Goal: Transaction & Acquisition: Book appointment/travel/reservation

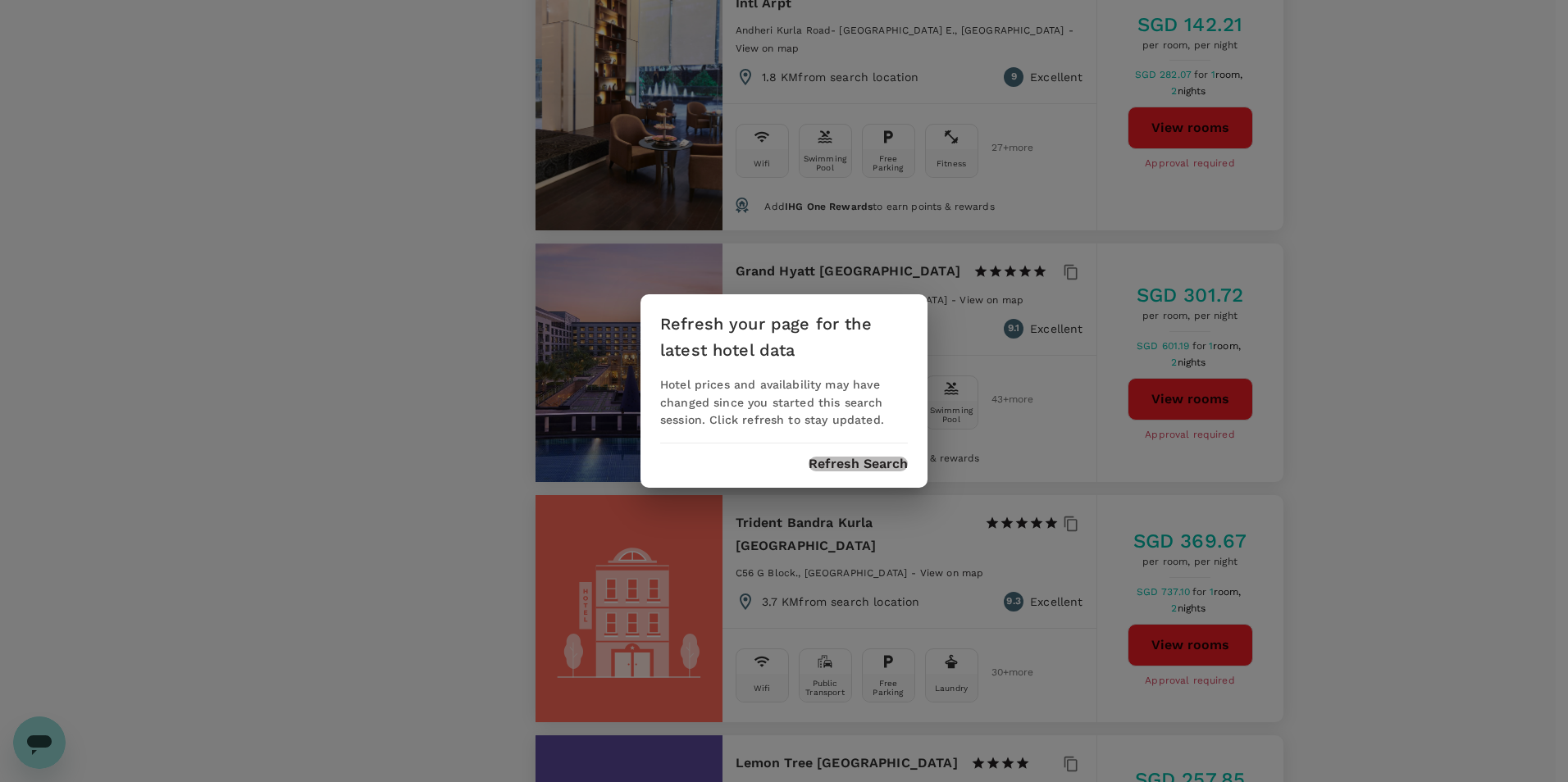
click at [855, 462] on button "Refresh Search" at bounding box center [859, 464] width 100 height 15
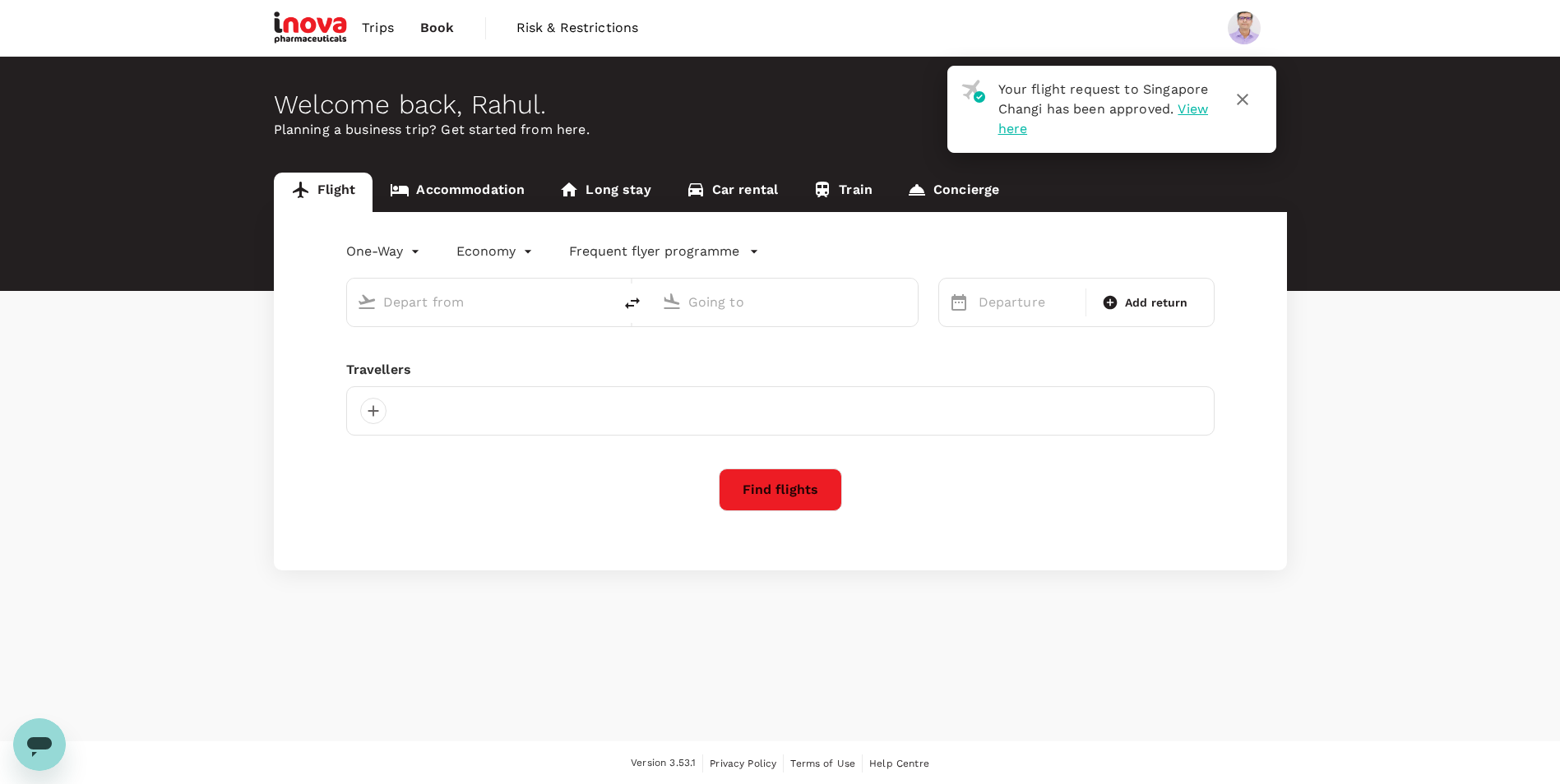
type input "roundtrip"
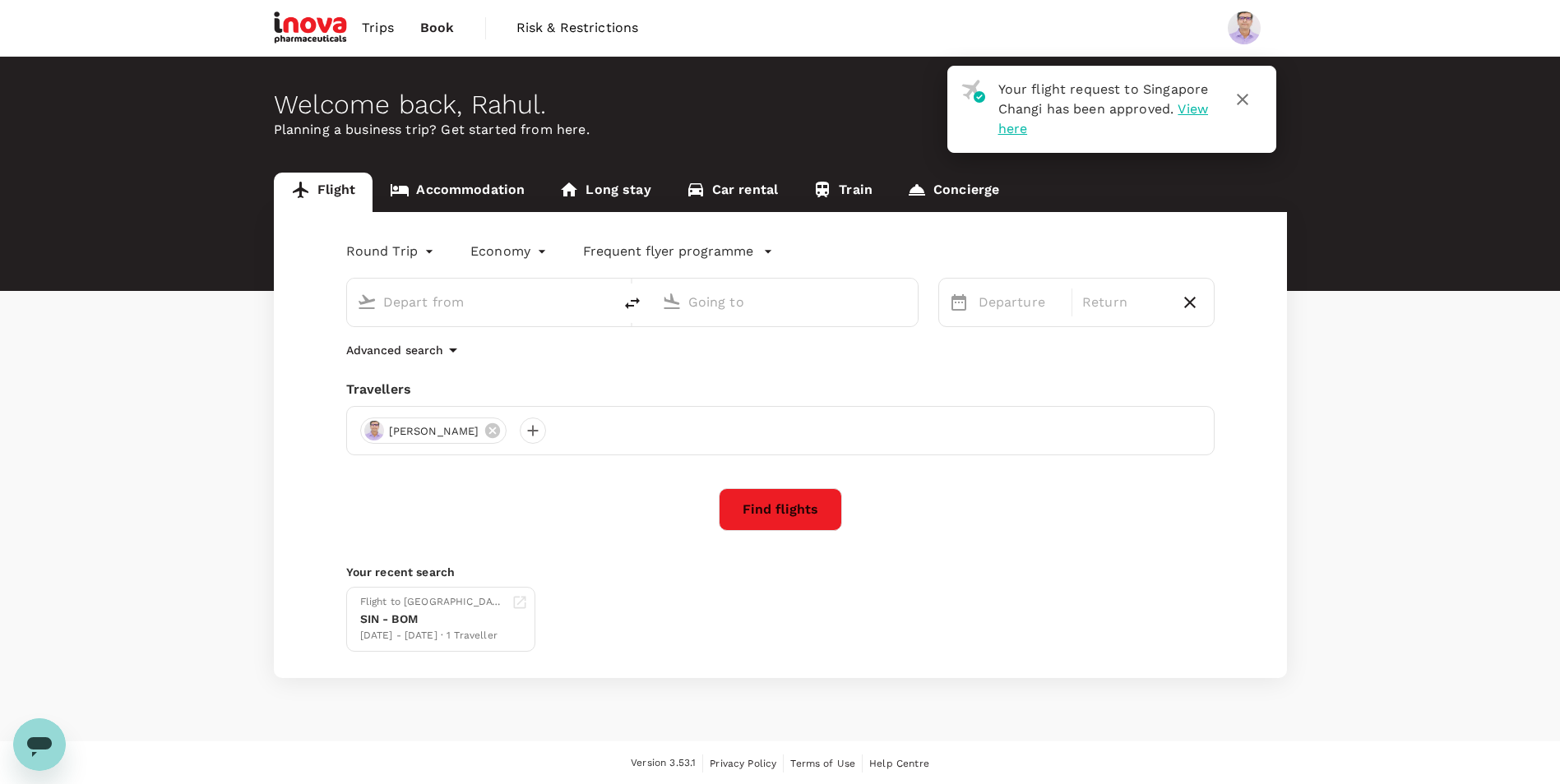
type input "Singapore Changi (SIN)"
type input "Chhatrapati Shivaji Intl (BOM)"
click at [478, 186] on link "Accommodation" at bounding box center [456, 191] width 169 height 39
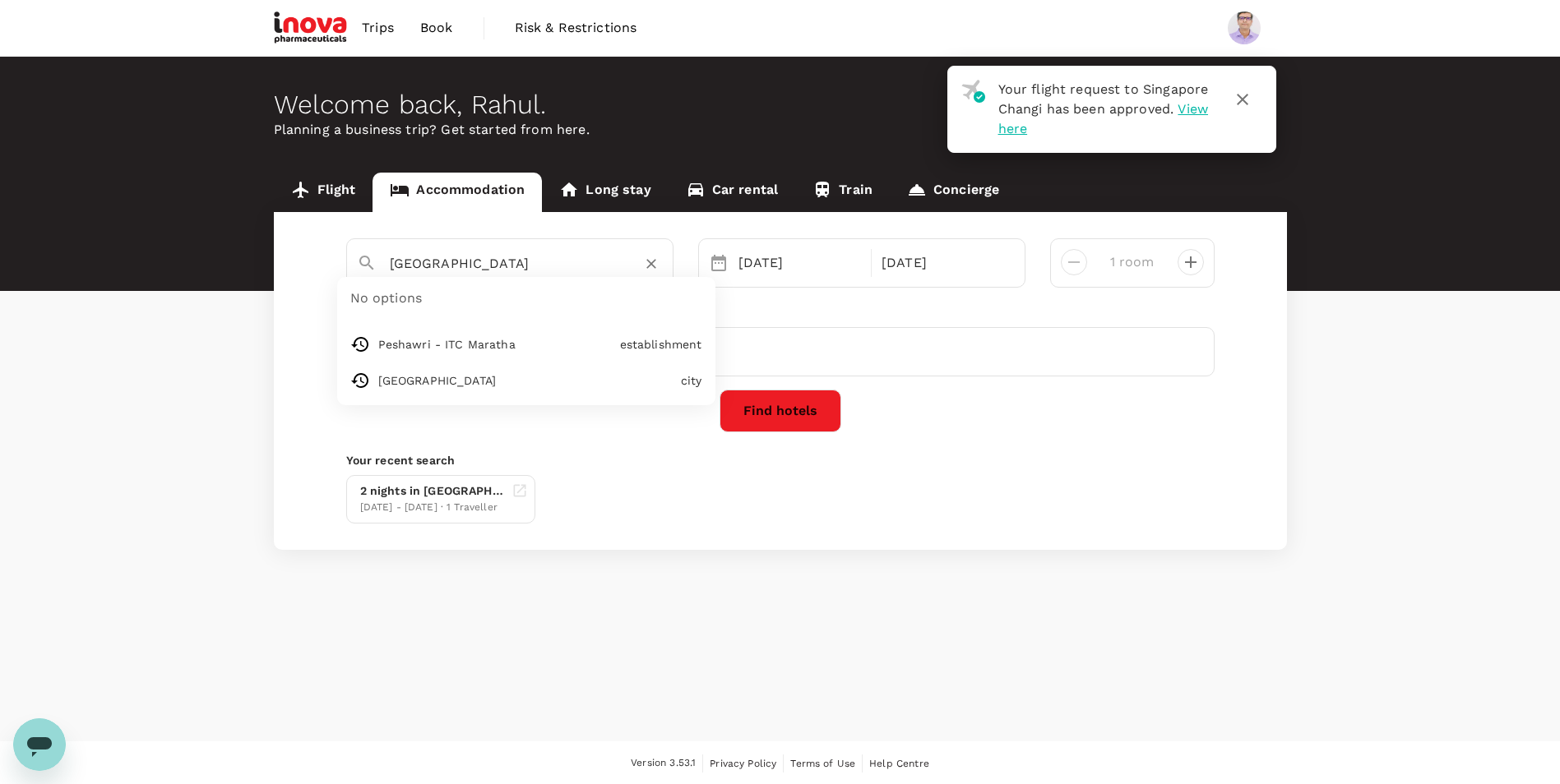
click at [521, 261] on input "[GEOGRAPHIC_DATA]" at bounding box center [503, 263] width 227 height 26
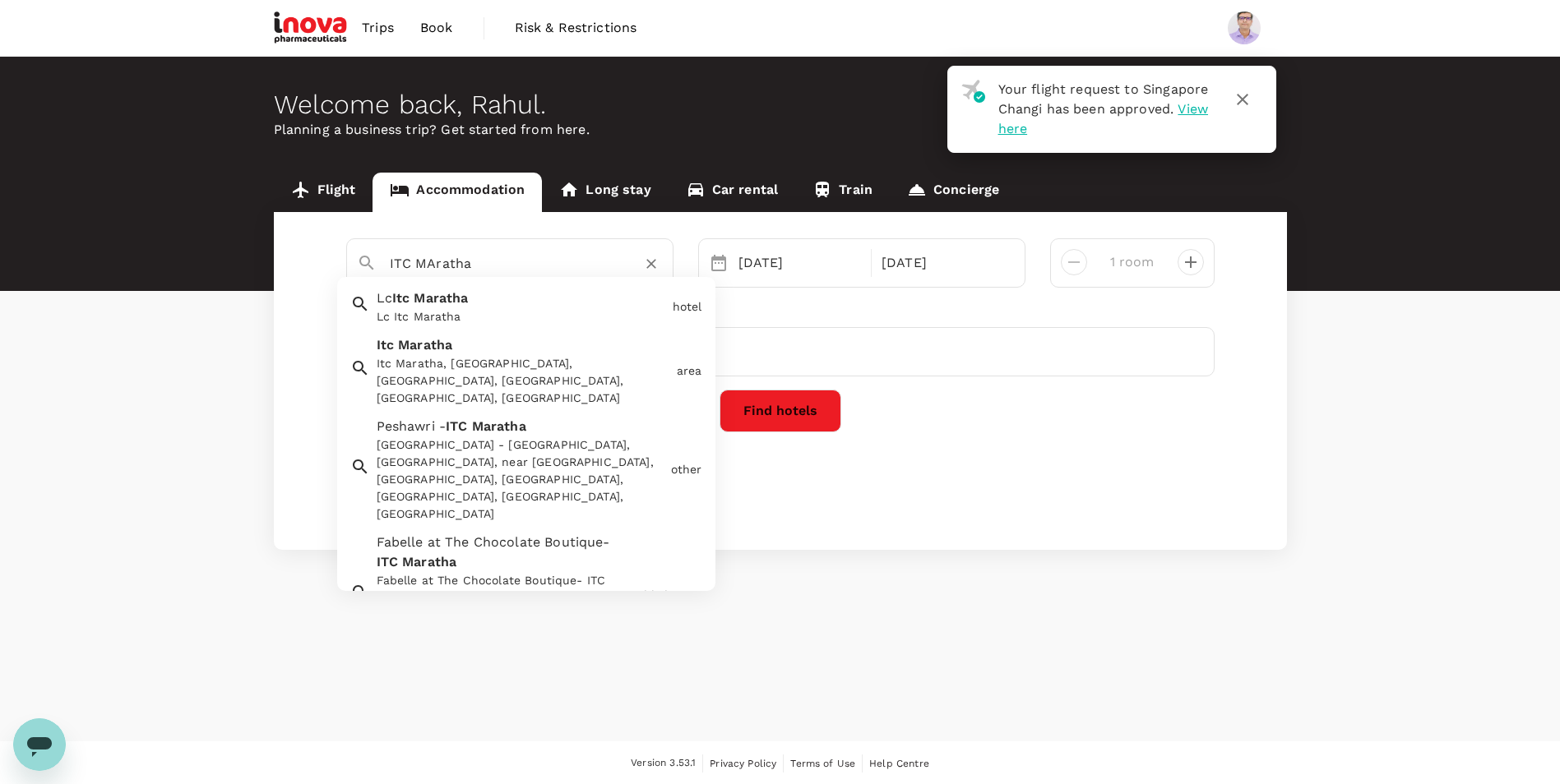
click at [522, 358] on div "Itc Maratha, Ashok Nagar, Andheri East, Mumbai, Maharashtra, India" at bounding box center [523, 381] width 294 height 52
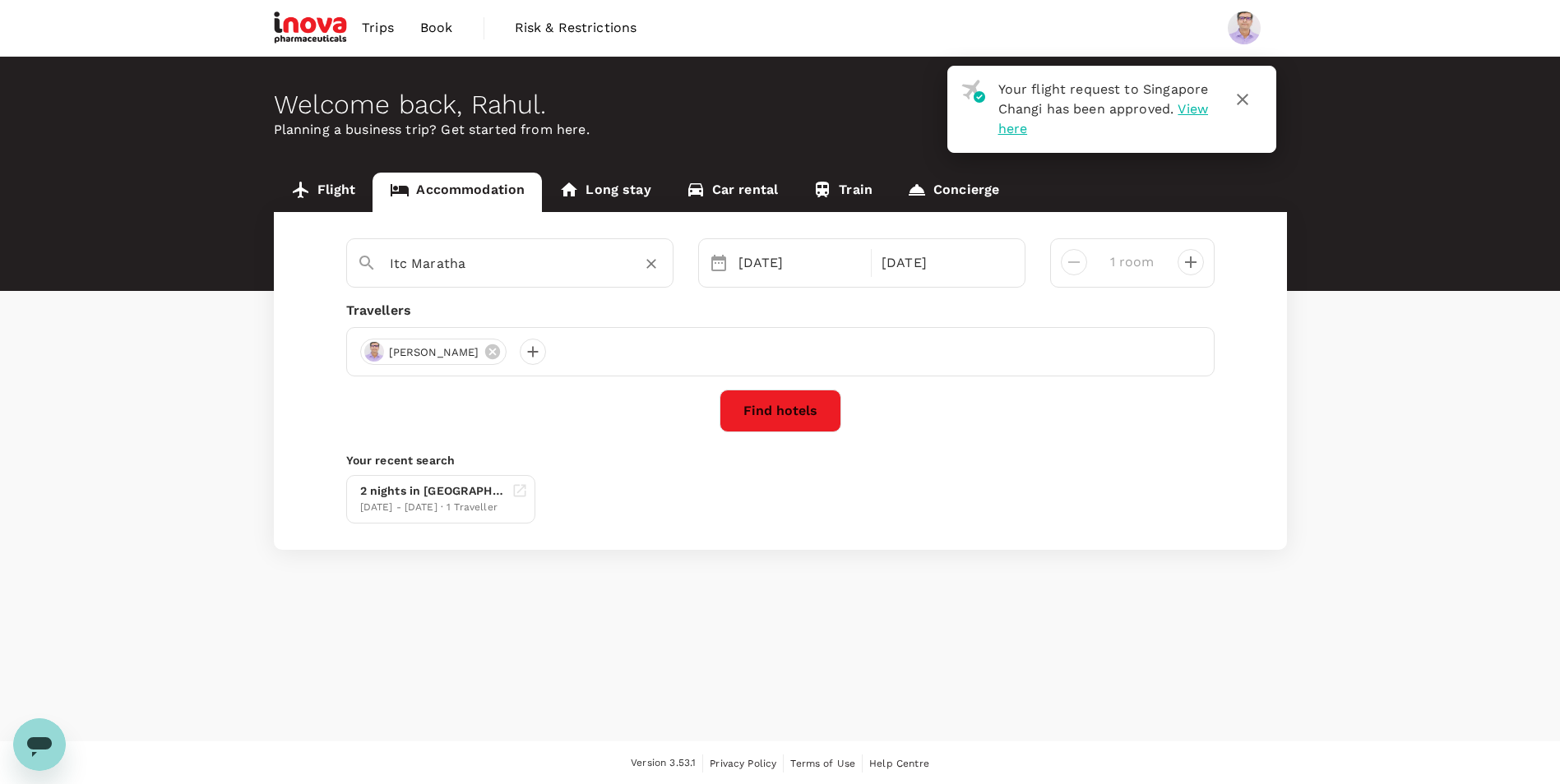
type input "Itc Maratha"
click at [807, 422] on button "Find hotels" at bounding box center [780, 410] width 122 height 42
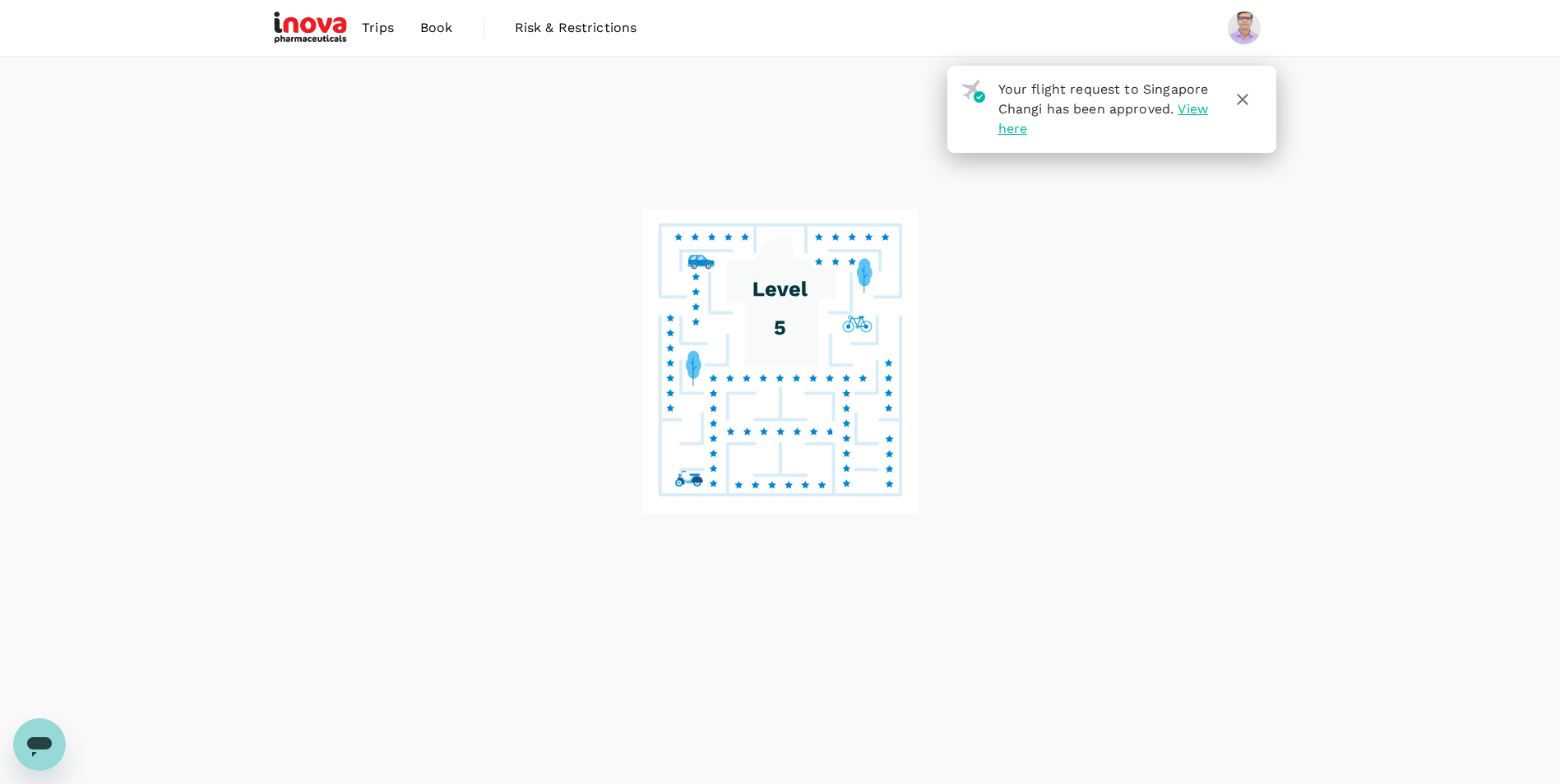
click at [1244, 101] on icon "button" at bounding box center [1243, 100] width 20 height 20
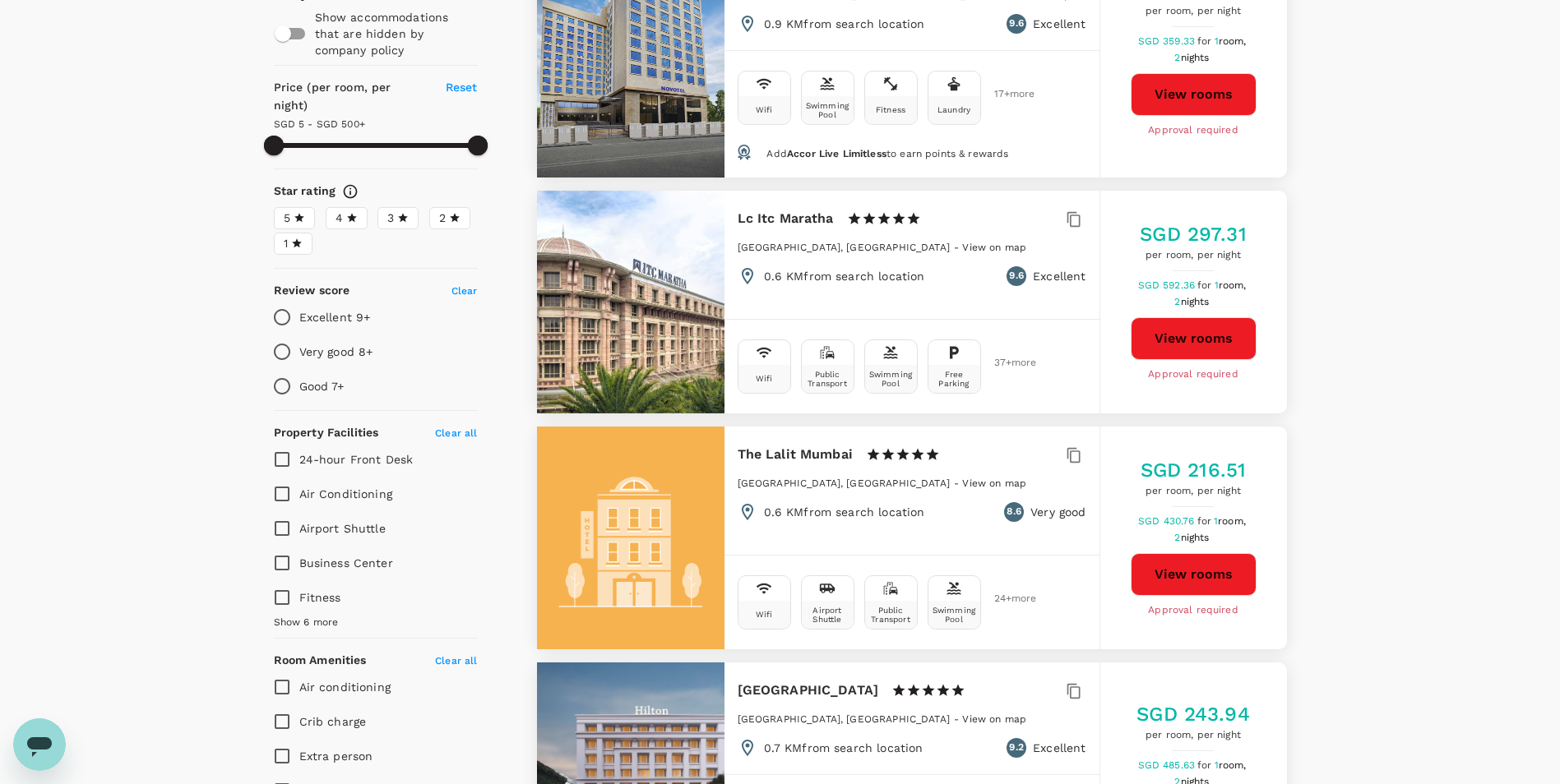
scroll to position [165, 0]
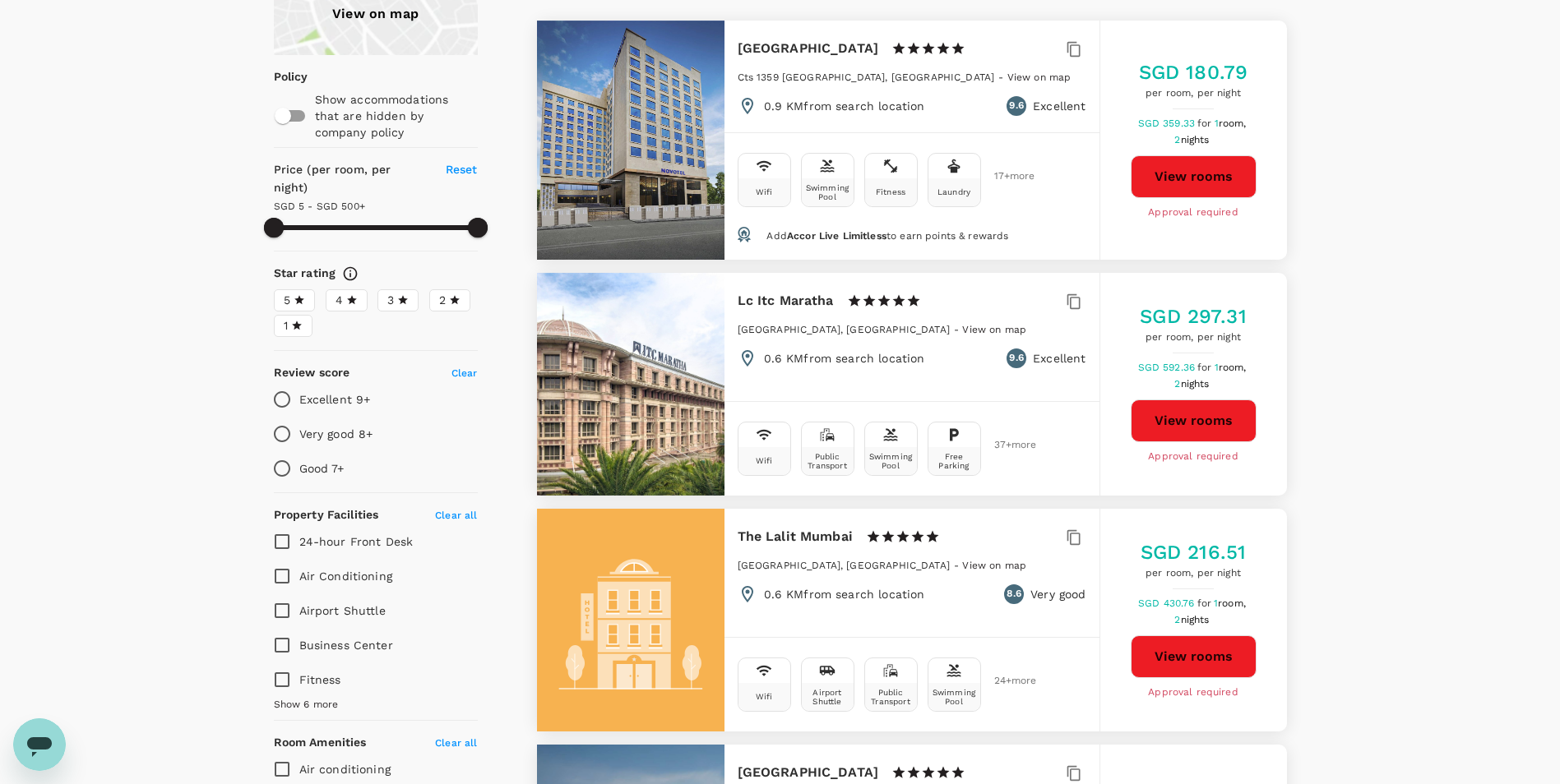
click at [1194, 411] on button "View rooms" at bounding box center [1193, 420] width 126 height 42
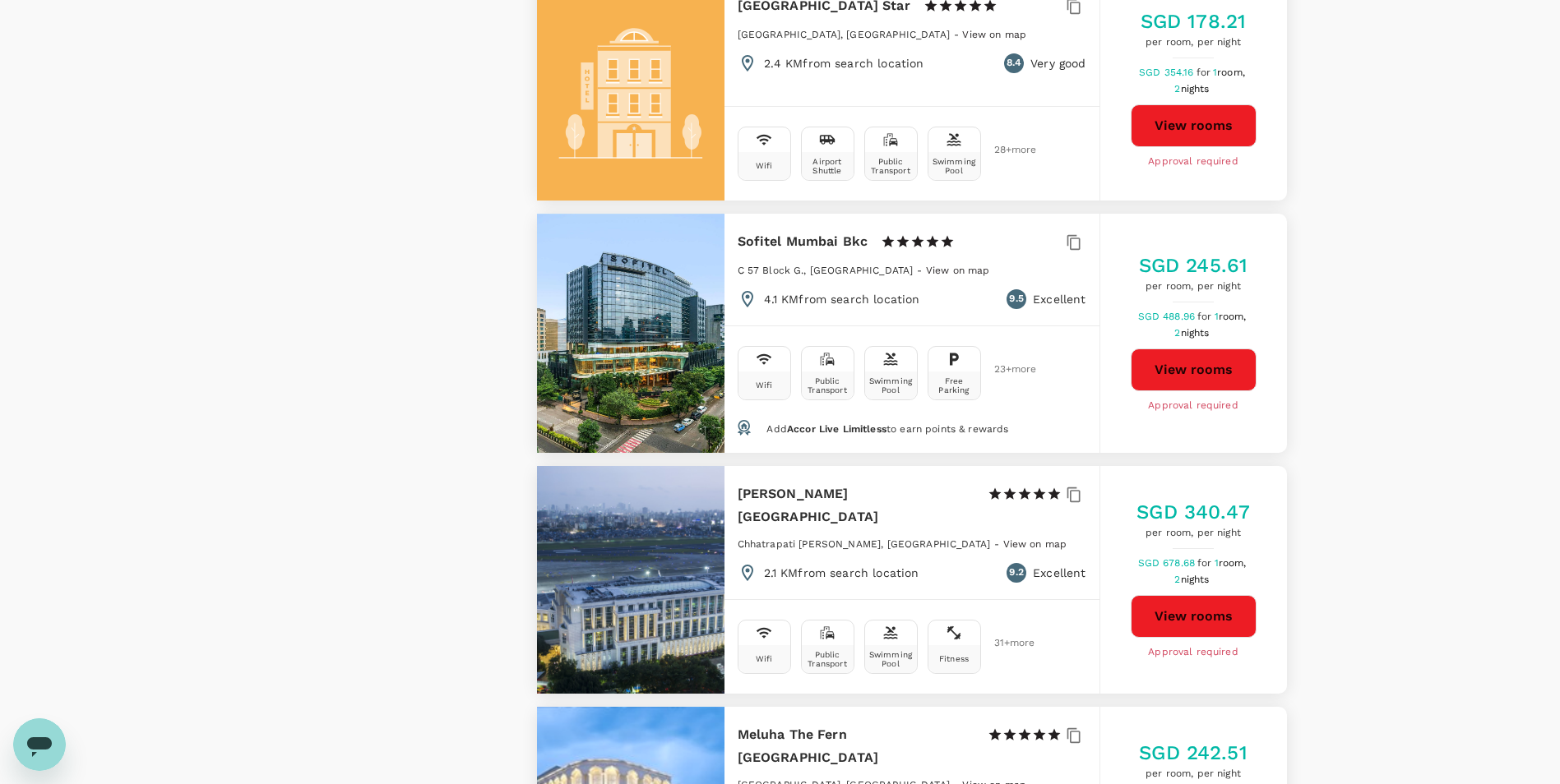
scroll to position [2645, 0]
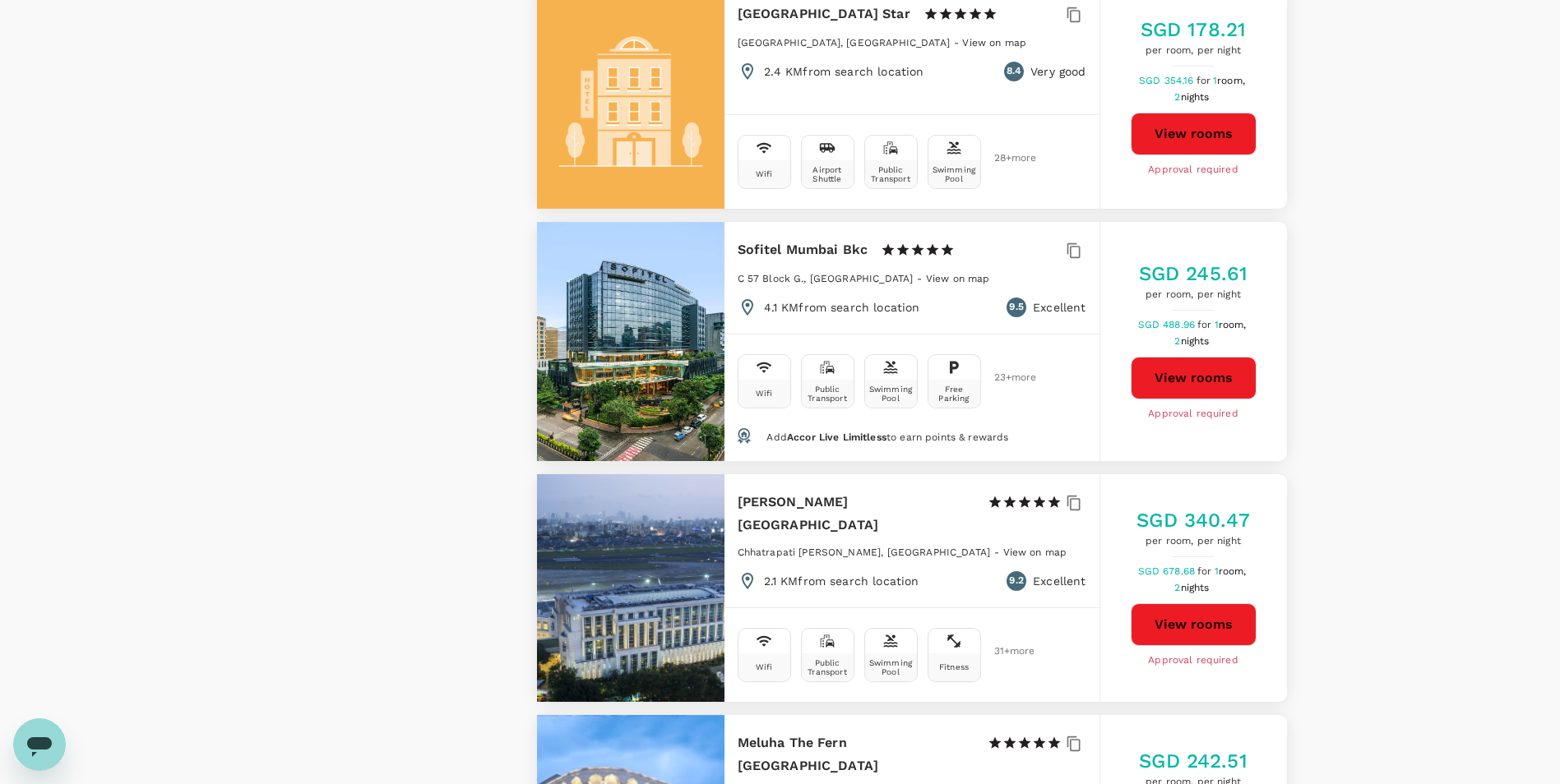
click at [638, 305] on div at bounding box center [630, 341] width 187 height 239
click at [1223, 367] on button "View rooms" at bounding box center [1193, 378] width 126 height 42
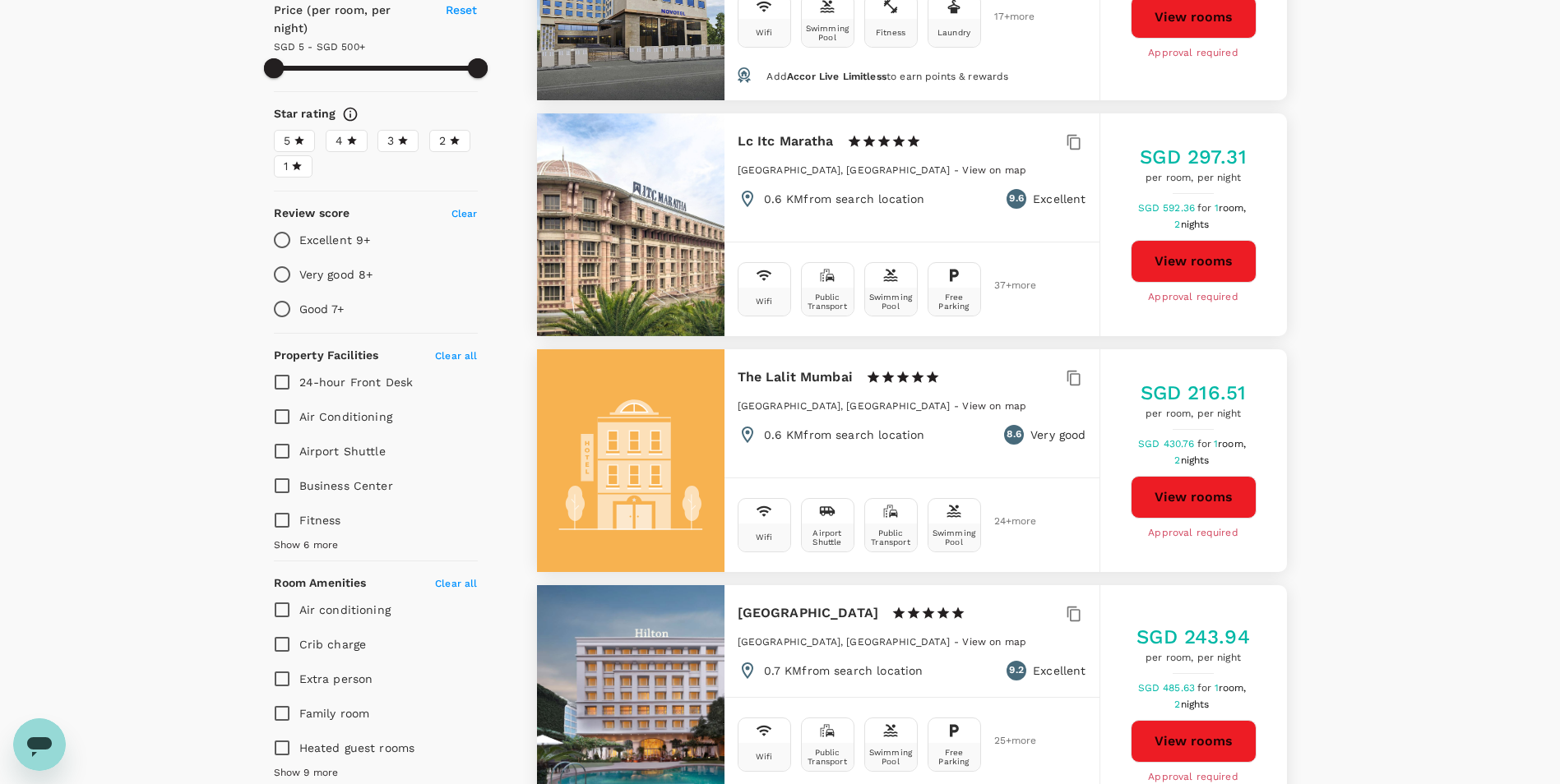
scroll to position [0, 0]
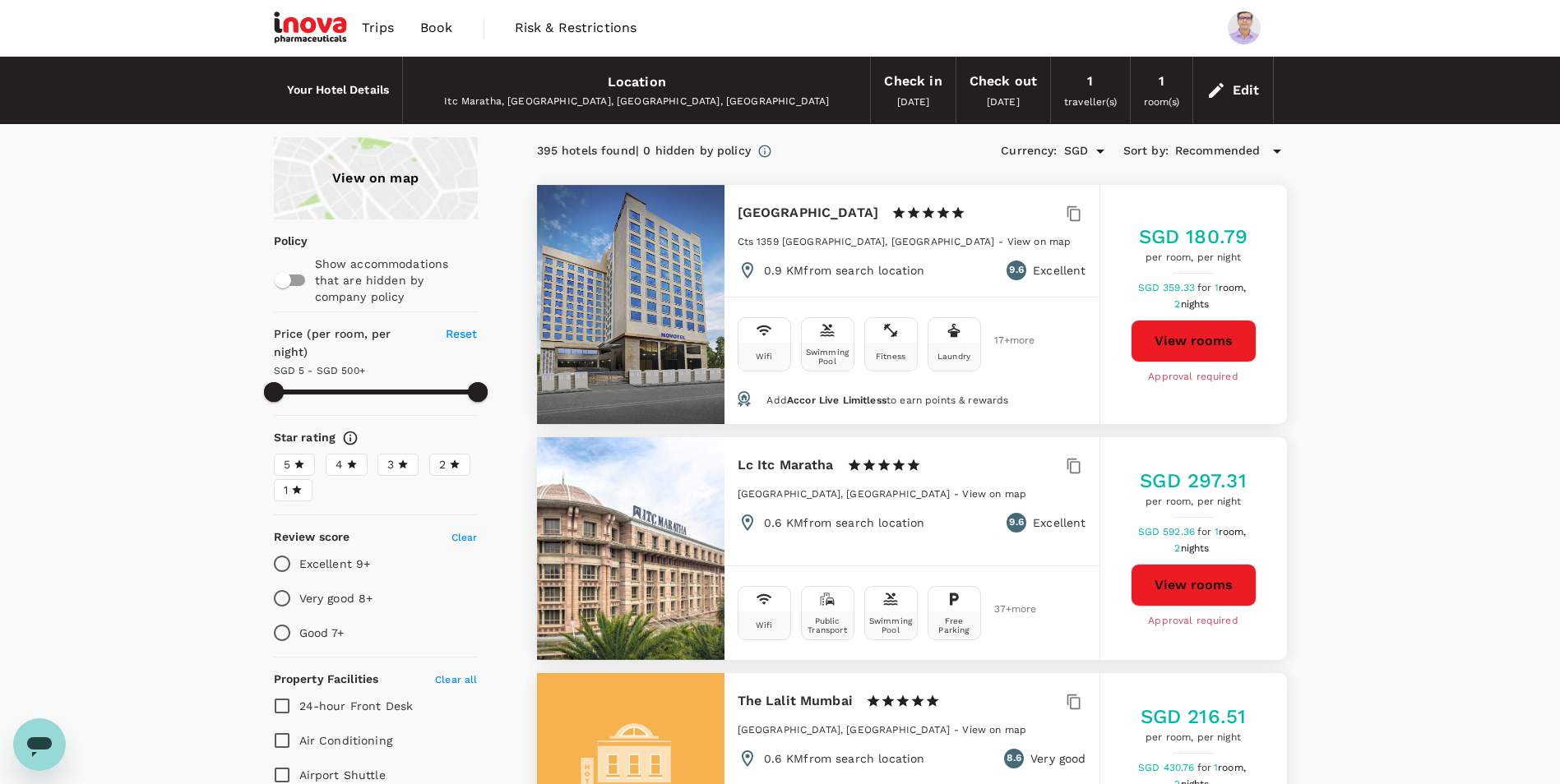
click at [289, 456] on span "5" at bounding box center [287, 464] width 7 height 17
click at [0, 0] on input "5" at bounding box center [0, 0] width 0 height 0
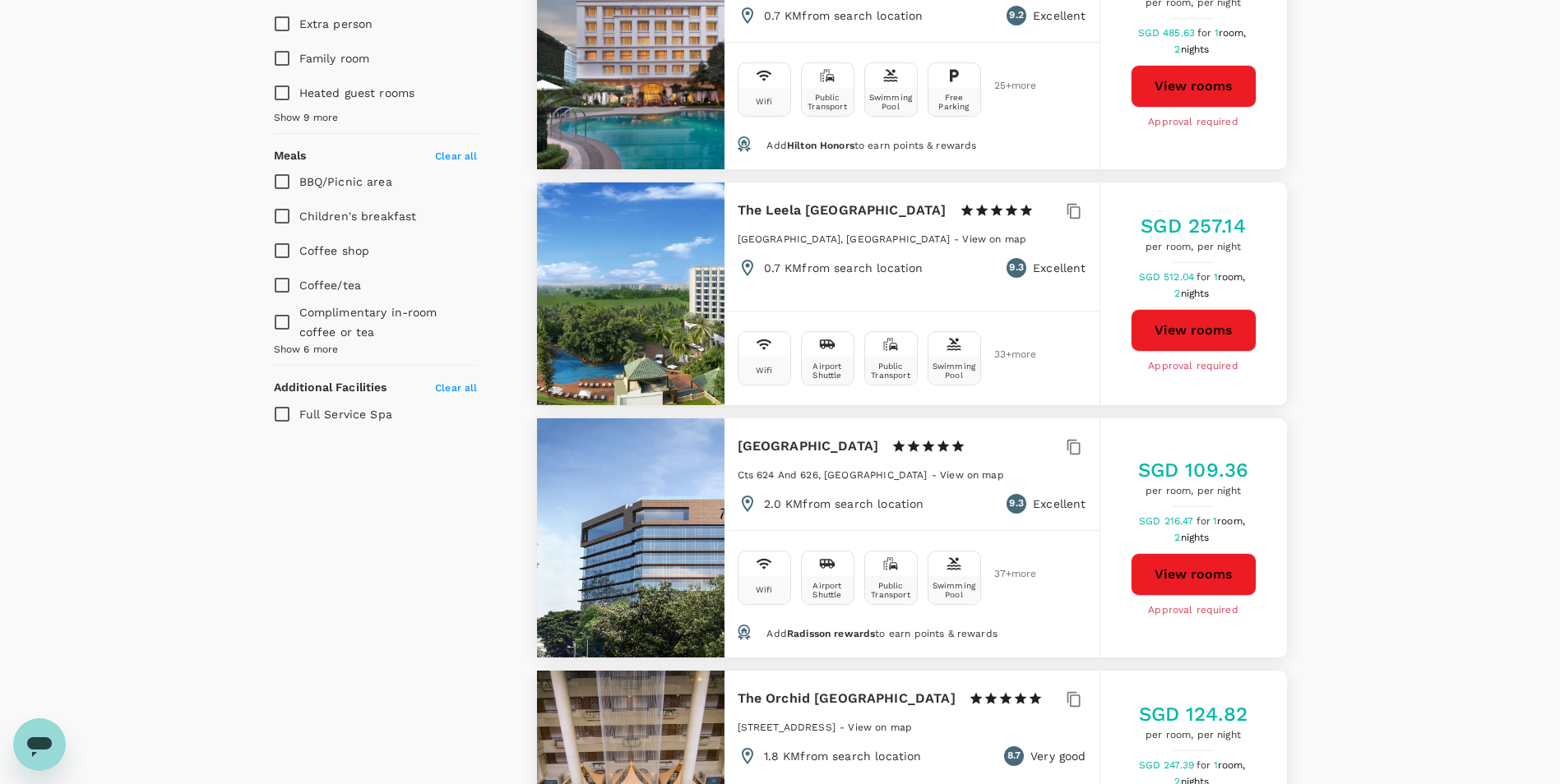
scroll to position [986, 0]
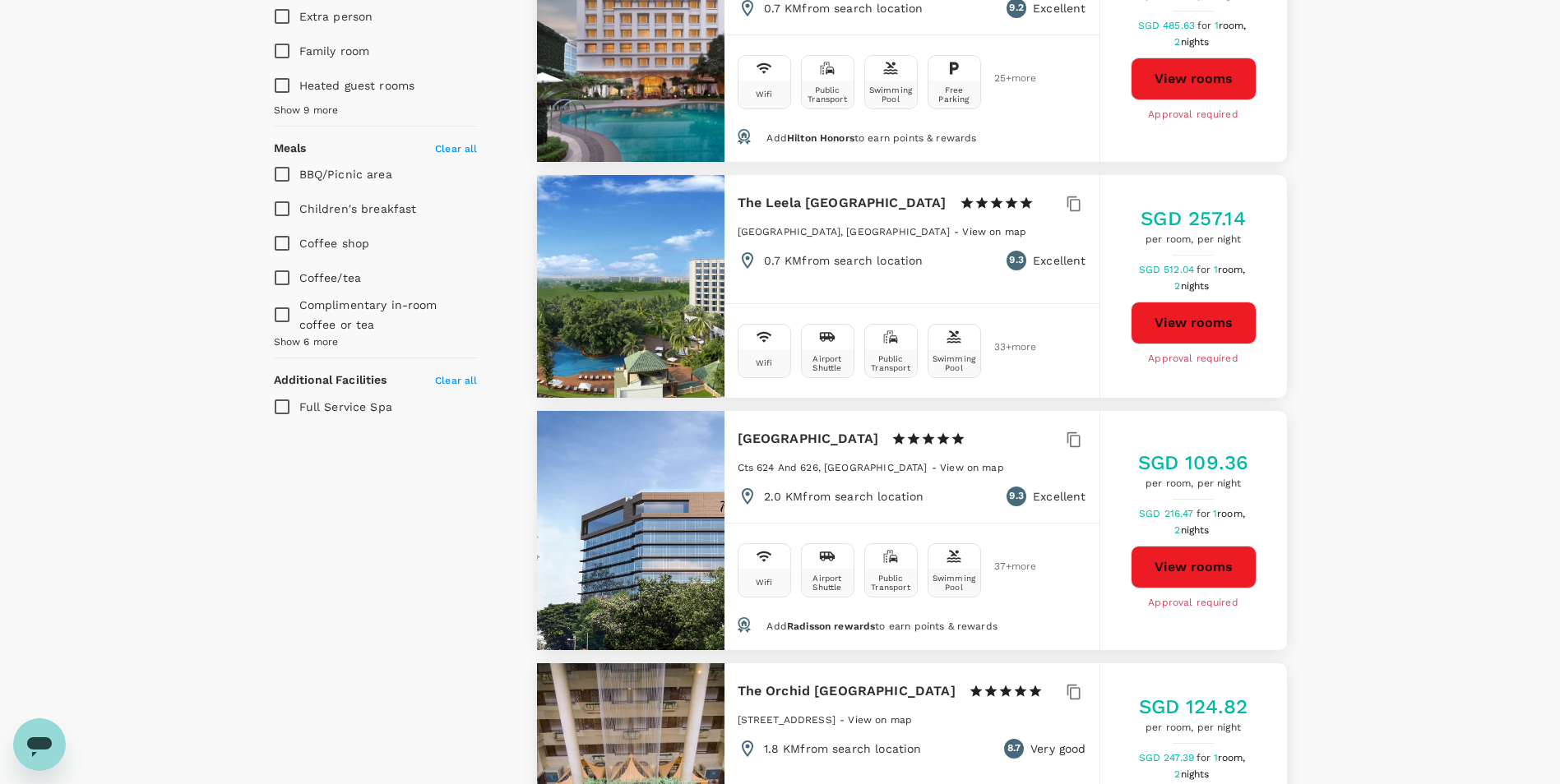
click at [1212, 327] on button "View rooms" at bounding box center [1193, 322] width 126 height 42
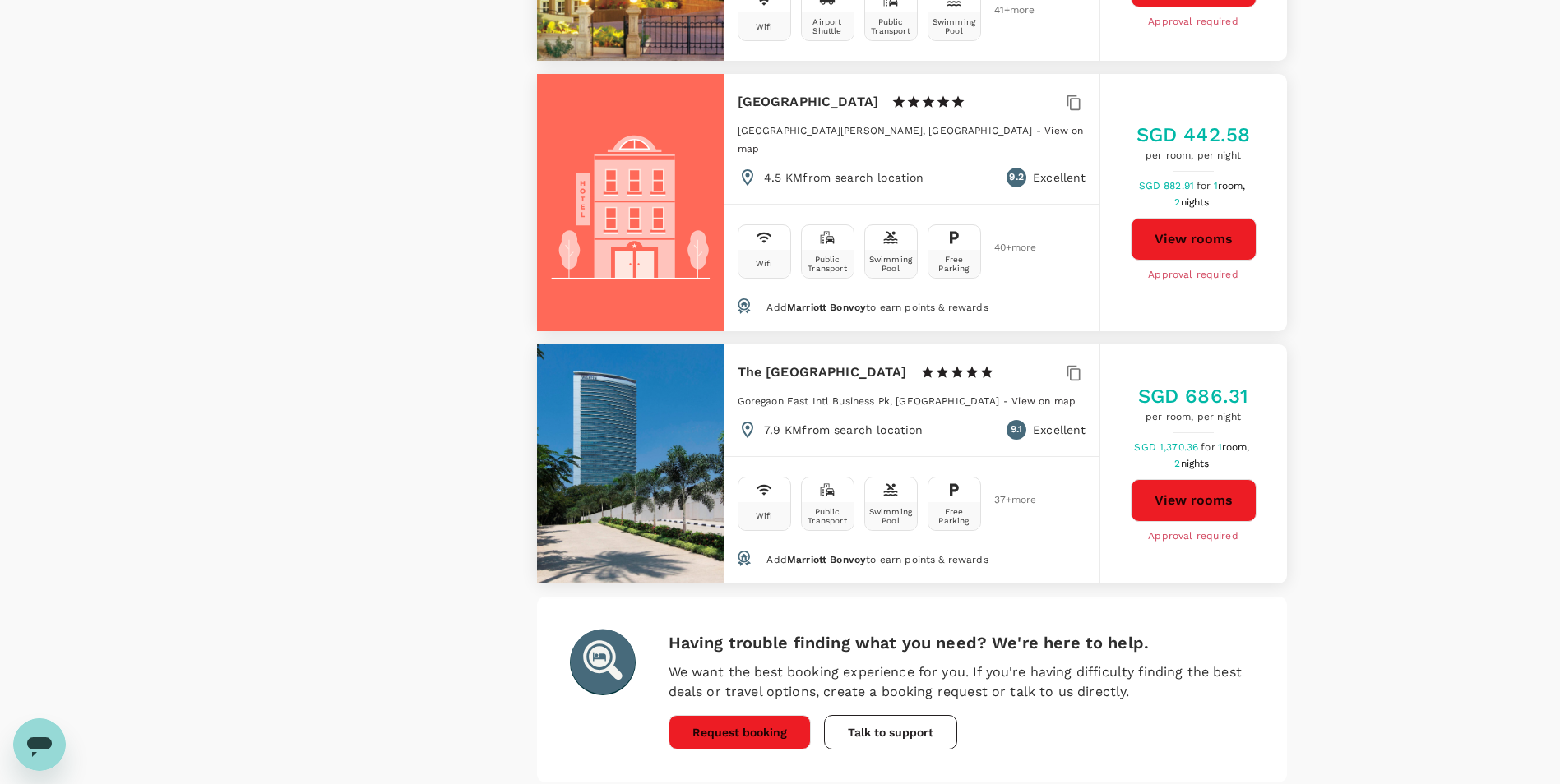
scroll to position [4613, 0]
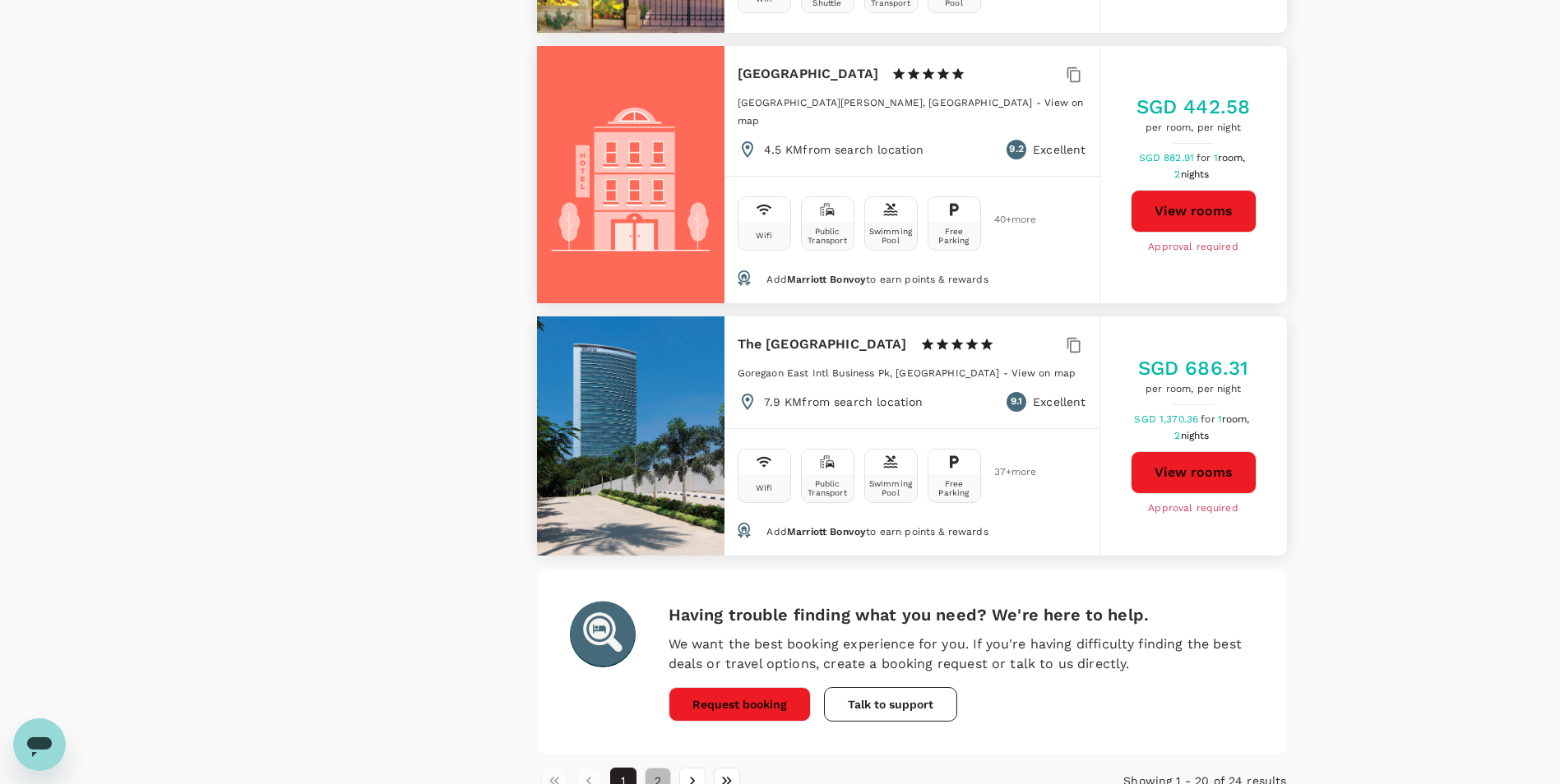
click at [663, 768] on button "2" at bounding box center [658, 782] width 27 height 27
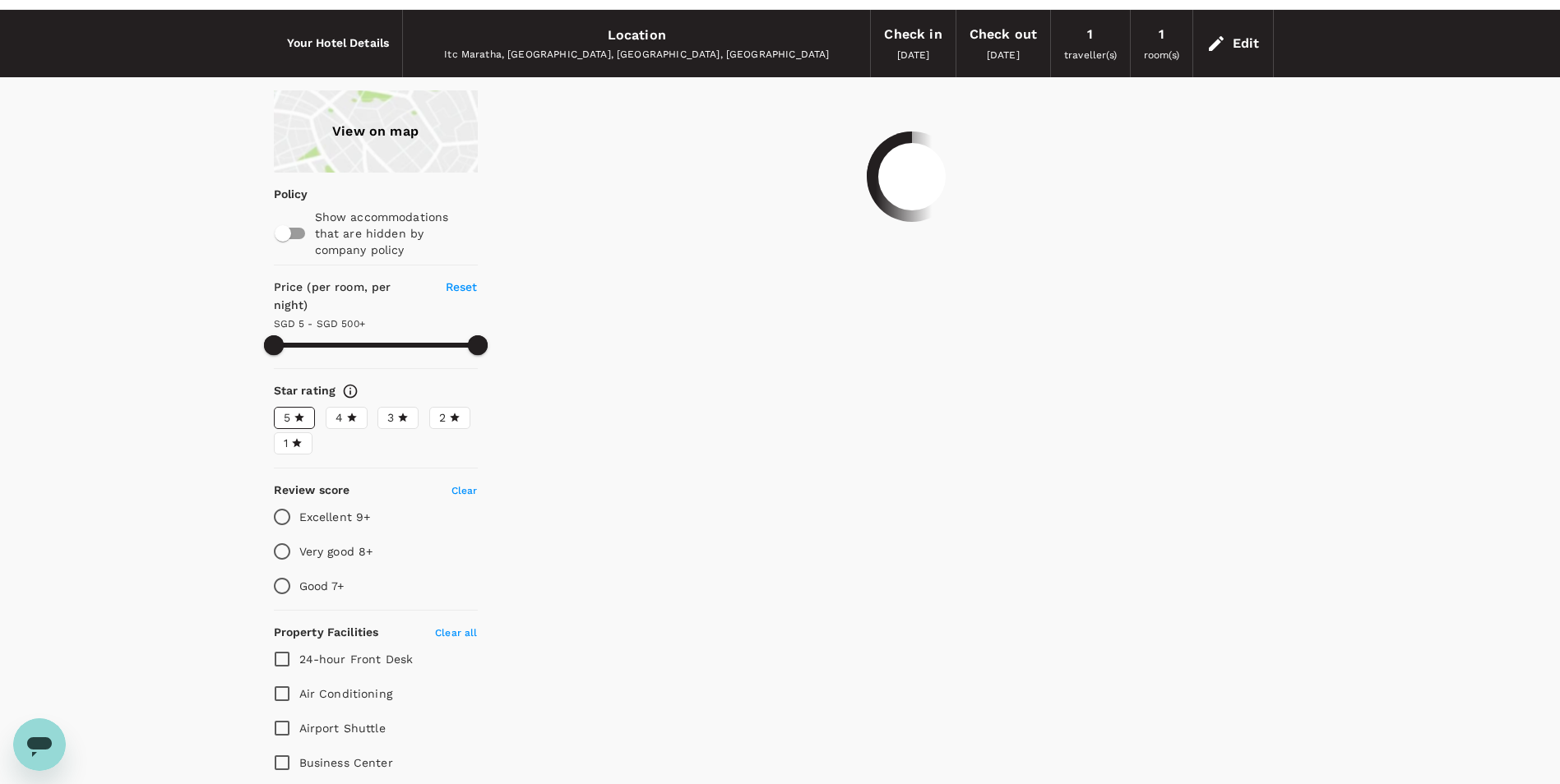
scroll to position [0, 0]
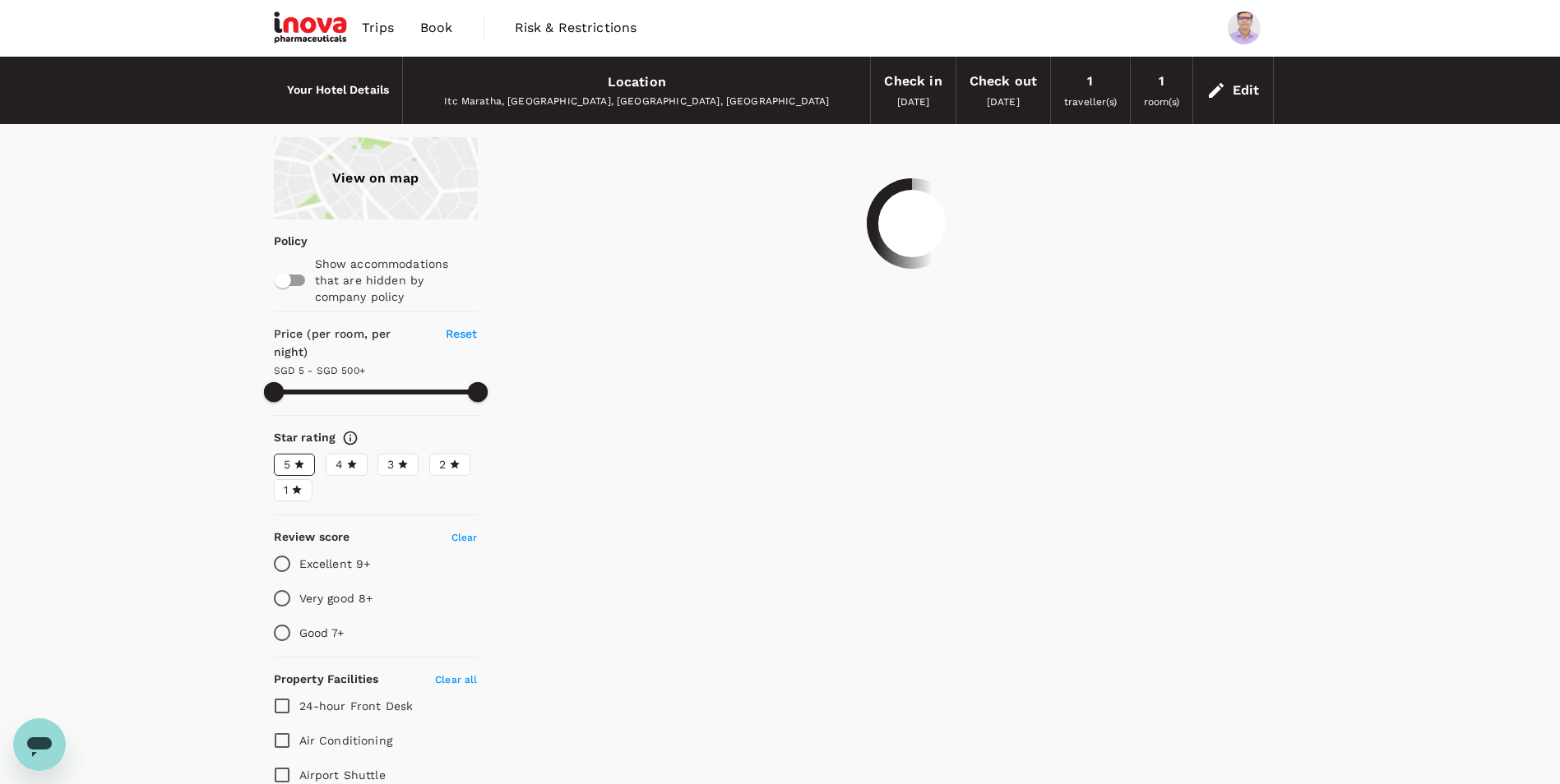
type input "499.75"
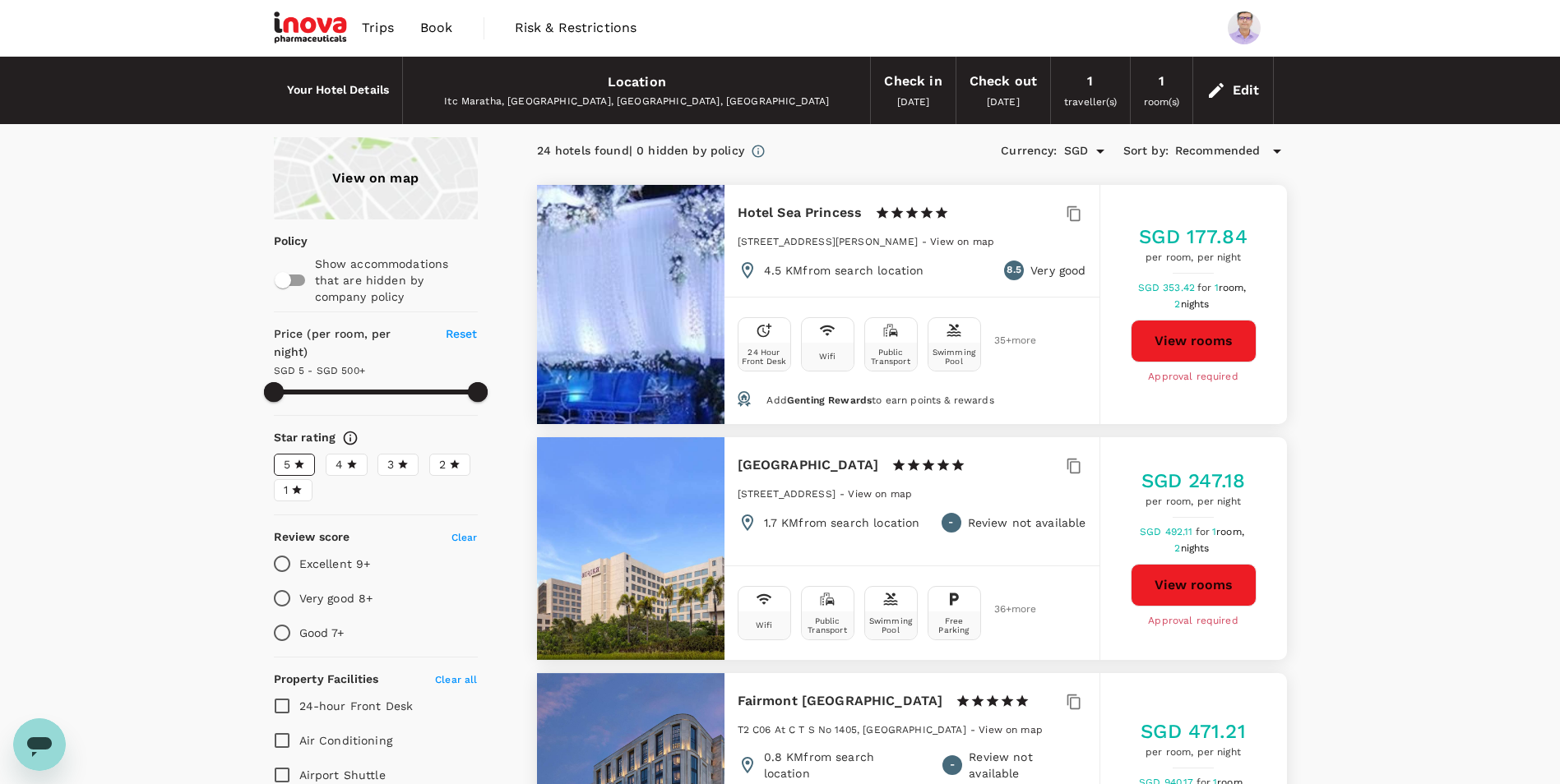
click at [647, 87] on div "Location" at bounding box center [637, 82] width 58 height 23
click at [1224, 86] on icon at bounding box center [1216, 91] width 15 height 15
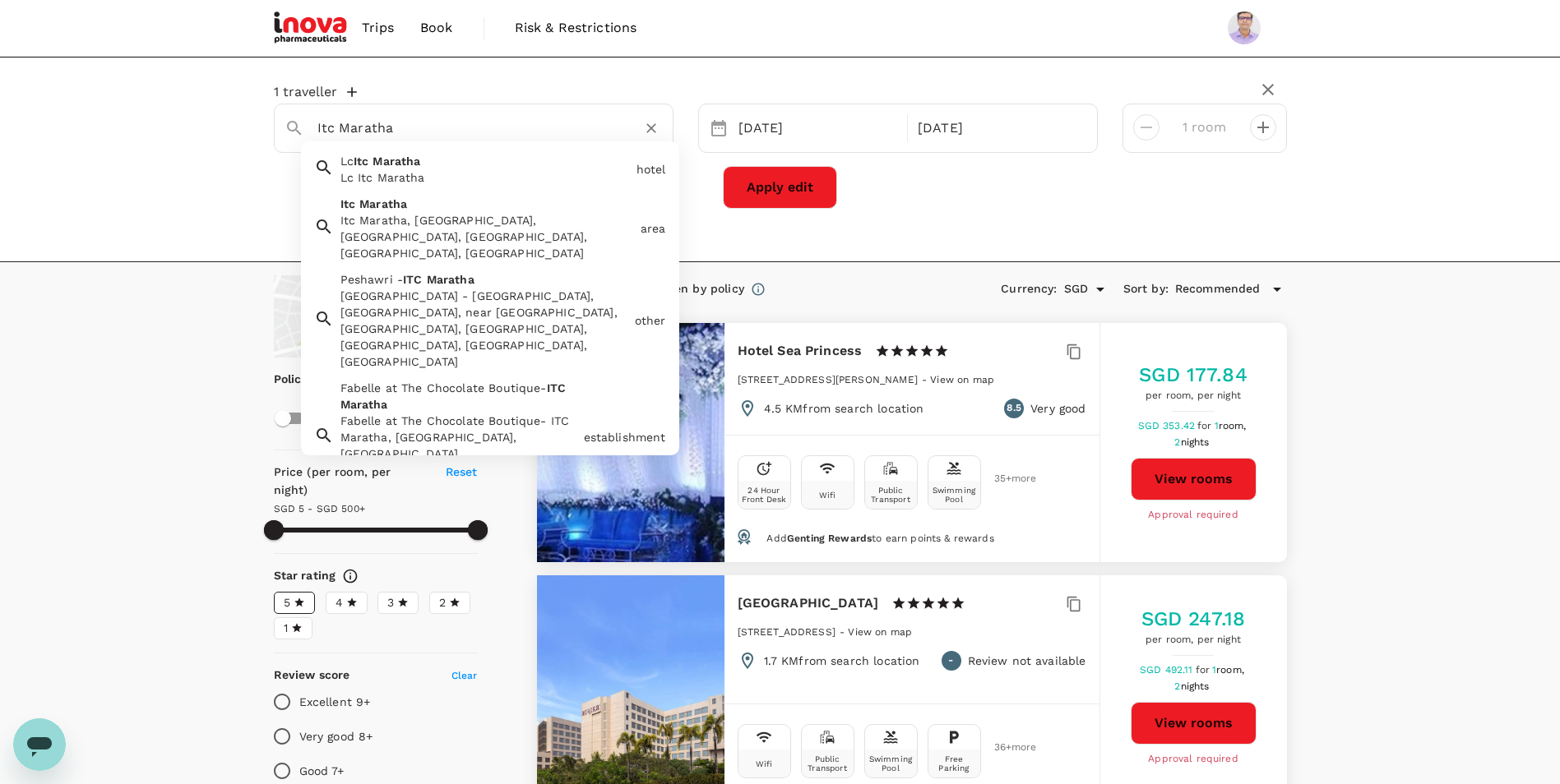
click at [513, 136] on input "Itc Maratha" at bounding box center [467, 127] width 300 height 26
click at [466, 273] on span "Maratha" at bounding box center [450, 280] width 47 height 13
type input "Peshawri - ITC Maratha"
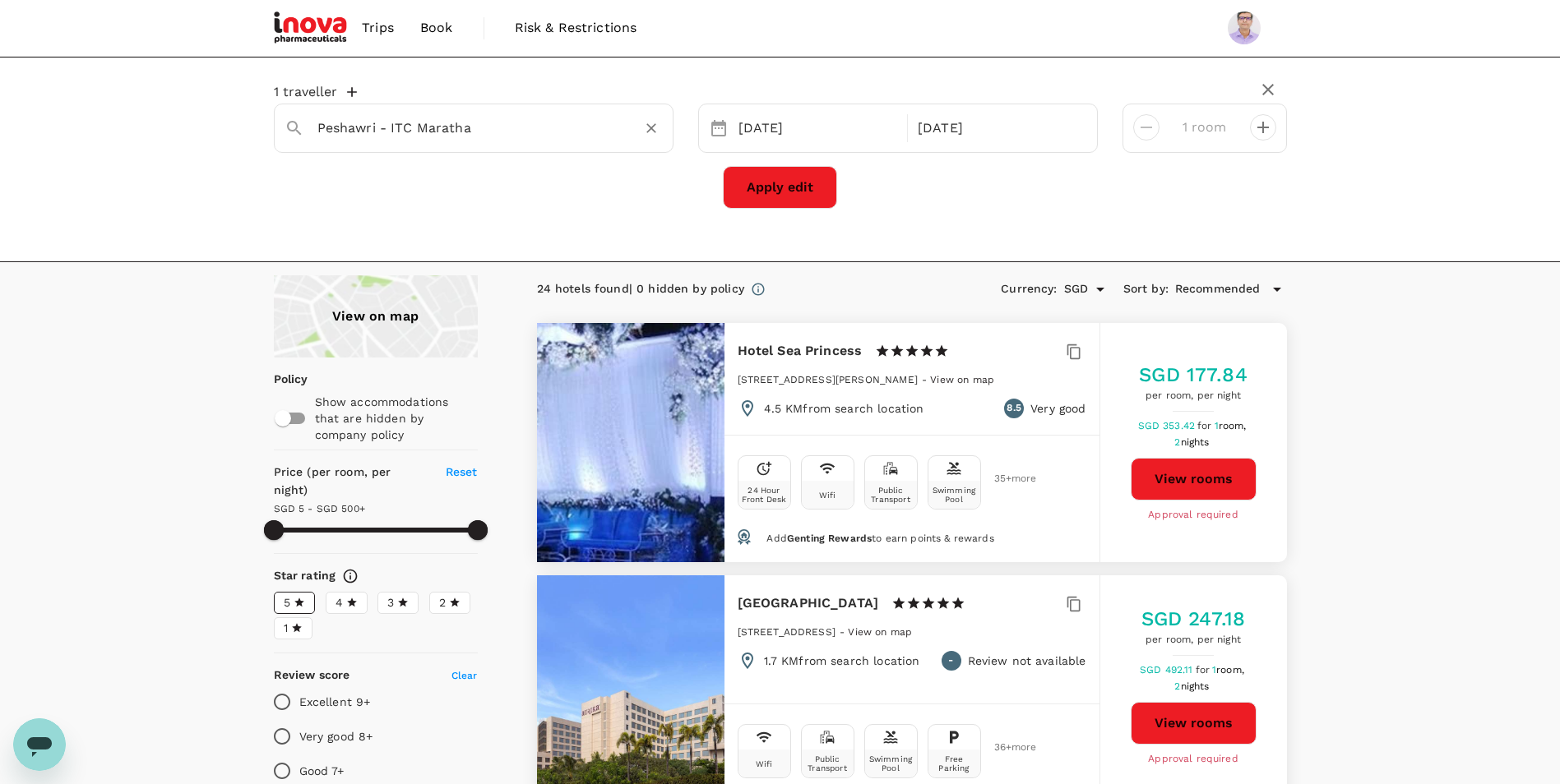
click at [822, 182] on button "Apply edit" at bounding box center [779, 187] width 114 height 42
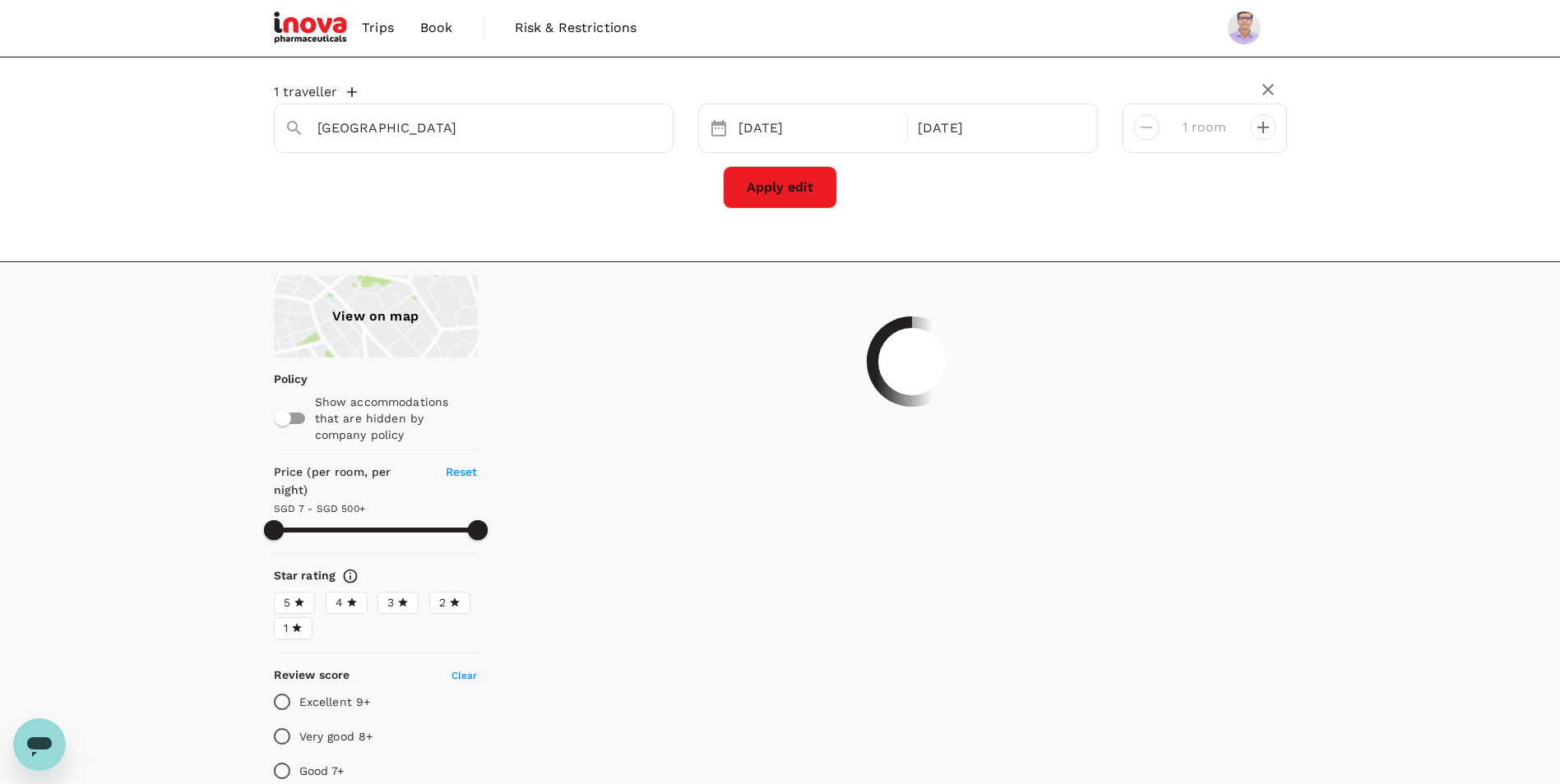
type input "499.75"
type input "4.75"
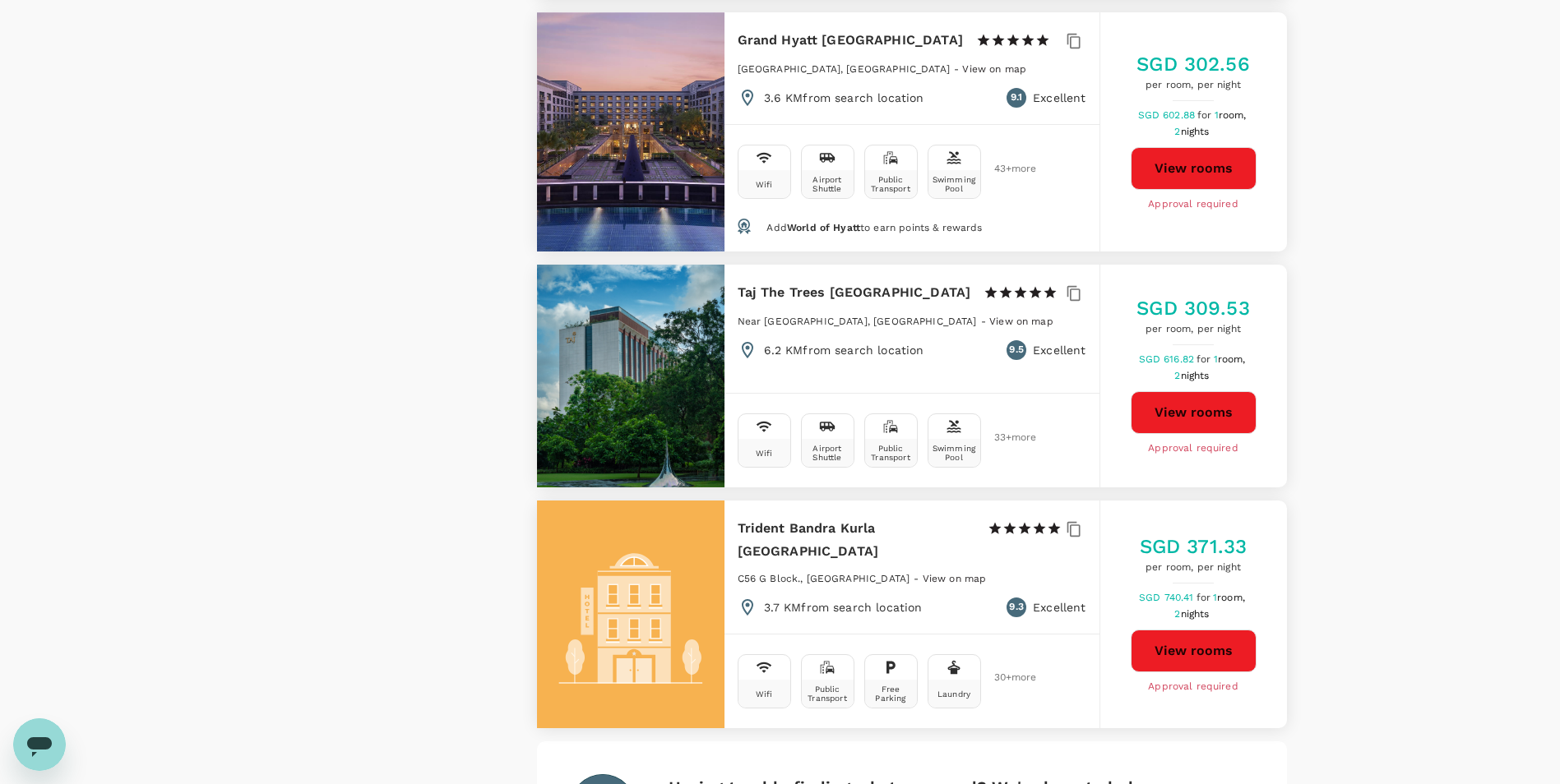
scroll to position [4686, 0]
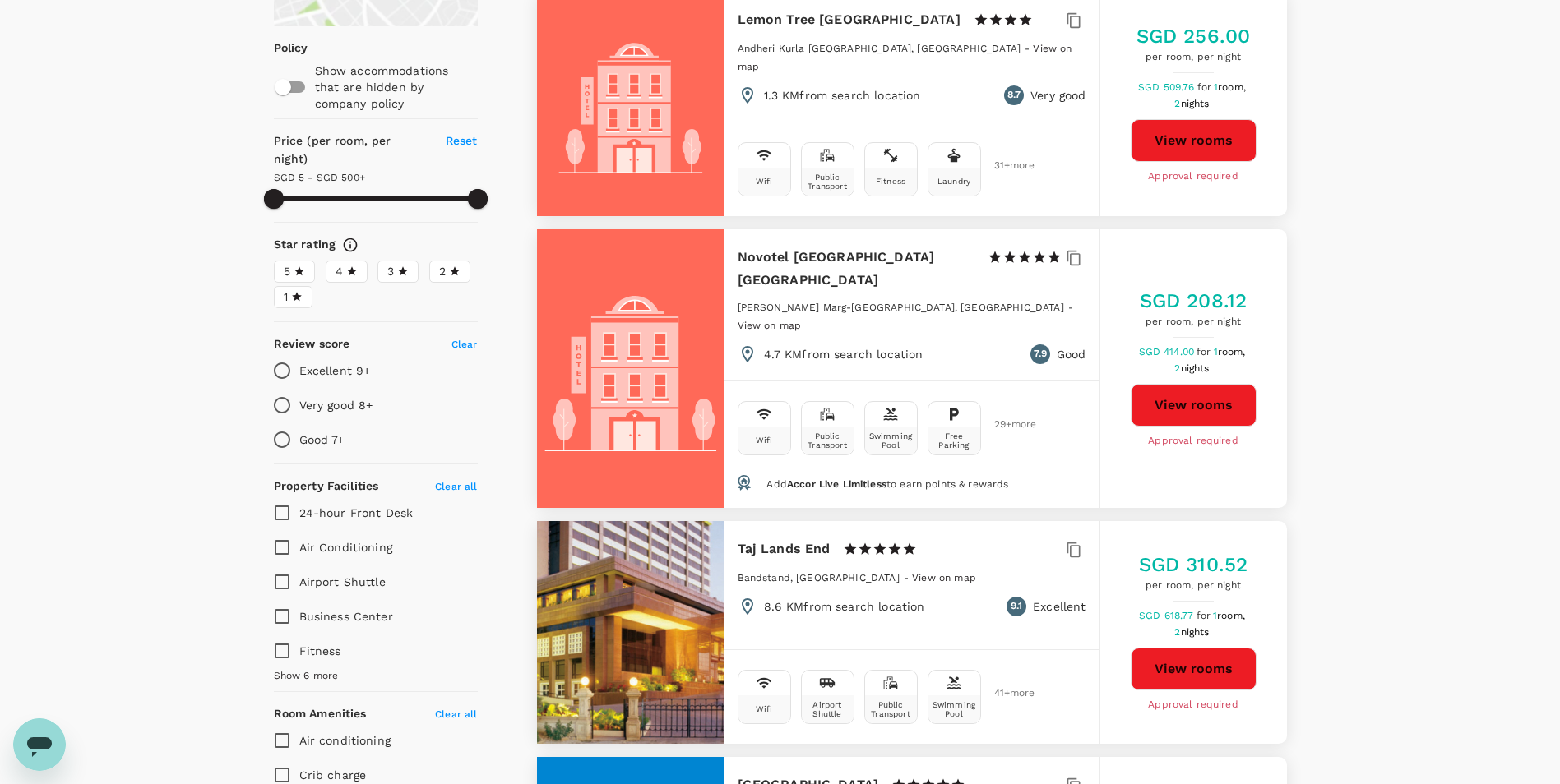
scroll to position [329, 0]
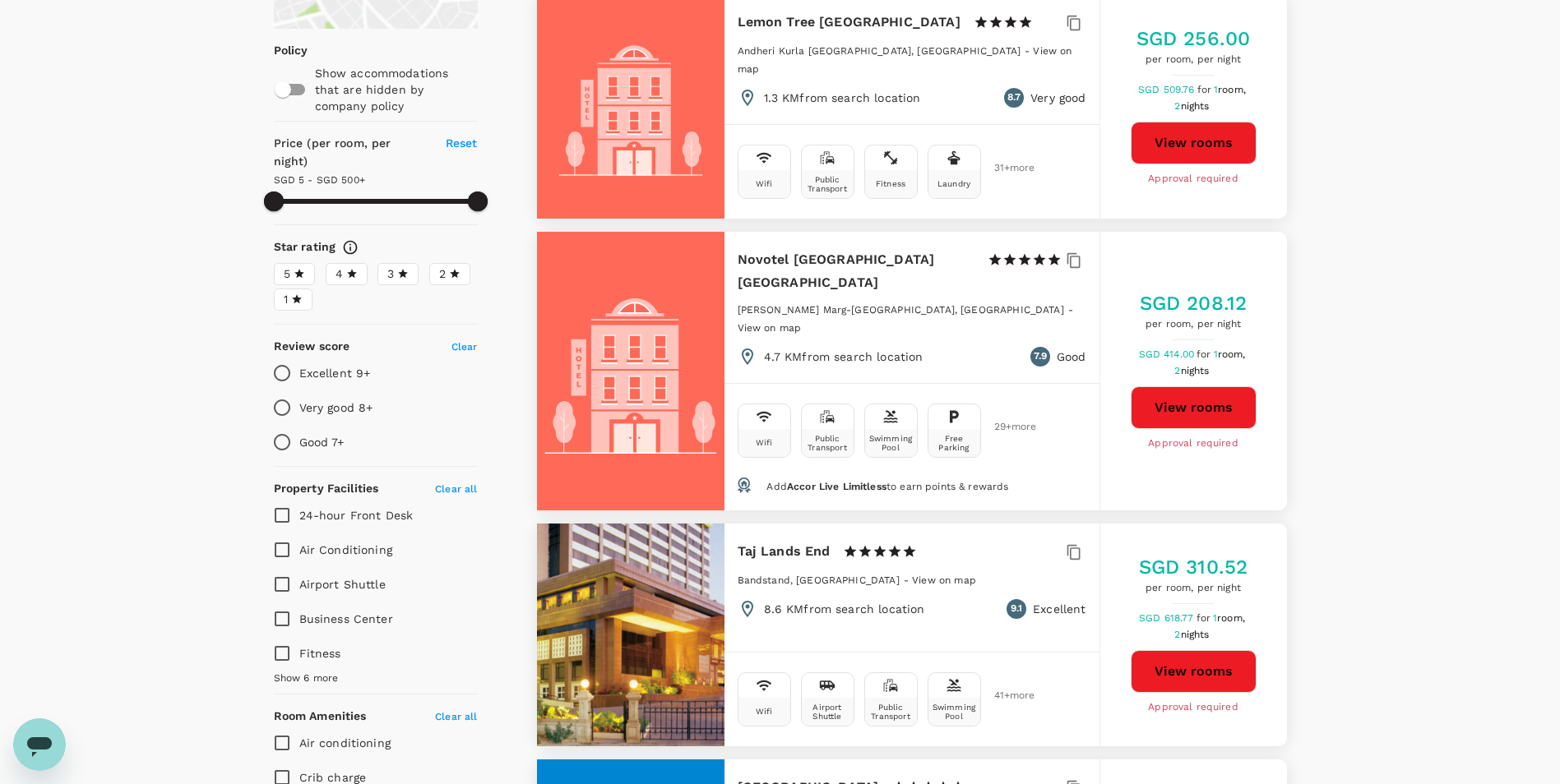
click at [288, 265] on span "5" at bounding box center [287, 274] width 7 height 17
click at [0, 0] on input "5" at bounding box center [0, 0] width 0 height 0
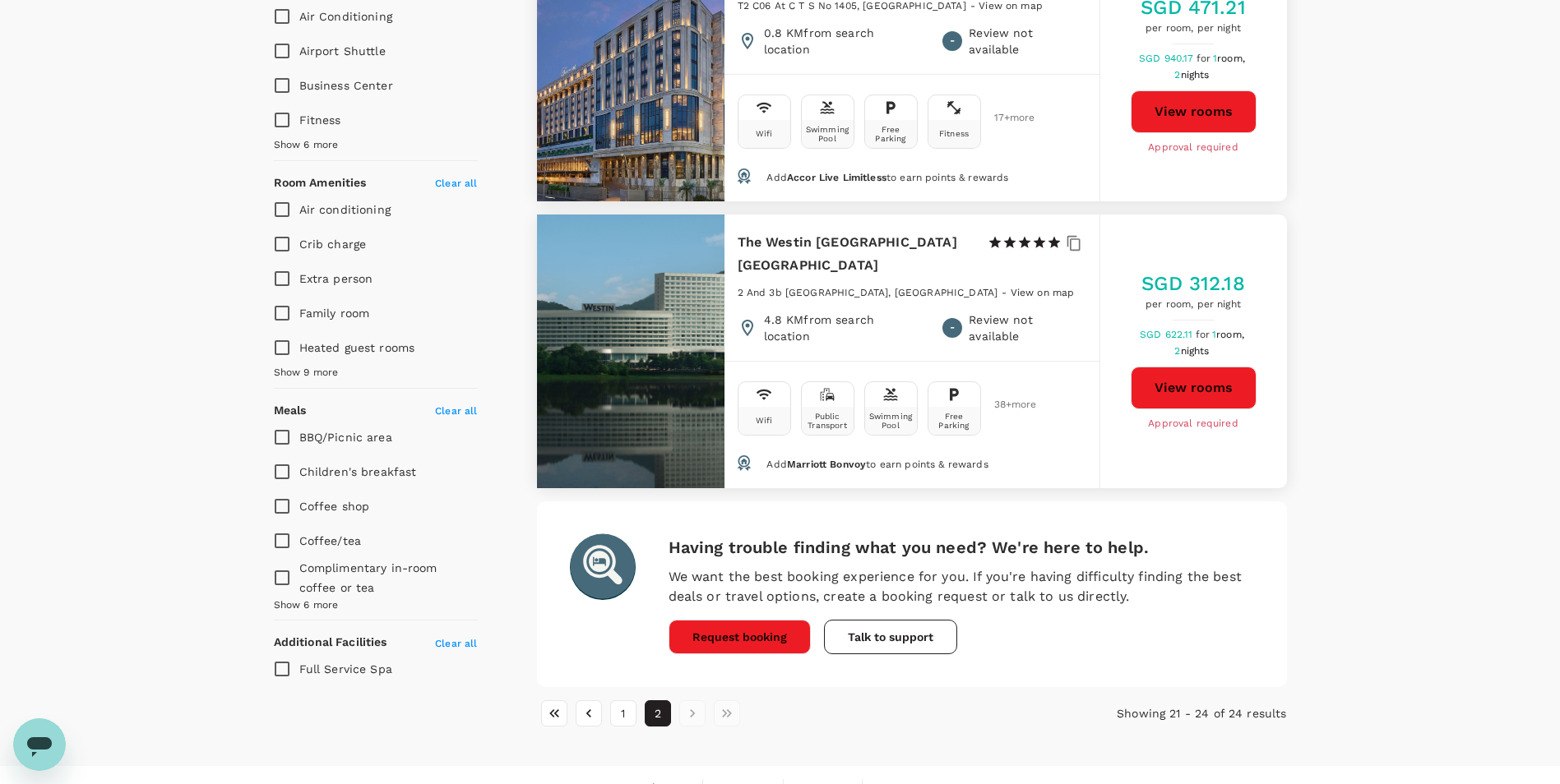
scroll to position [872, 0]
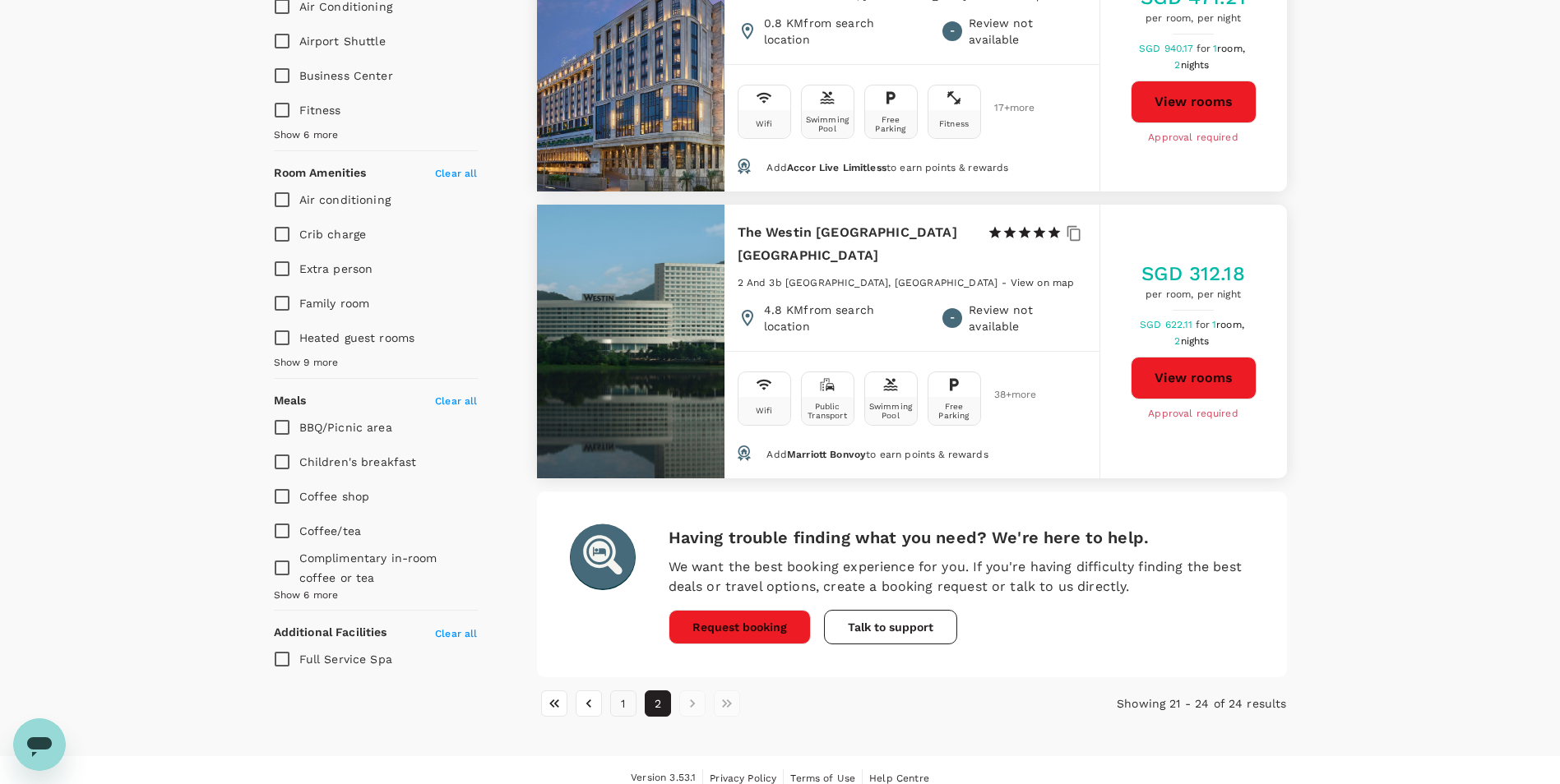
click at [615, 691] on button "1" at bounding box center [624, 704] width 27 height 27
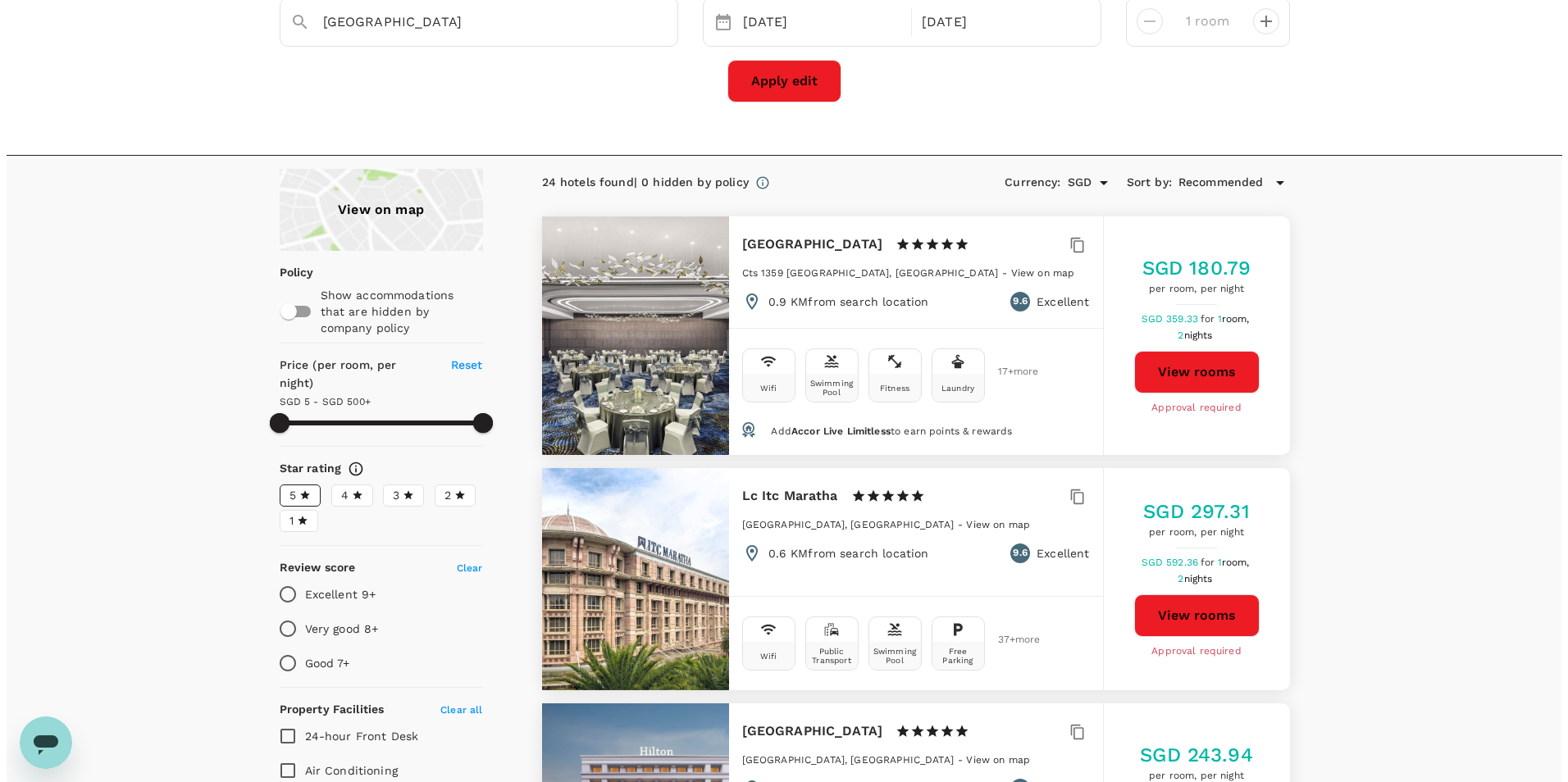
scroll to position [82, 0]
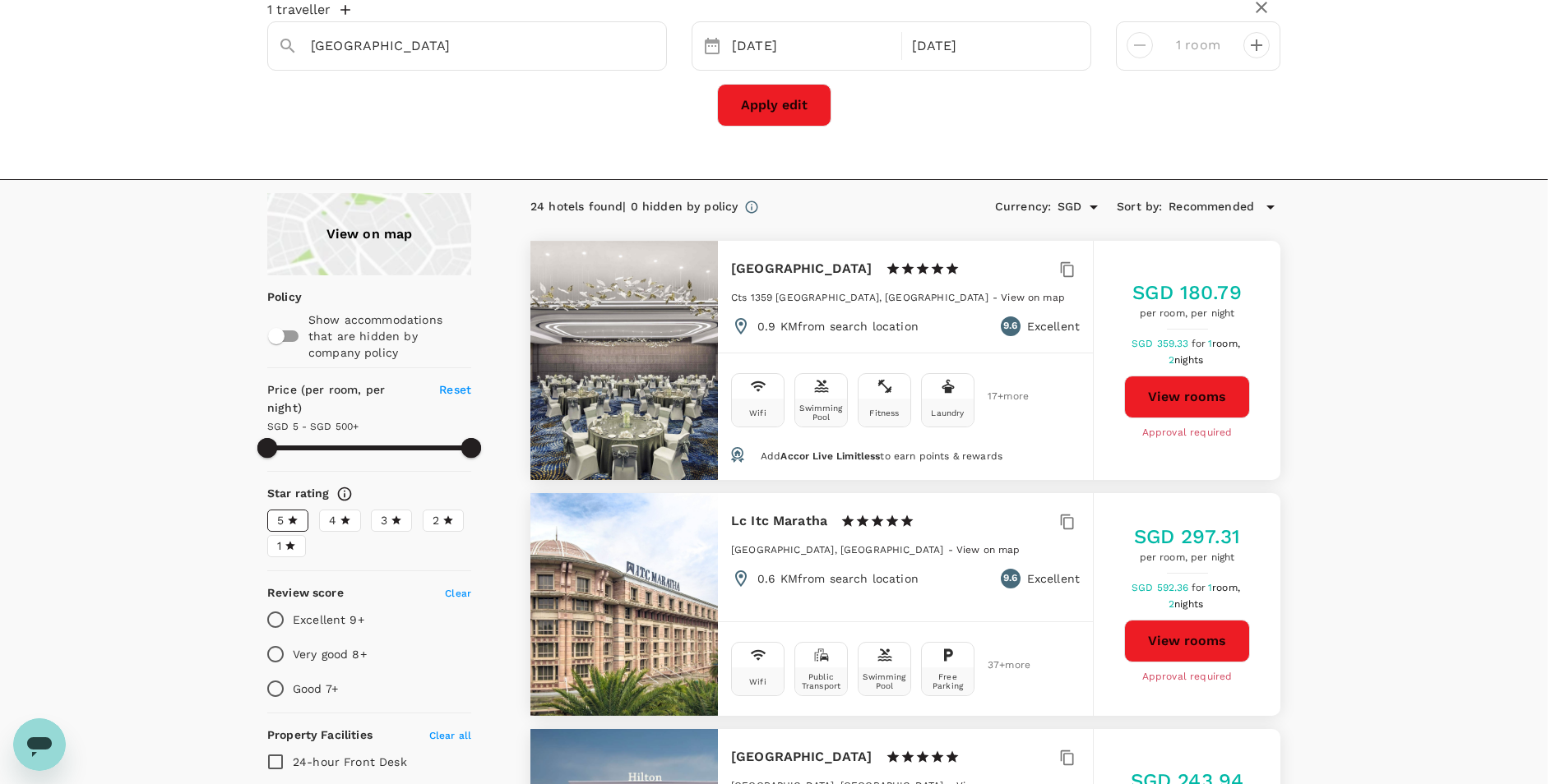
type input "499.75"
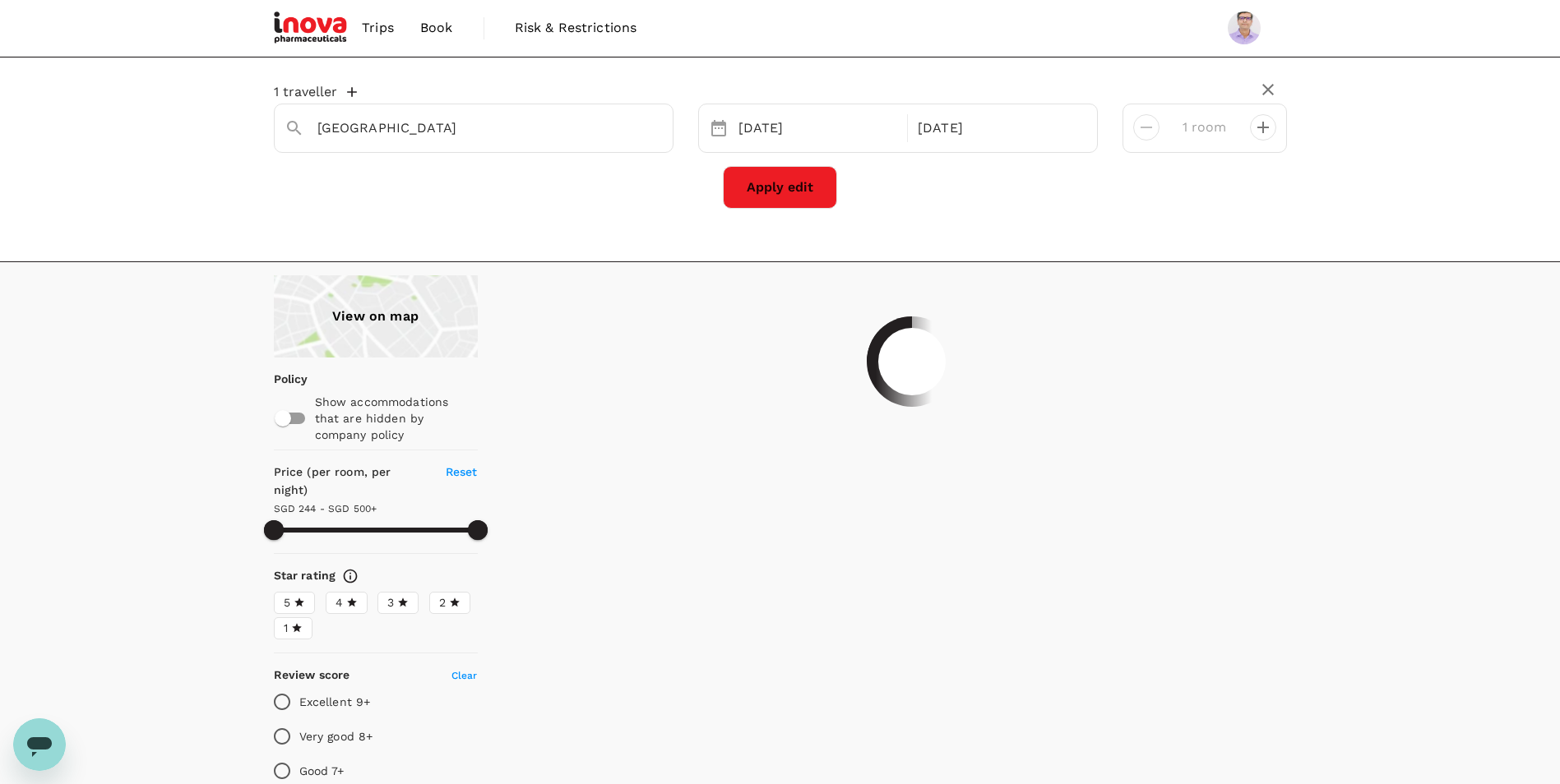
type input "499.75"
type input "4.75"
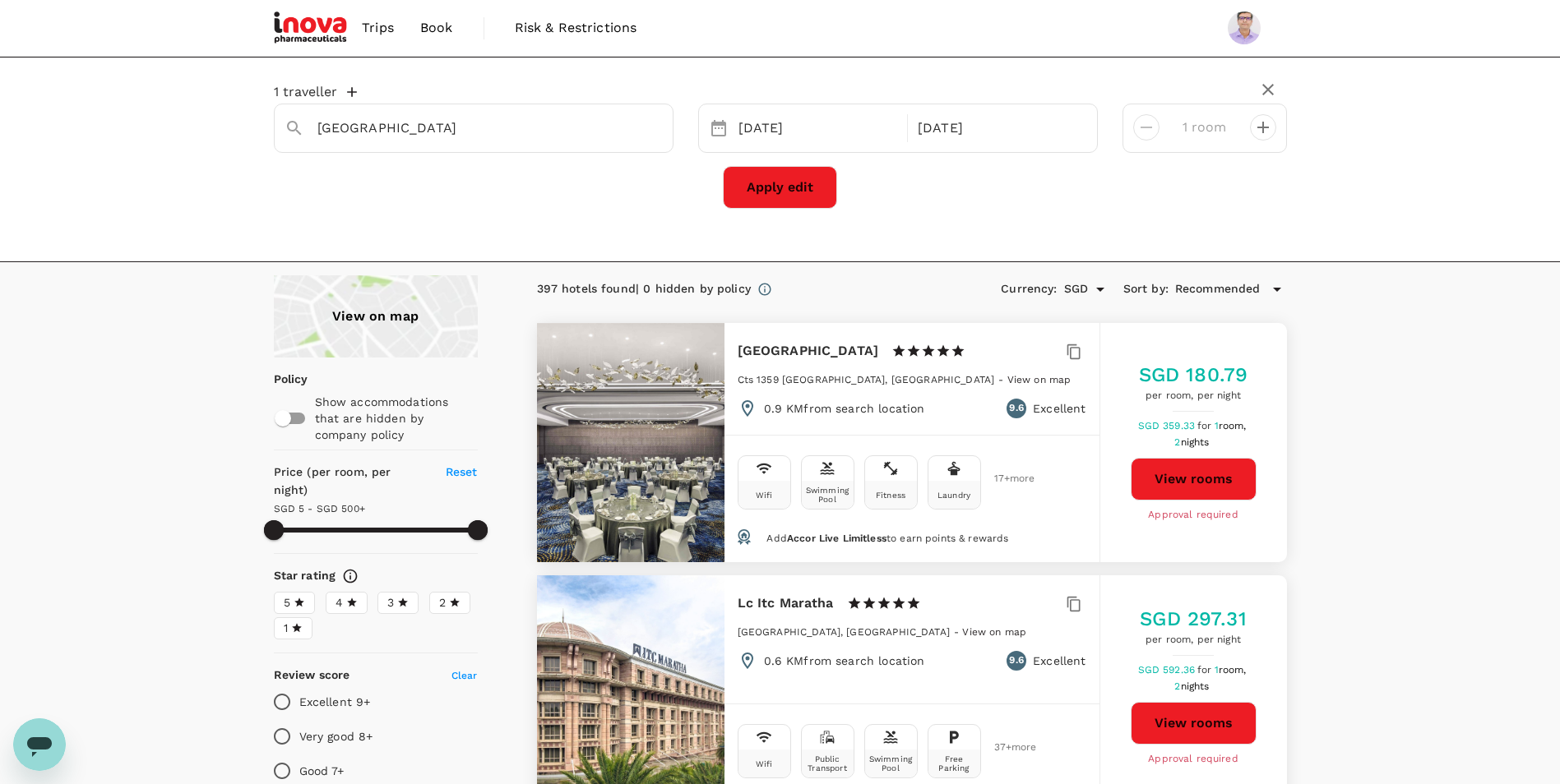
type input "499.75"
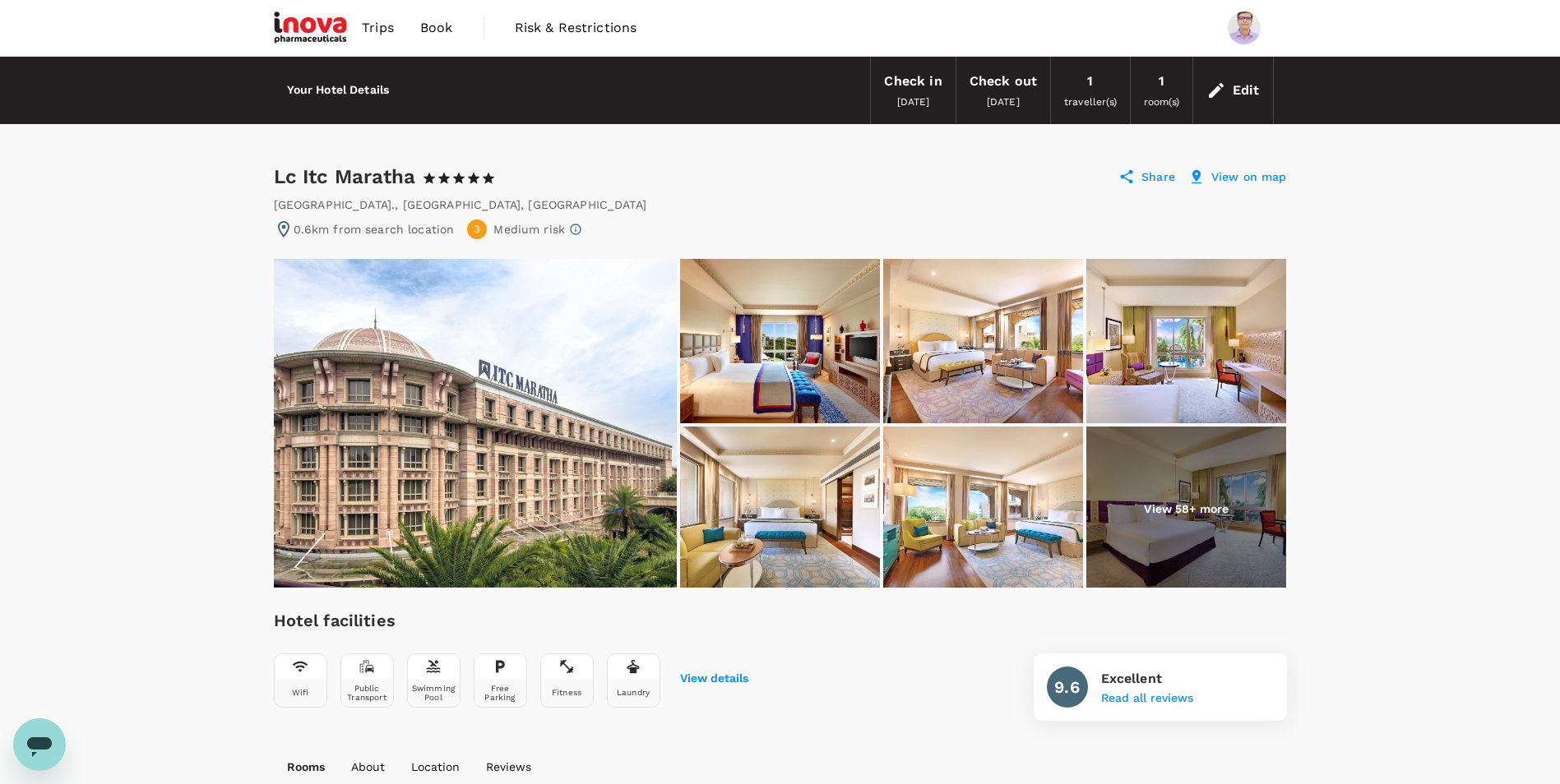
click at [750, 376] on img at bounding box center [780, 341] width 200 height 165
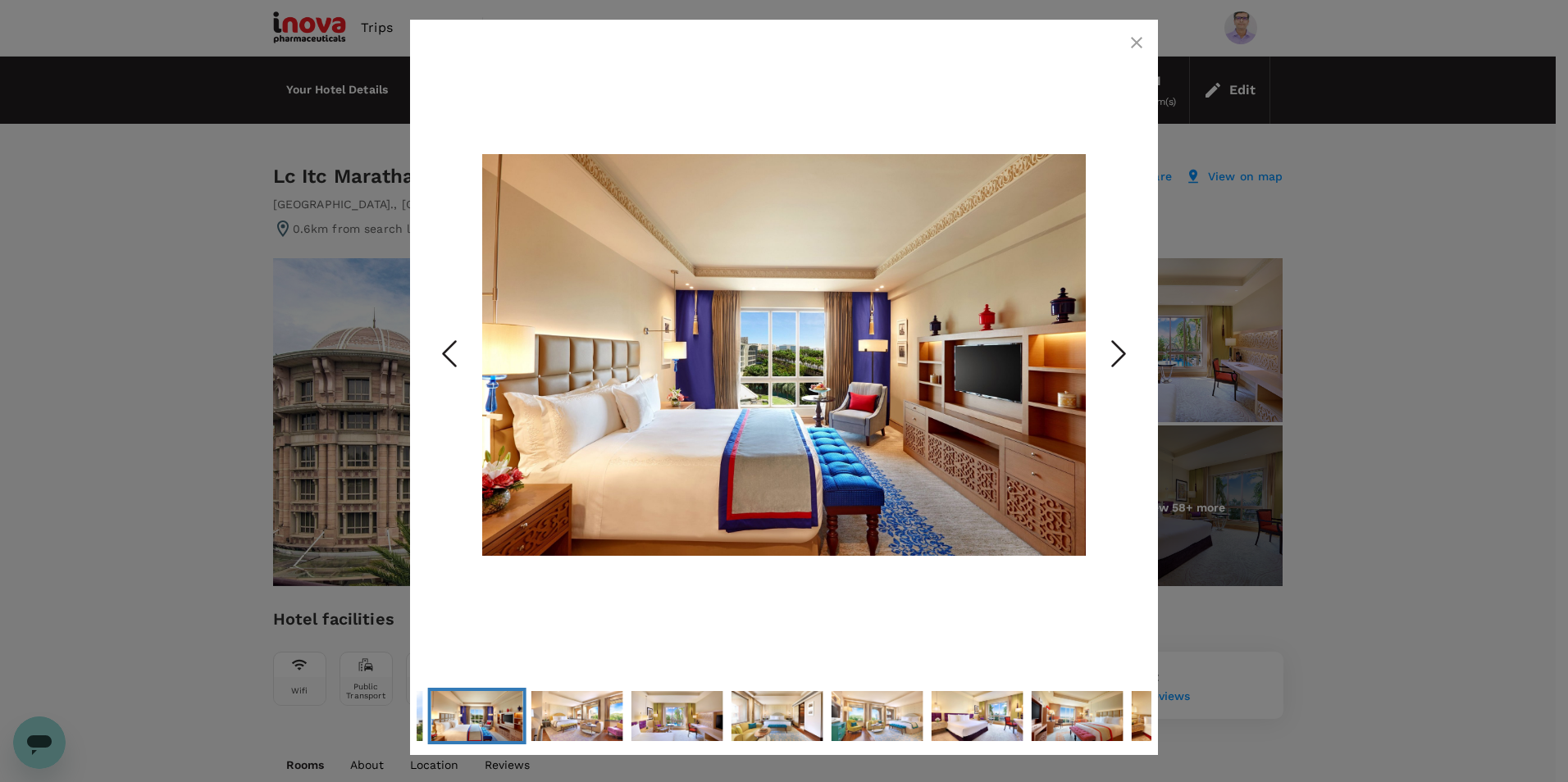
click at [1118, 357] on icon "Next Slide" at bounding box center [1119, 354] width 49 height 49
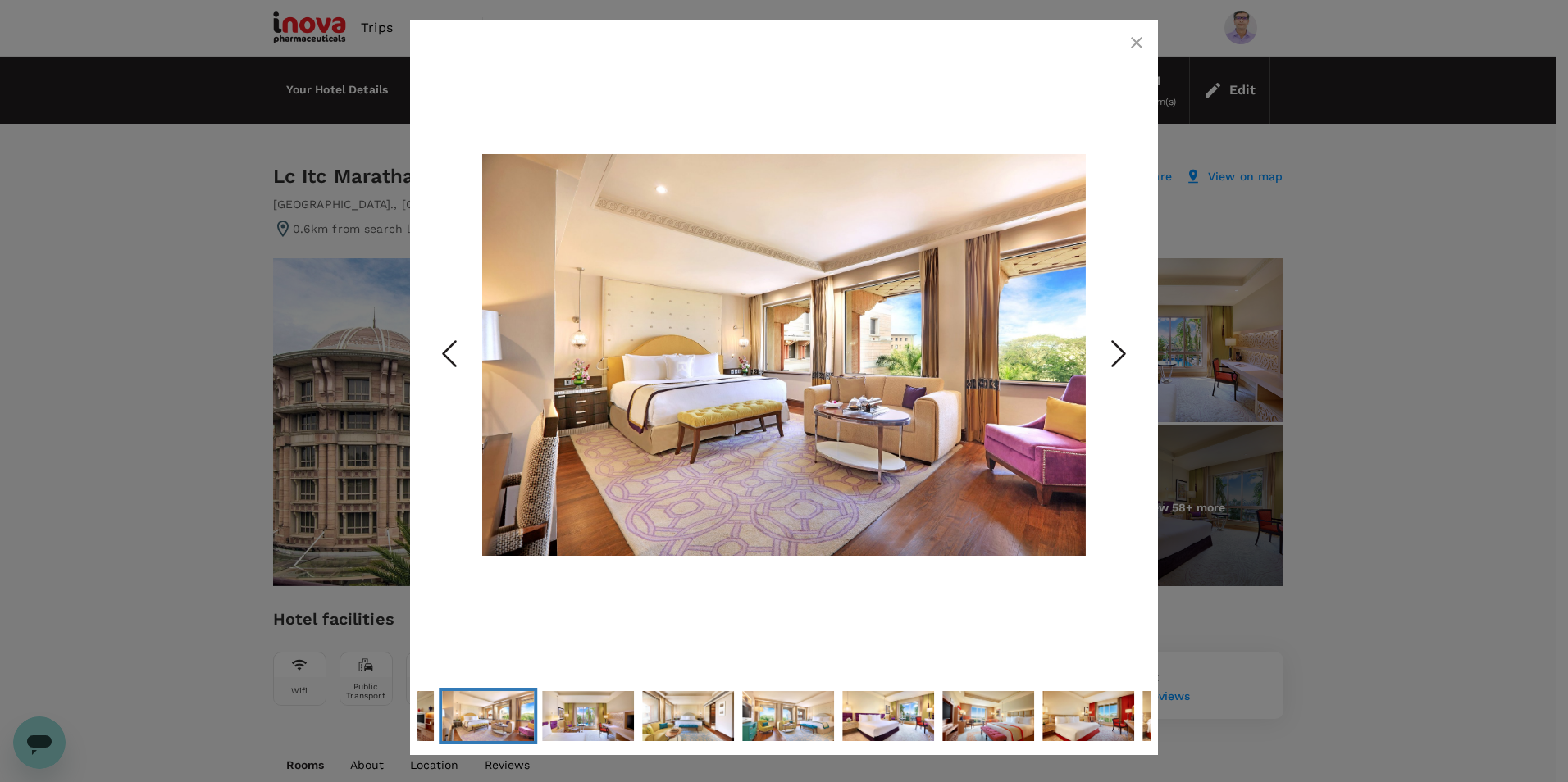
click at [1118, 357] on icon "Next Slide" at bounding box center [1119, 354] width 49 height 49
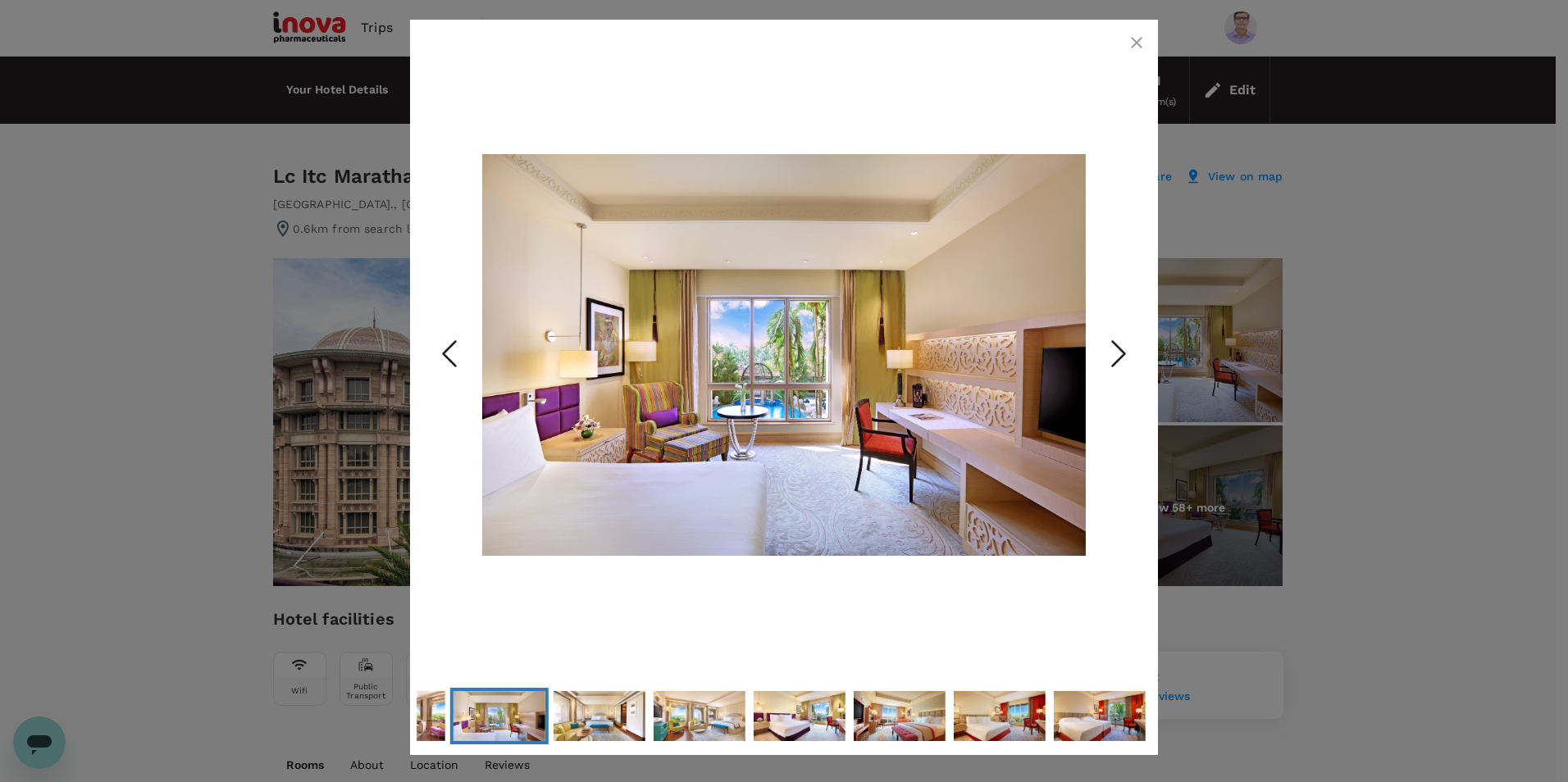
click at [1118, 357] on icon "Next Slide" at bounding box center [1119, 354] width 49 height 49
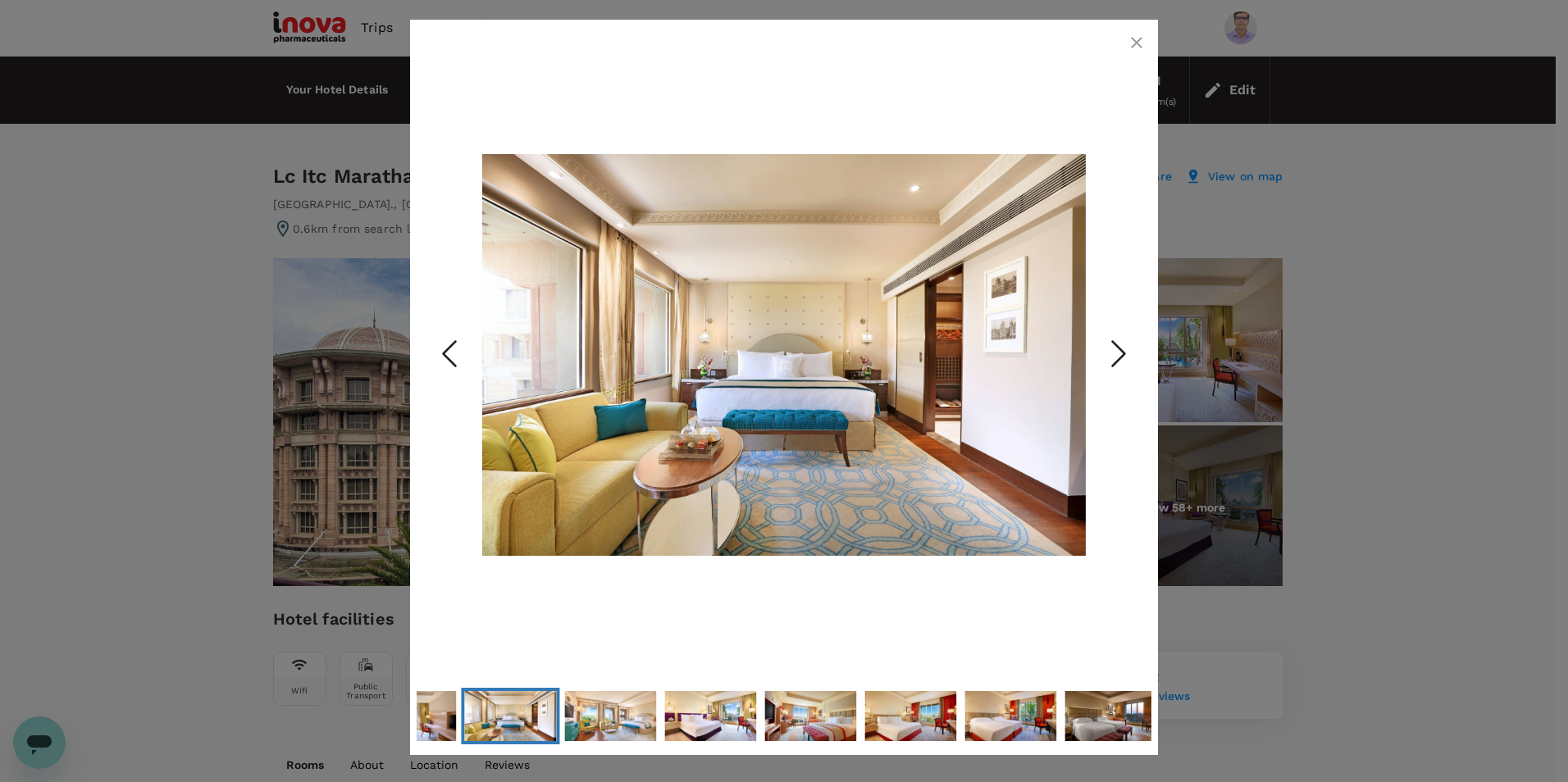
click at [1118, 357] on icon "Next Slide" at bounding box center [1119, 354] width 49 height 49
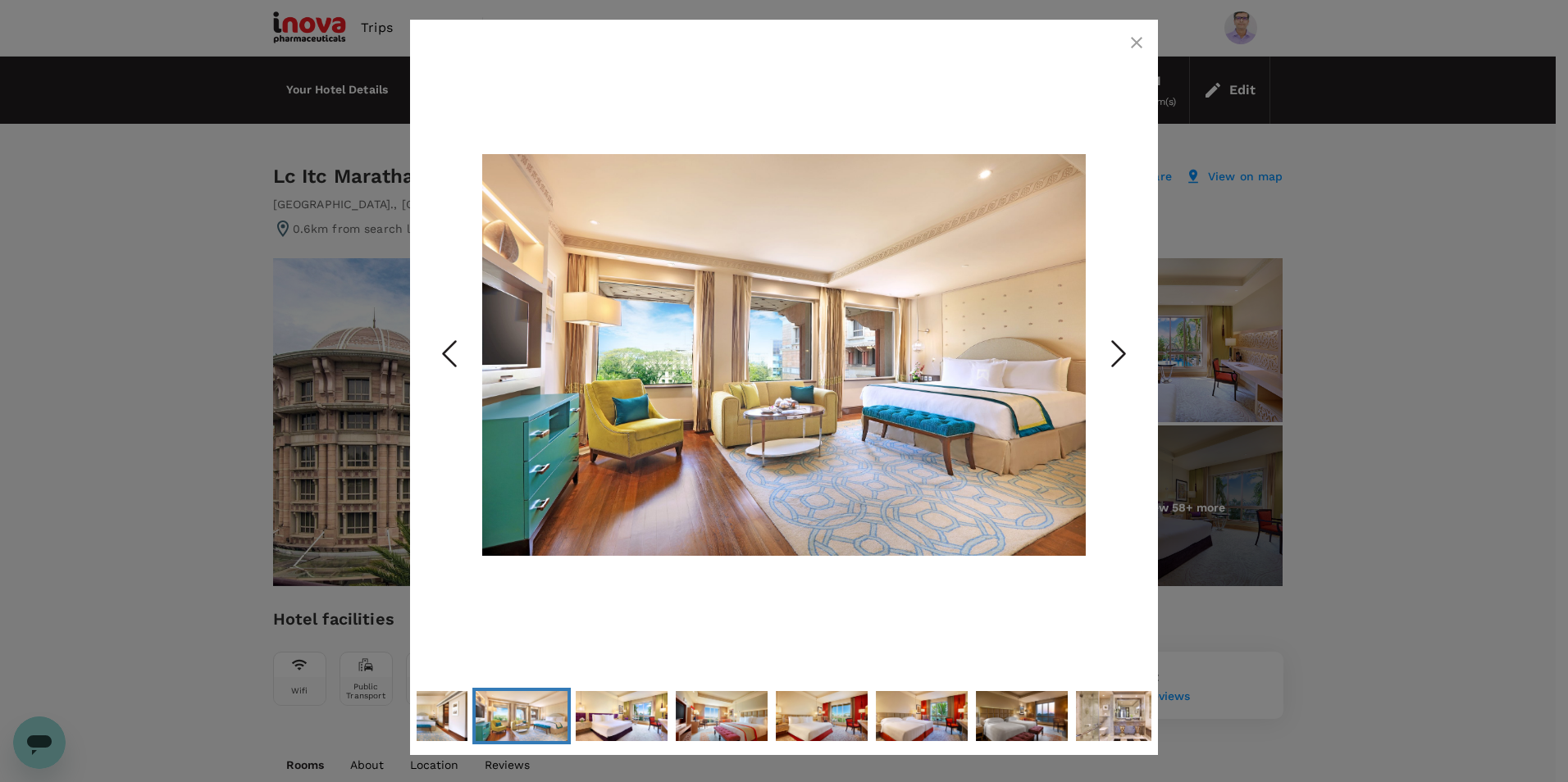
click at [1118, 357] on icon "Next Slide" at bounding box center [1119, 354] width 49 height 49
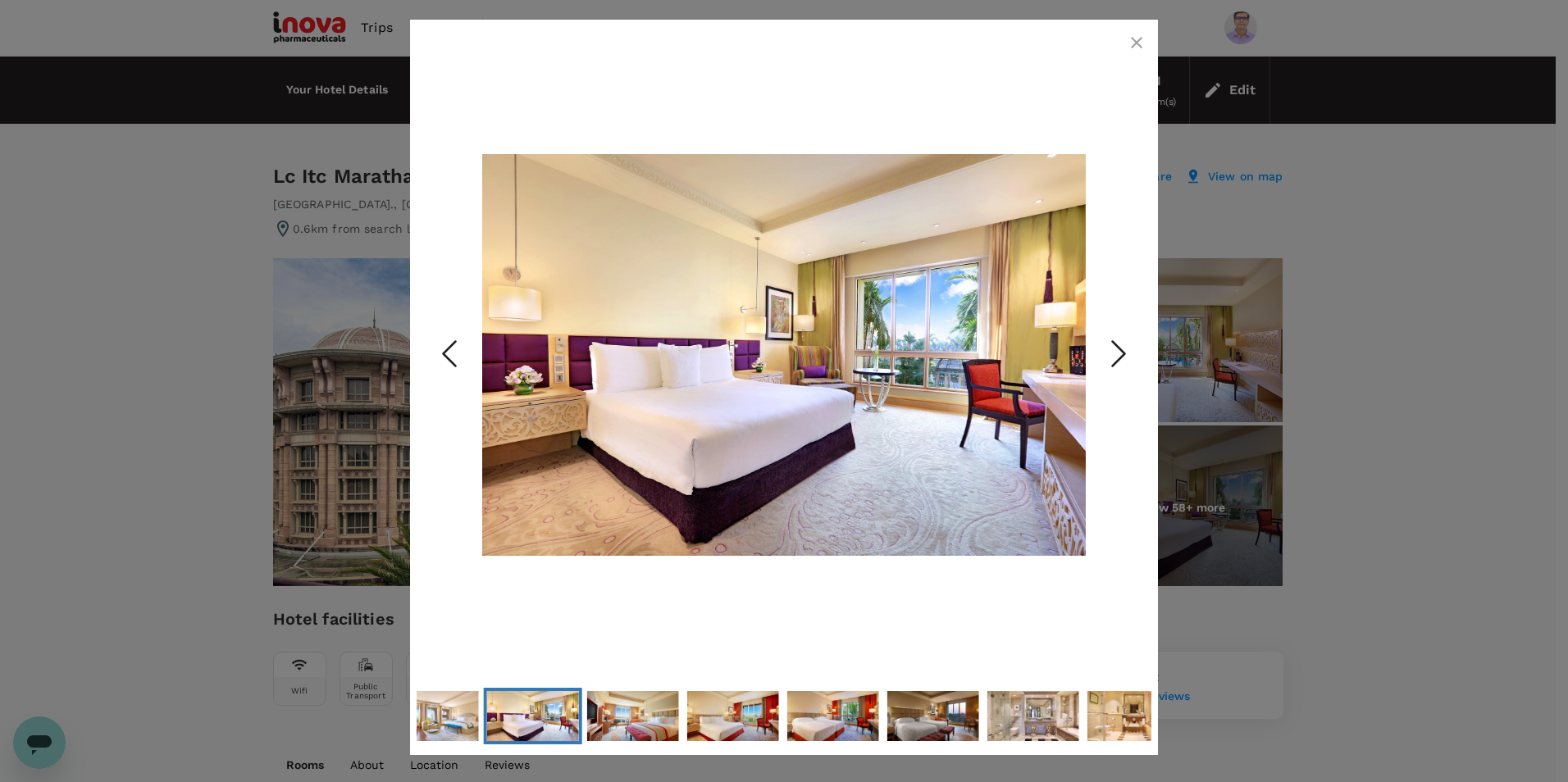
click at [1118, 357] on icon "Next Slide" at bounding box center [1119, 354] width 49 height 49
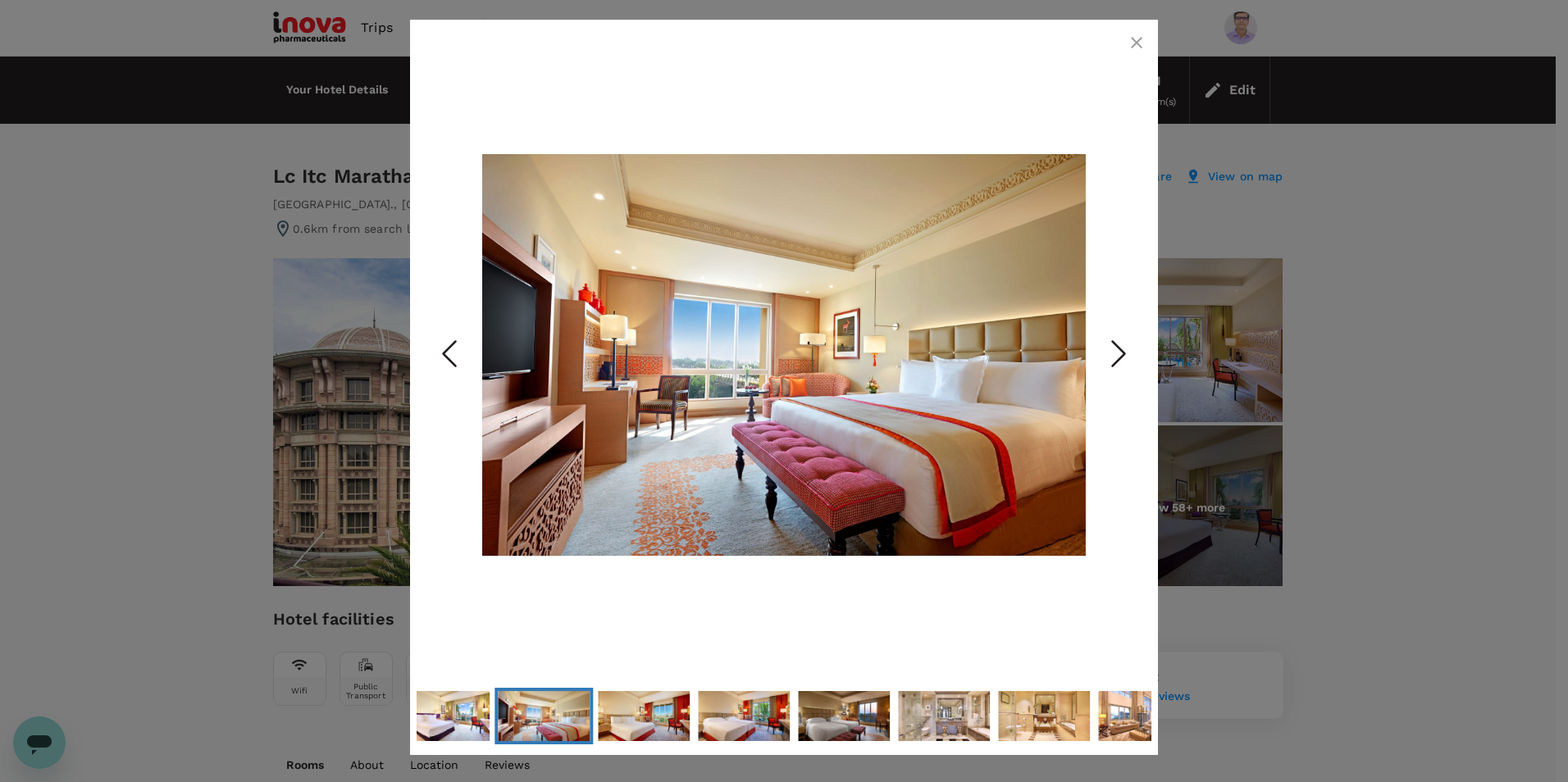
click at [1118, 357] on icon "Next Slide" at bounding box center [1119, 354] width 49 height 49
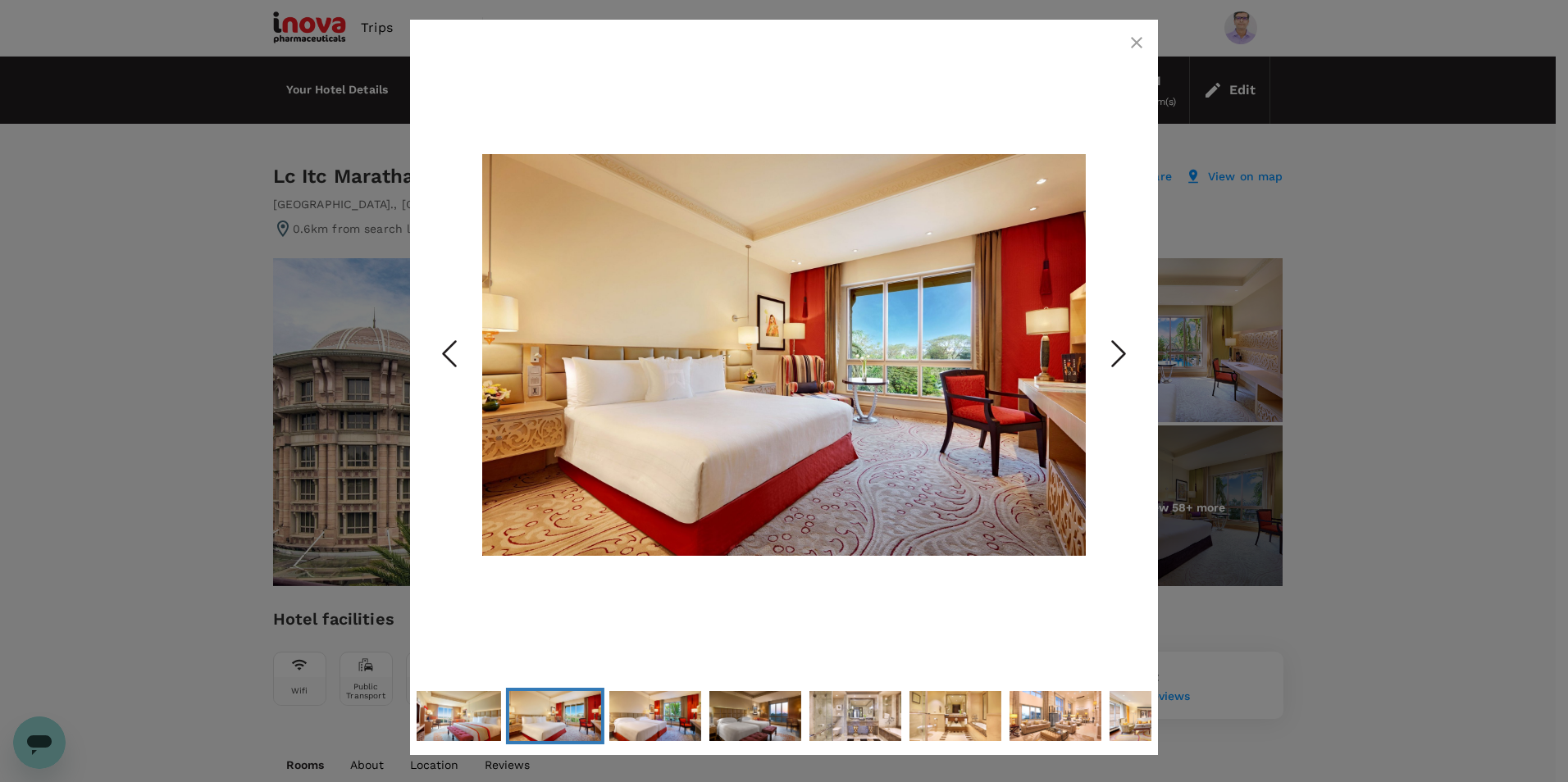
click at [1118, 357] on icon "Next Slide" at bounding box center [1119, 354] width 49 height 49
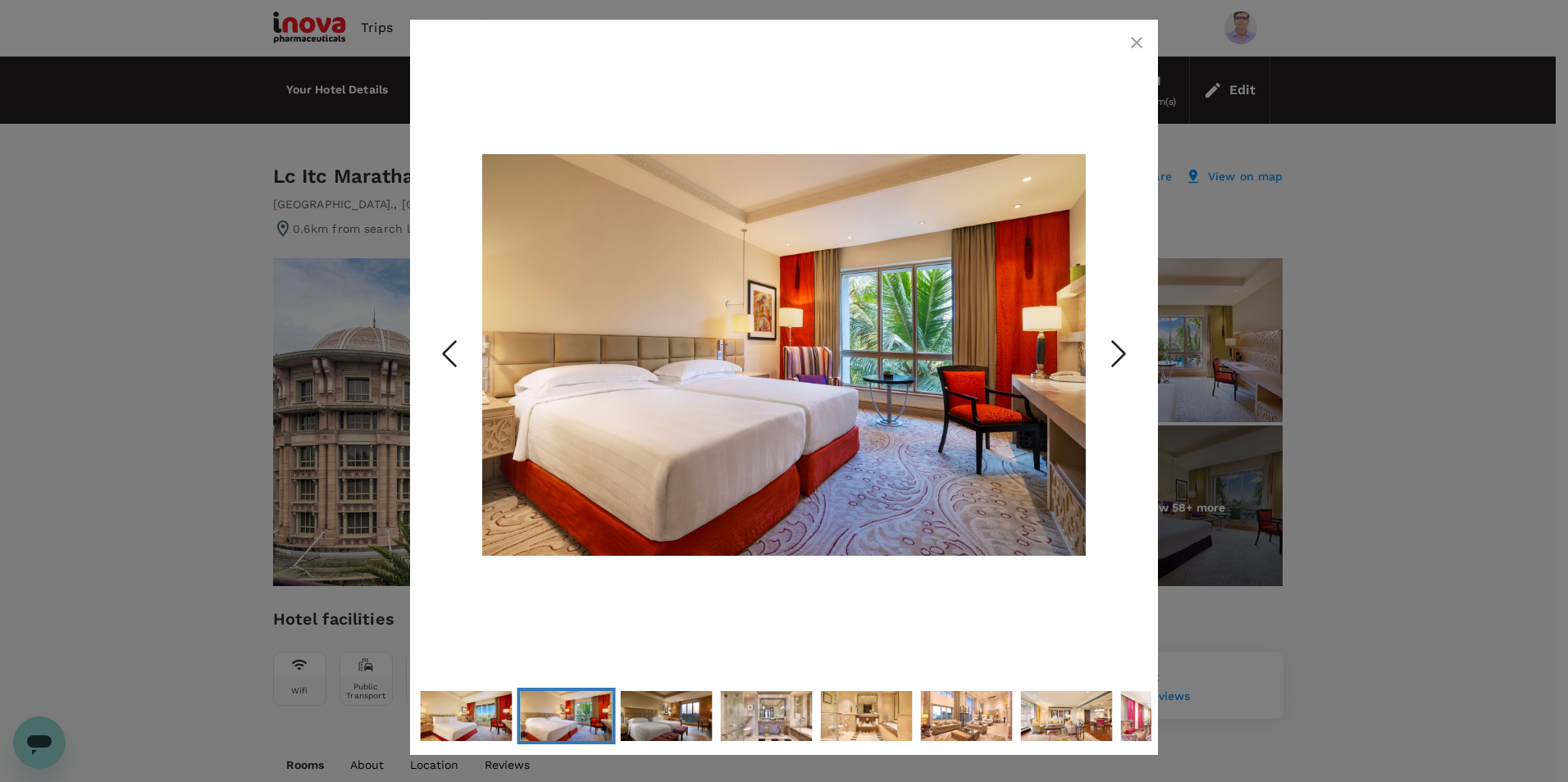
click at [1118, 357] on icon "Next Slide" at bounding box center [1119, 354] width 49 height 49
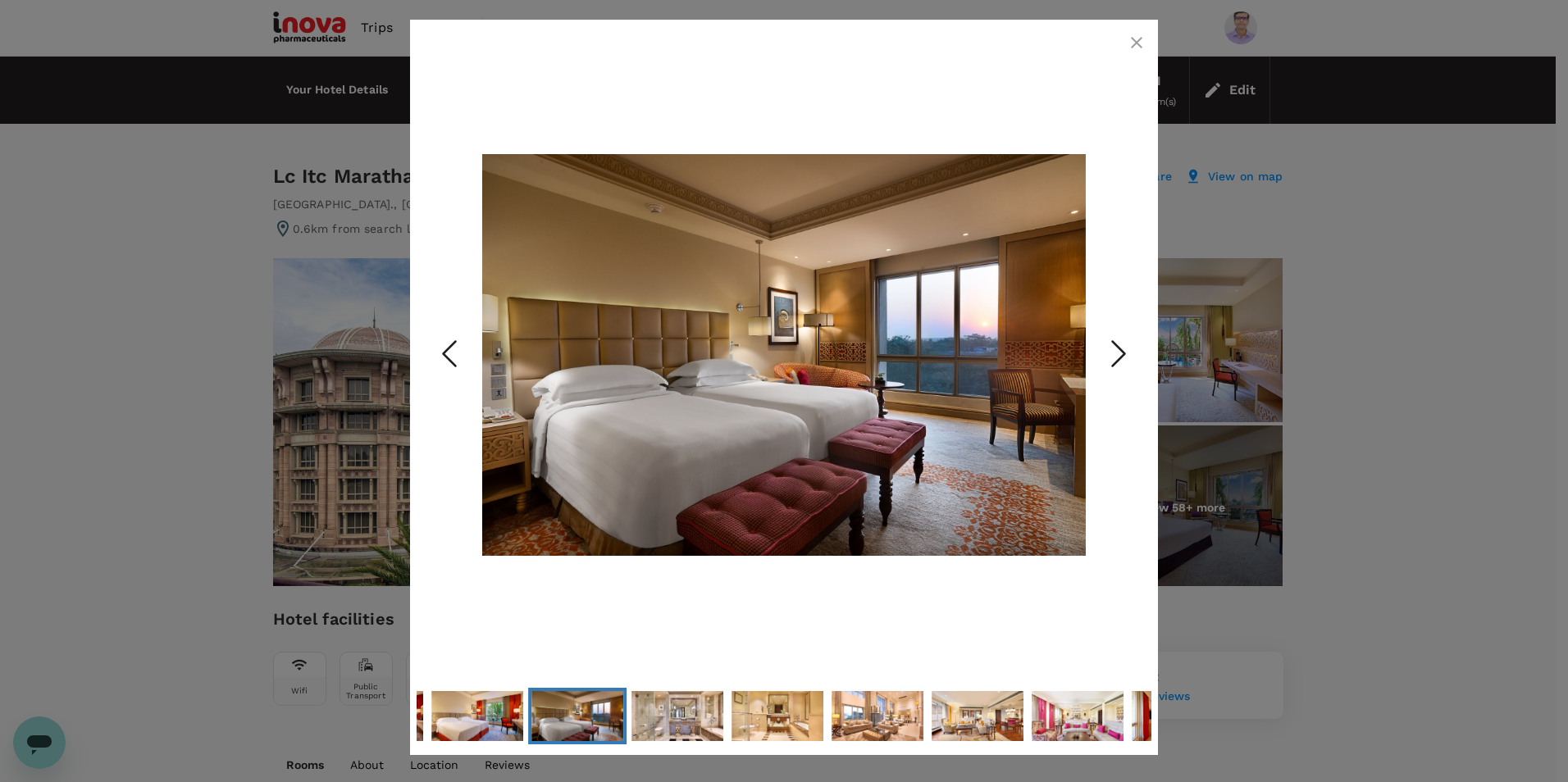
click at [1118, 357] on icon "Next Slide" at bounding box center [1119, 354] width 49 height 49
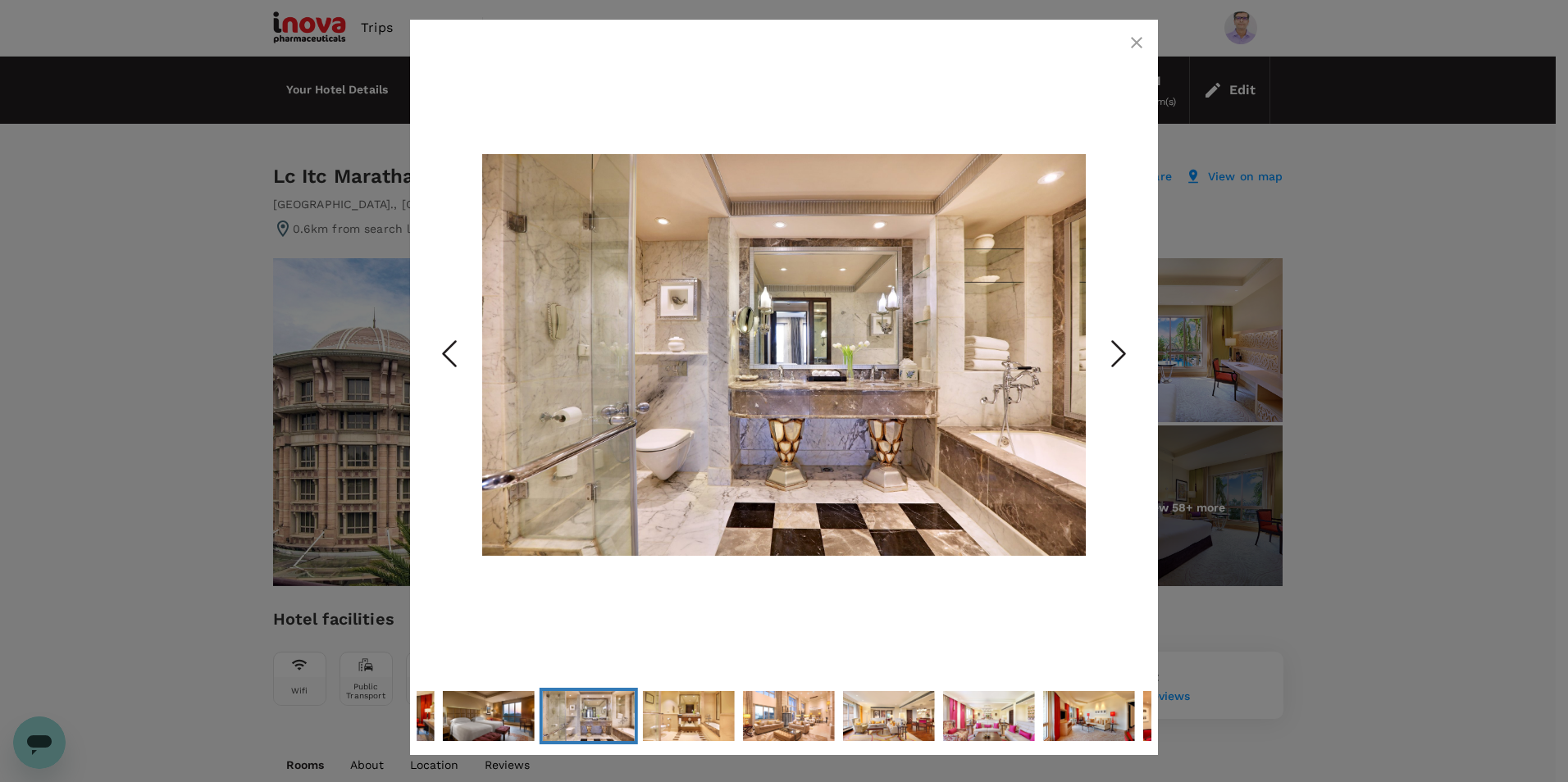
click at [1118, 357] on icon "Next Slide" at bounding box center [1119, 354] width 49 height 49
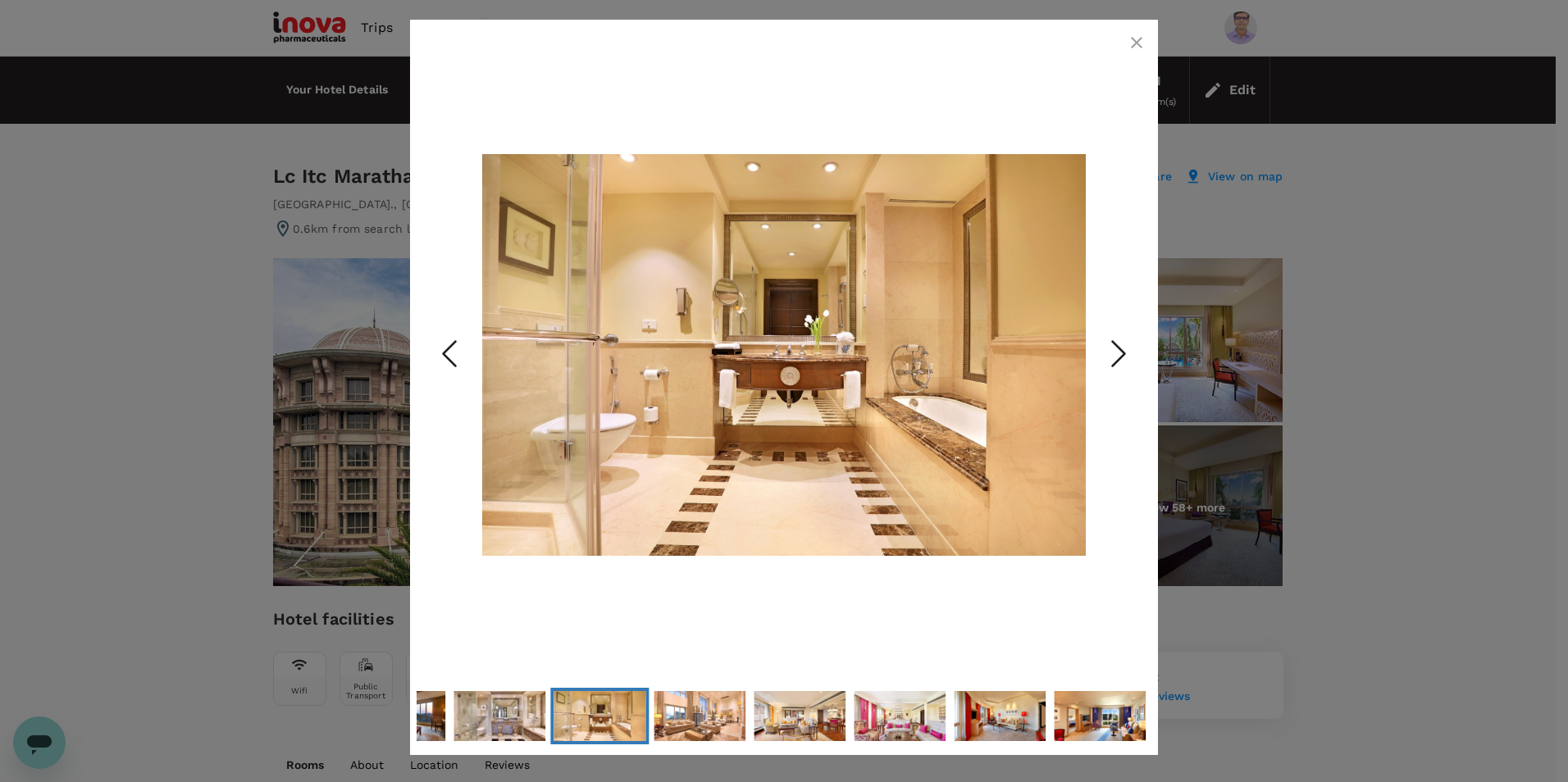
click at [1118, 357] on icon "Next Slide" at bounding box center [1119, 354] width 49 height 49
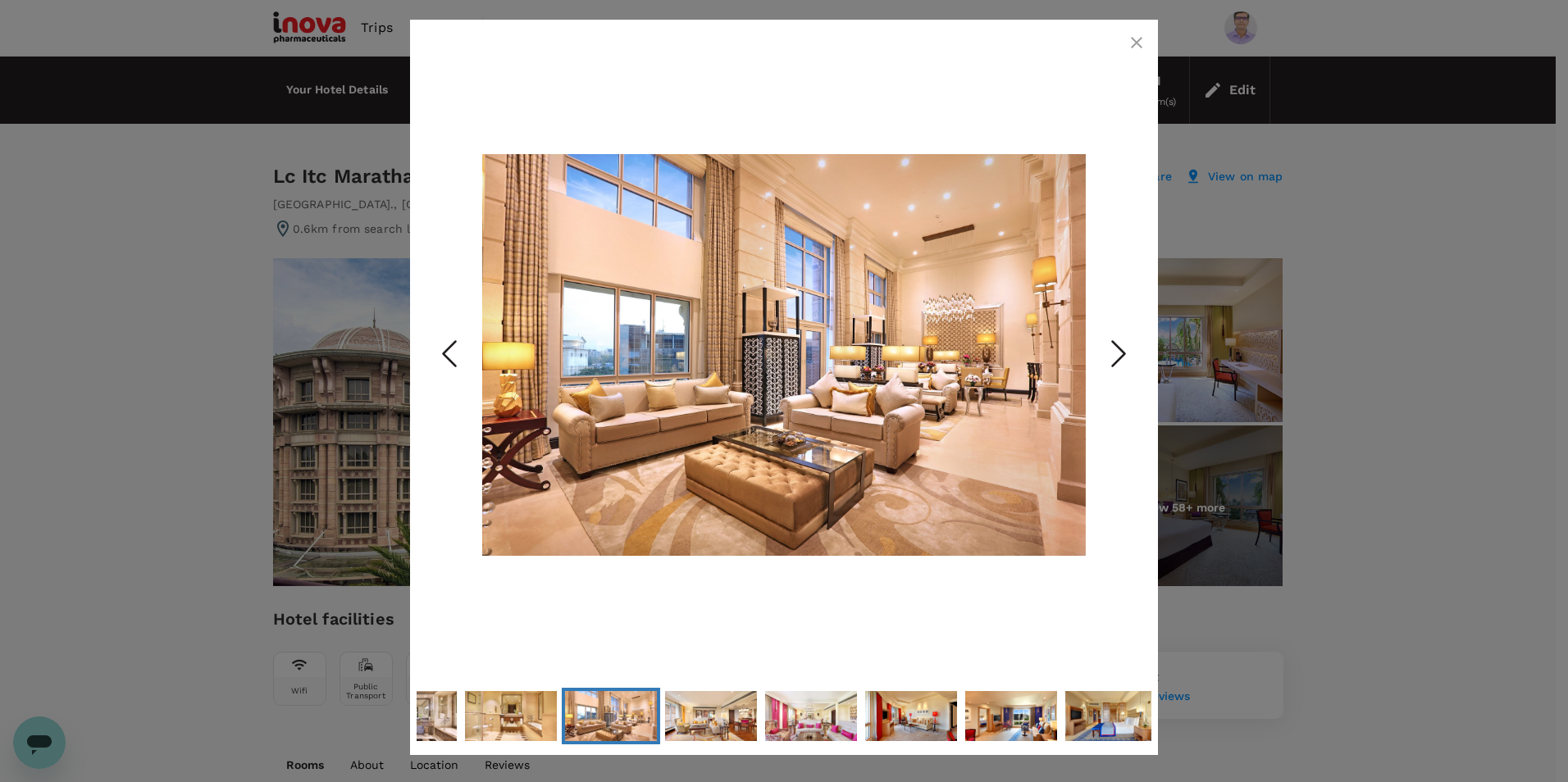
click at [1123, 353] on polyline "Next Slide" at bounding box center [1119, 354] width 12 height 25
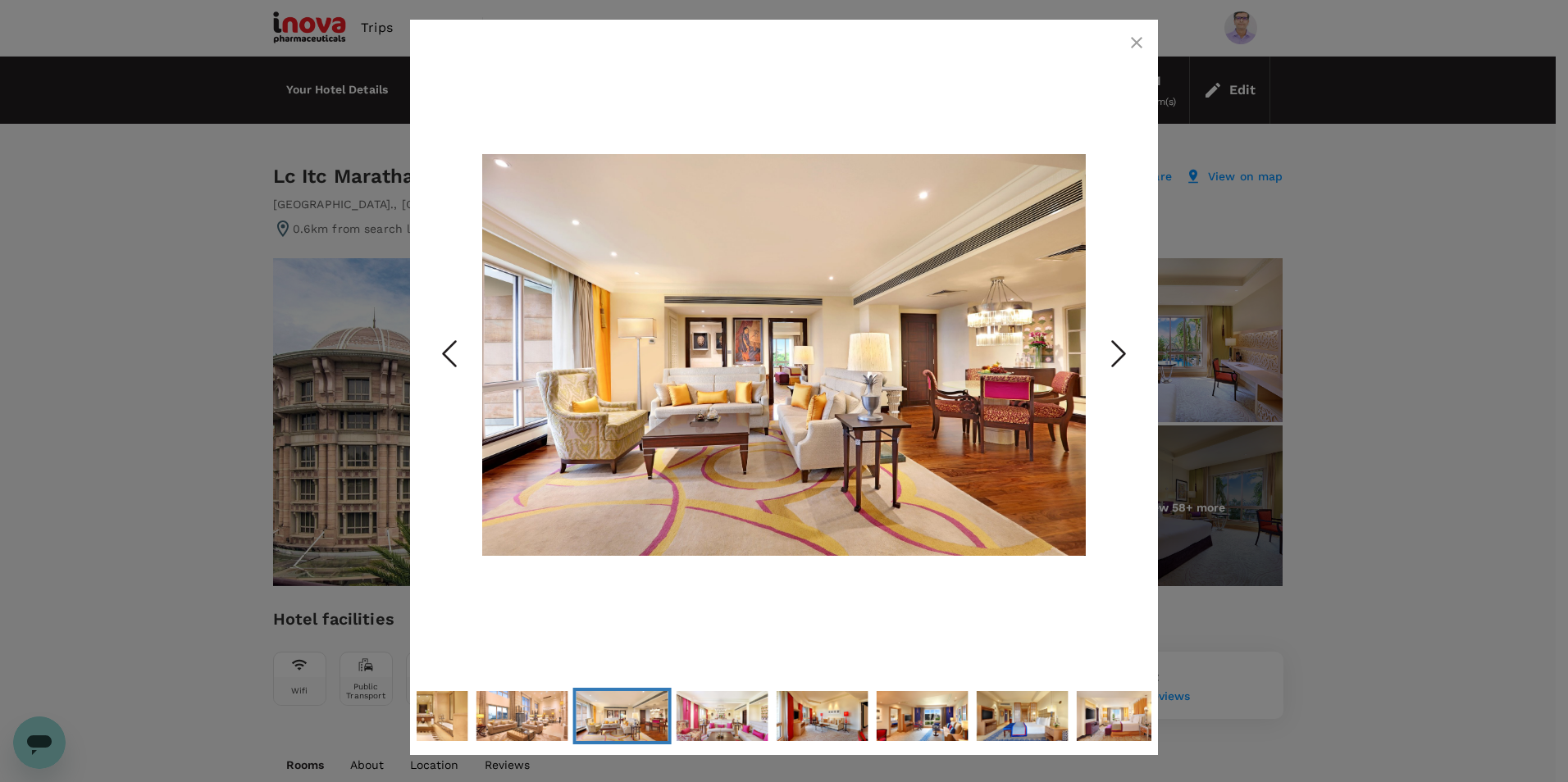
click at [1123, 353] on polyline "Next Slide" at bounding box center [1119, 354] width 12 height 25
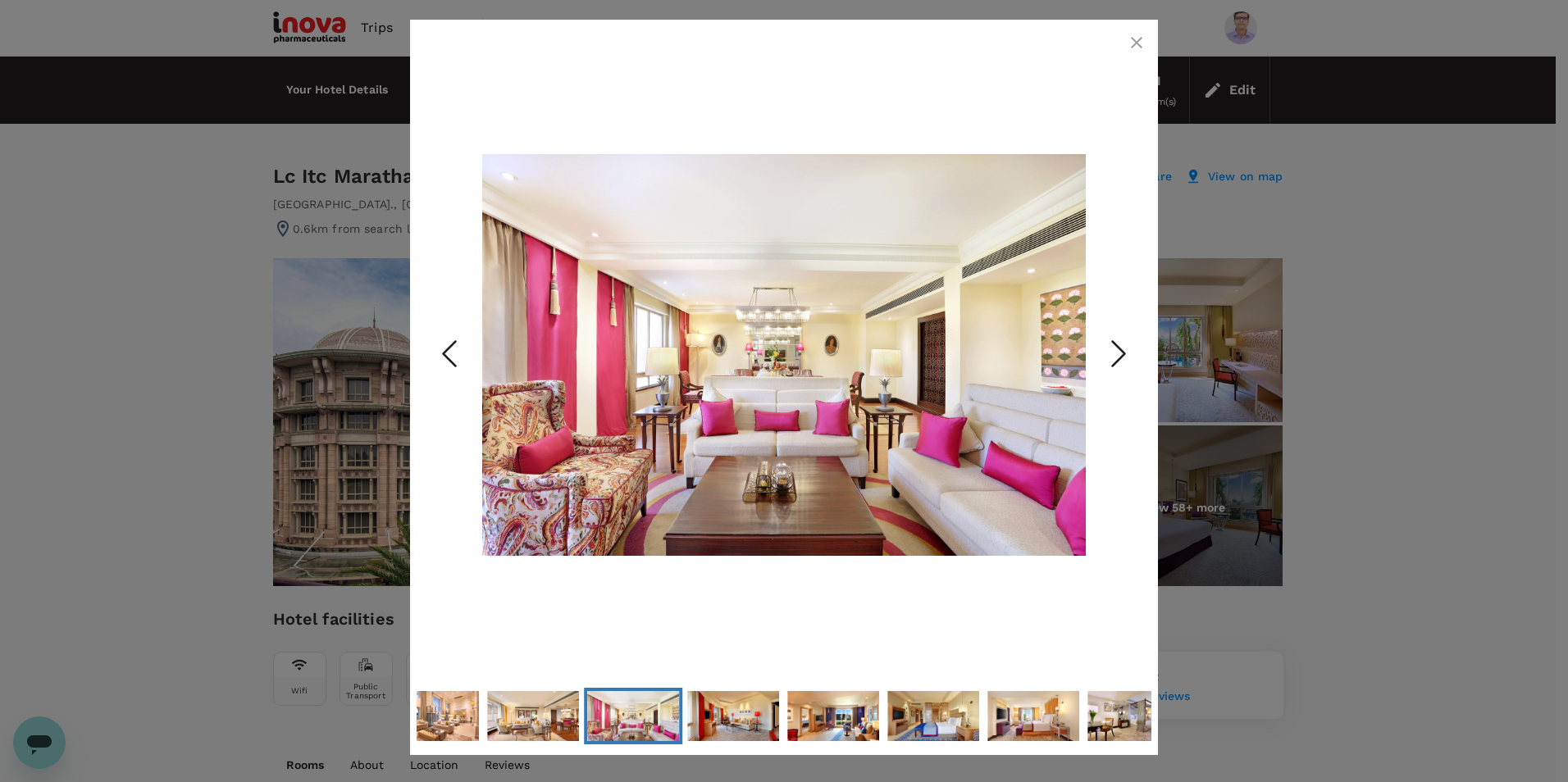
click at [1123, 353] on polyline "Next Slide" at bounding box center [1119, 354] width 12 height 25
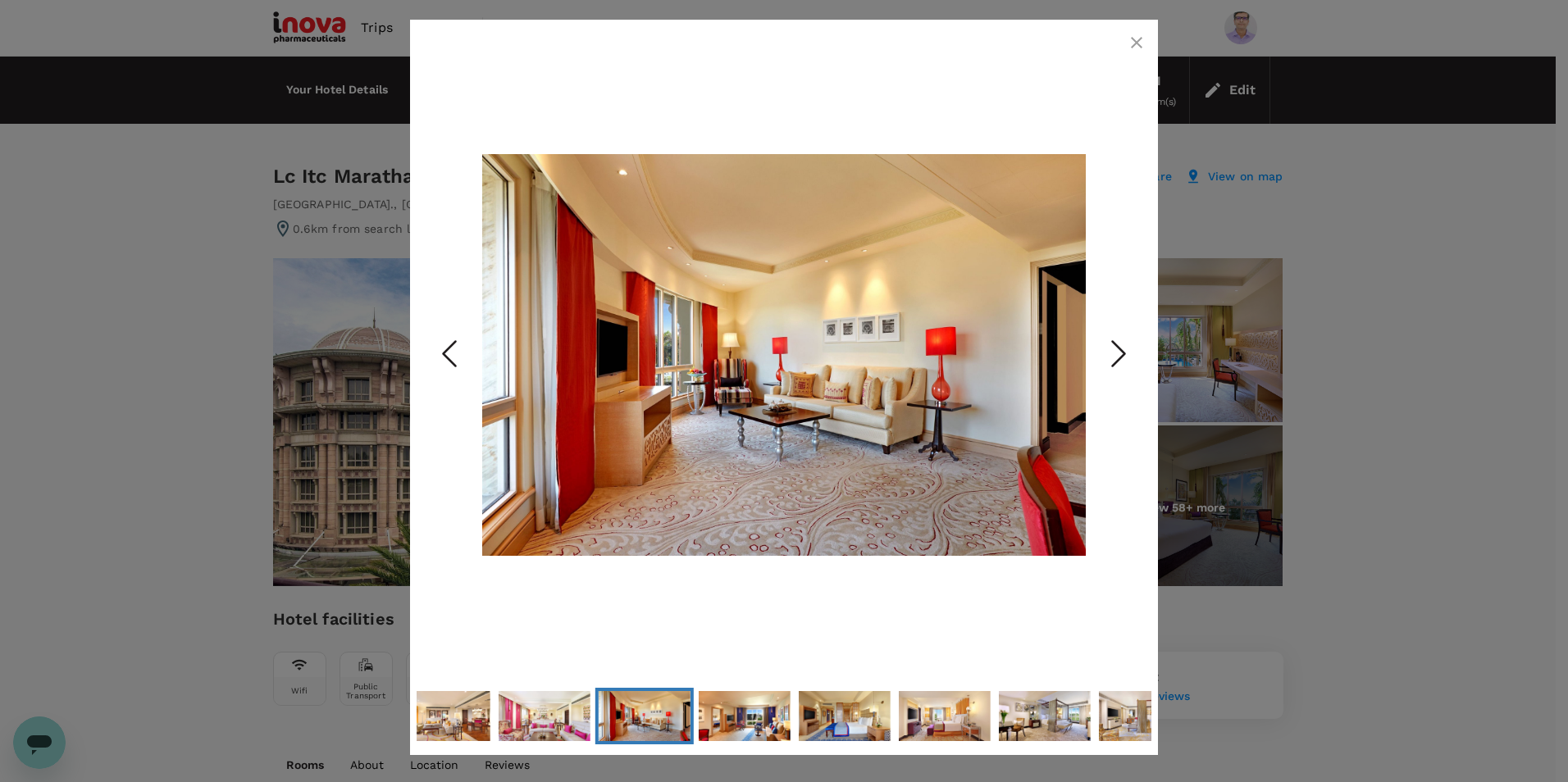
click at [1123, 353] on polyline "Next Slide" at bounding box center [1119, 354] width 12 height 25
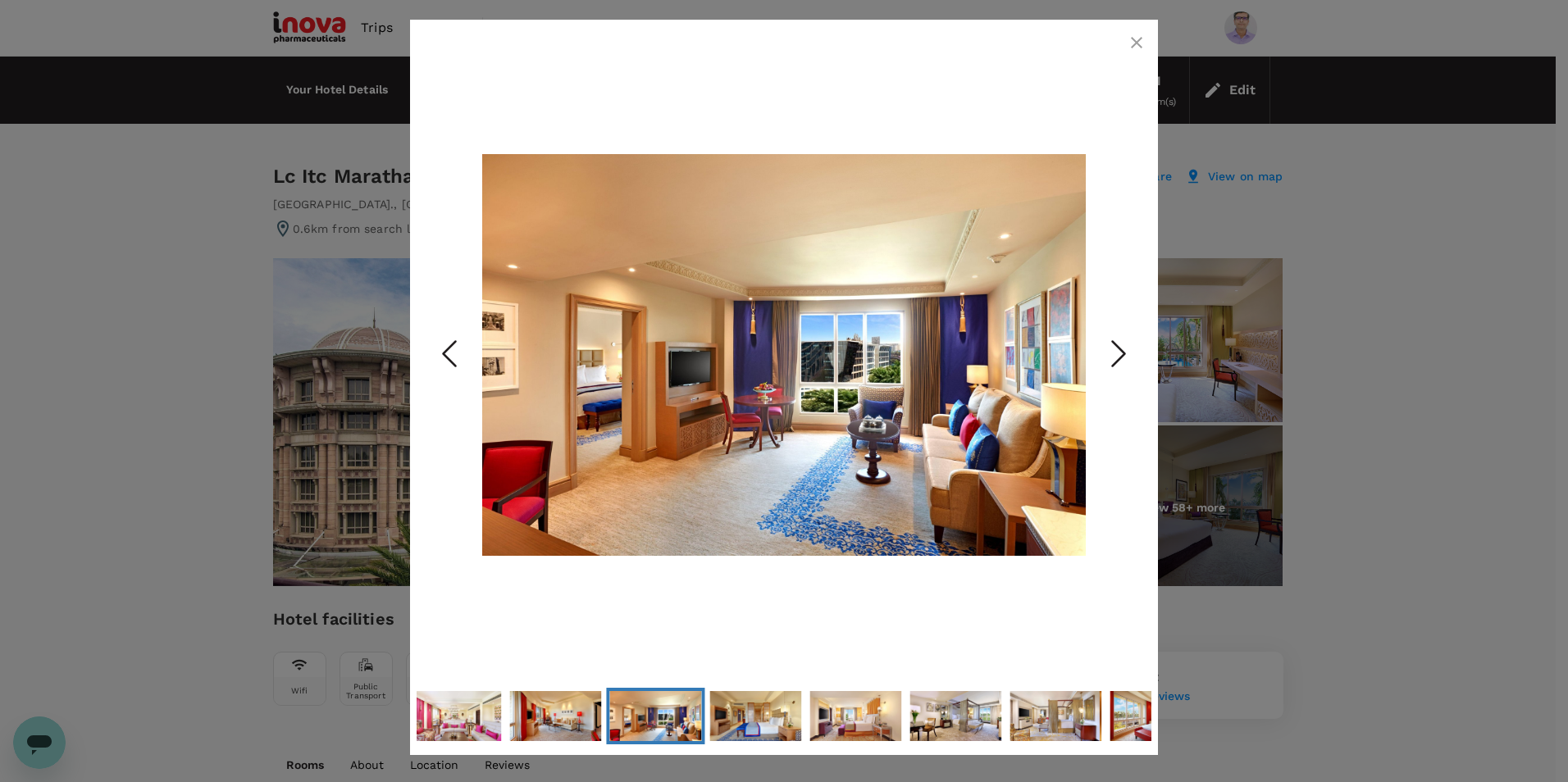
click at [1123, 353] on polyline "Next Slide" at bounding box center [1119, 354] width 12 height 25
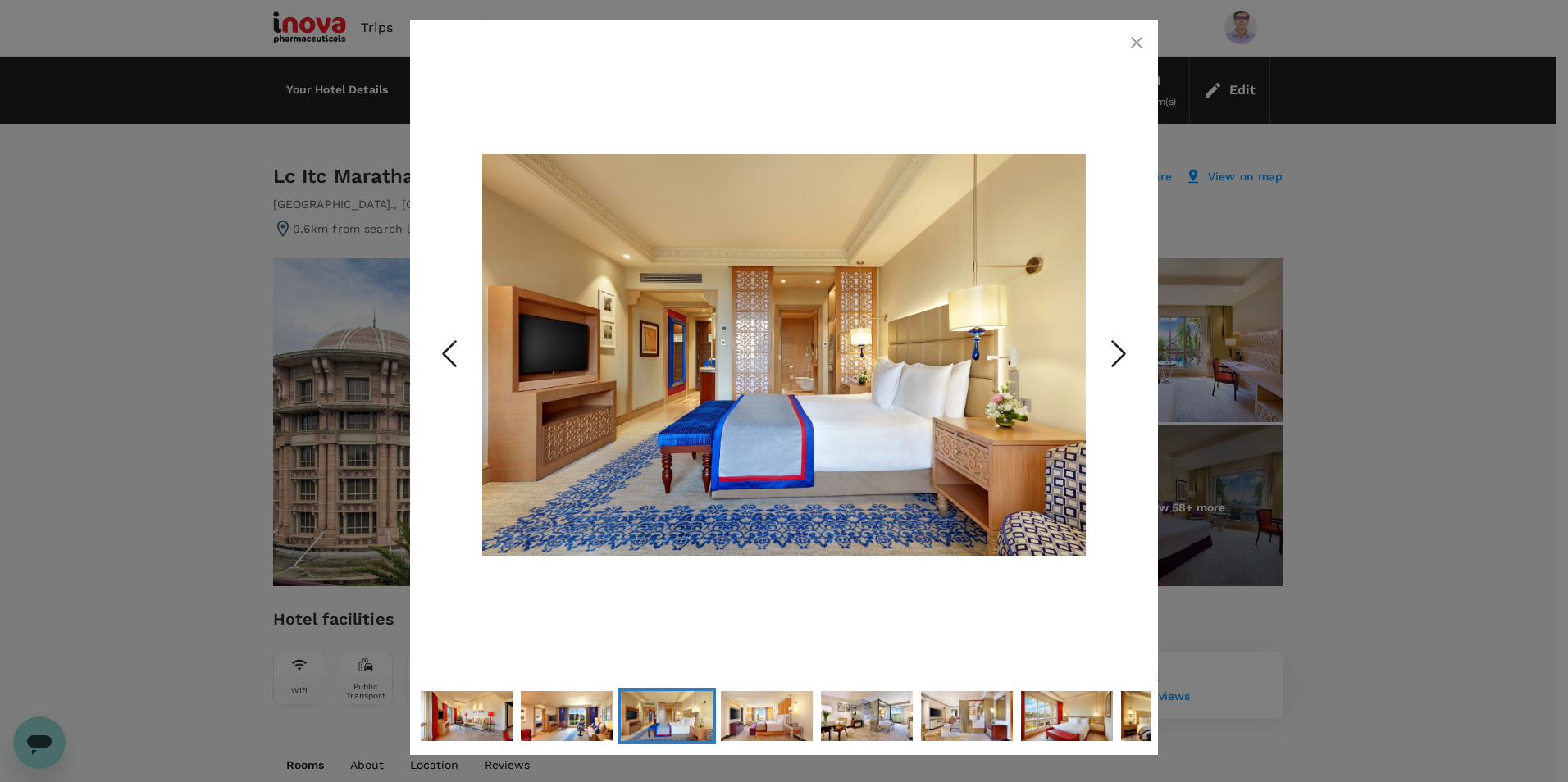
click at [1123, 353] on polyline "Next Slide" at bounding box center [1119, 354] width 12 height 25
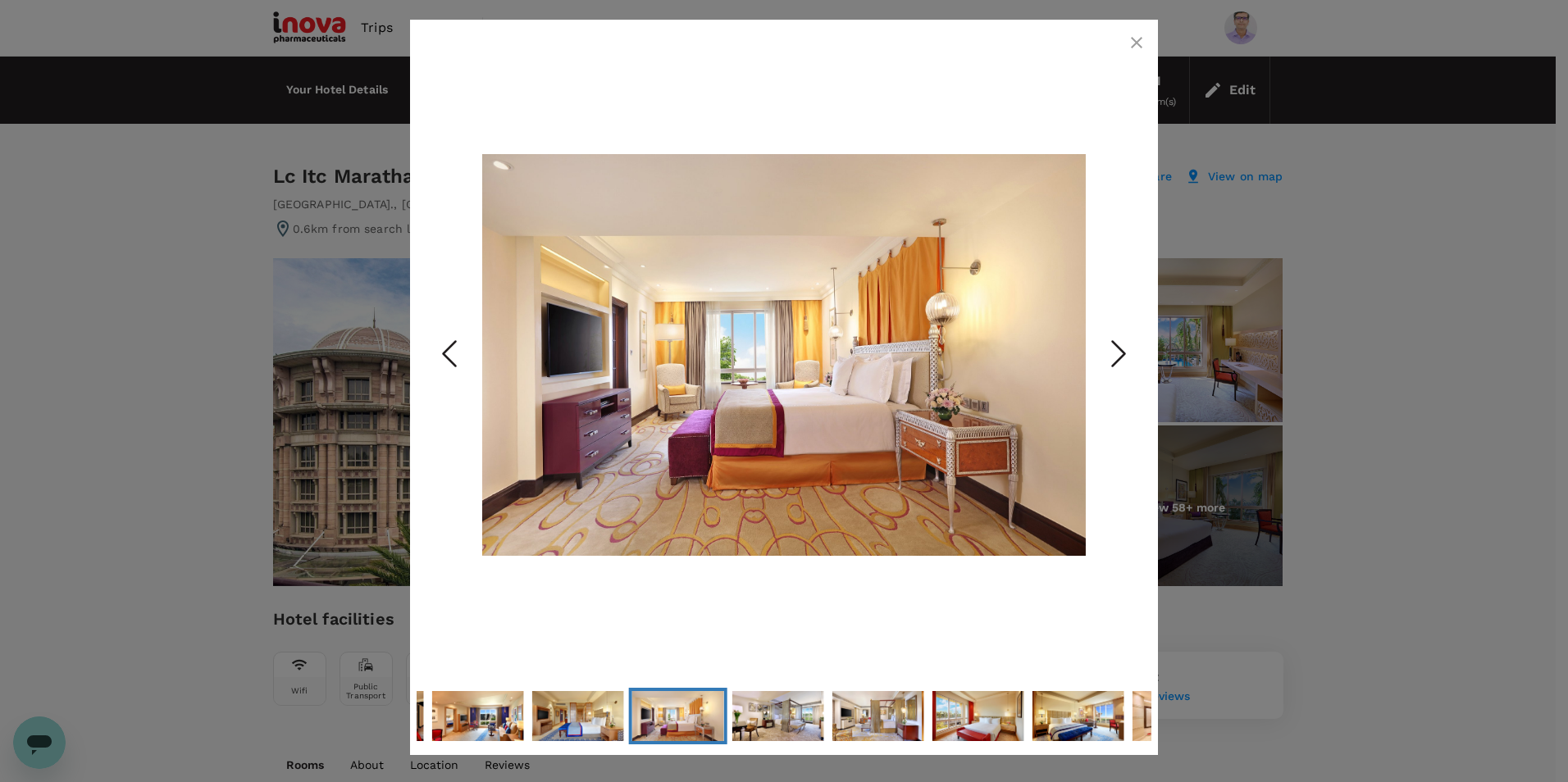
click at [1123, 353] on polyline "Next Slide" at bounding box center [1119, 354] width 12 height 25
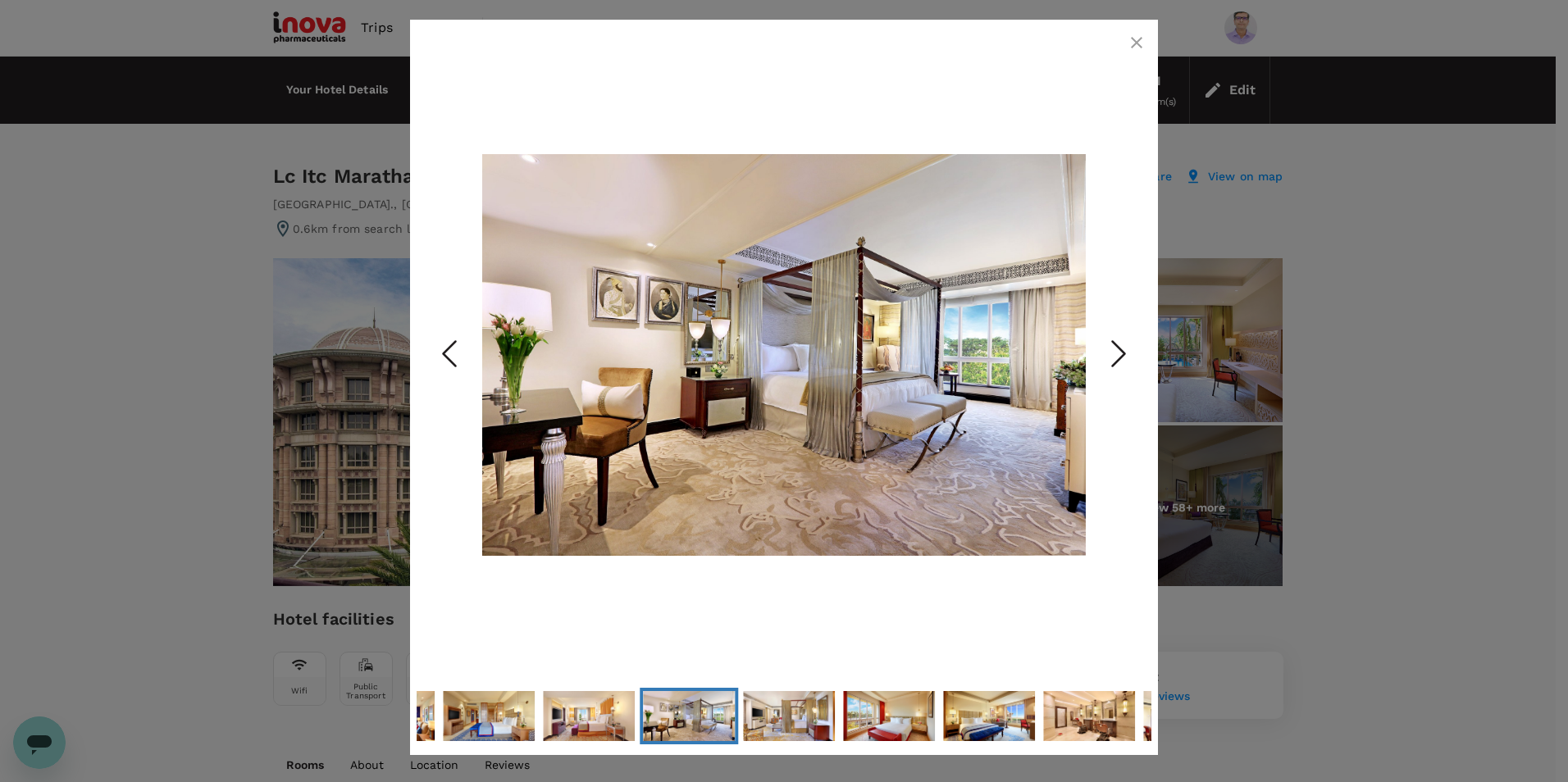
click at [1123, 353] on polyline "Next Slide" at bounding box center [1119, 354] width 12 height 25
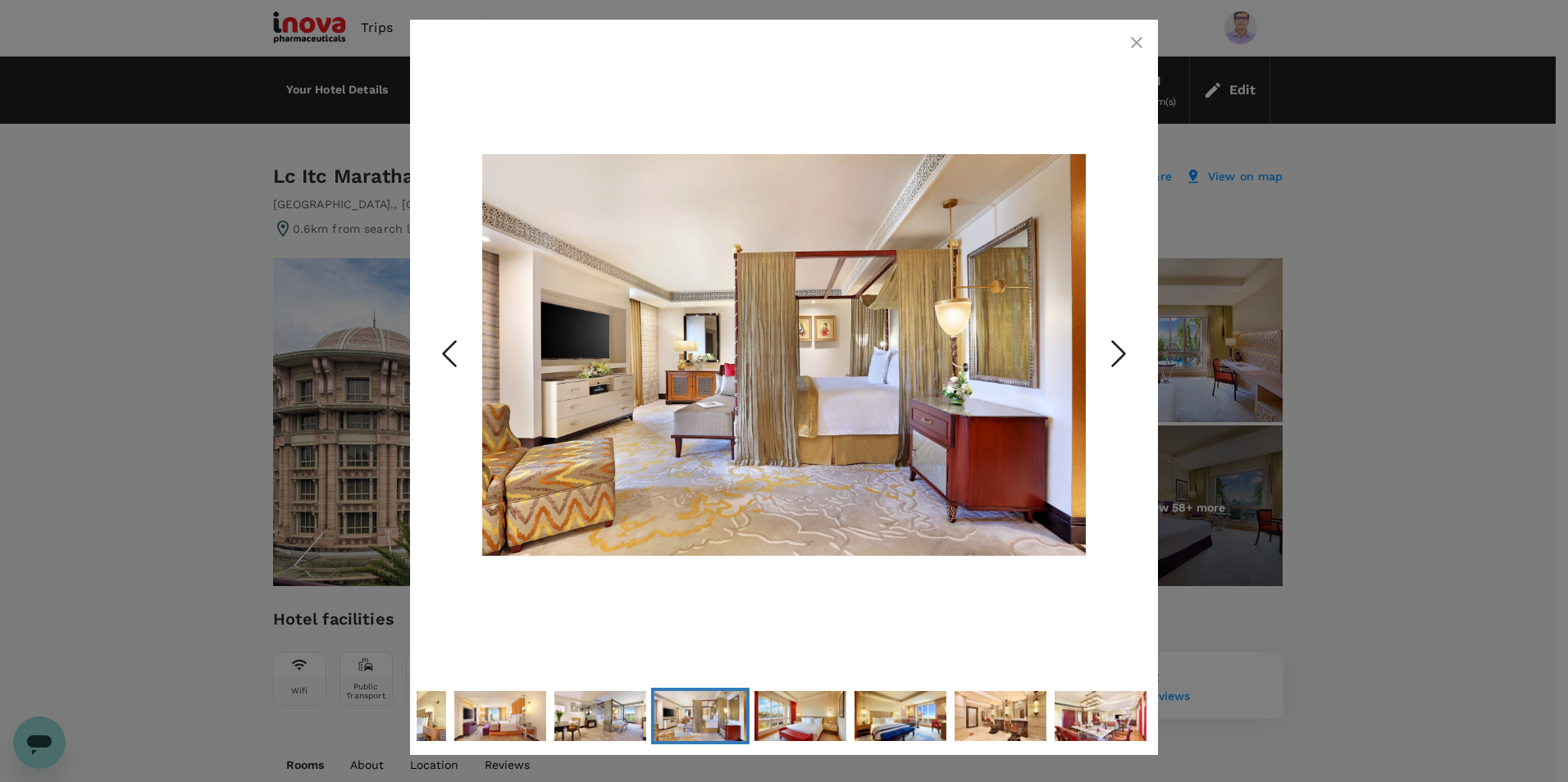
click at [1123, 353] on polyline "Next Slide" at bounding box center [1119, 354] width 12 height 25
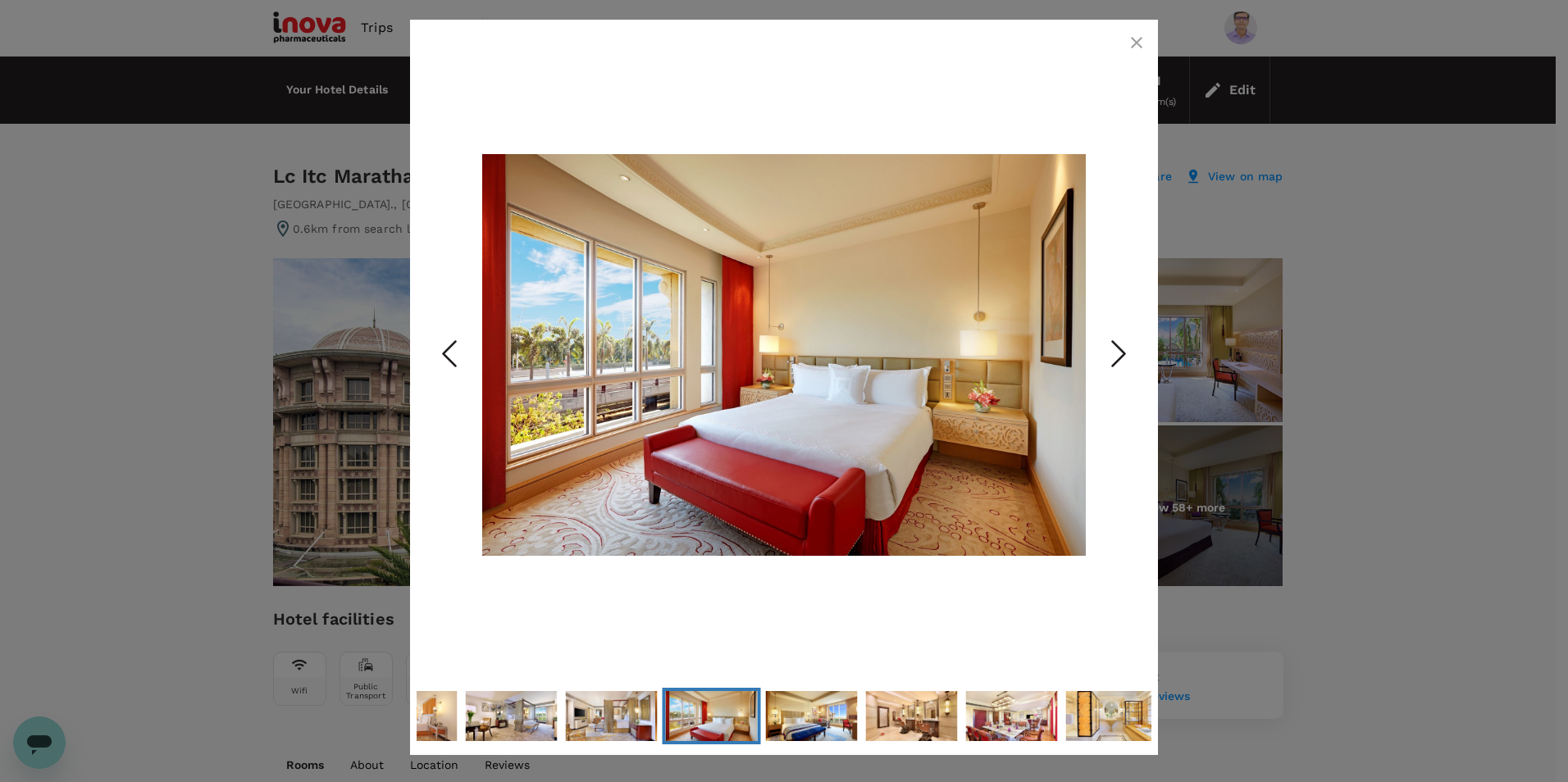
click at [1123, 353] on polyline "Next Slide" at bounding box center [1119, 354] width 12 height 25
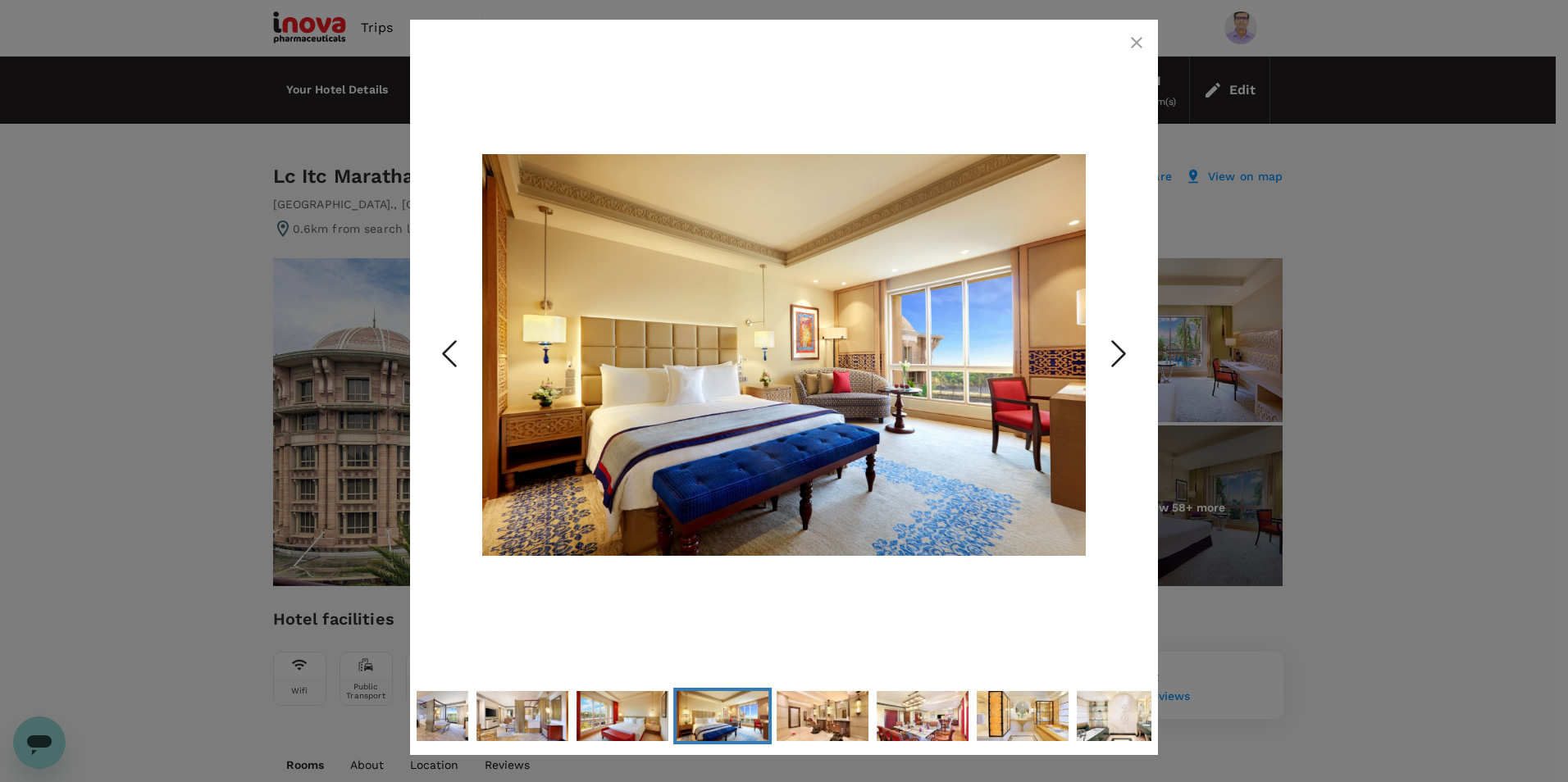
click at [1139, 40] on icon "button" at bounding box center [1137, 42] width 12 height 12
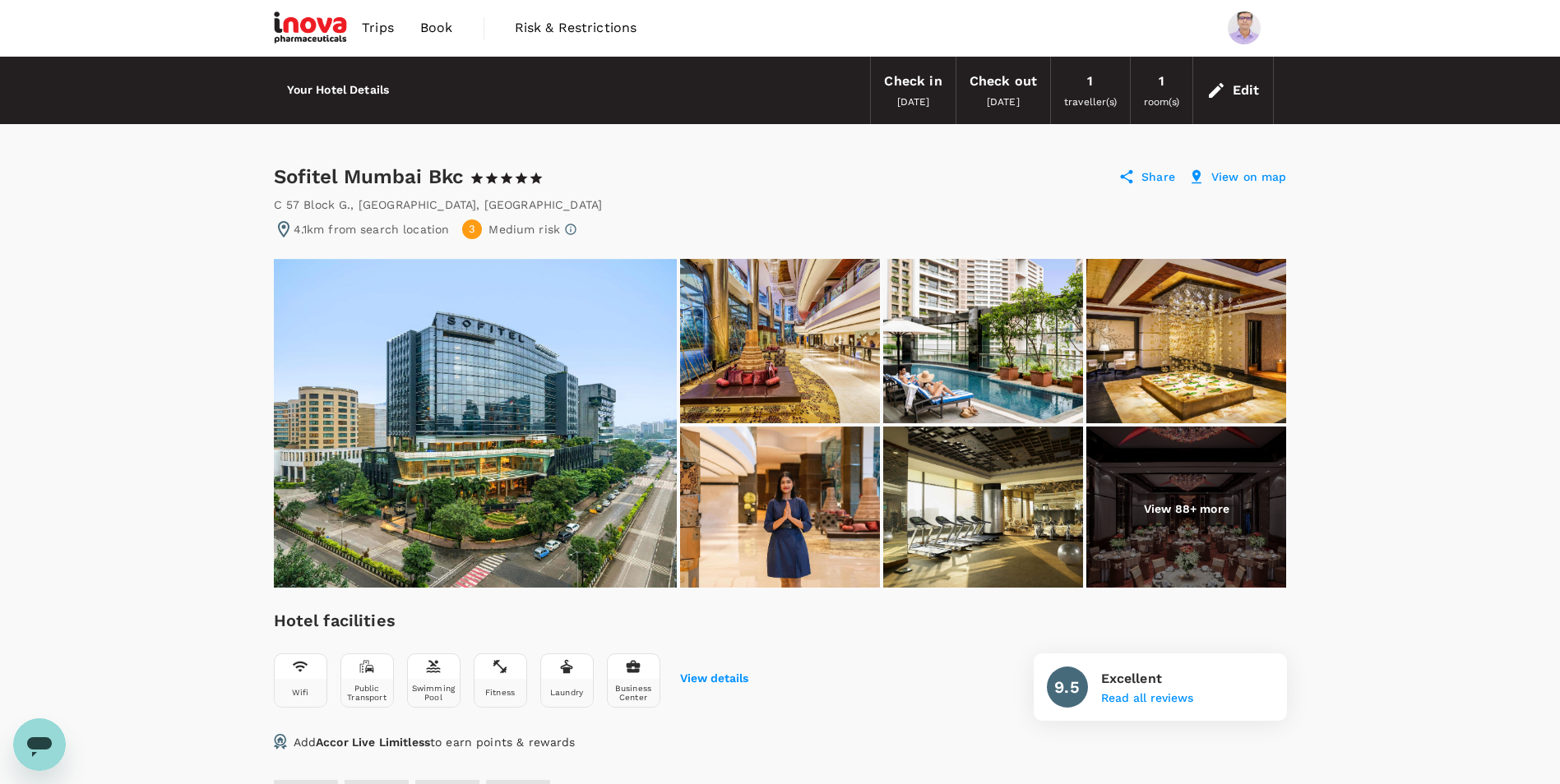
click at [1202, 520] on img at bounding box center [1186, 509] width 200 height 165
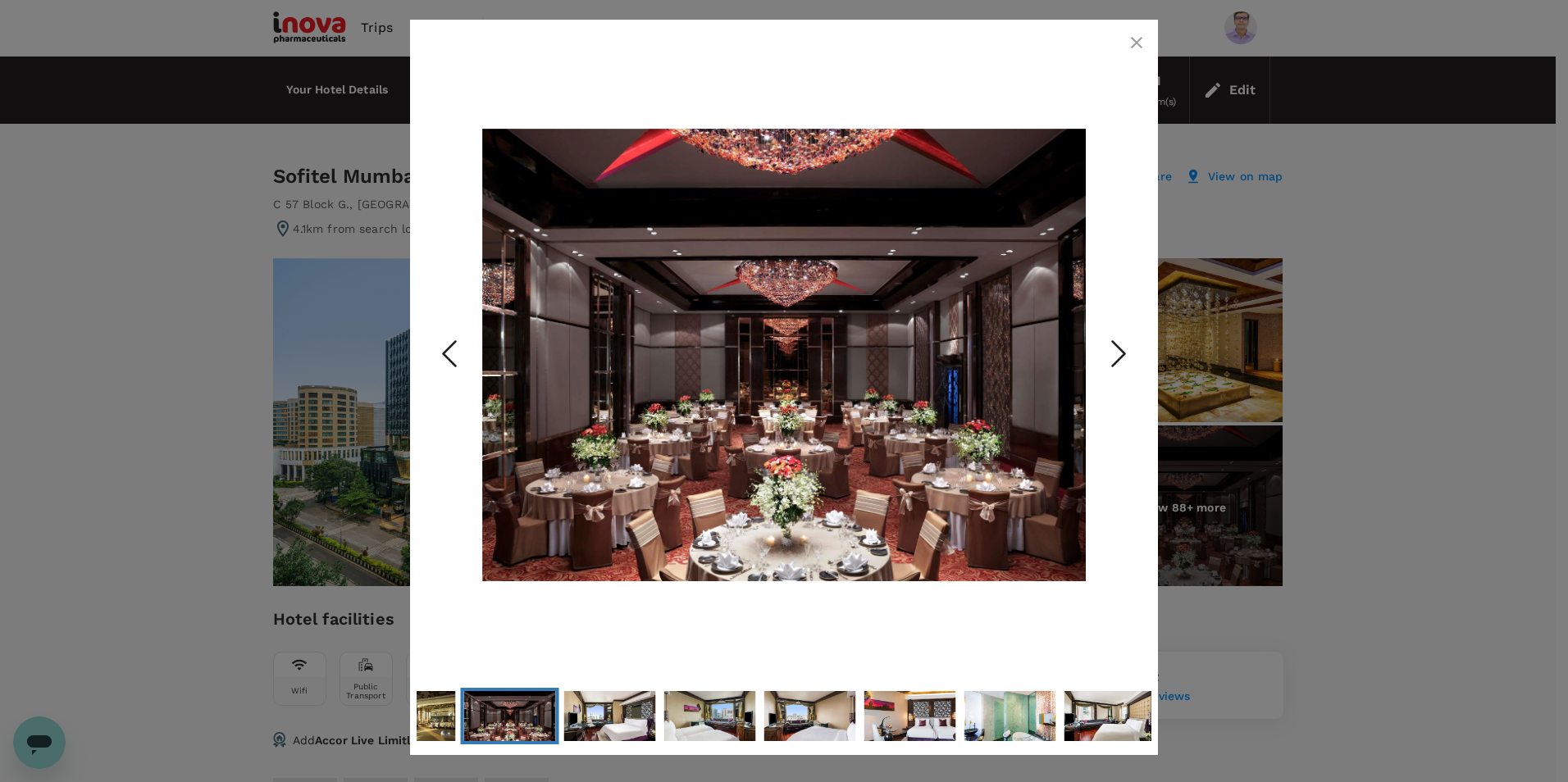
click at [1120, 349] on polyline "Next Slide" at bounding box center [1119, 354] width 12 height 25
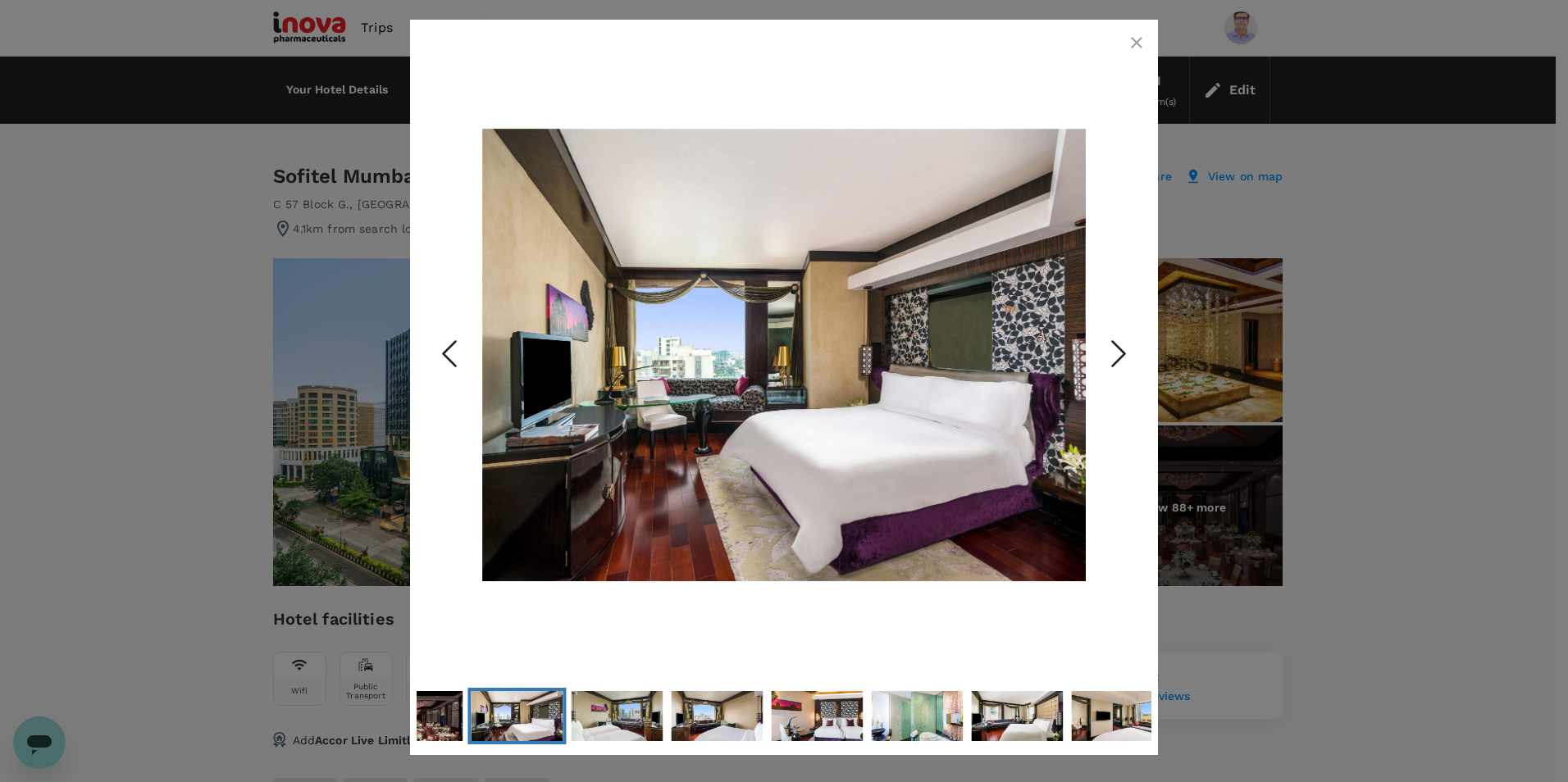
click at [1120, 349] on polyline "Next Slide" at bounding box center [1119, 354] width 12 height 25
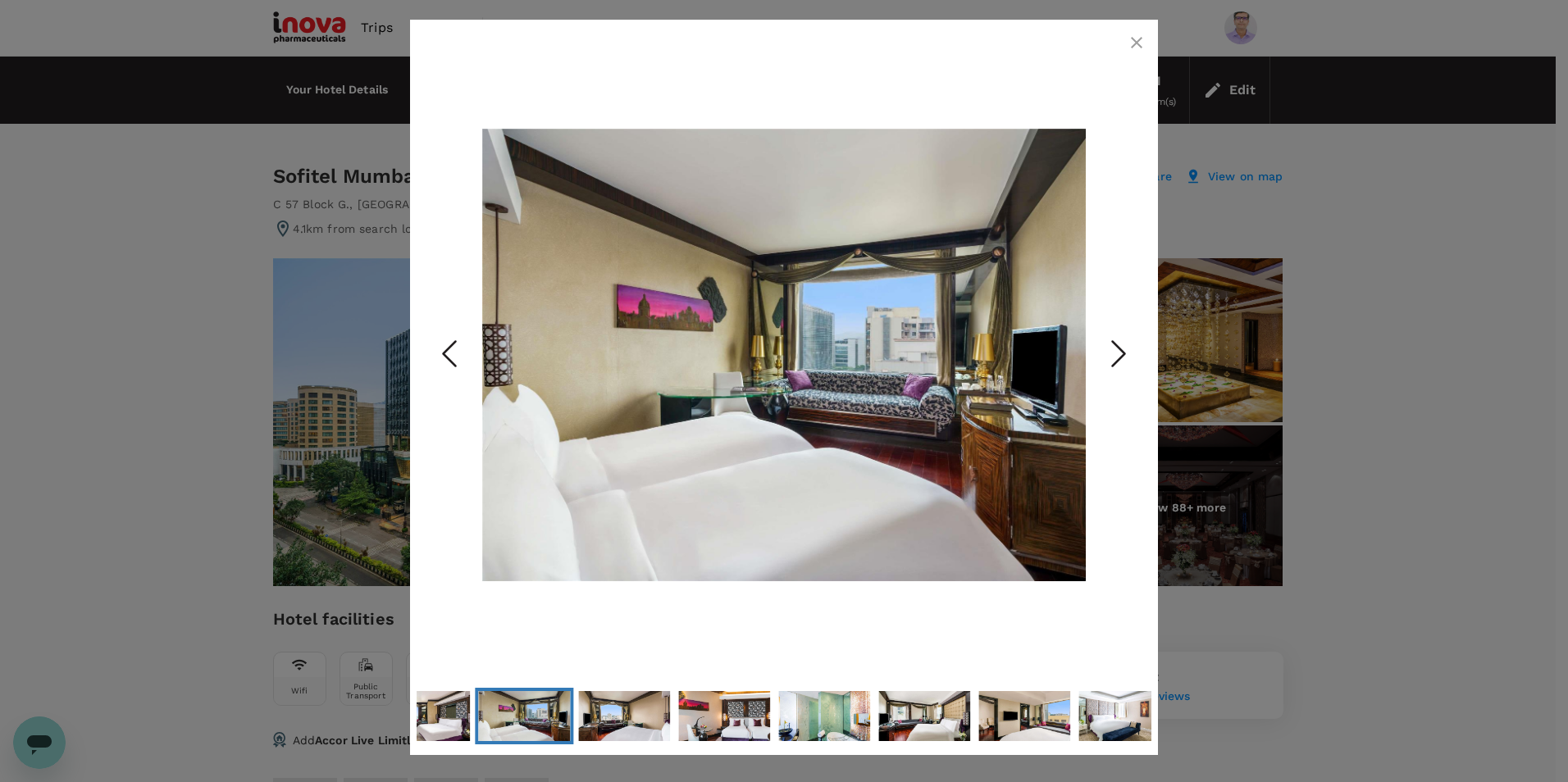
click at [1120, 349] on polyline "Next Slide" at bounding box center [1119, 354] width 12 height 25
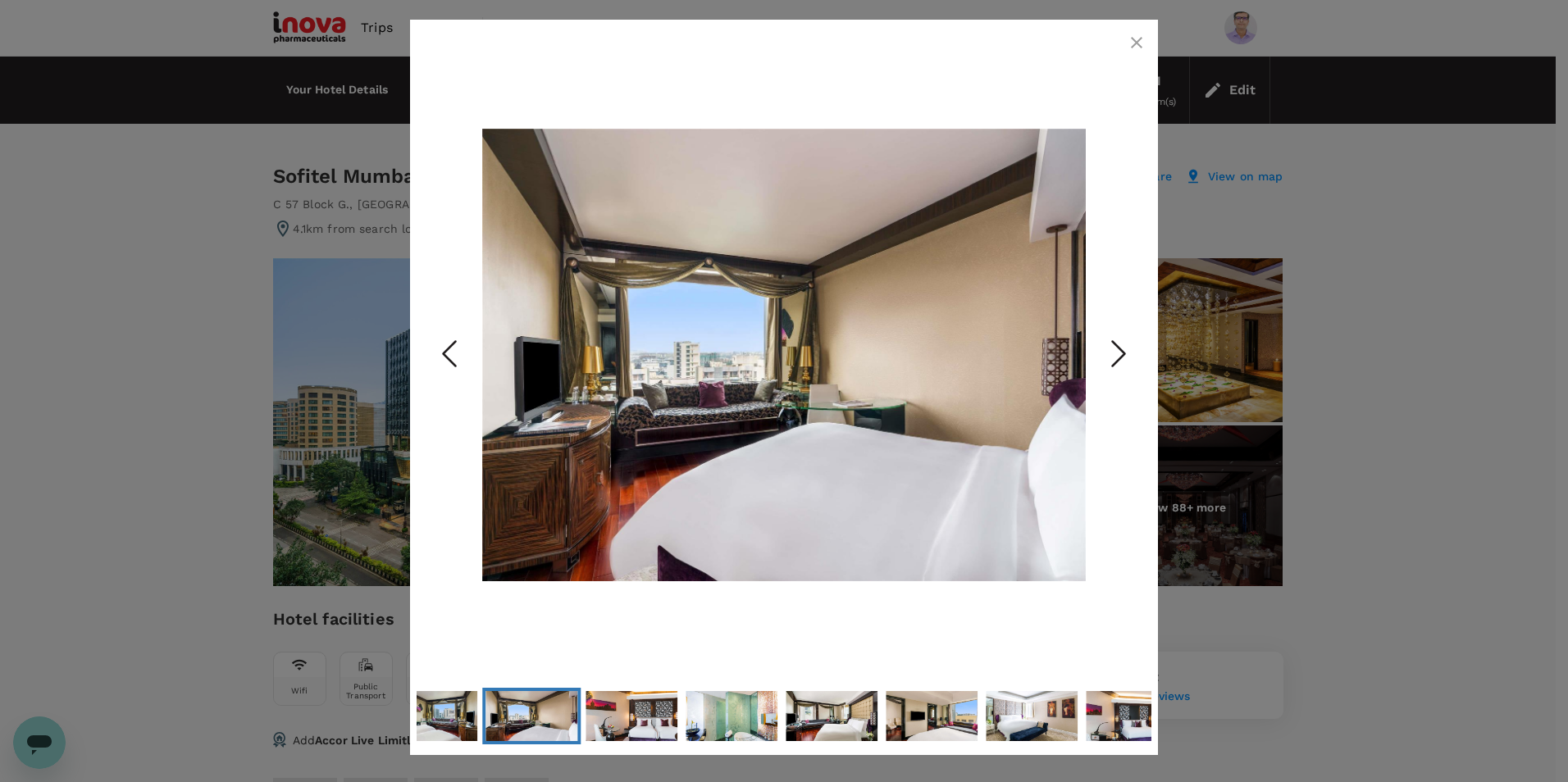
click at [1120, 349] on polyline "Next Slide" at bounding box center [1119, 354] width 12 height 25
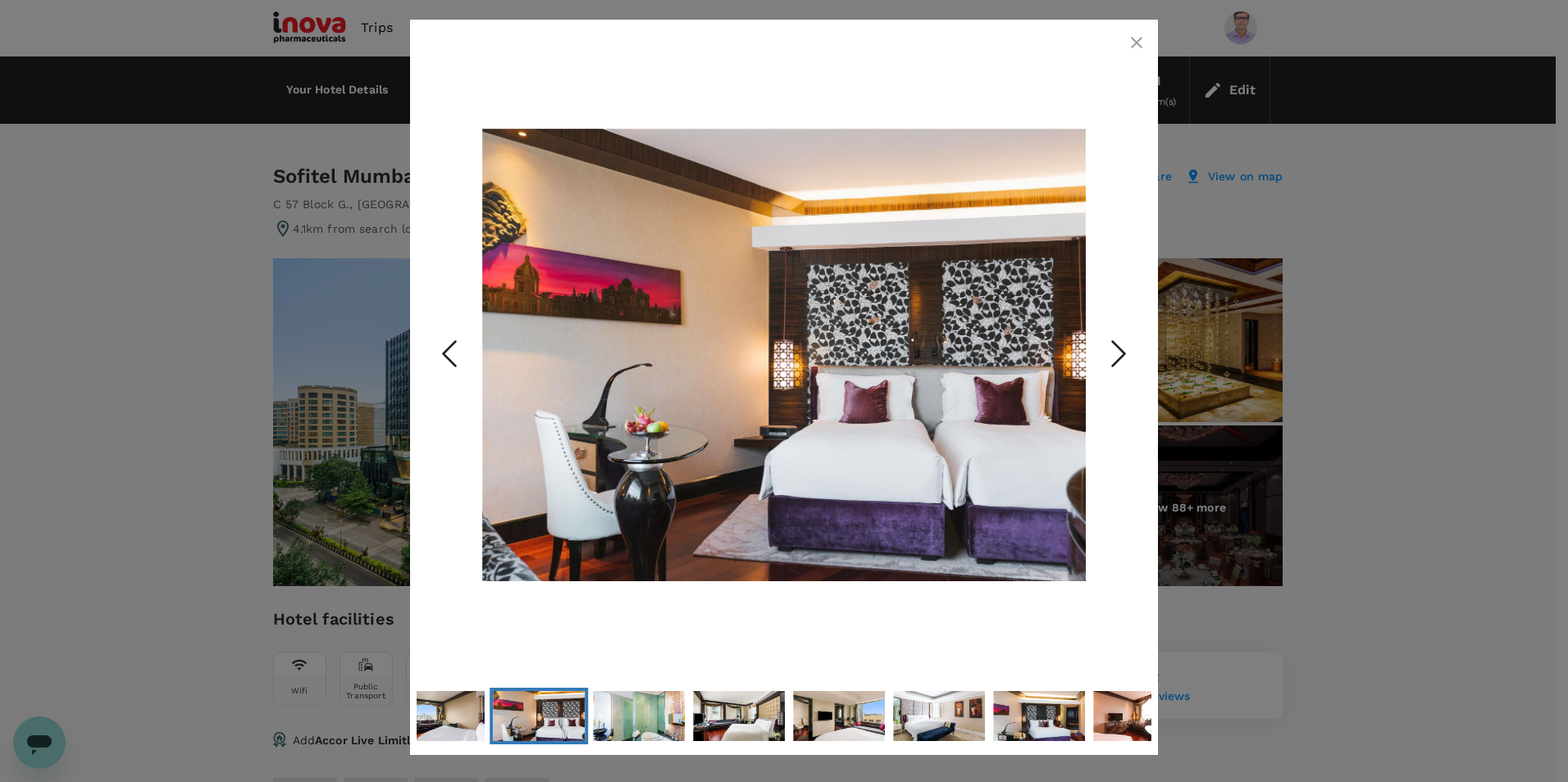
click at [1120, 349] on polyline "Next Slide" at bounding box center [1119, 354] width 12 height 25
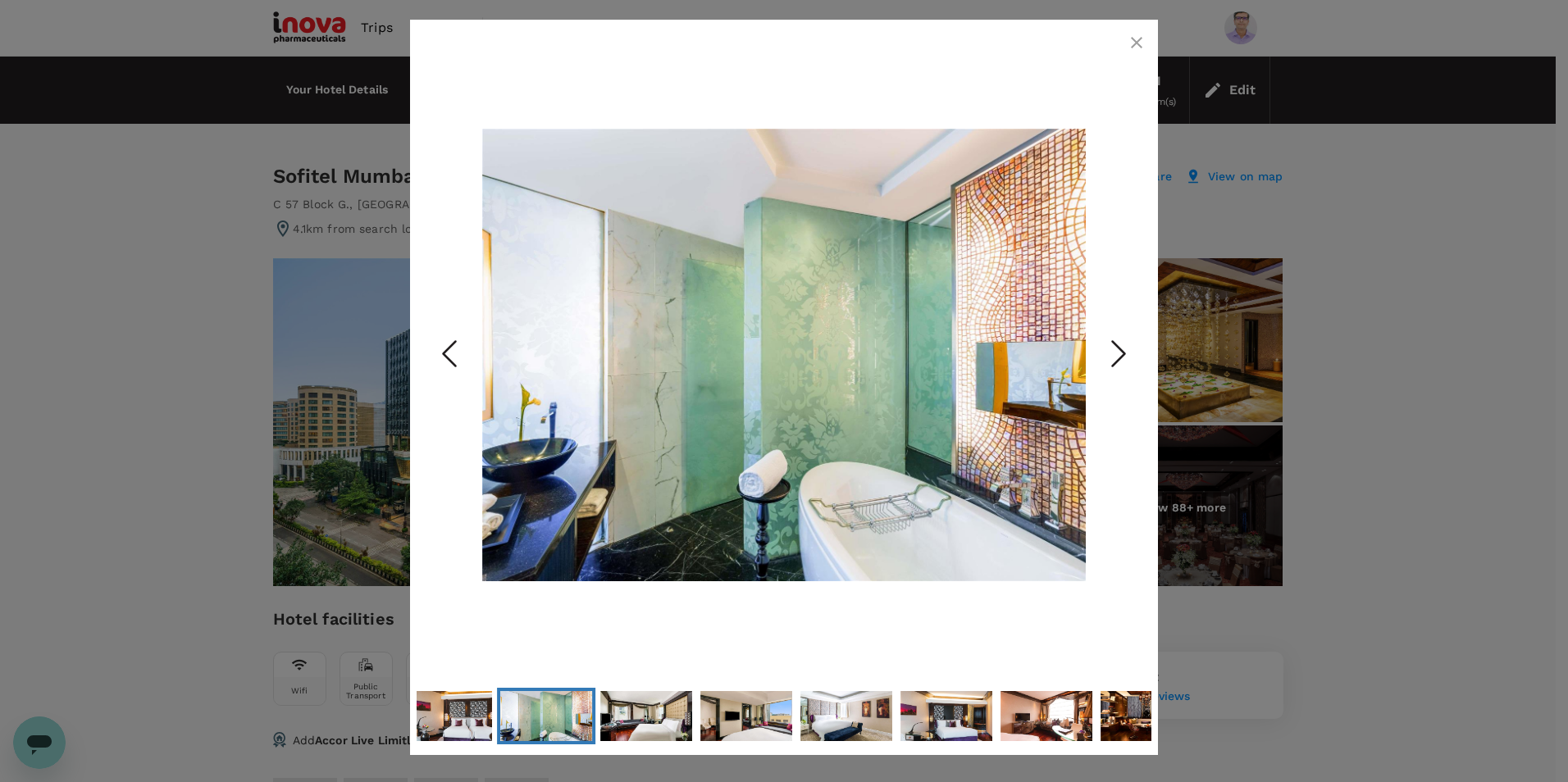
click at [1120, 349] on polyline "Next Slide" at bounding box center [1119, 354] width 12 height 25
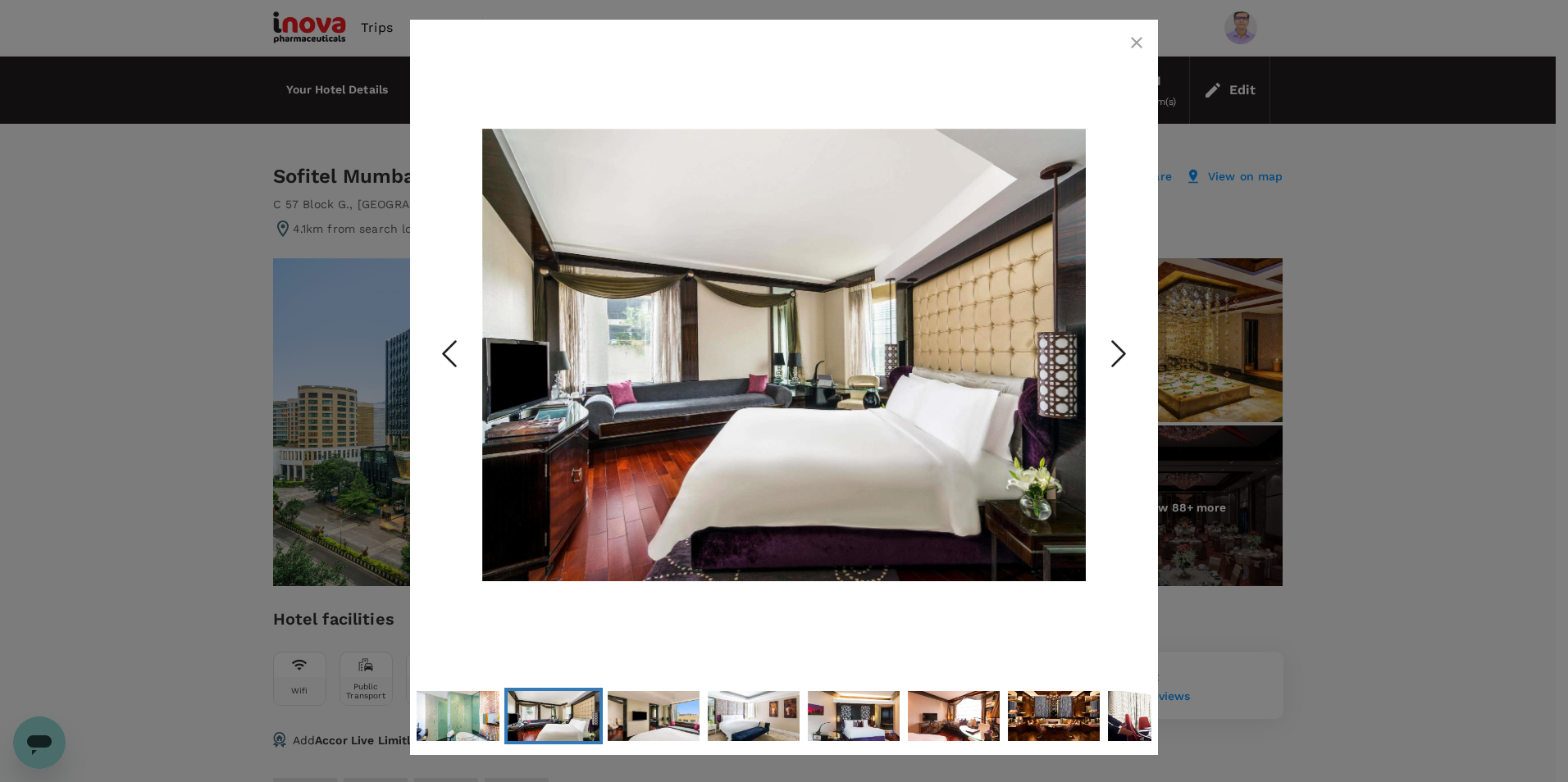
click at [1120, 349] on polyline "Next Slide" at bounding box center [1119, 354] width 12 height 25
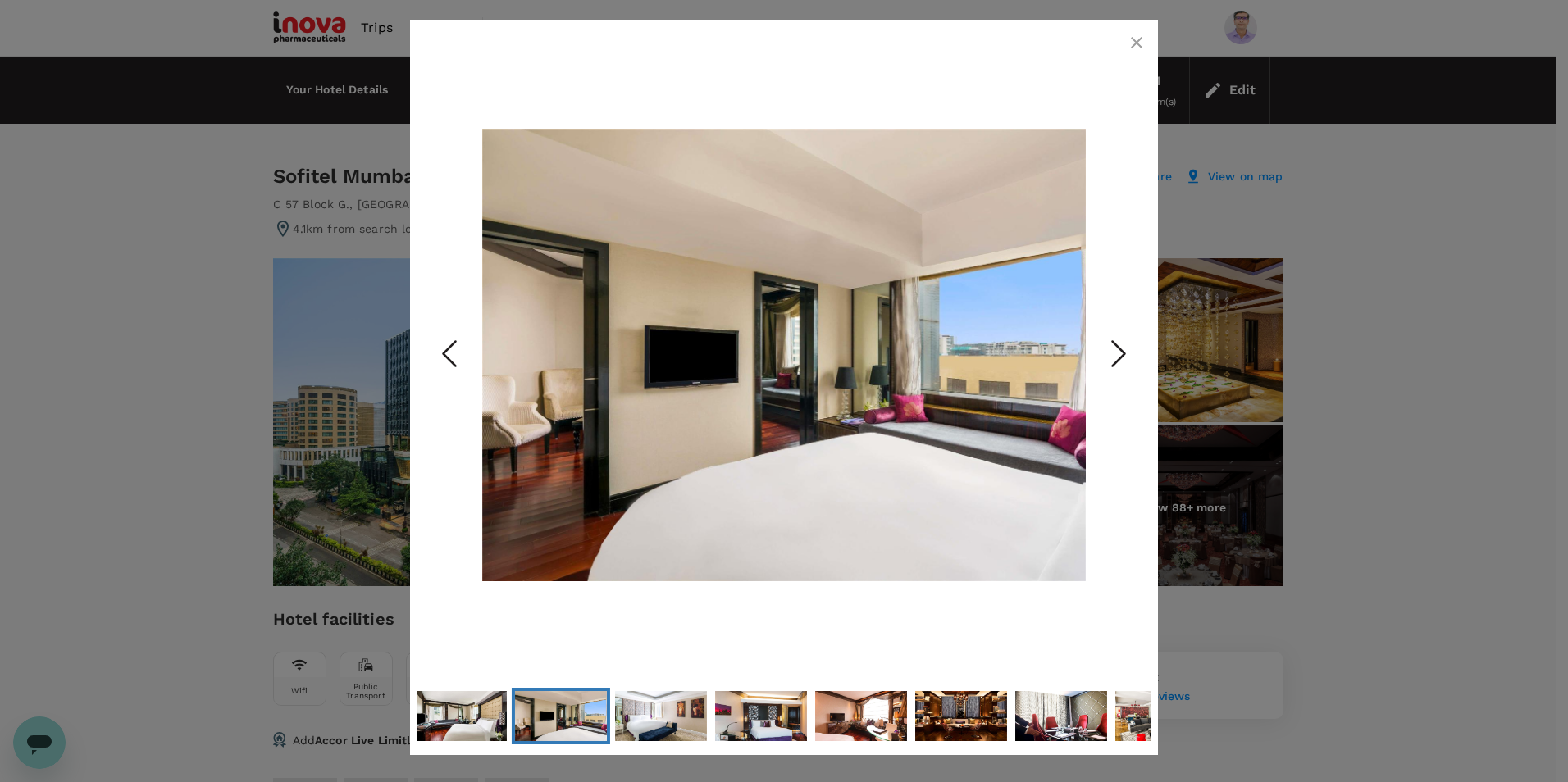
click at [1120, 349] on polyline "Next Slide" at bounding box center [1119, 354] width 12 height 25
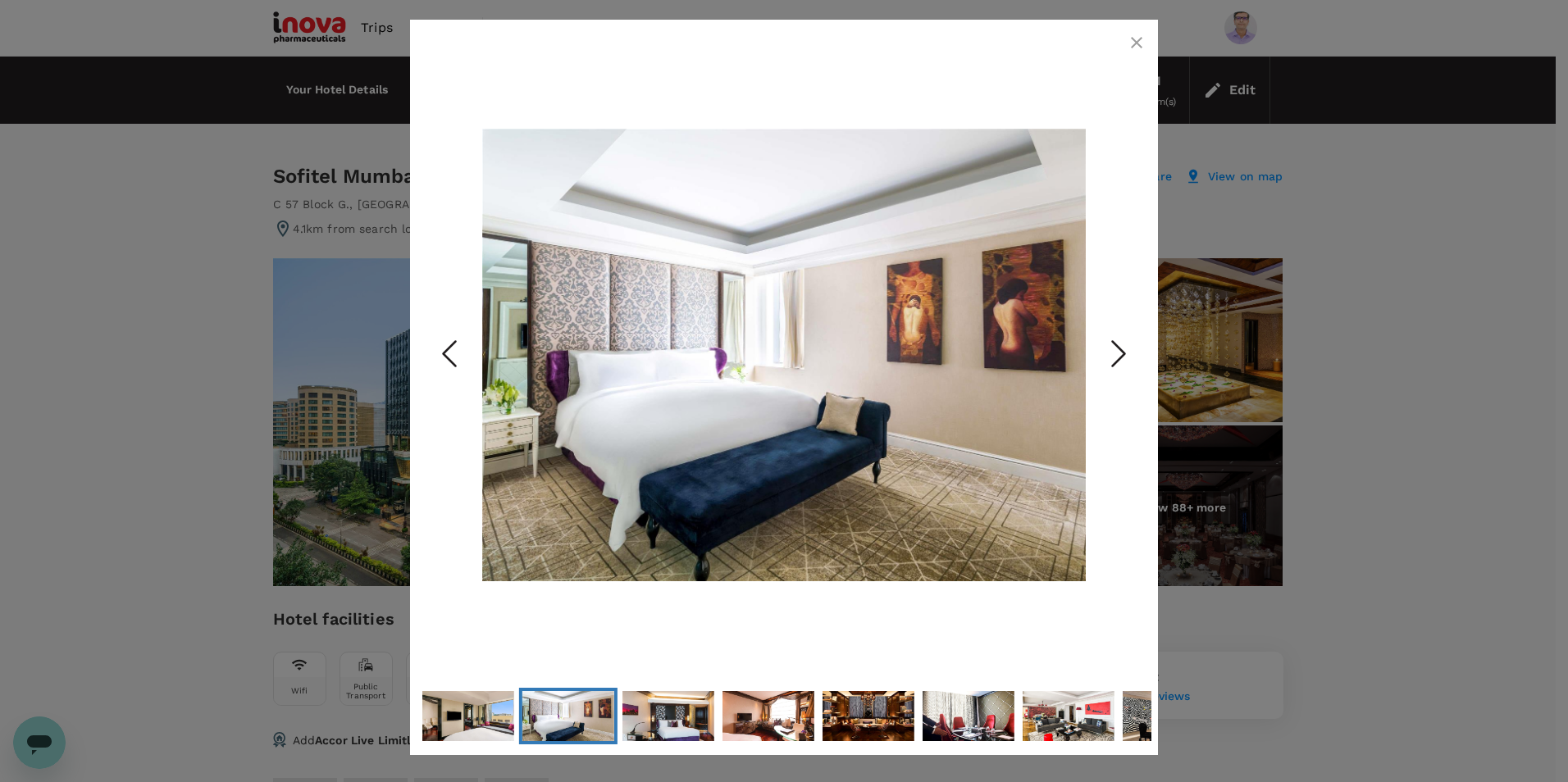
click at [1120, 349] on polyline "Next Slide" at bounding box center [1119, 354] width 12 height 25
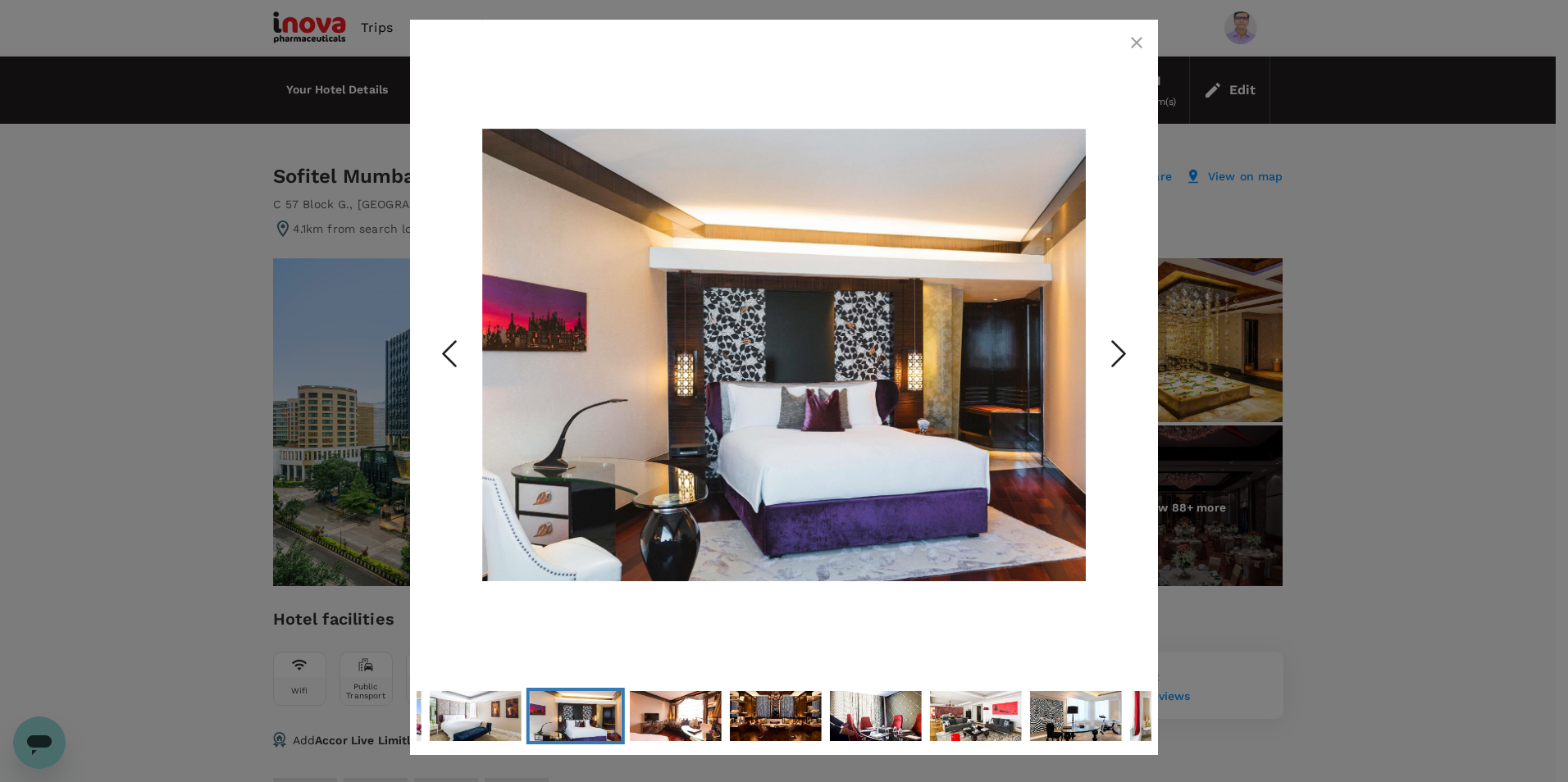
click at [1120, 349] on polyline "Next Slide" at bounding box center [1119, 354] width 12 height 25
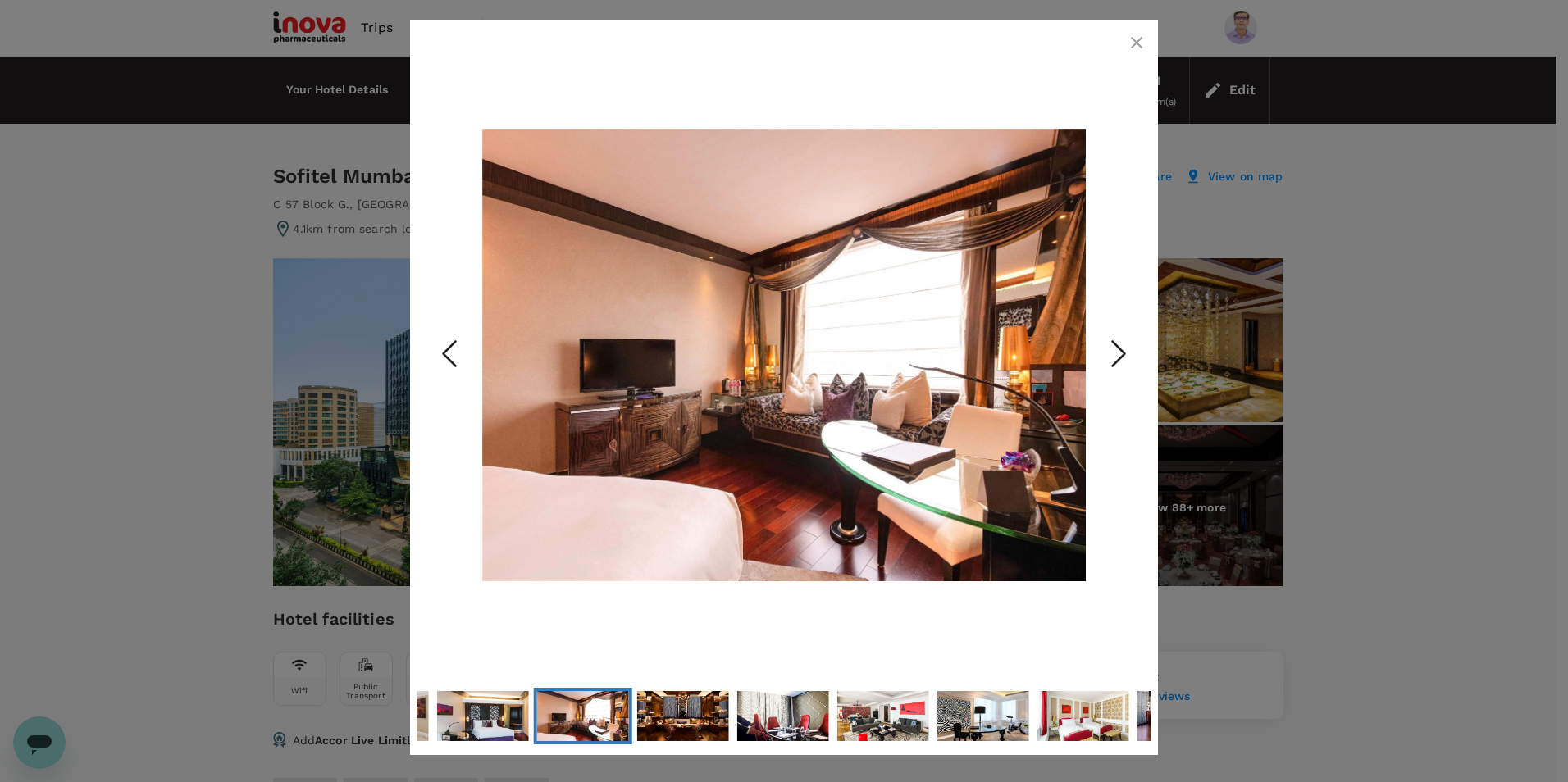
click at [1120, 349] on polyline "Next Slide" at bounding box center [1119, 354] width 12 height 25
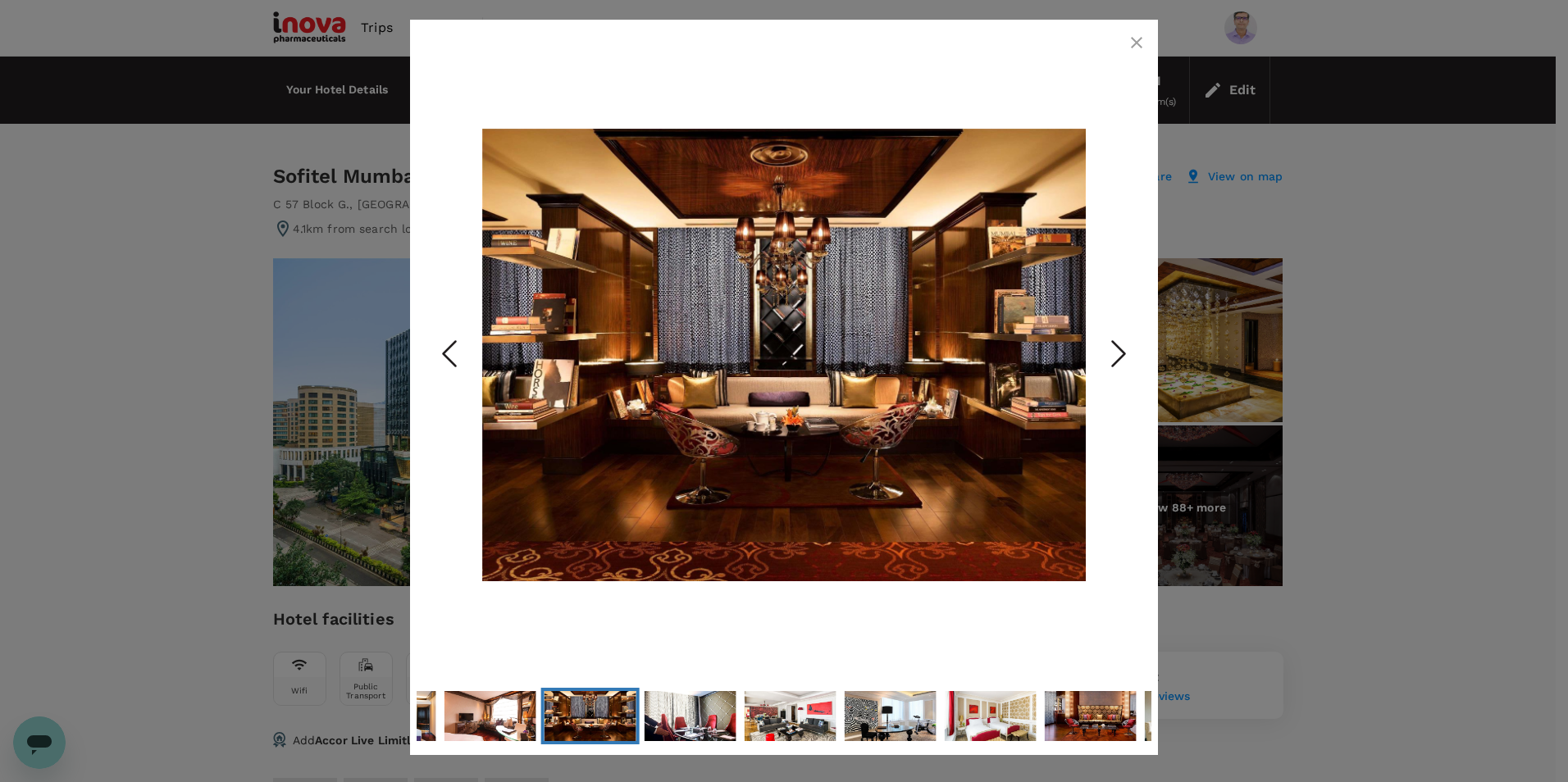
click at [1120, 349] on polyline "Next Slide" at bounding box center [1119, 354] width 12 height 25
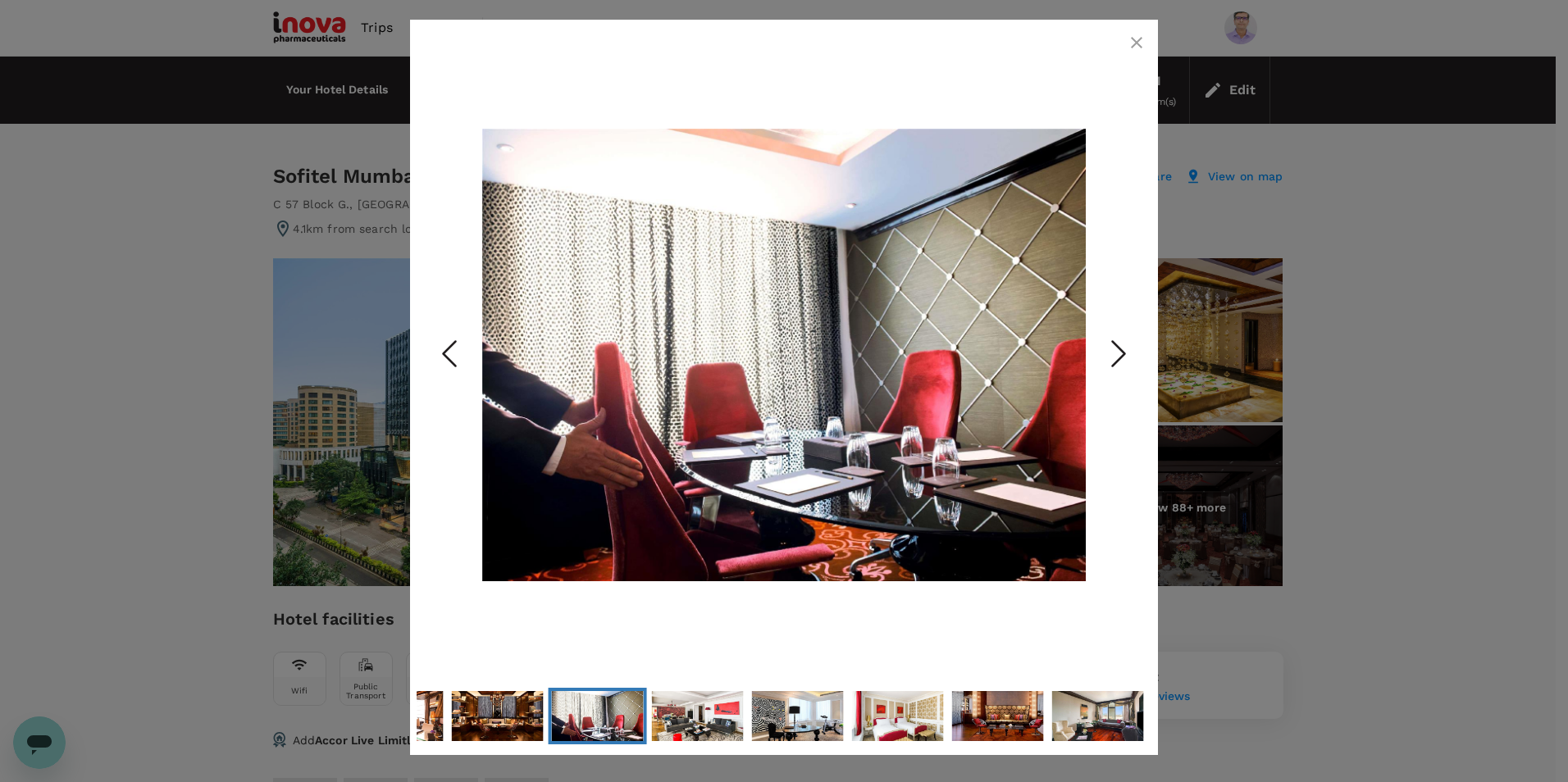
click at [1120, 349] on polyline "Next Slide" at bounding box center [1119, 354] width 12 height 25
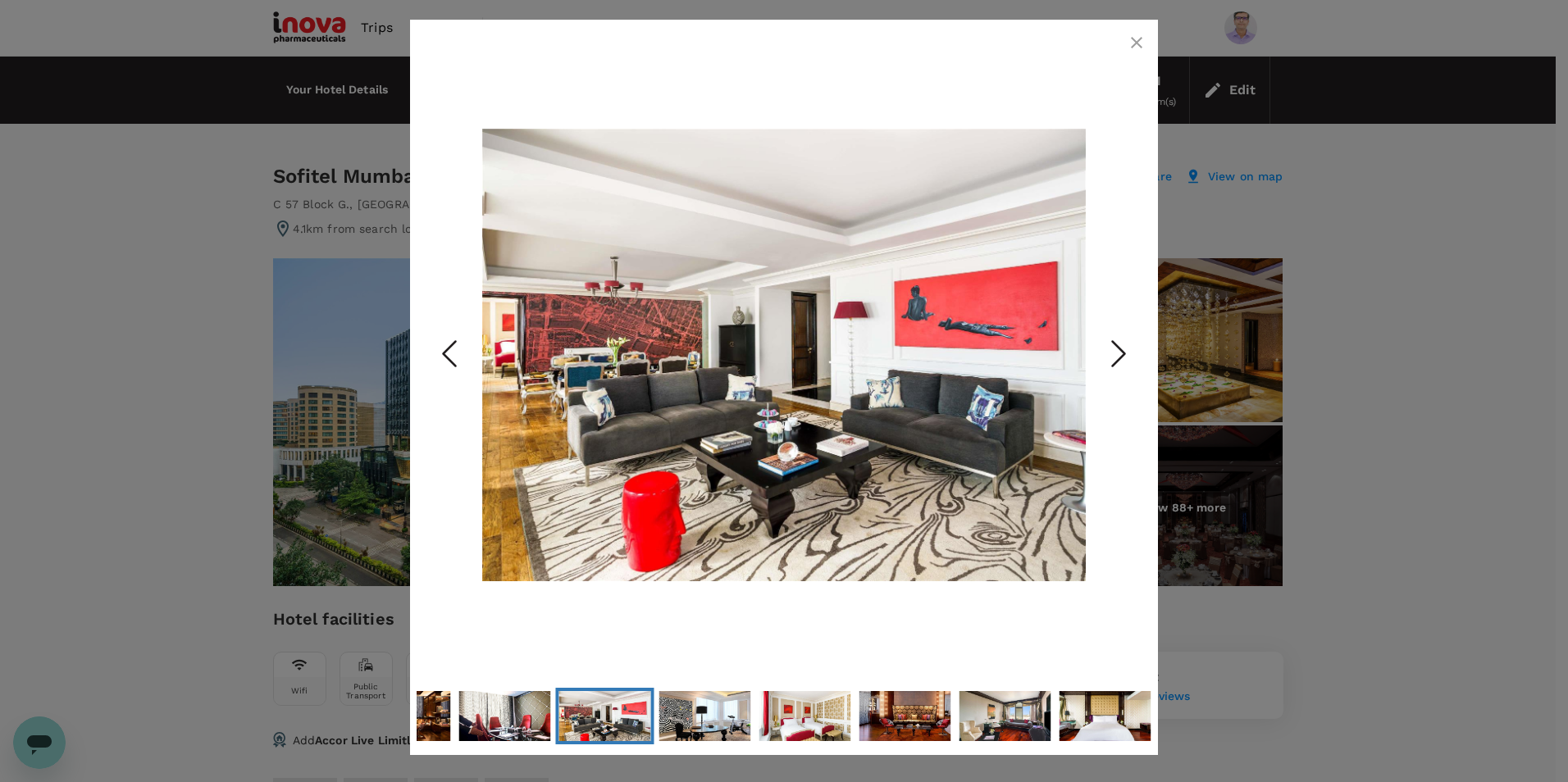
click at [1120, 349] on polyline "Next Slide" at bounding box center [1119, 354] width 12 height 25
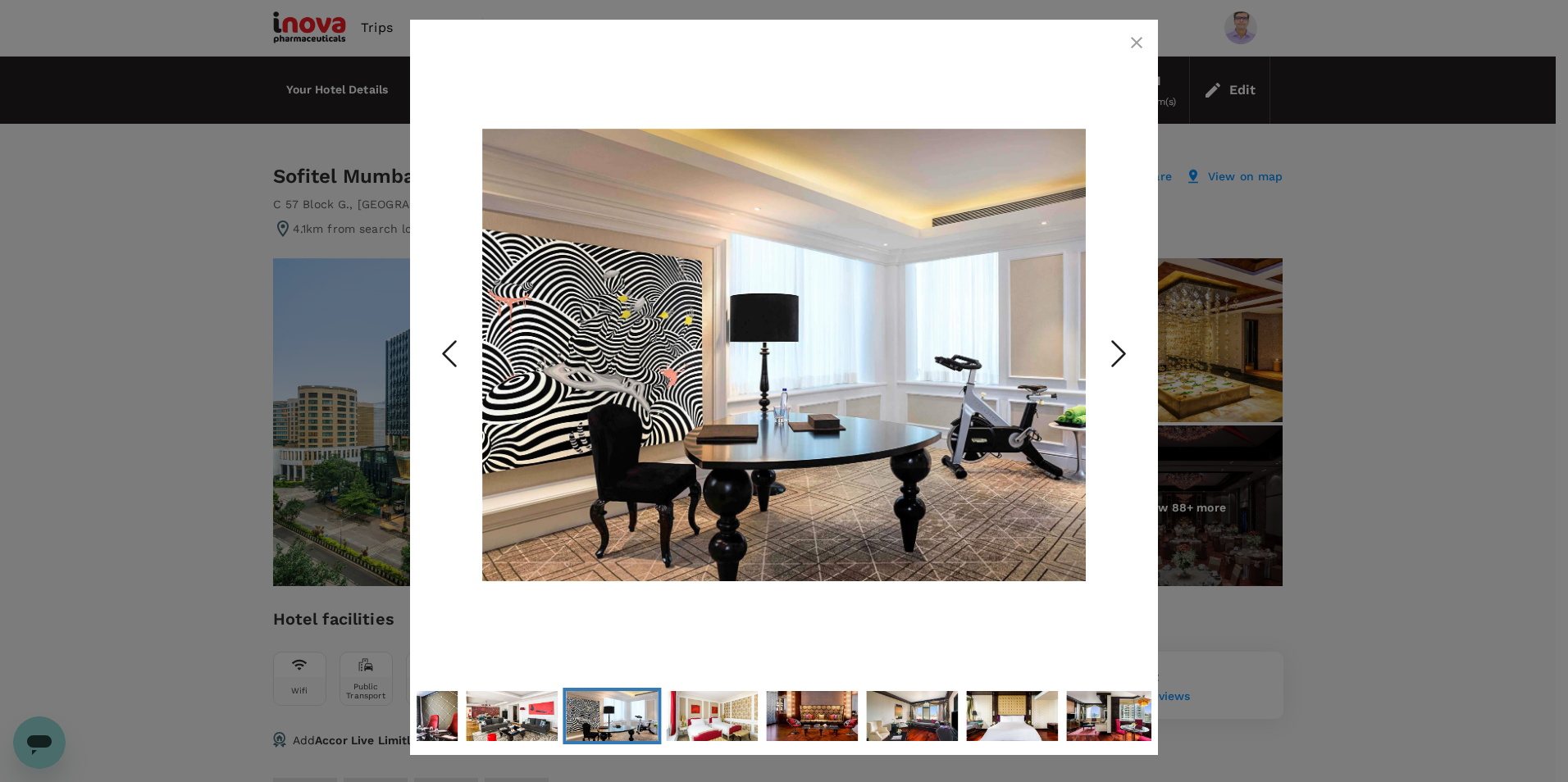
click at [1120, 349] on polyline "Next Slide" at bounding box center [1119, 354] width 12 height 25
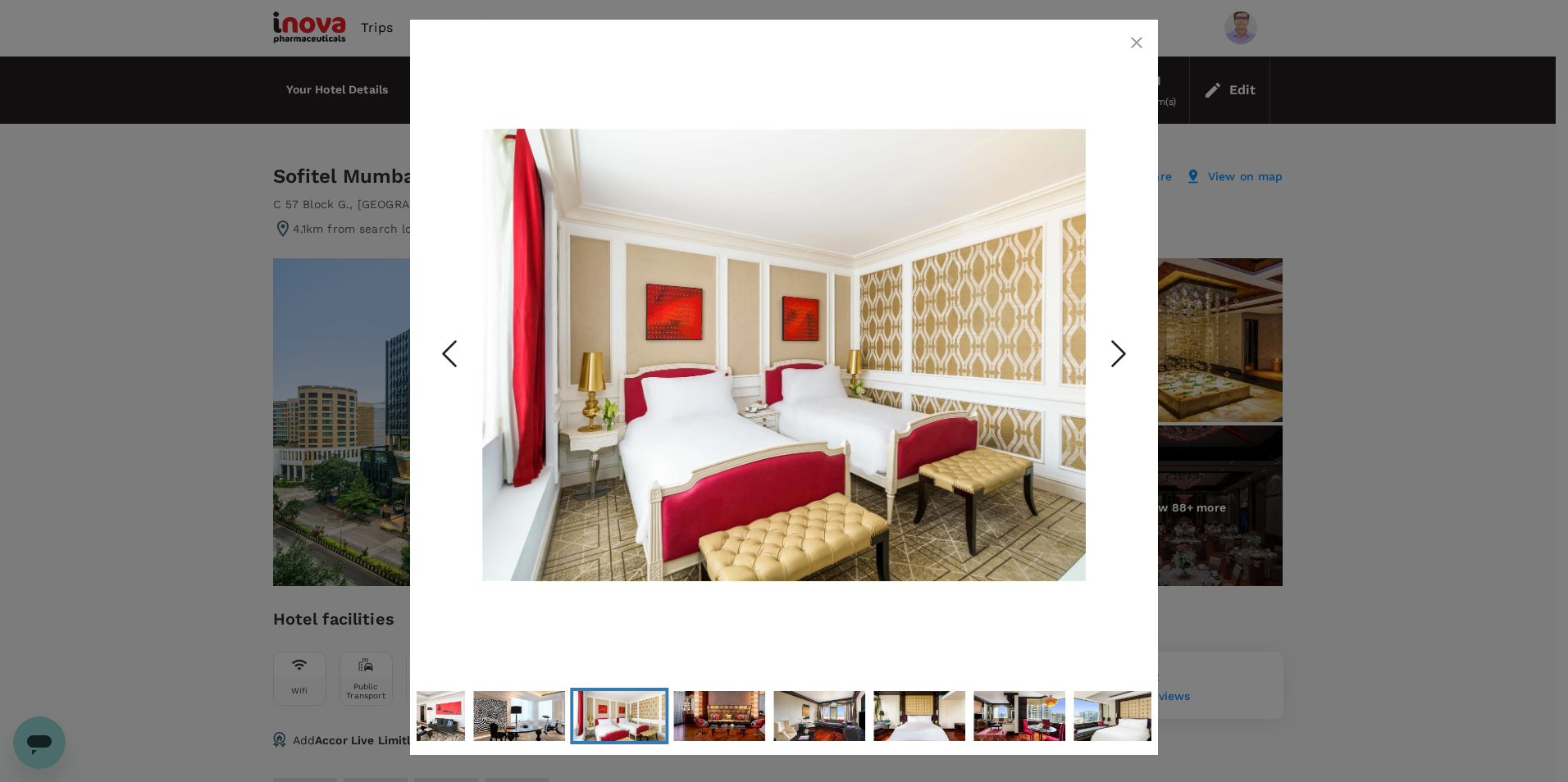
click at [1120, 349] on polyline "Next Slide" at bounding box center [1119, 354] width 12 height 25
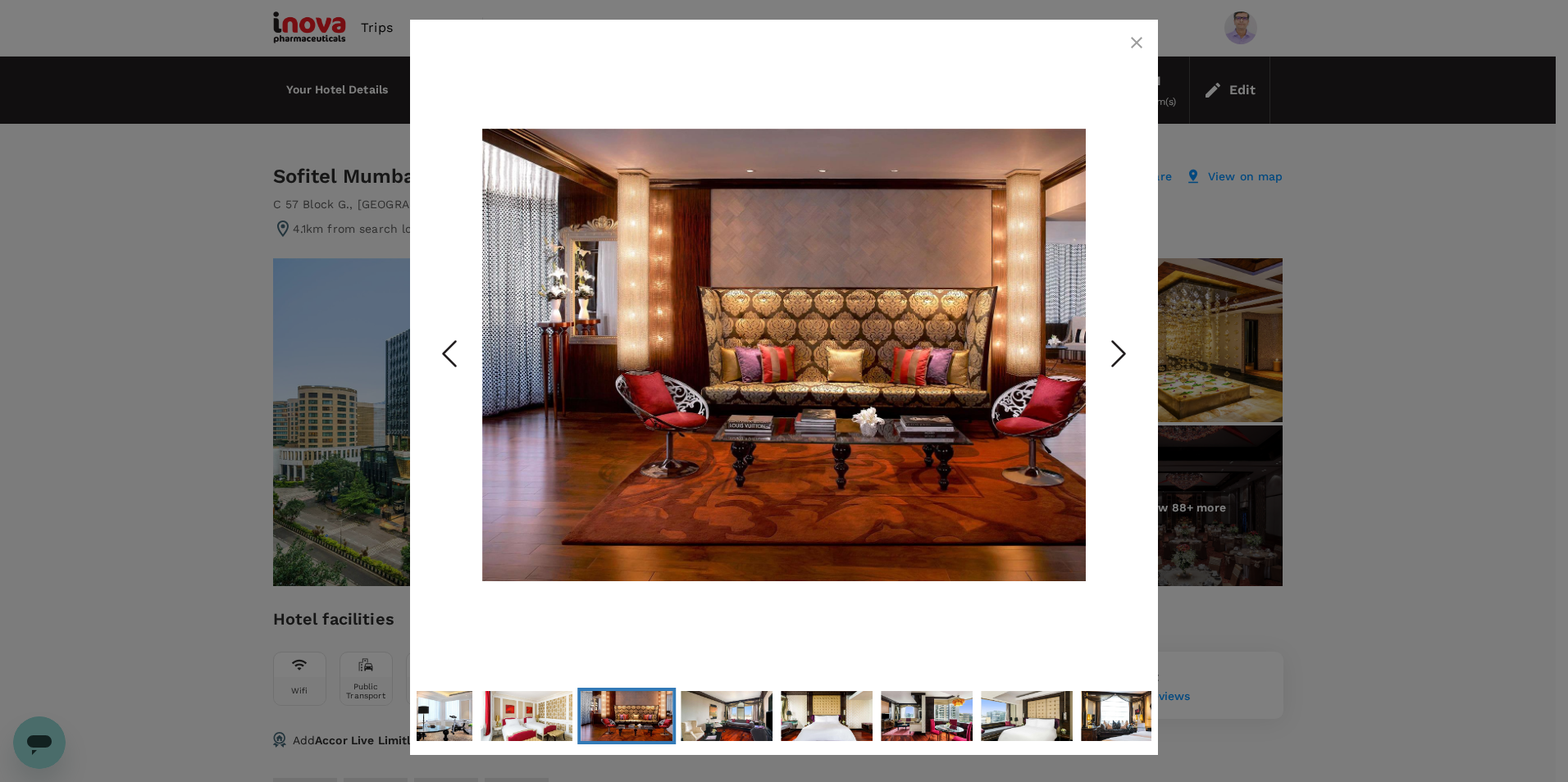
click at [1120, 349] on polyline "Next Slide" at bounding box center [1119, 354] width 12 height 25
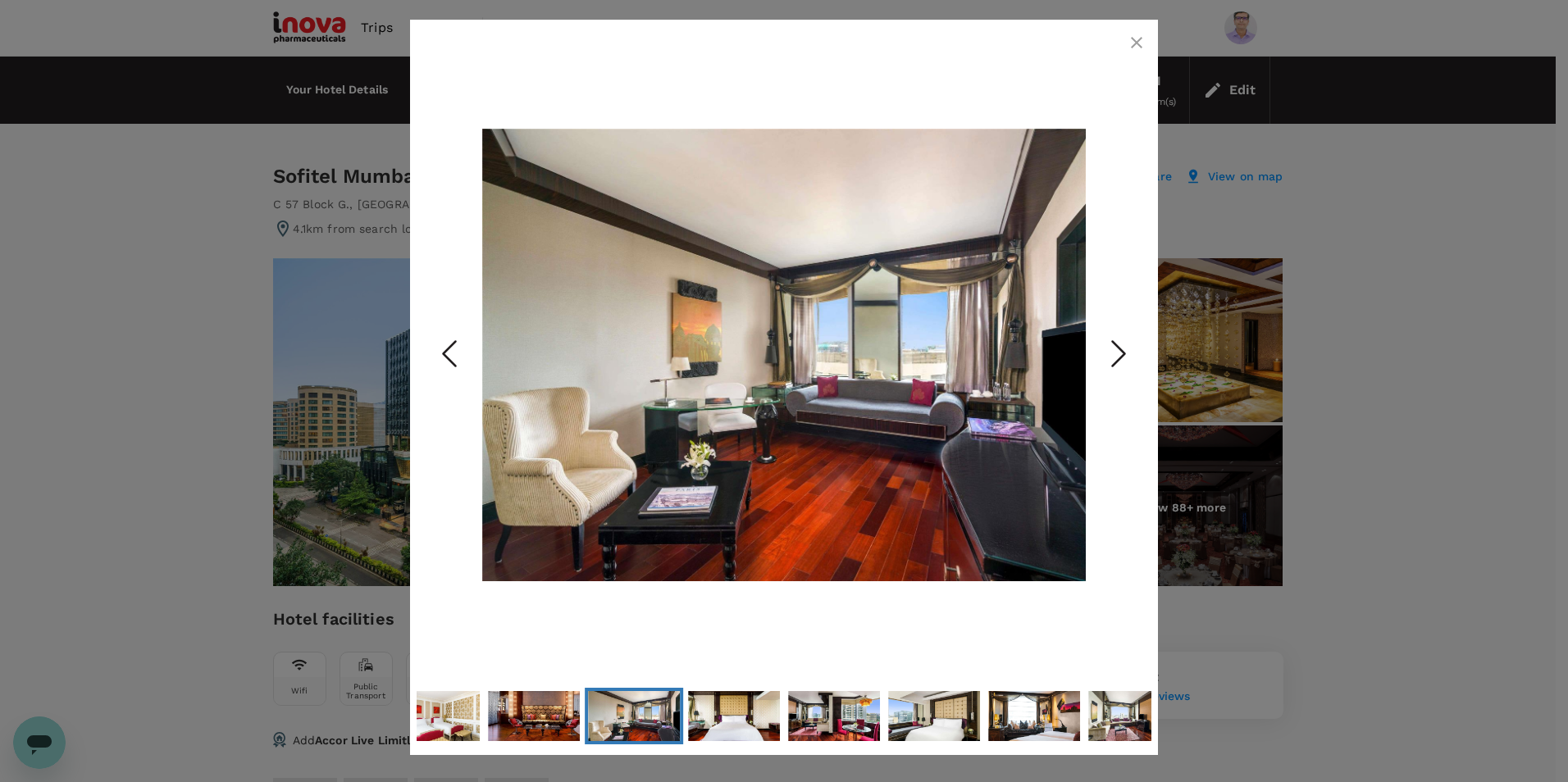
click at [1120, 349] on polyline "Next Slide" at bounding box center [1119, 354] width 12 height 25
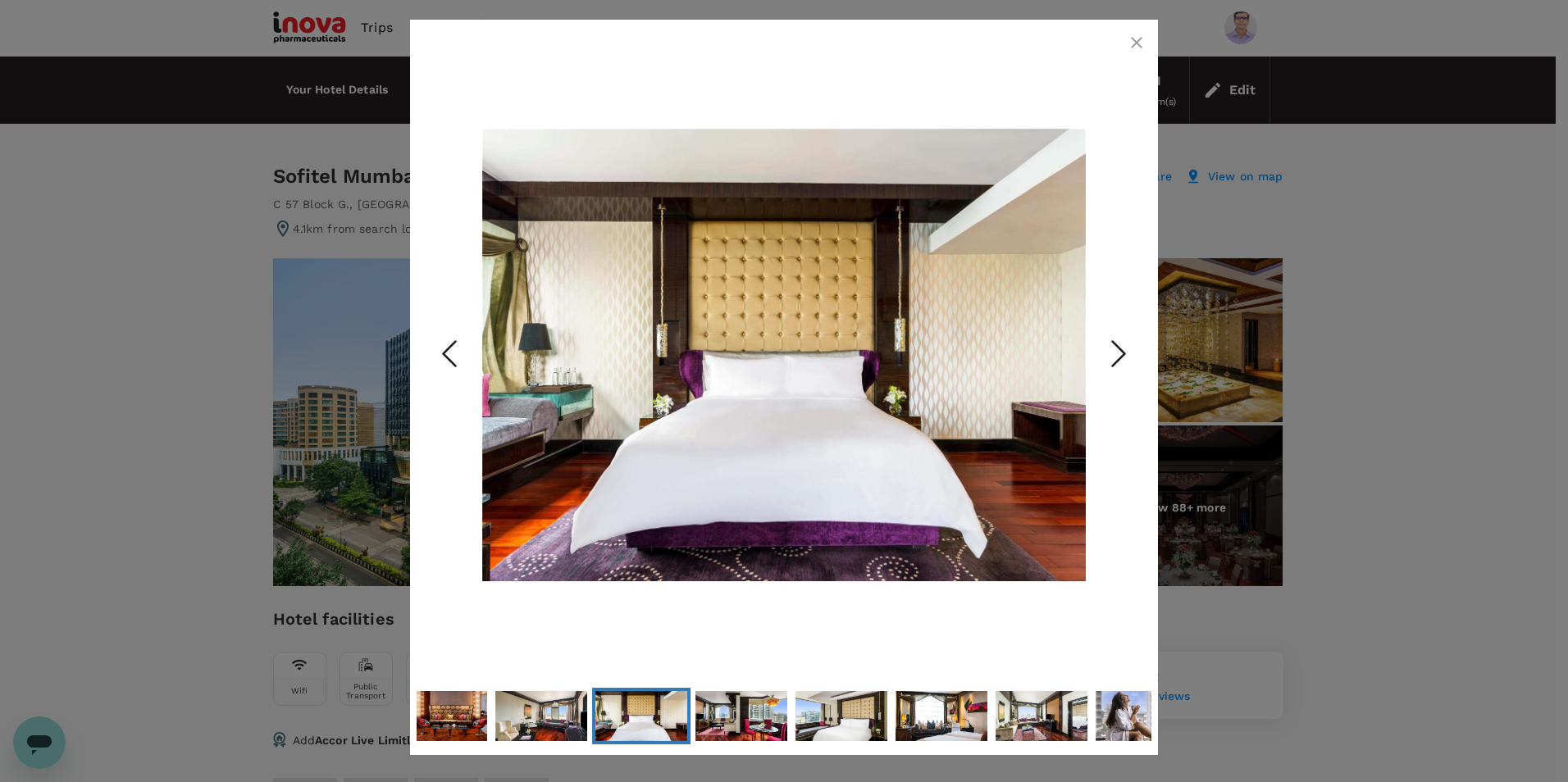
click at [1120, 349] on polyline "Next Slide" at bounding box center [1119, 354] width 12 height 25
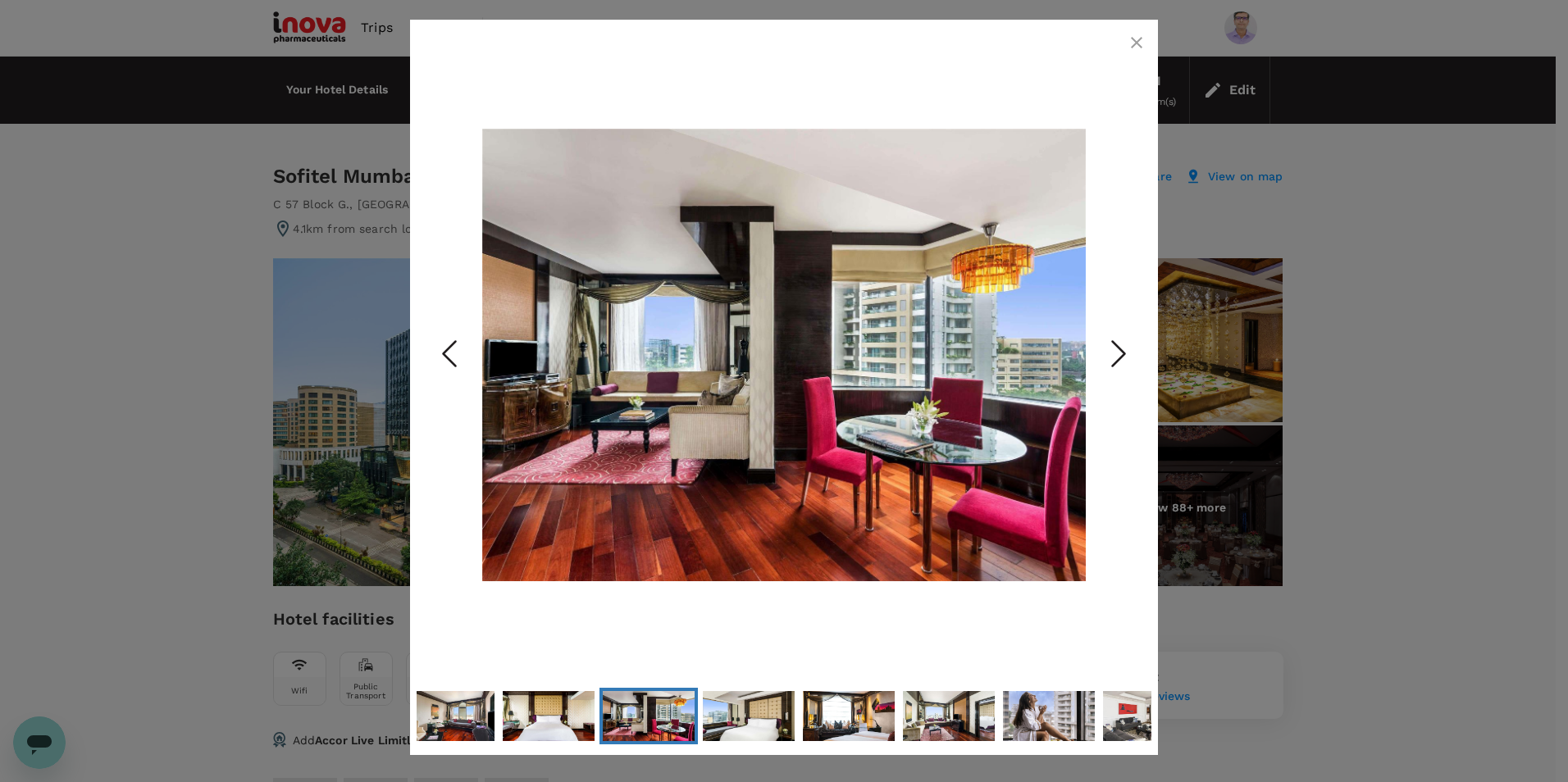
click at [1120, 349] on polyline "Next Slide" at bounding box center [1119, 354] width 12 height 25
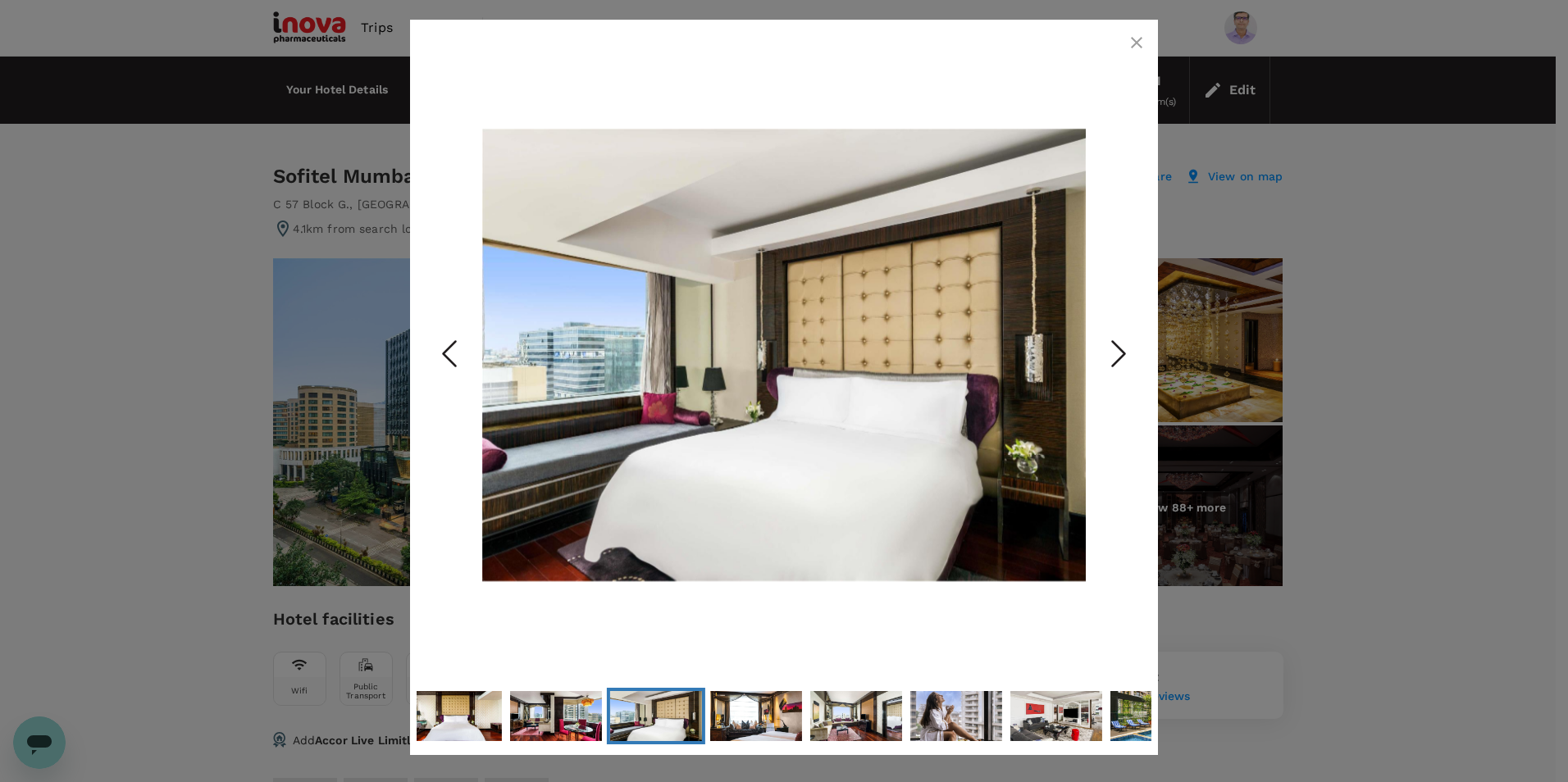
click at [1120, 349] on polyline "Next Slide" at bounding box center [1119, 354] width 12 height 25
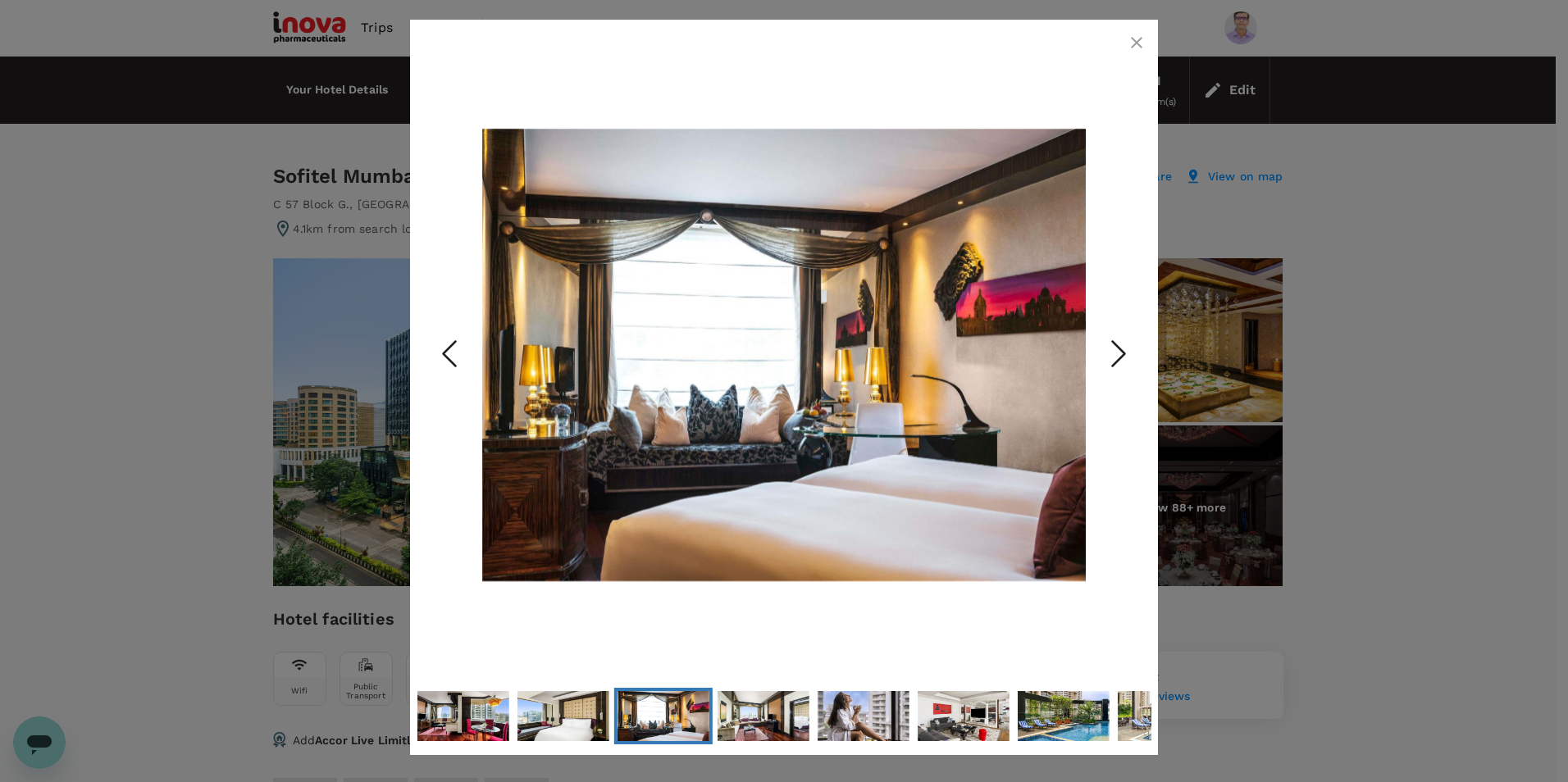
click at [1120, 349] on polyline "Next Slide" at bounding box center [1119, 354] width 12 height 25
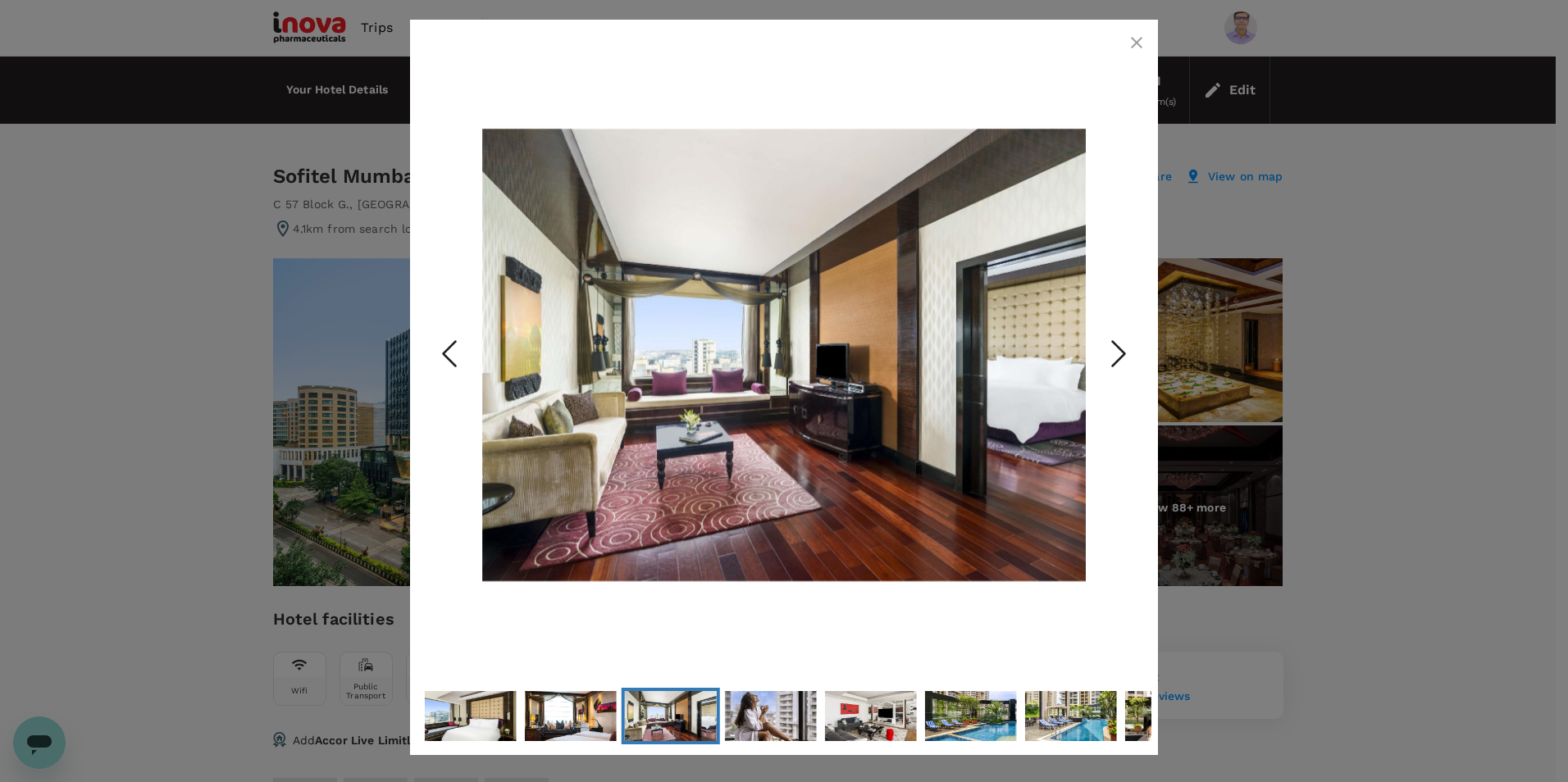
click at [1120, 349] on polyline "Next Slide" at bounding box center [1119, 354] width 12 height 25
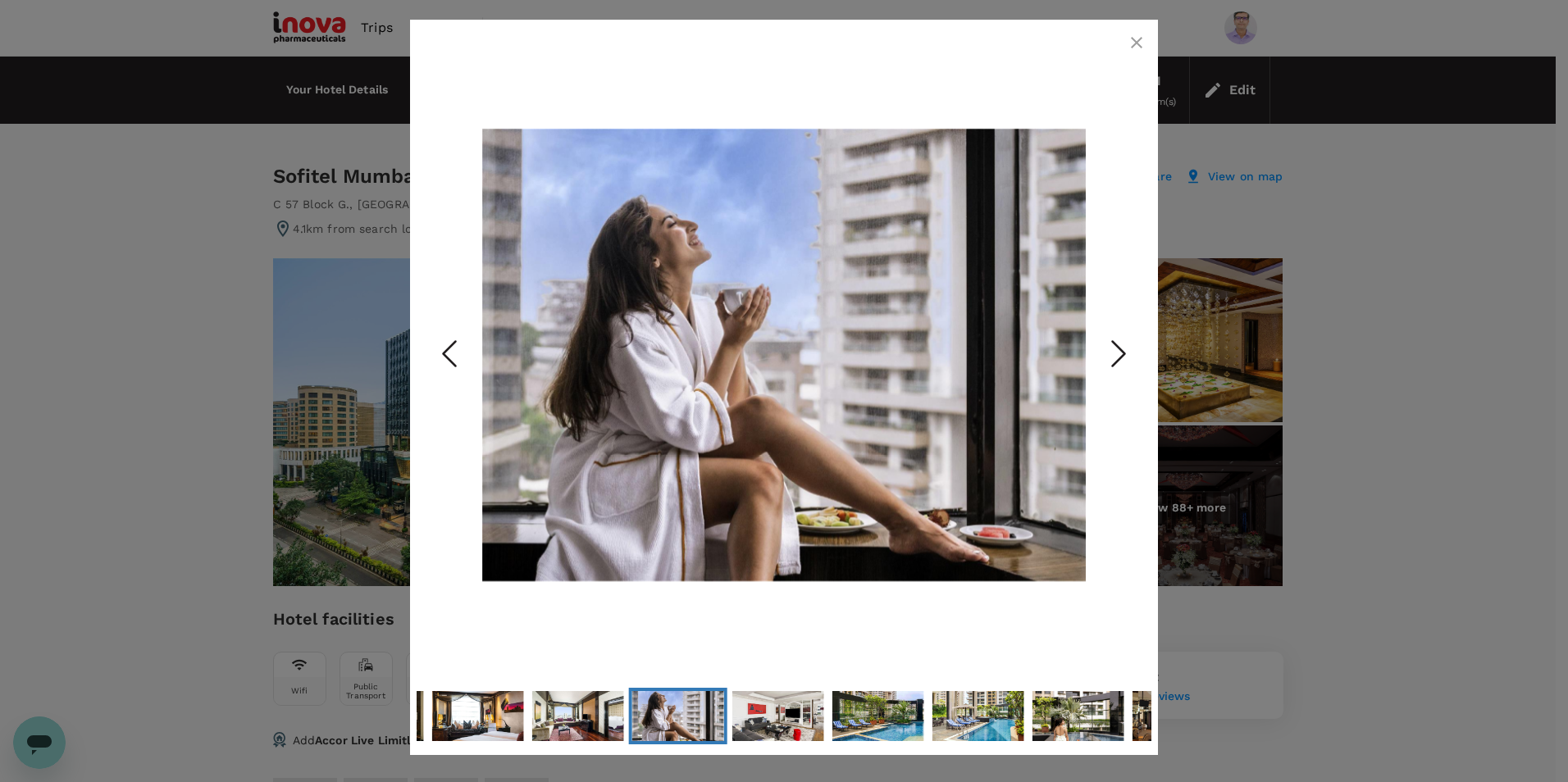
click at [1120, 349] on polyline "Next Slide" at bounding box center [1119, 354] width 12 height 25
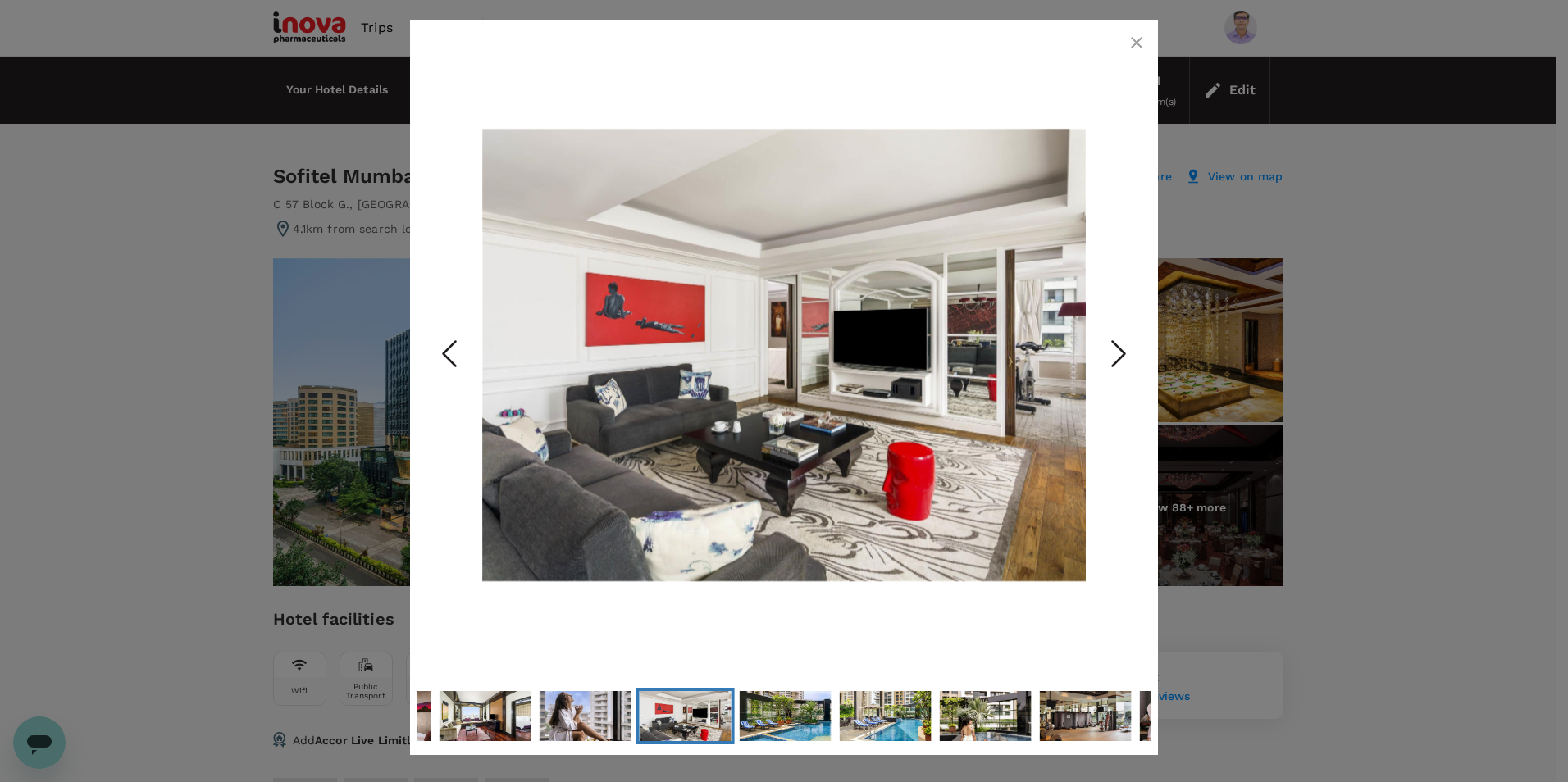
click at [1120, 349] on polyline "Next Slide" at bounding box center [1119, 354] width 12 height 25
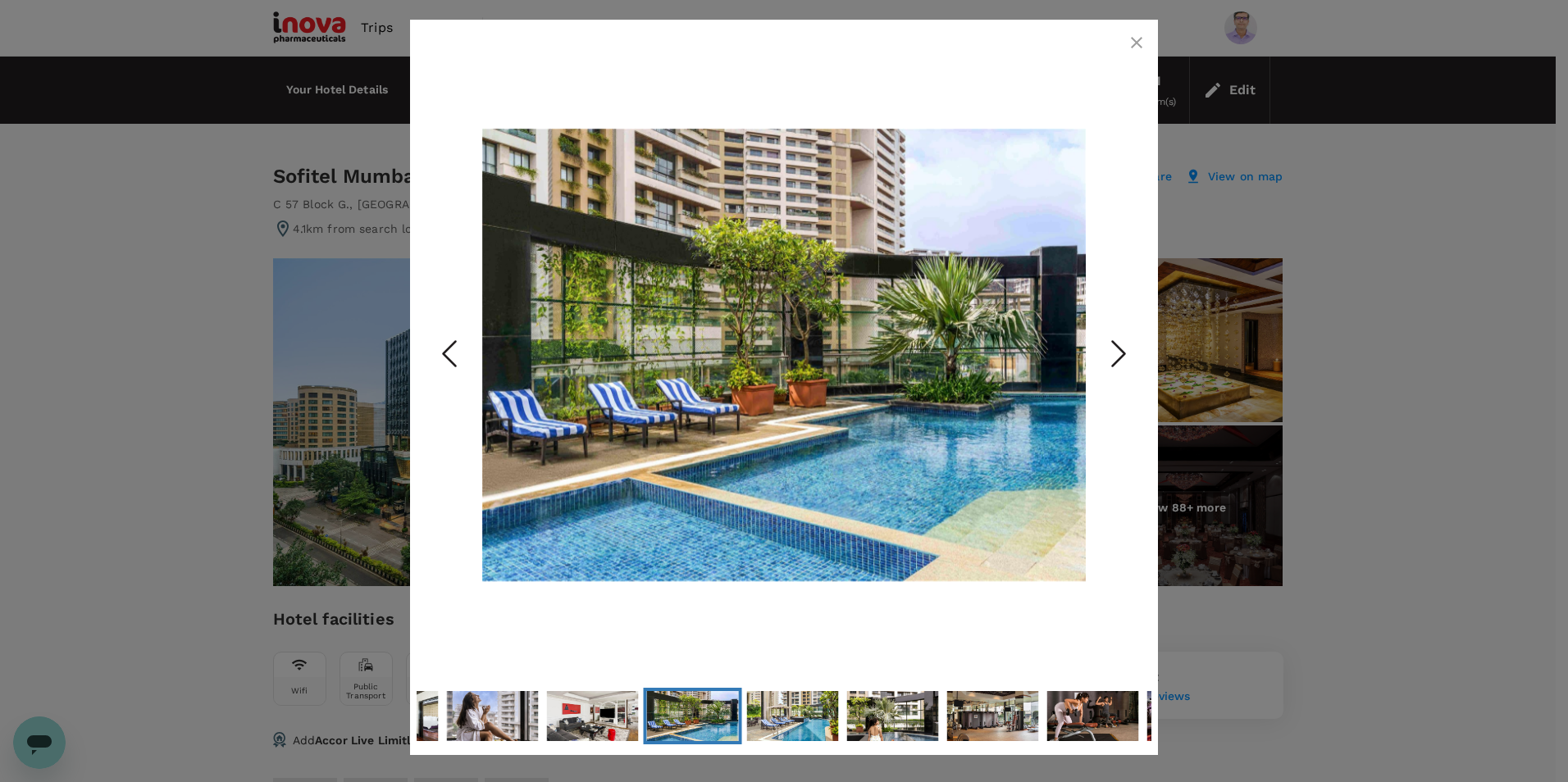
click at [1120, 349] on polyline "Next Slide" at bounding box center [1119, 354] width 12 height 25
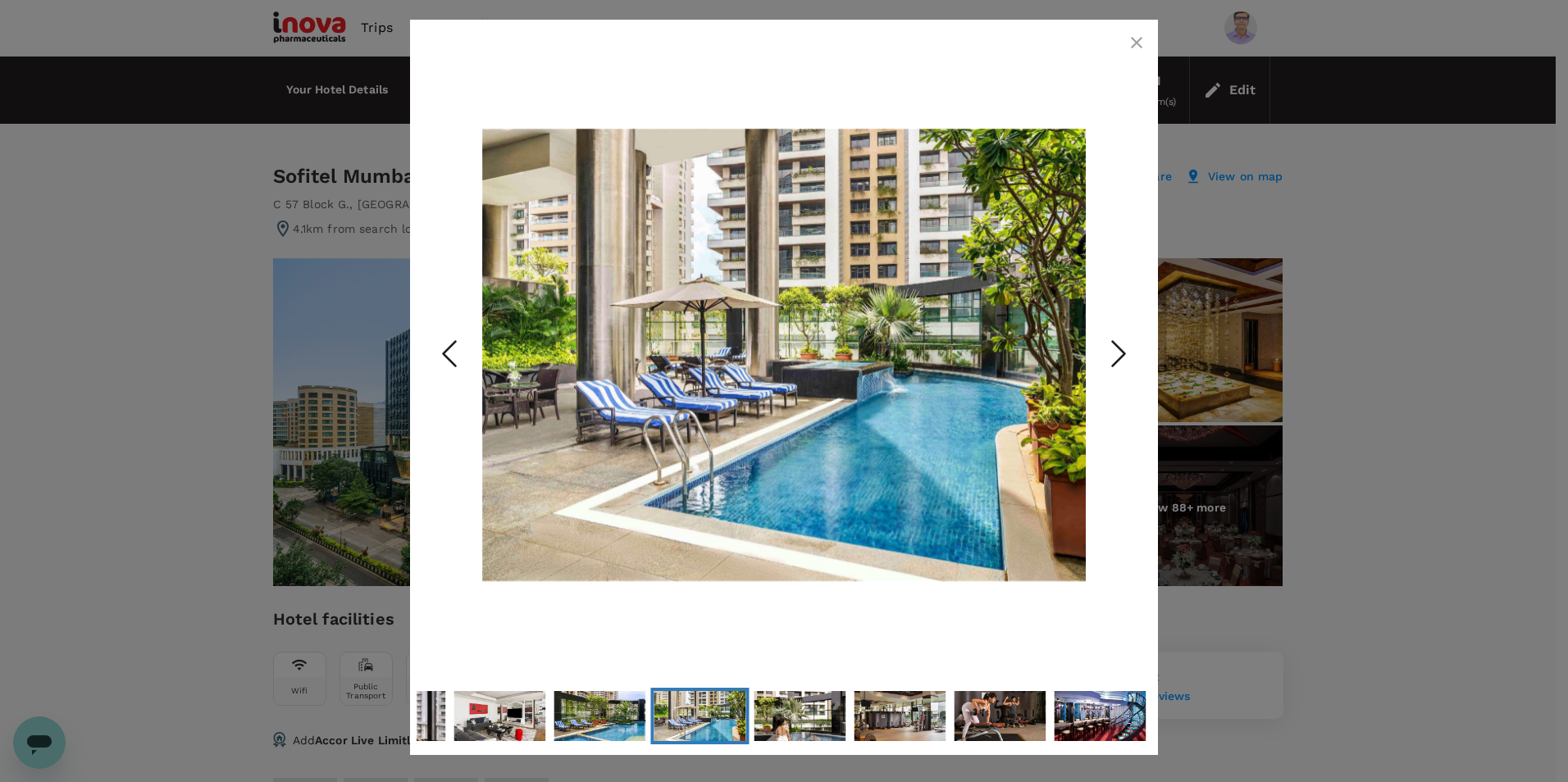
click at [1120, 349] on polyline "Next Slide" at bounding box center [1119, 354] width 12 height 25
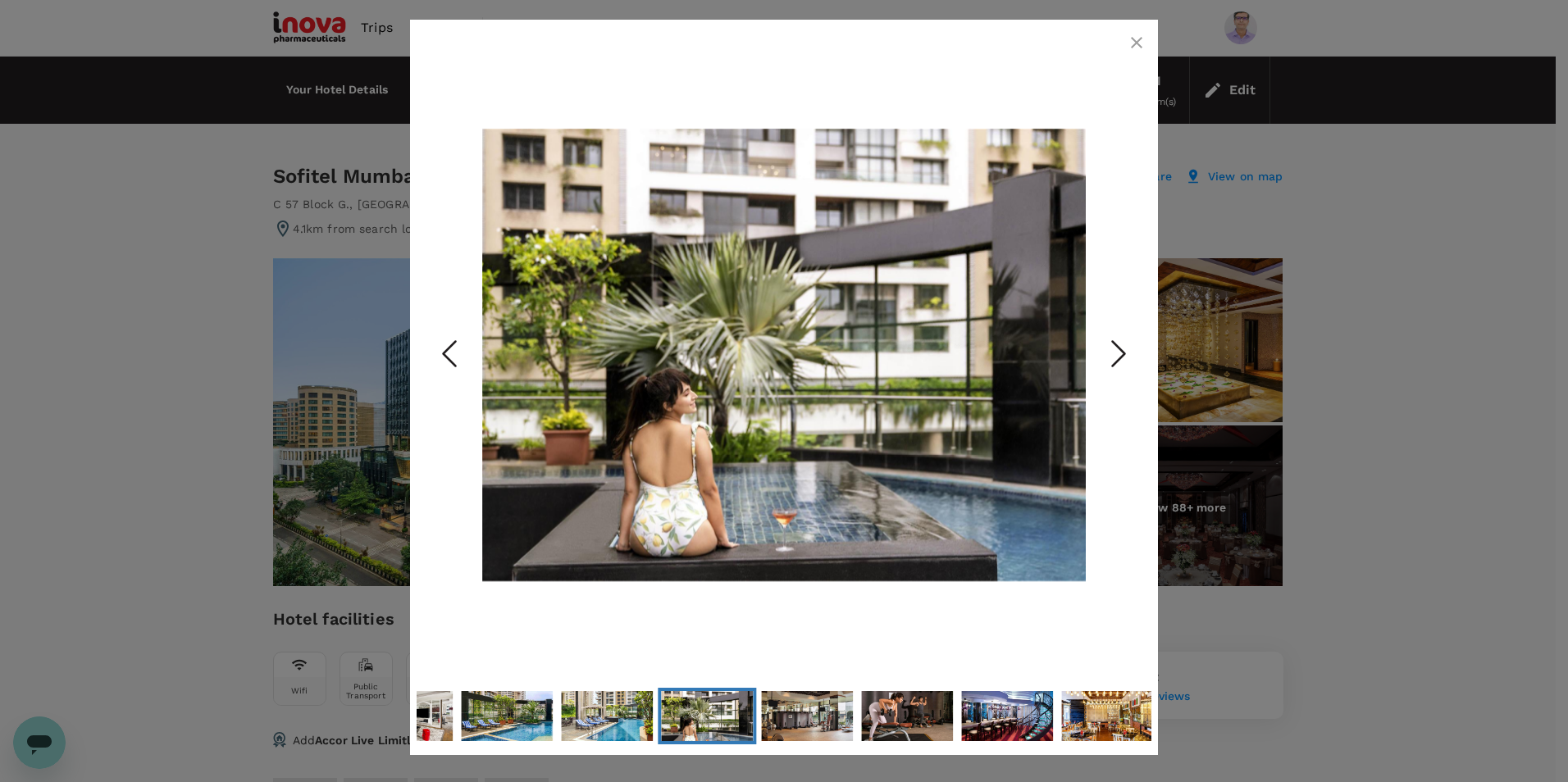
click at [1120, 349] on polyline "Next Slide" at bounding box center [1119, 354] width 12 height 25
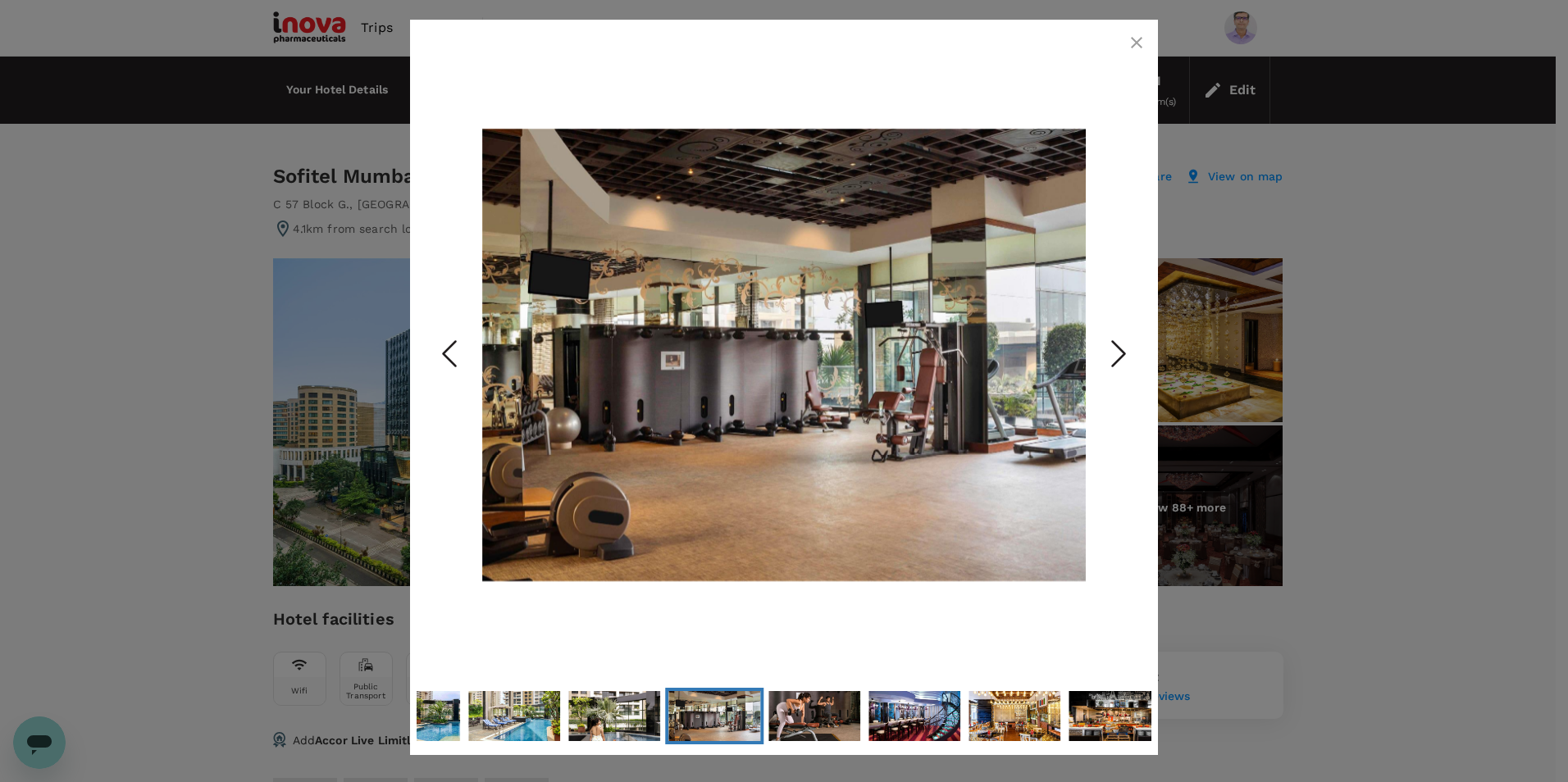
click at [1120, 349] on polyline "Next Slide" at bounding box center [1119, 354] width 12 height 25
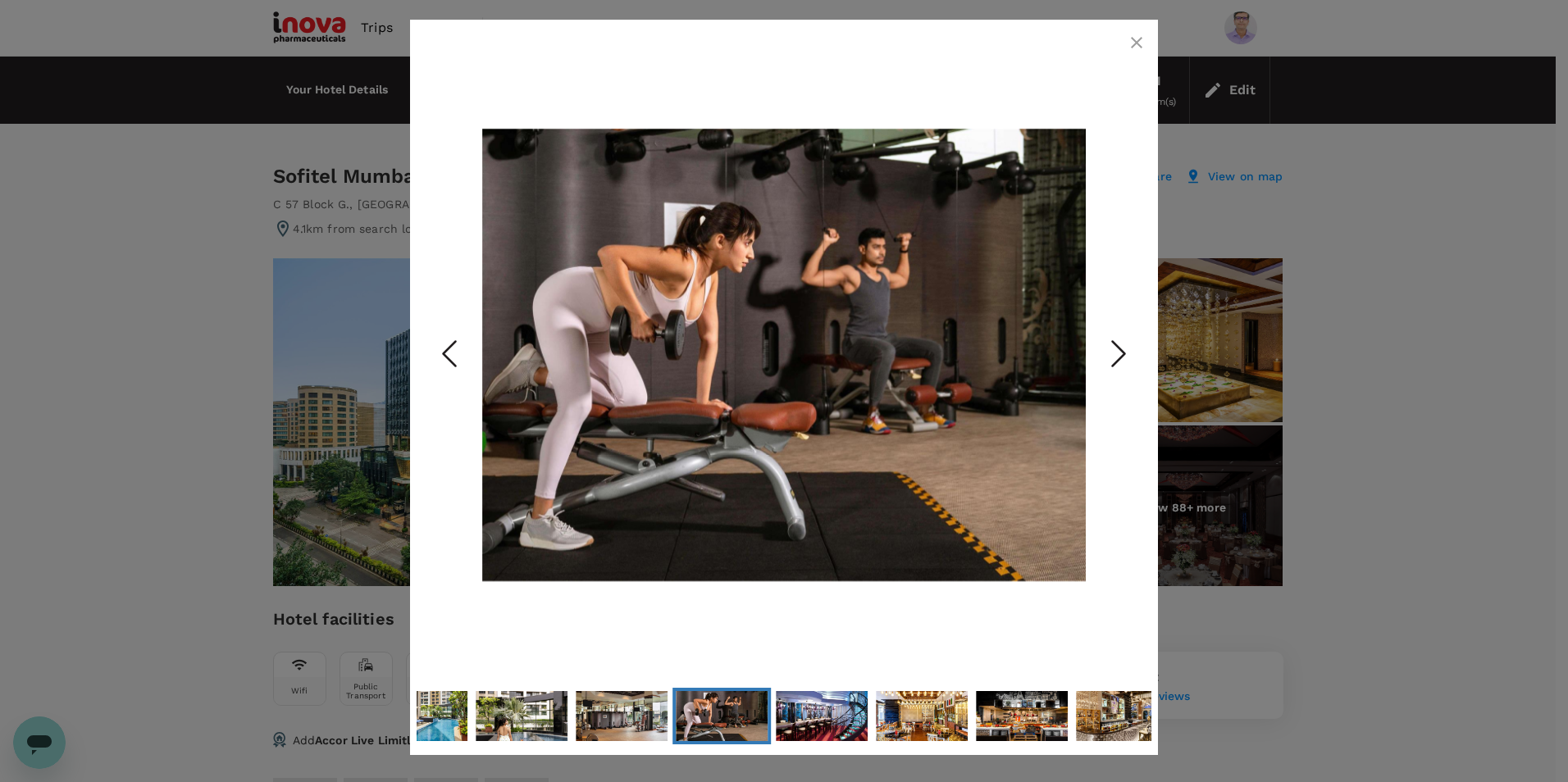
click at [1120, 349] on polyline "Next Slide" at bounding box center [1119, 354] width 12 height 25
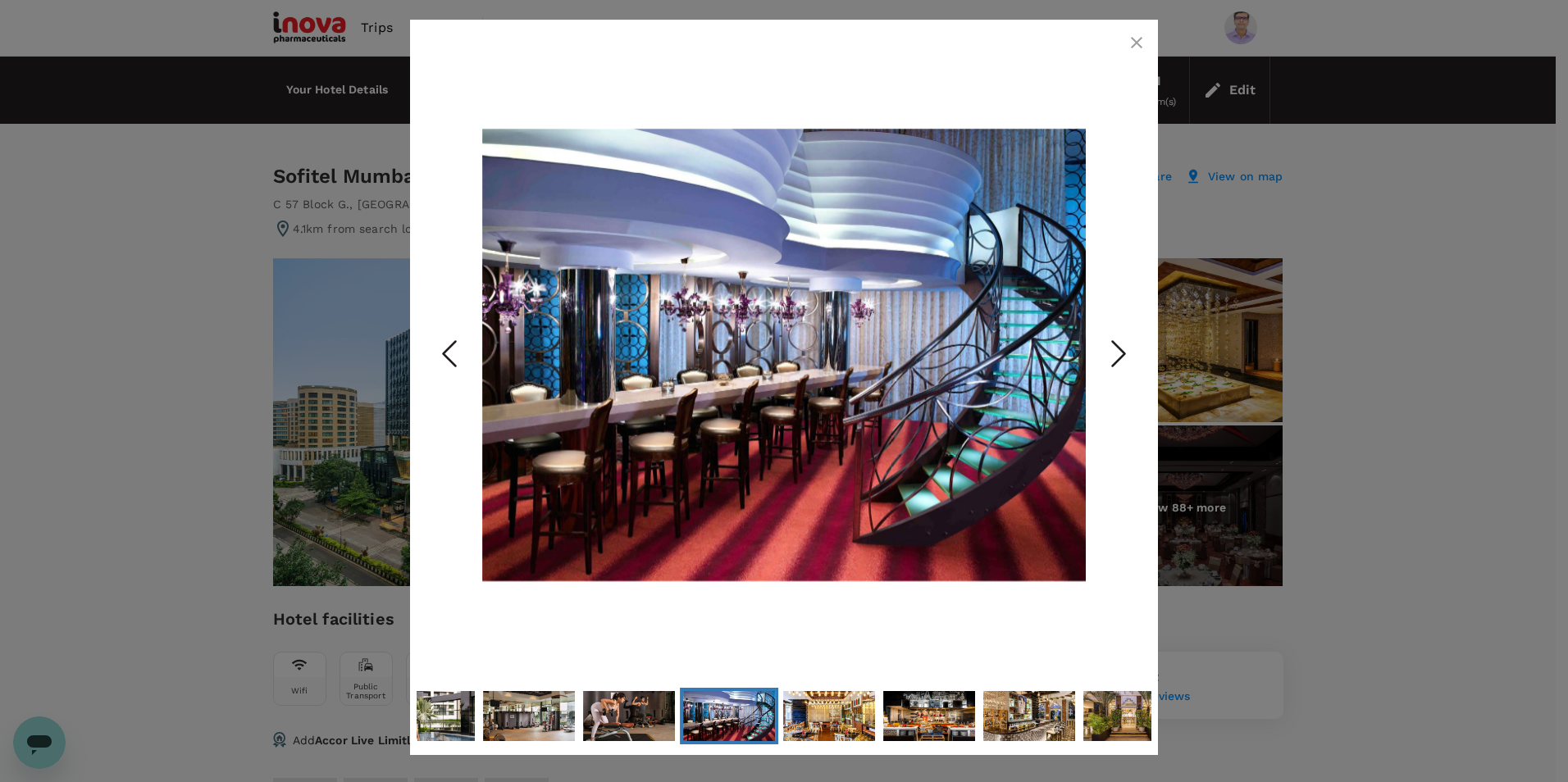
click at [1120, 349] on polyline "Next Slide" at bounding box center [1119, 354] width 12 height 25
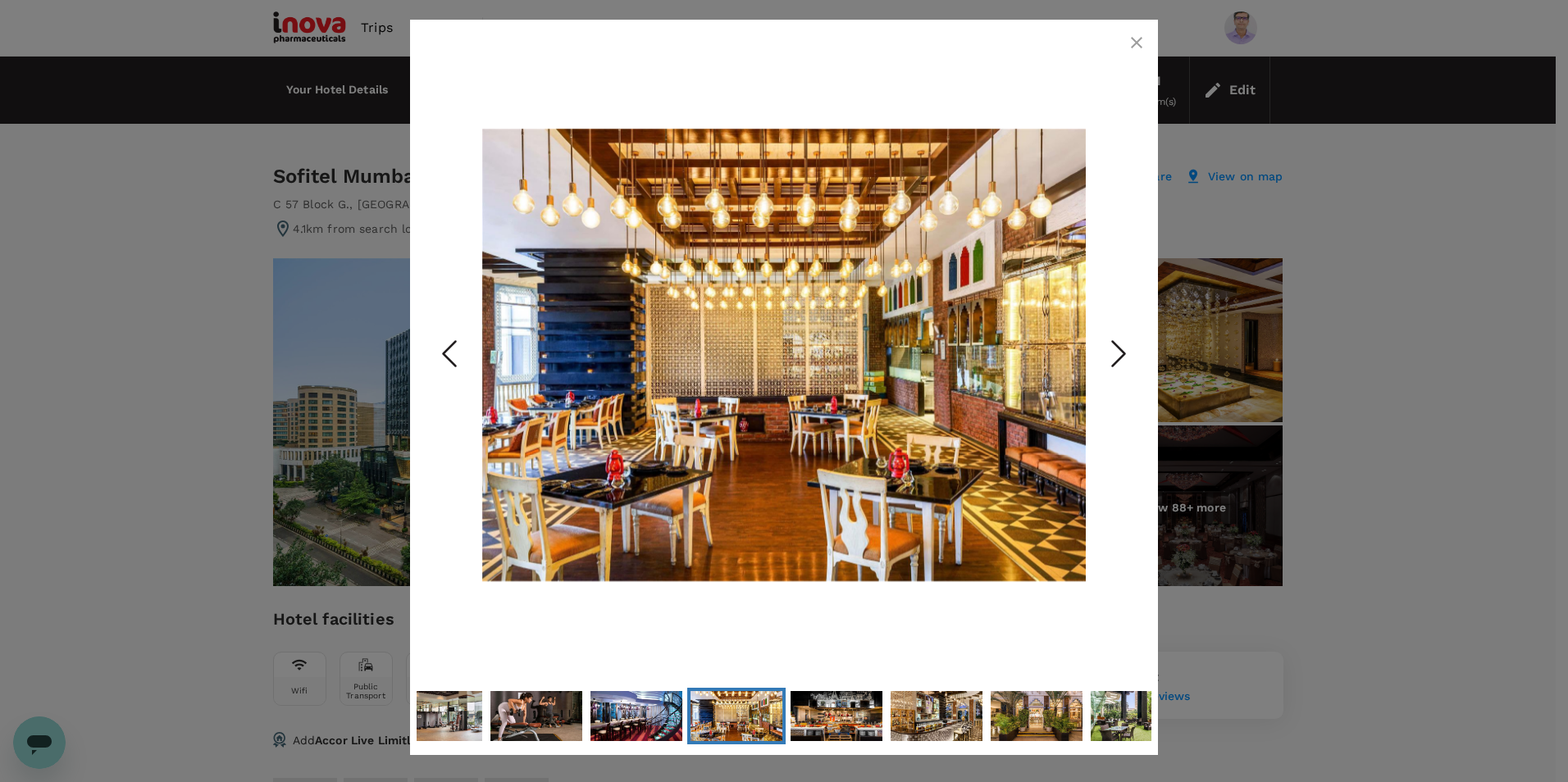
click at [1120, 349] on polyline "Next Slide" at bounding box center [1119, 354] width 12 height 25
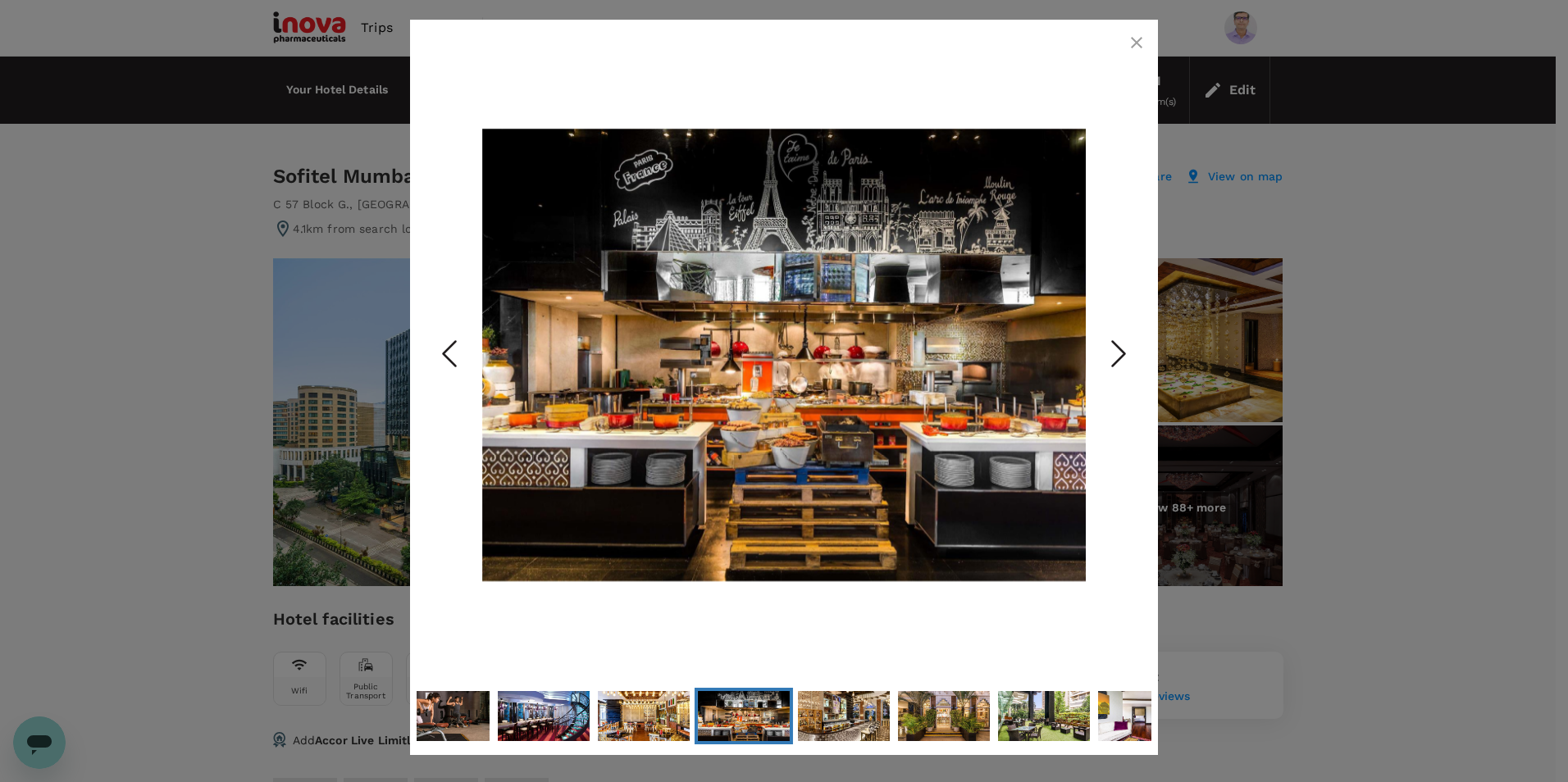
click at [1120, 349] on polyline "Next Slide" at bounding box center [1119, 354] width 12 height 25
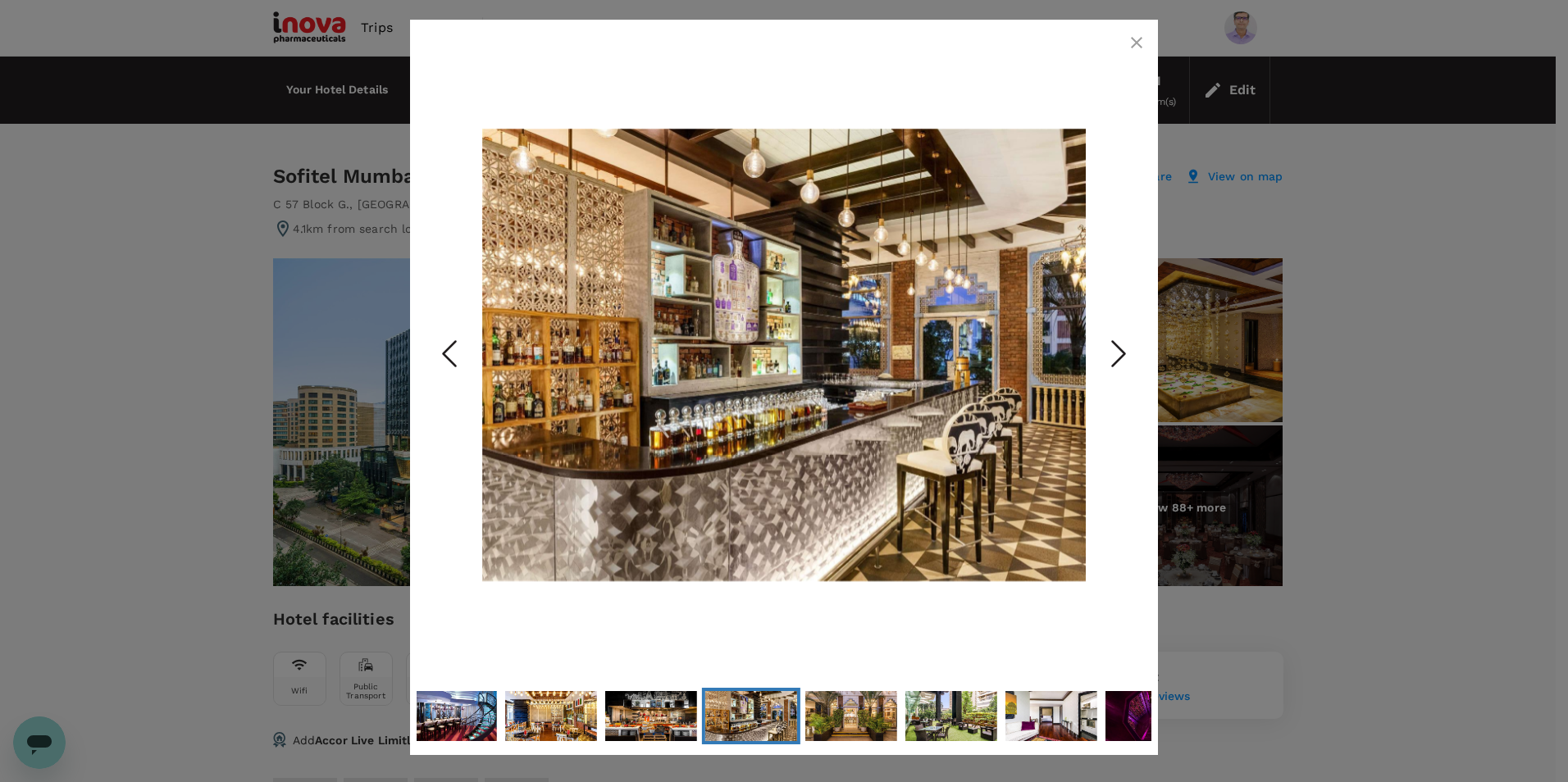
click at [438, 349] on icon "Previous Slide" at bounding box center [449, 354] width 49 height 49
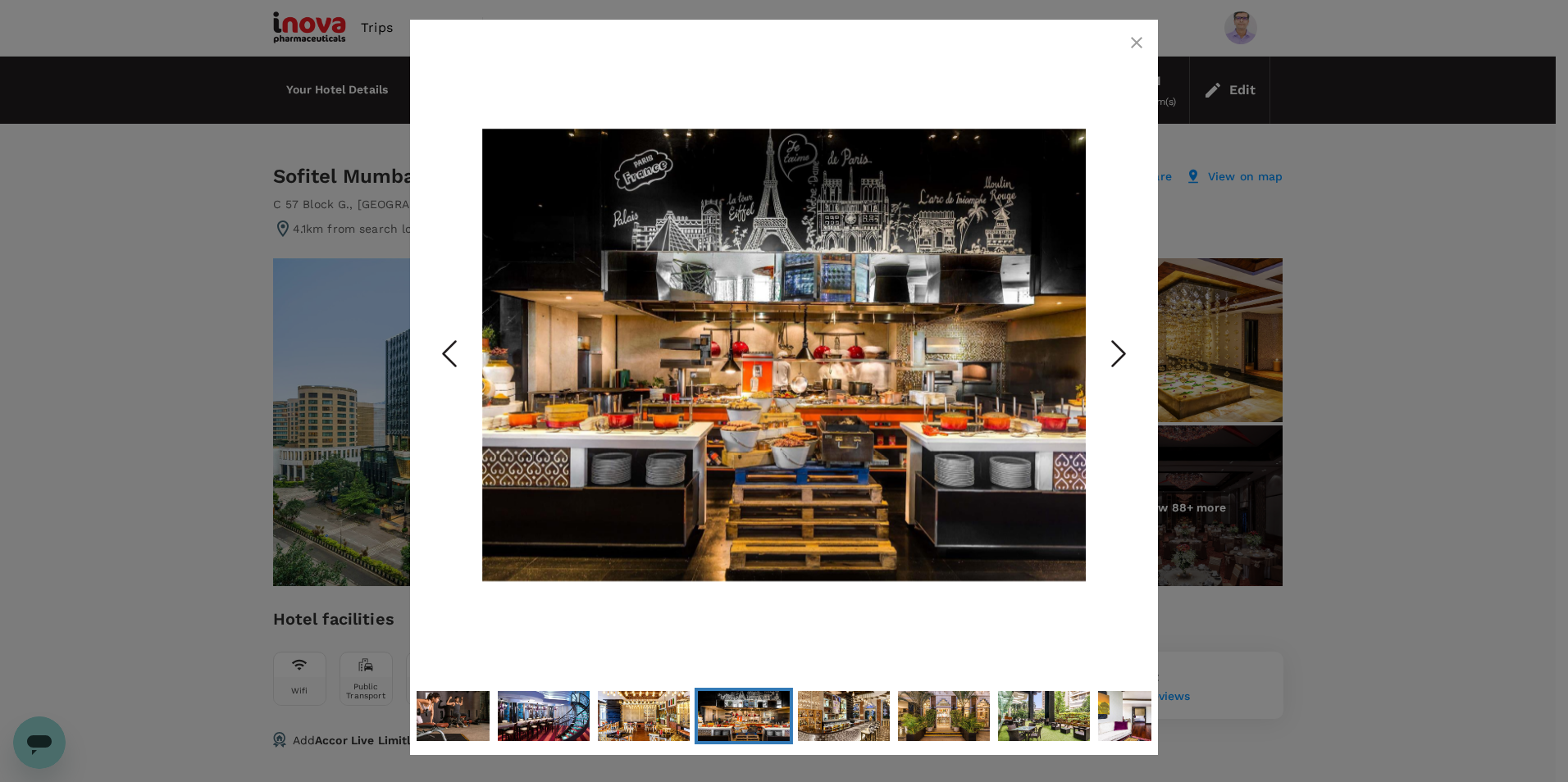
click at [1120, 351] on icon "Next Slide" at bounding box center [1119, 354] width 49 height 49
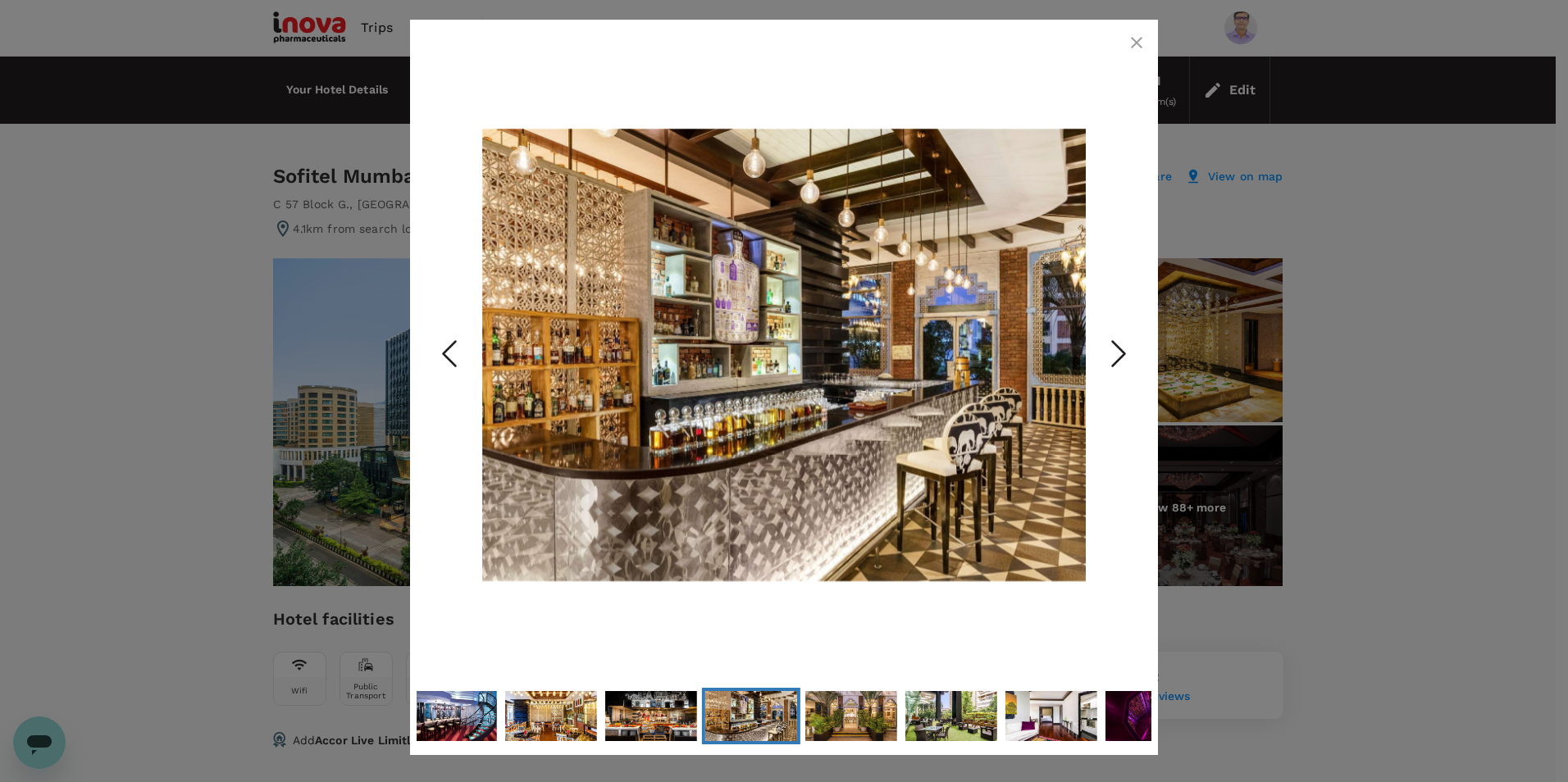
click at [1120, 351] on icon "Next Slide" at bounding box center [1119, 354] width 49 height 49
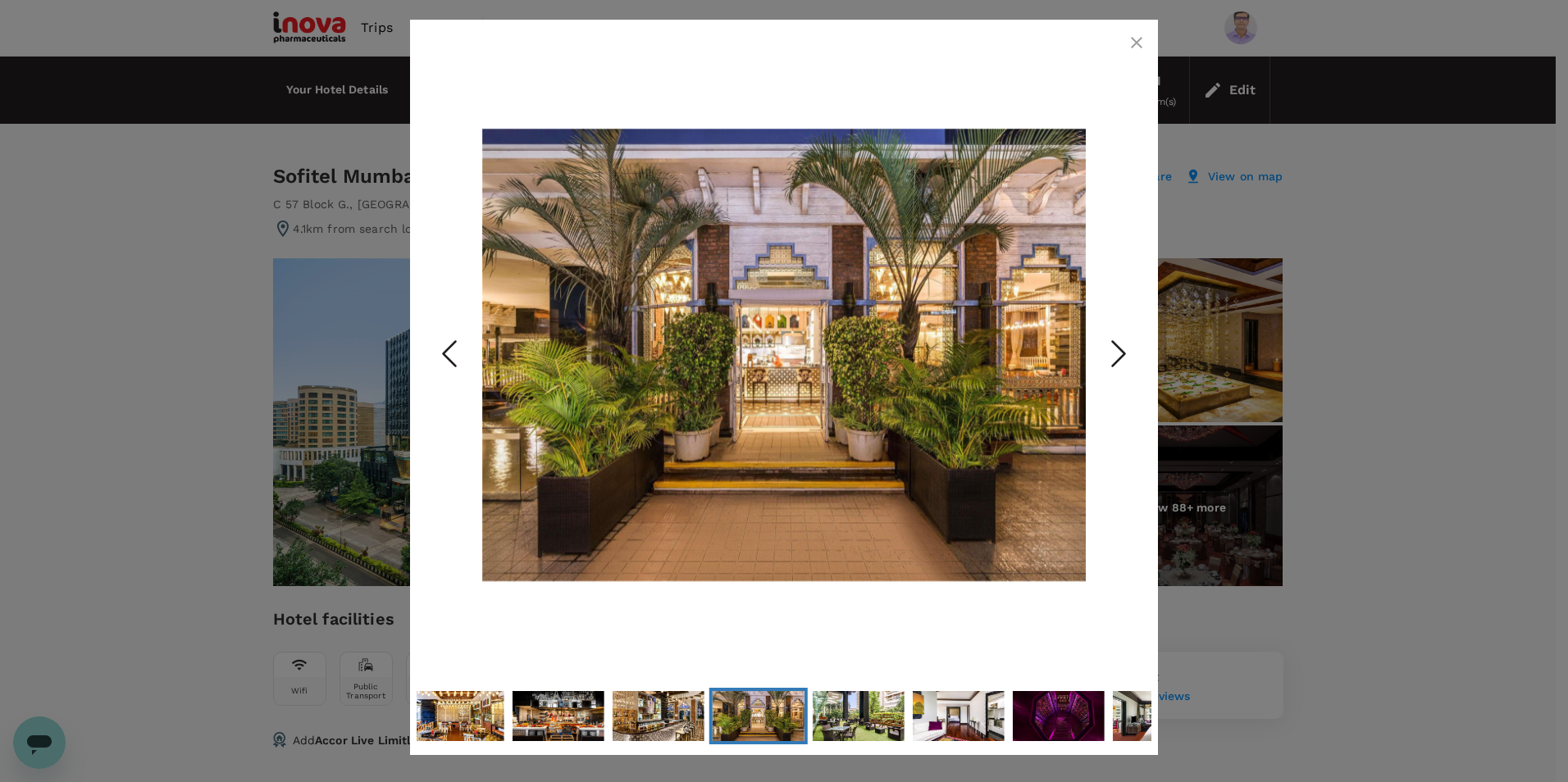
click at [1120, 351] on icon "Next Slide" at bounding box center [1119, 354] width 49 height 49
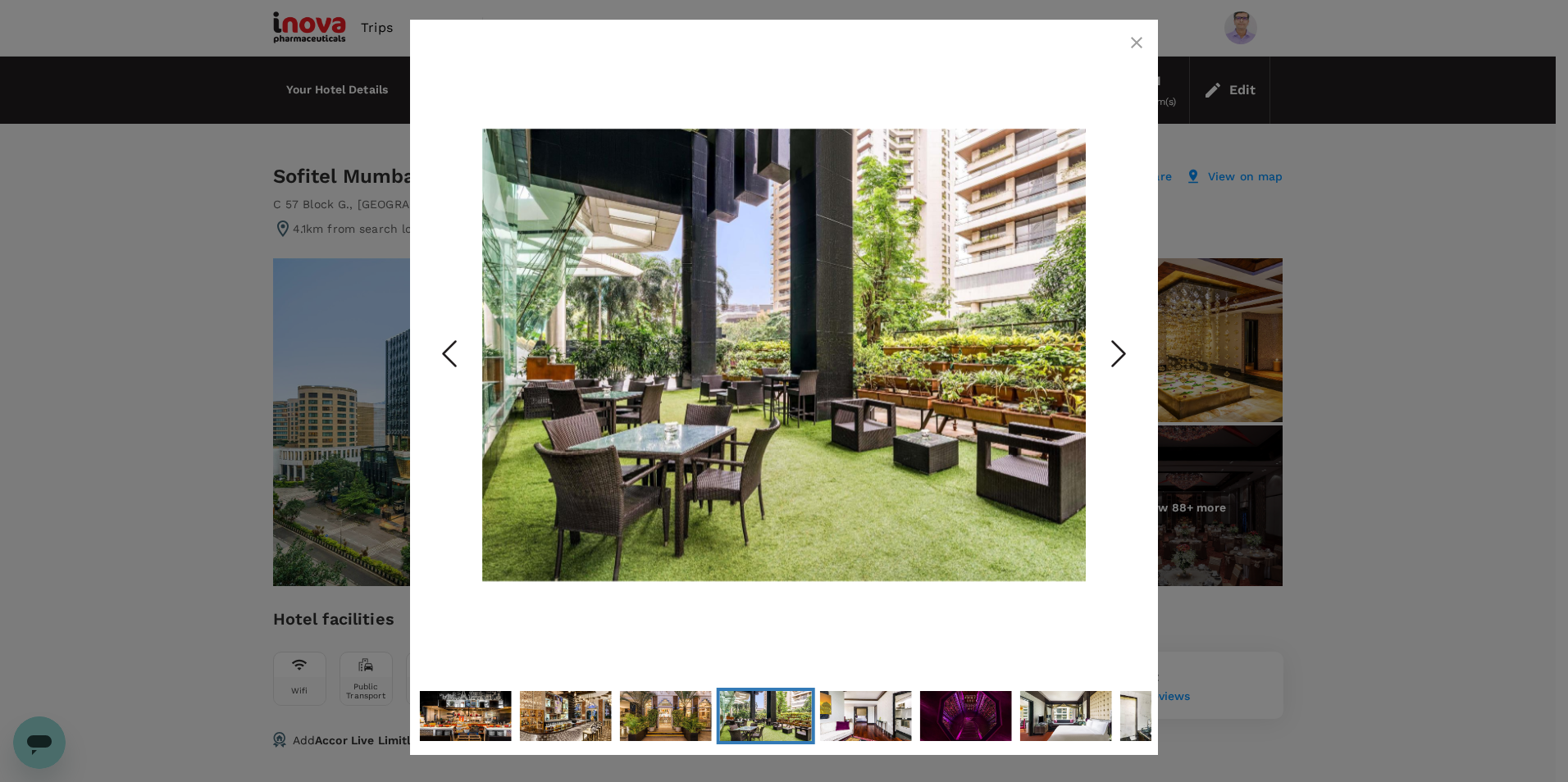
click at [1120, 351] on icon "Next Slide" at bounding box center [1119, 354] width 49 height 49
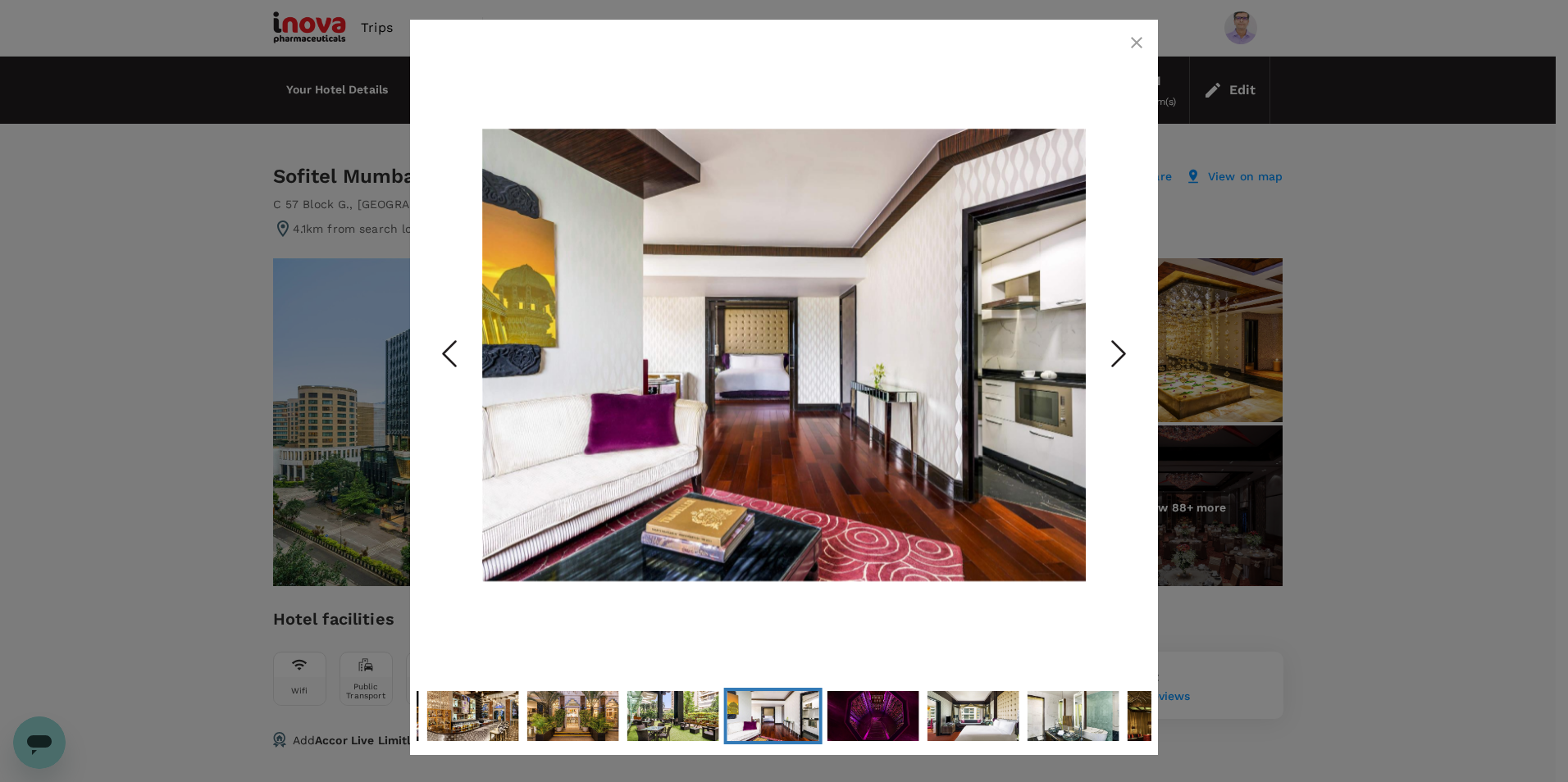
click at [1120, 351] on icon "Next Slide" at bounding box center [1119, 354] width 49 height 49
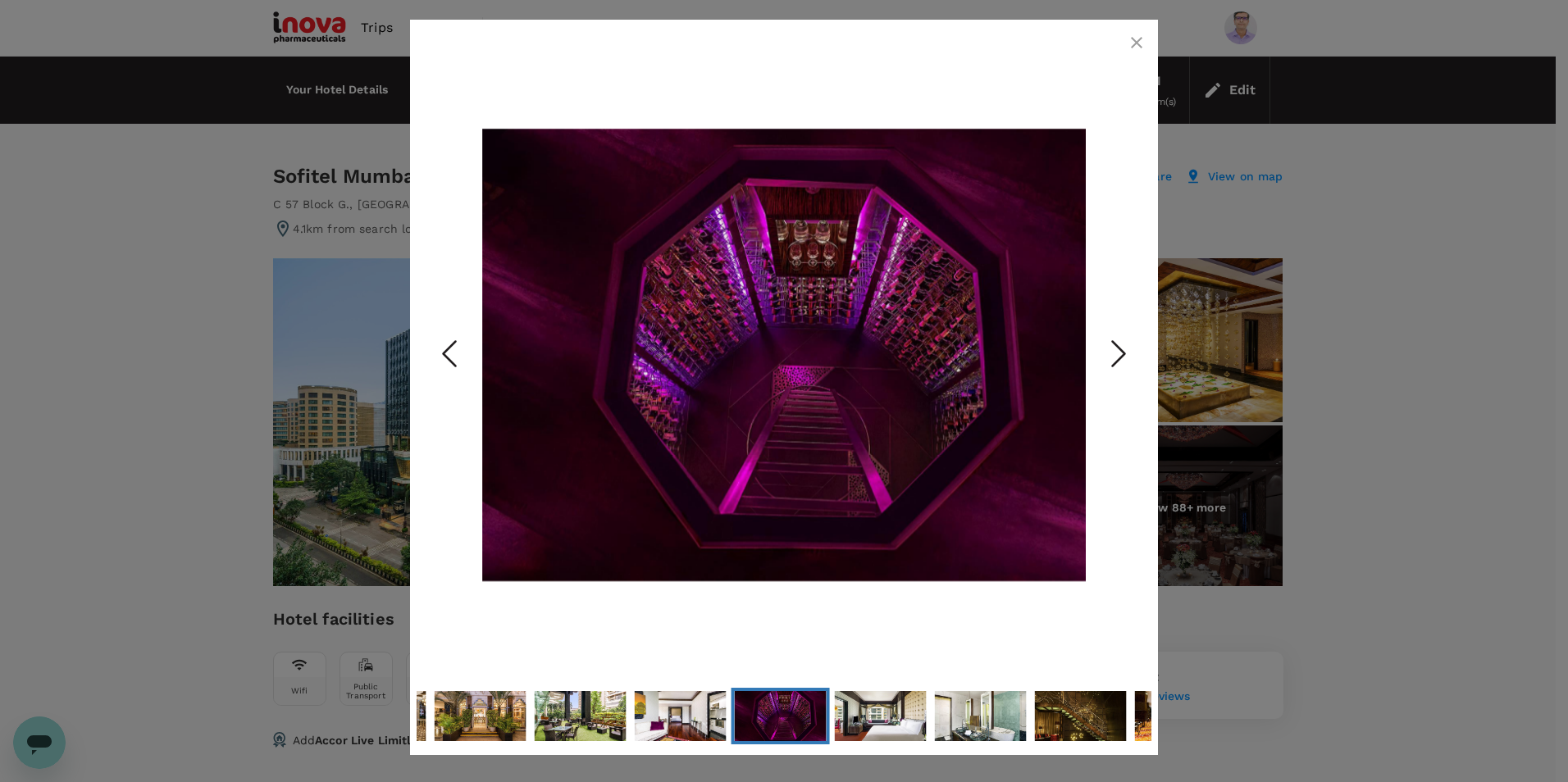
click at [1120, 351] on icon "Next Slide" at bounding box center [1119, 354] width 49 height 49
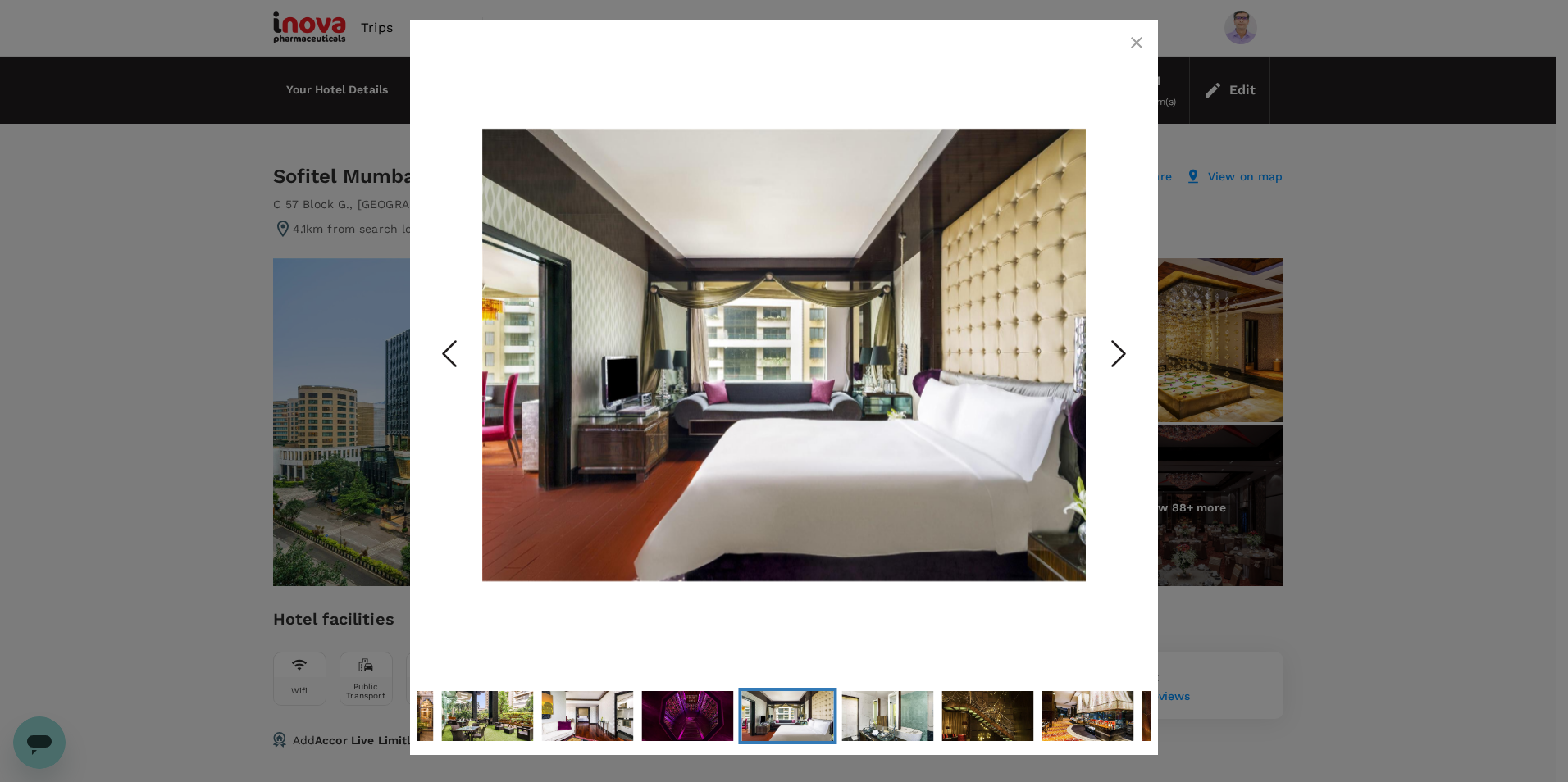
click at [1120, 351] on icon "Next Slide" at bounding box center [1119, 354] width 49 height 49
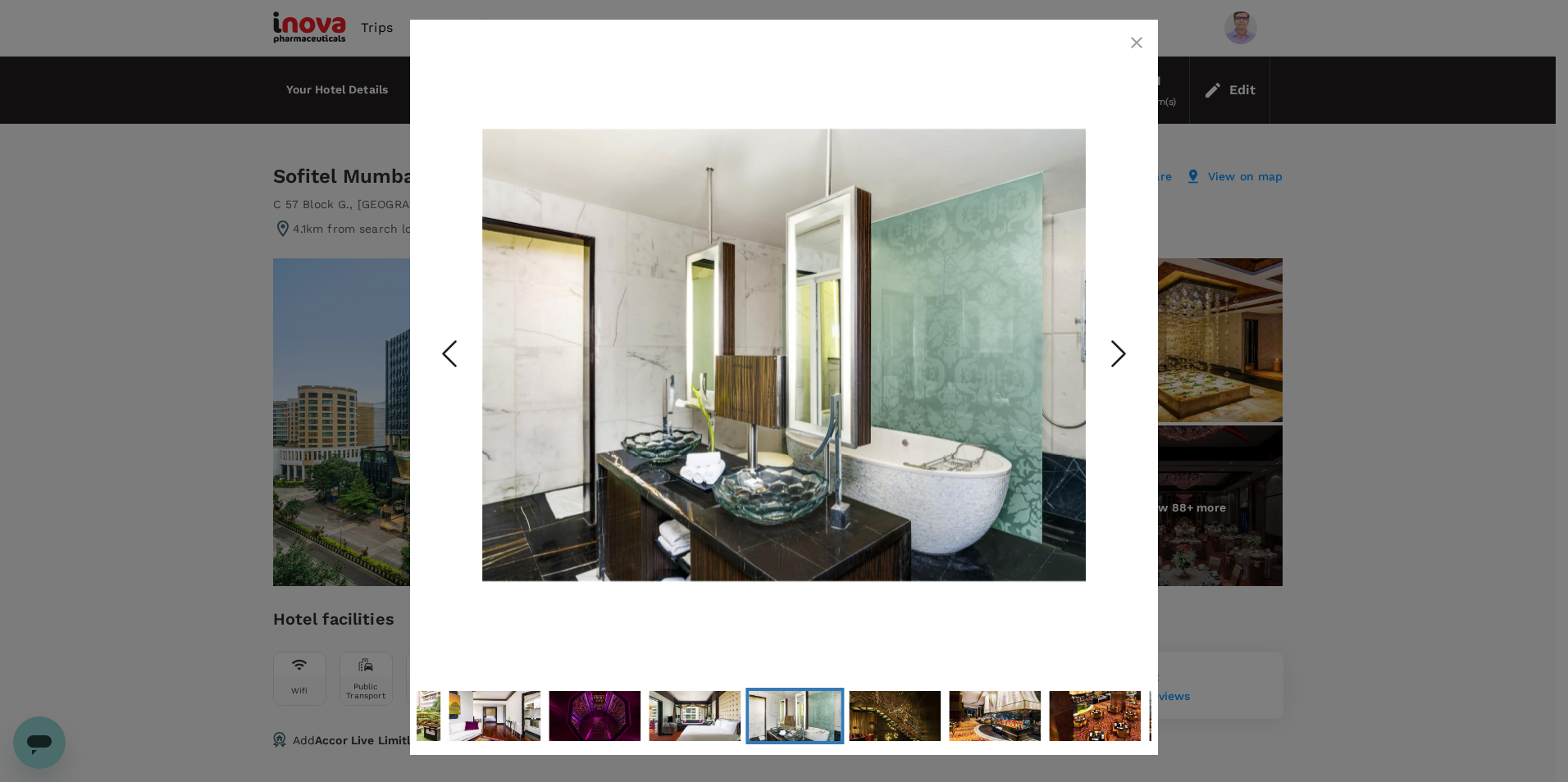
click at [1120, 351] on icon "Next Slide" at bounding box center [1119, 354] width 49 height 49
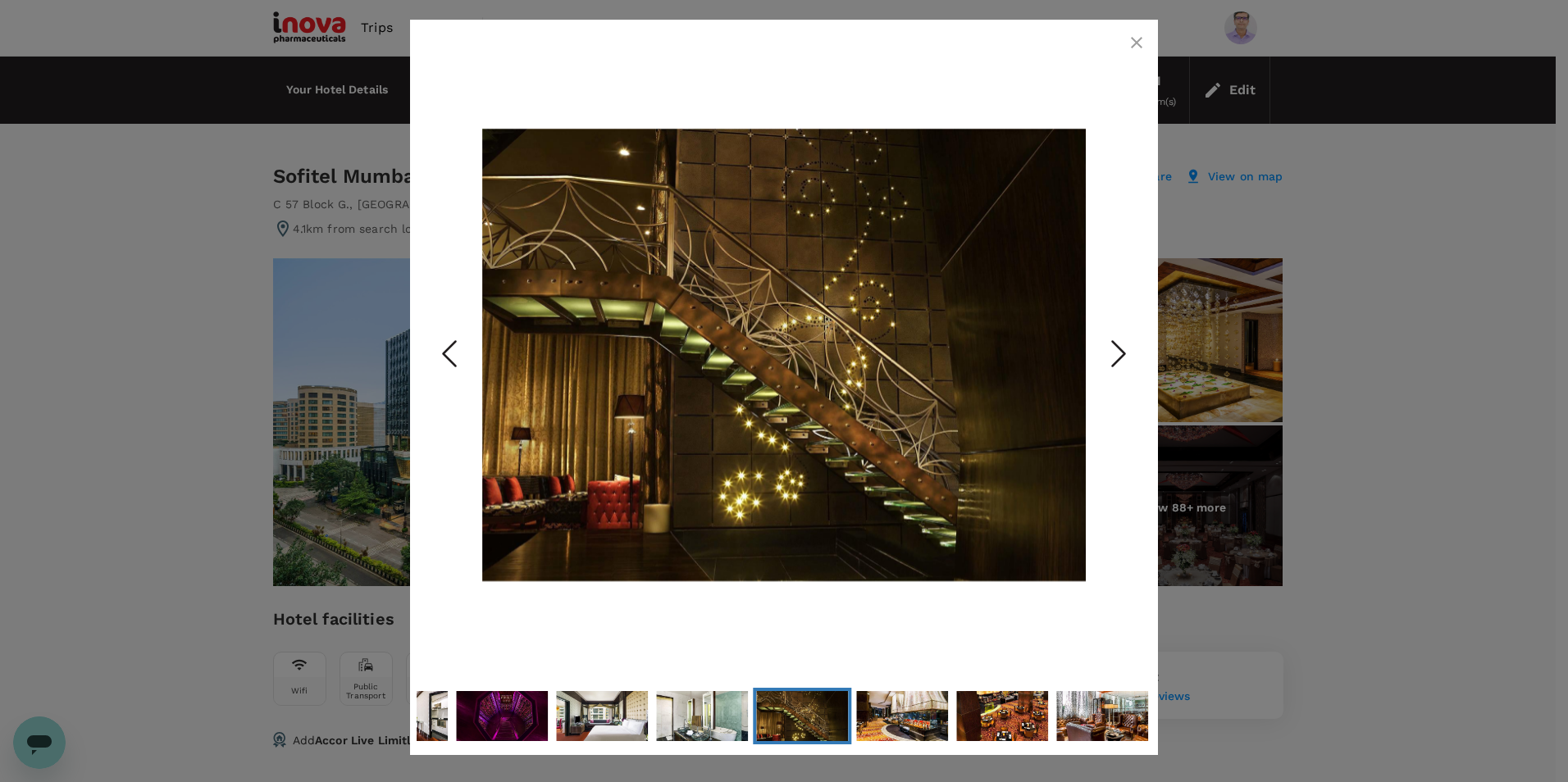
click at [1120, 351] on icon "Next Slide" at bounding box center [1119, 354] width 49 height 49
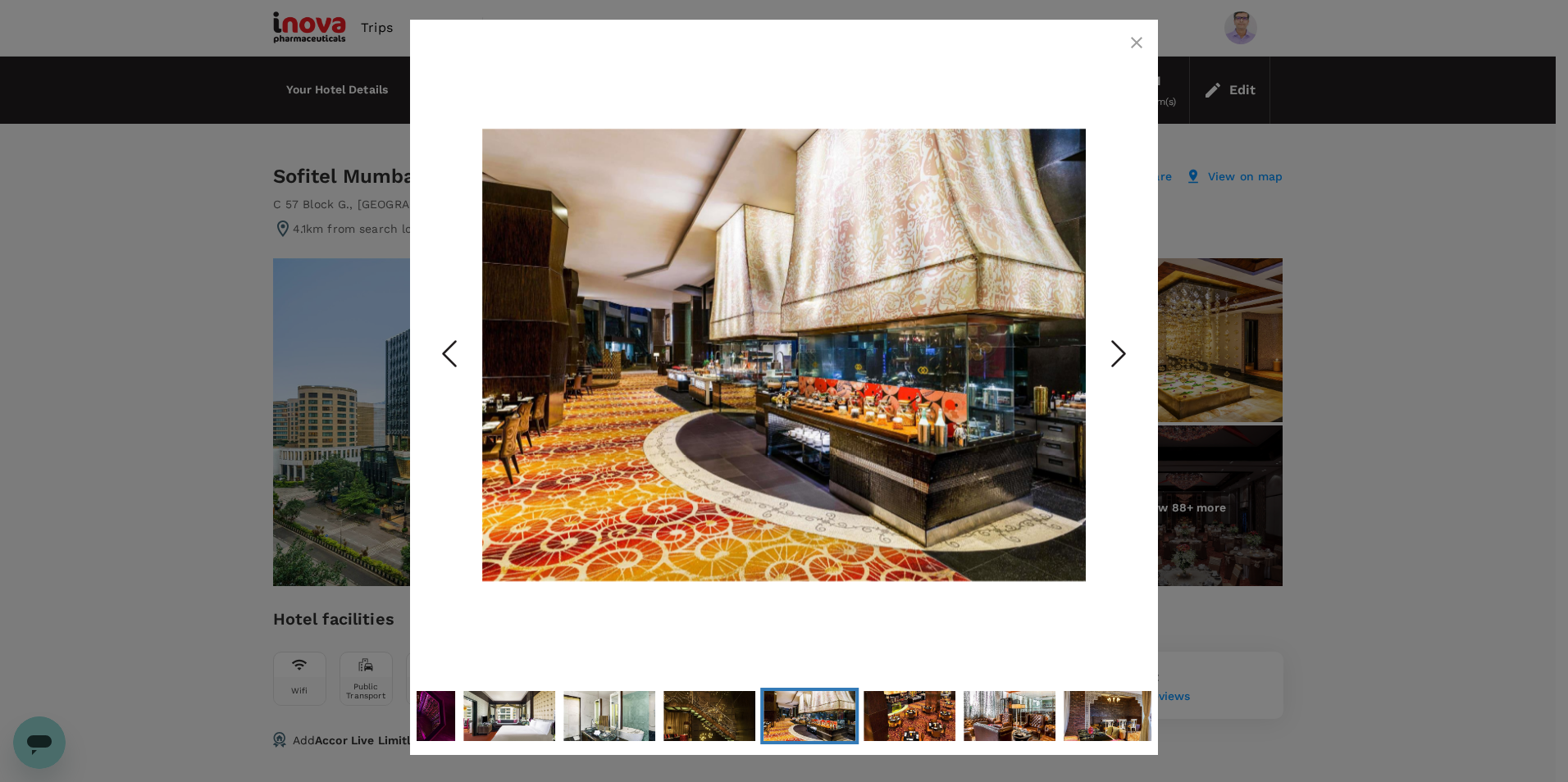
click at [1120, 351] on icon "Next Slide" at bounding box center [1119, 354] width 49 height 49
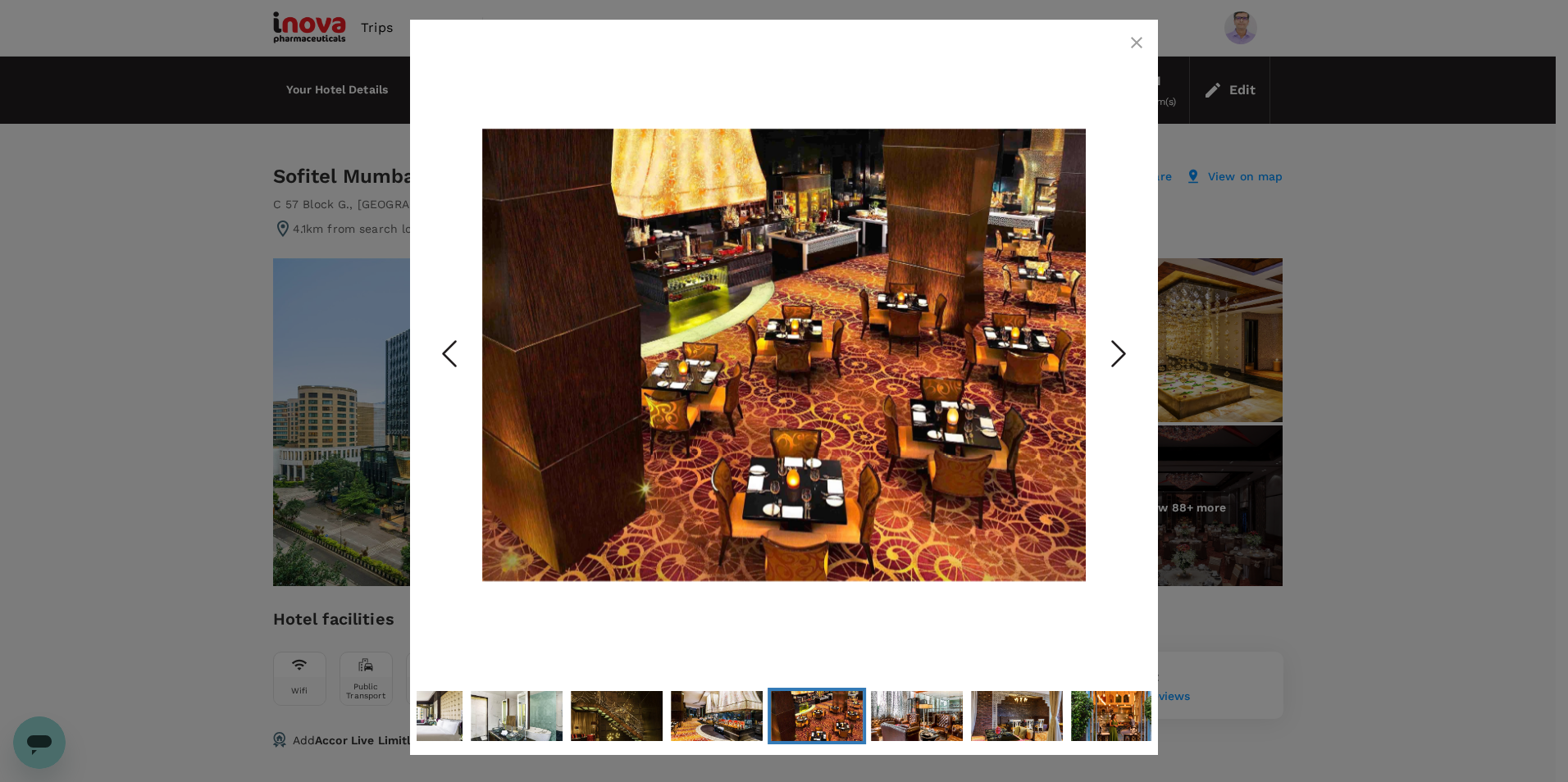
click at [1120, 351] on icon "Next Slide" at bounding box center [1119, 354] width 49 height 49
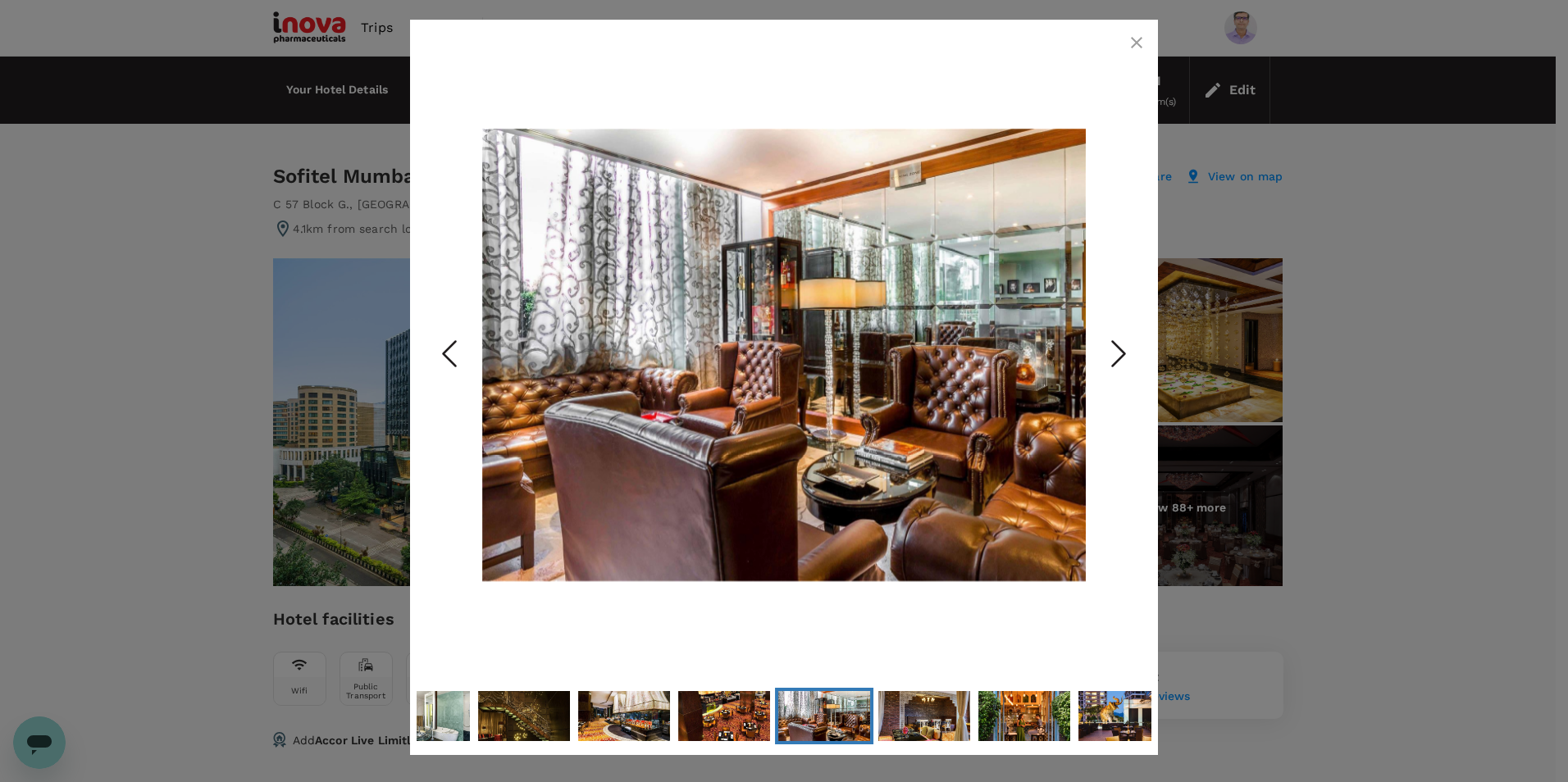
click at [1120, 351] on icon "Next Slide" at bounding box center [1119, 354] width 49 height 49
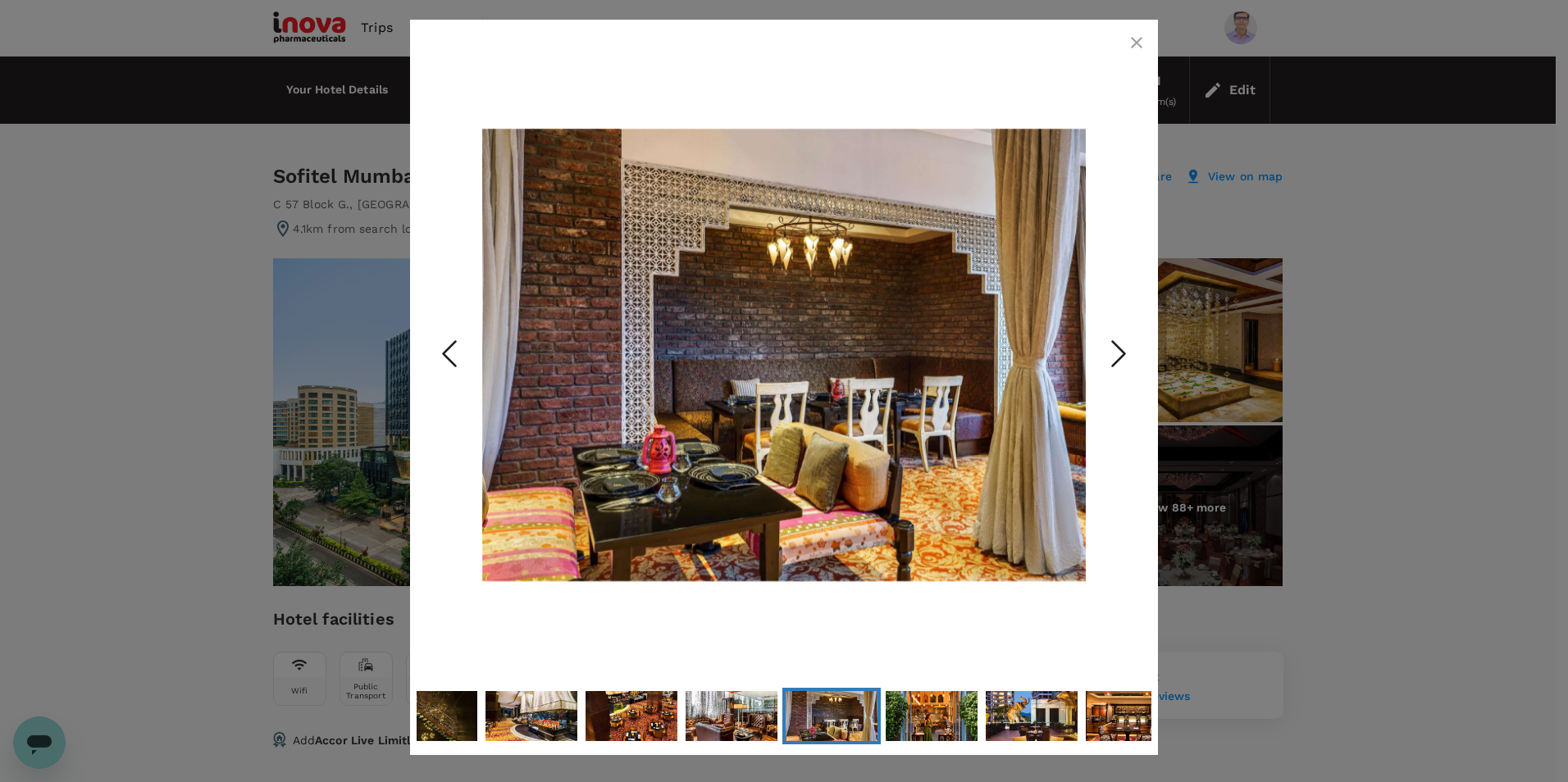
click at [1120, 351] on icon "Next Slide" at bounding box center [1119, 354] width 49 height 49
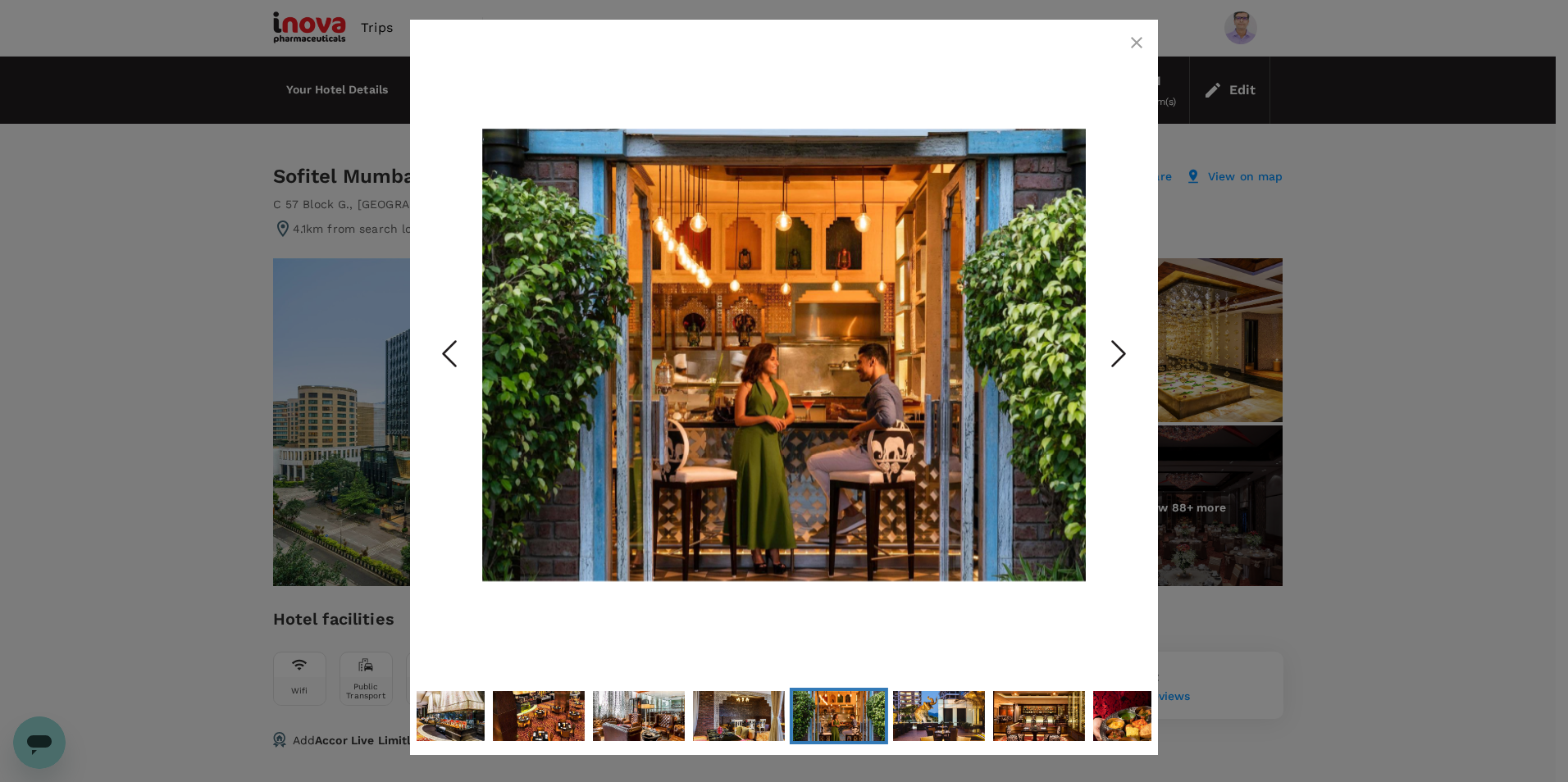
click at [1120, 351] on icon "Next Slide" at bounding box center [1119, 354] width 49 height 49
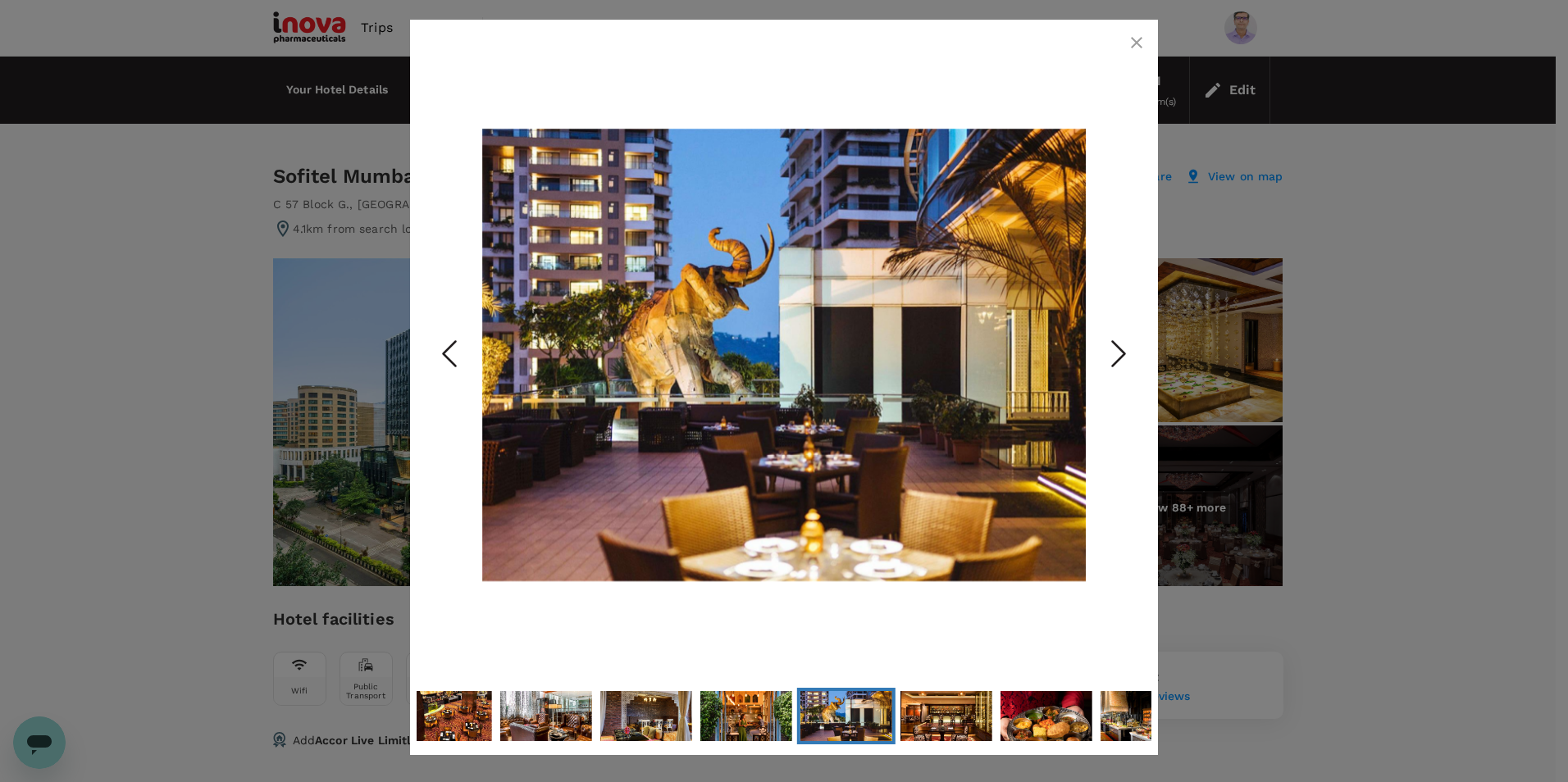
click at [1120, 351] on icon "Next Slide" at bounding box center [1119, 354] width 49 height 49
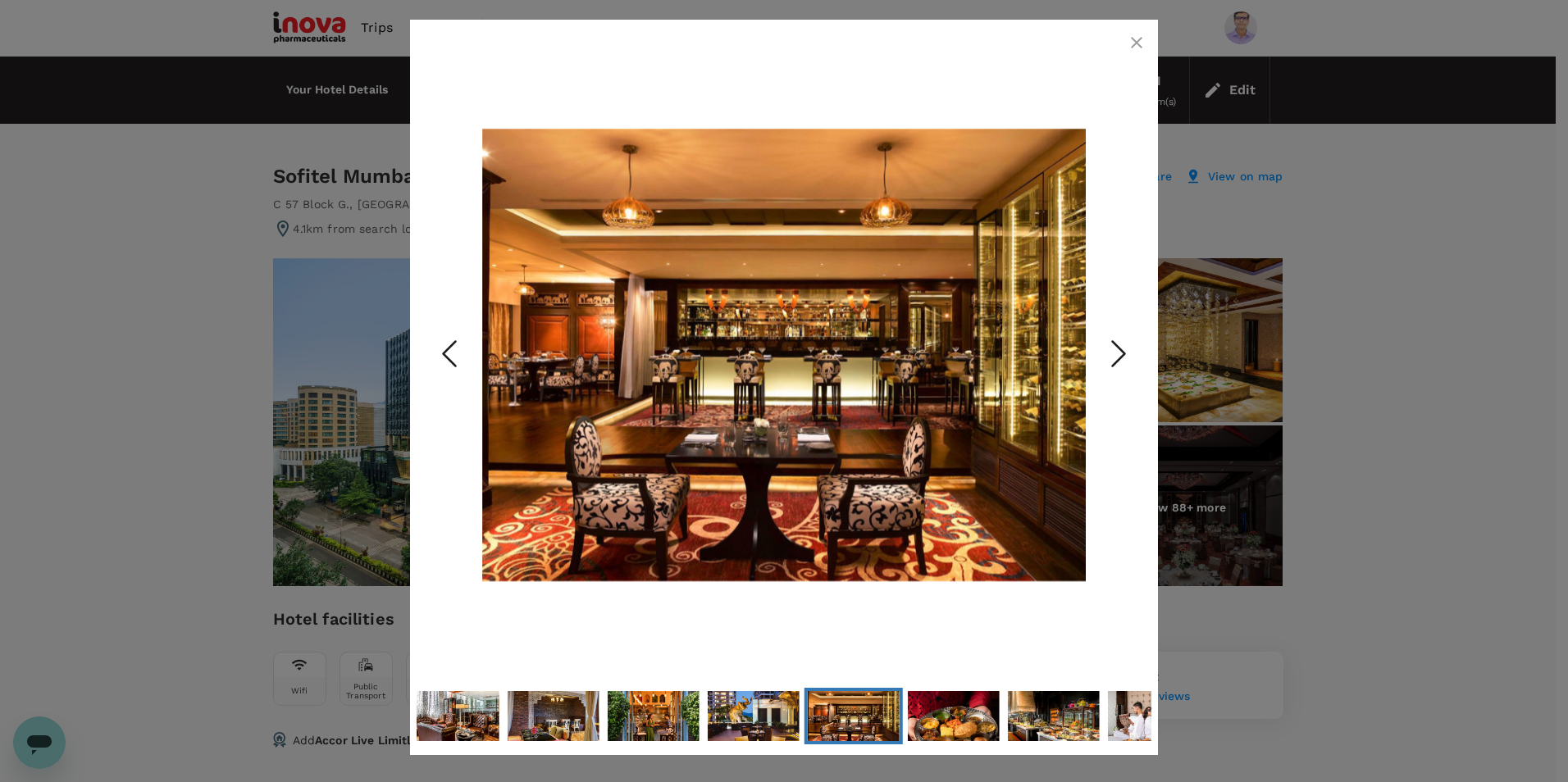
click at [1120, 351] on icon "Next Slide" at bounding box center [1119, 354] width 49 height 49
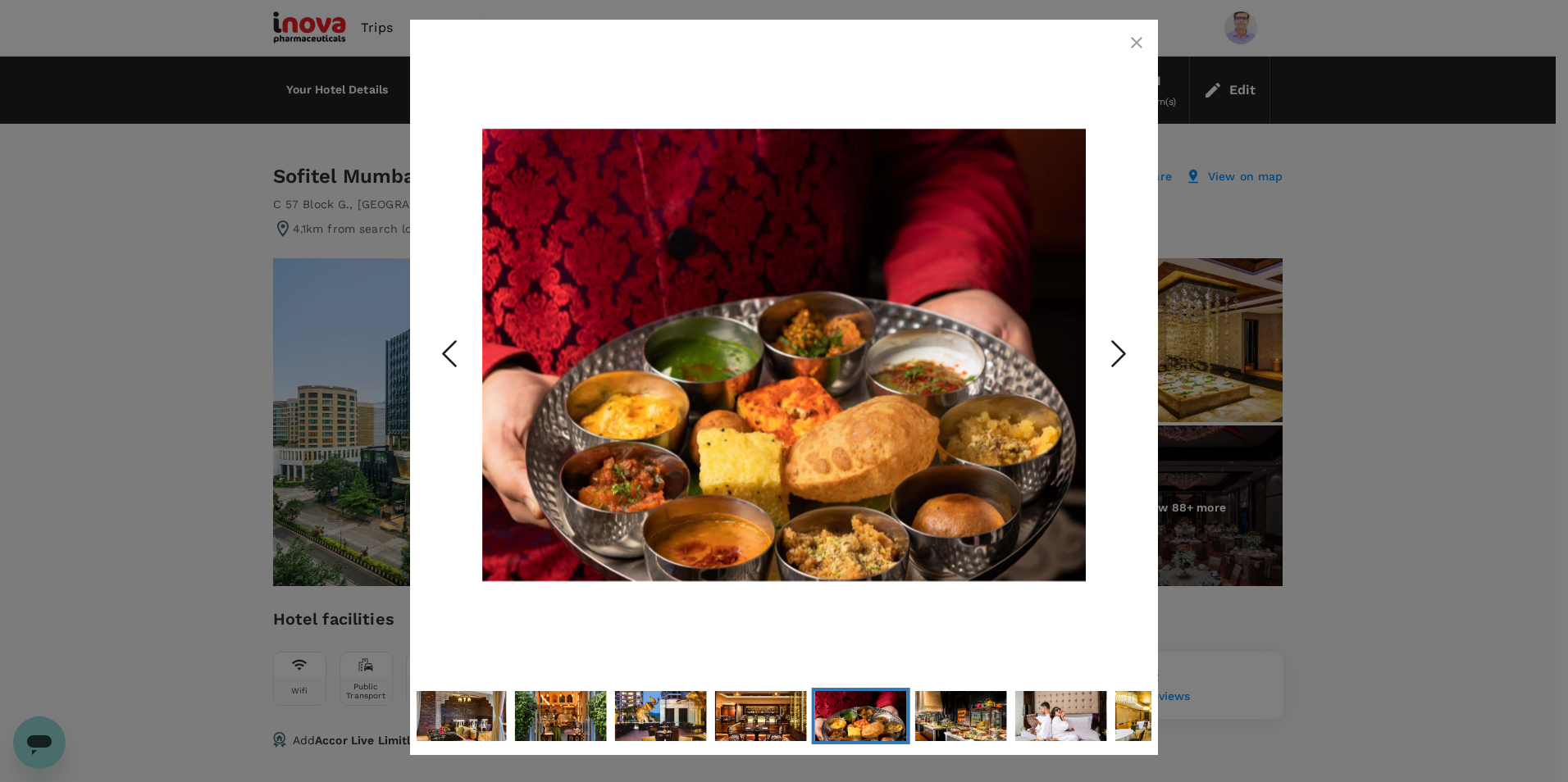
click at [1120, 351] on icon "Next Slide" at bounding box center [1119, 354] width 49 height 49
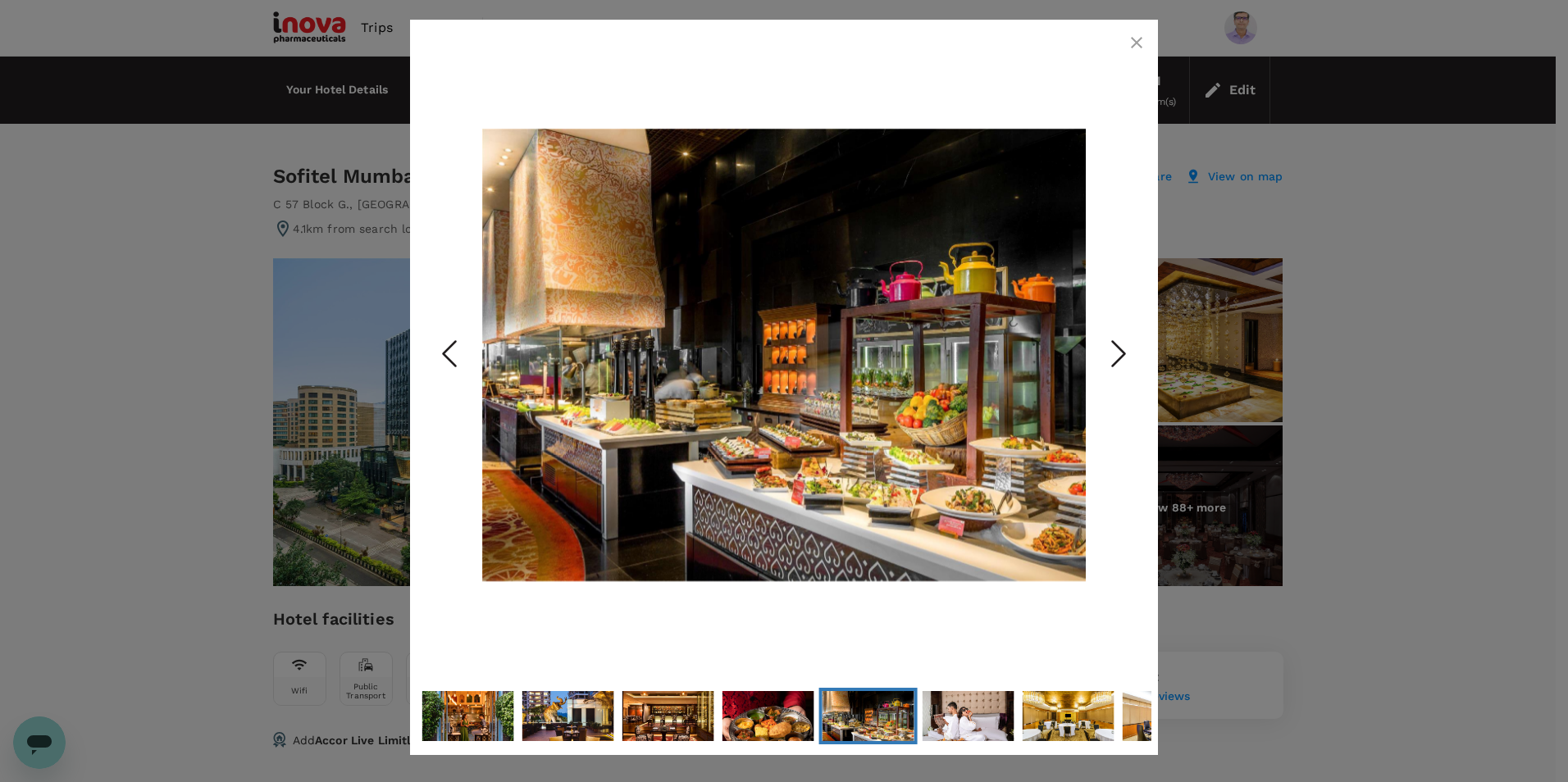
click at [1120, 351] on icon "Next Slide" at bounding box center [1119, 354] width 49 height 49
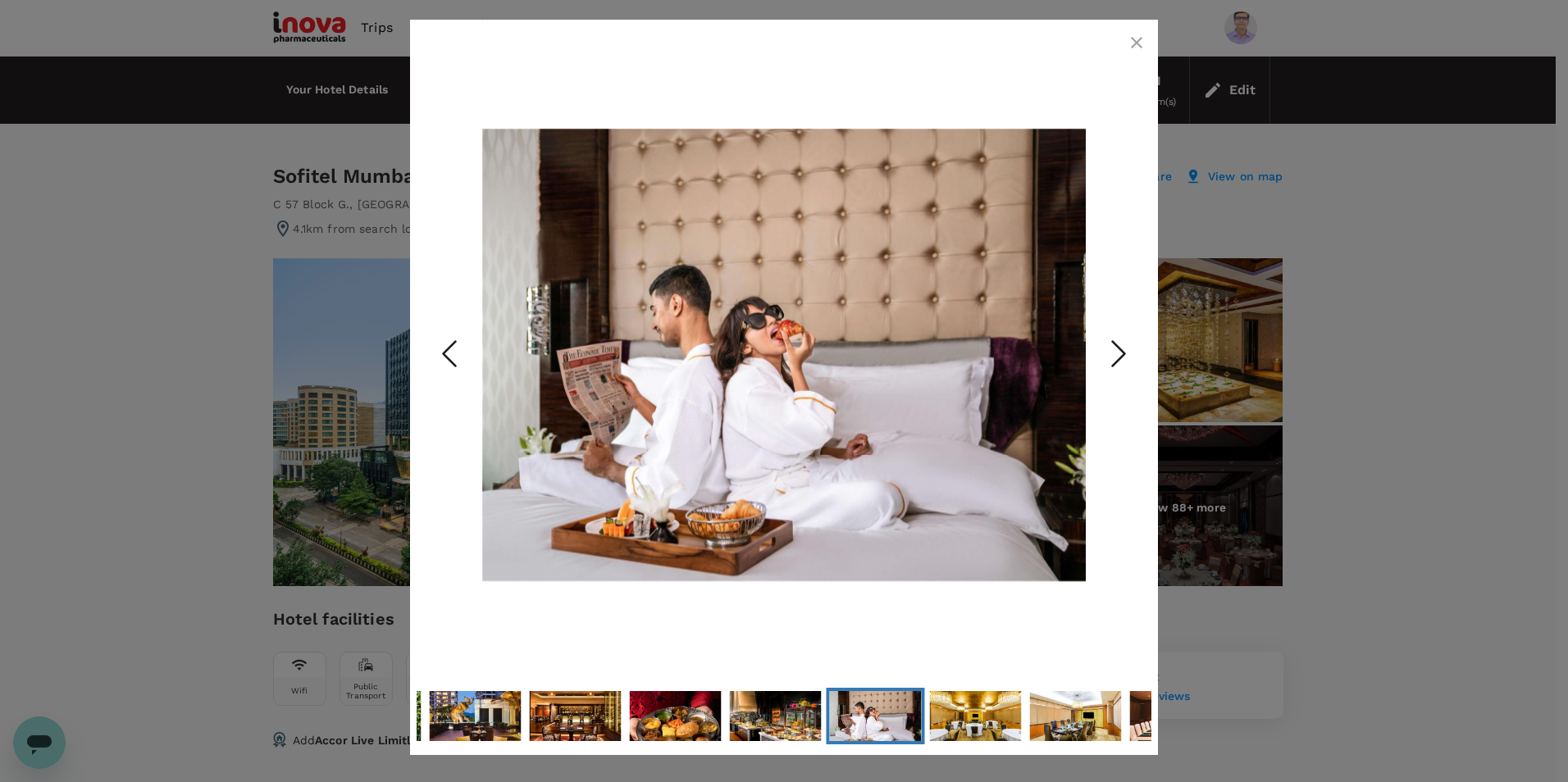
click at [1120, 351] on icon "Next Slide" at bounding box center [1119, 354] width 49 height 49
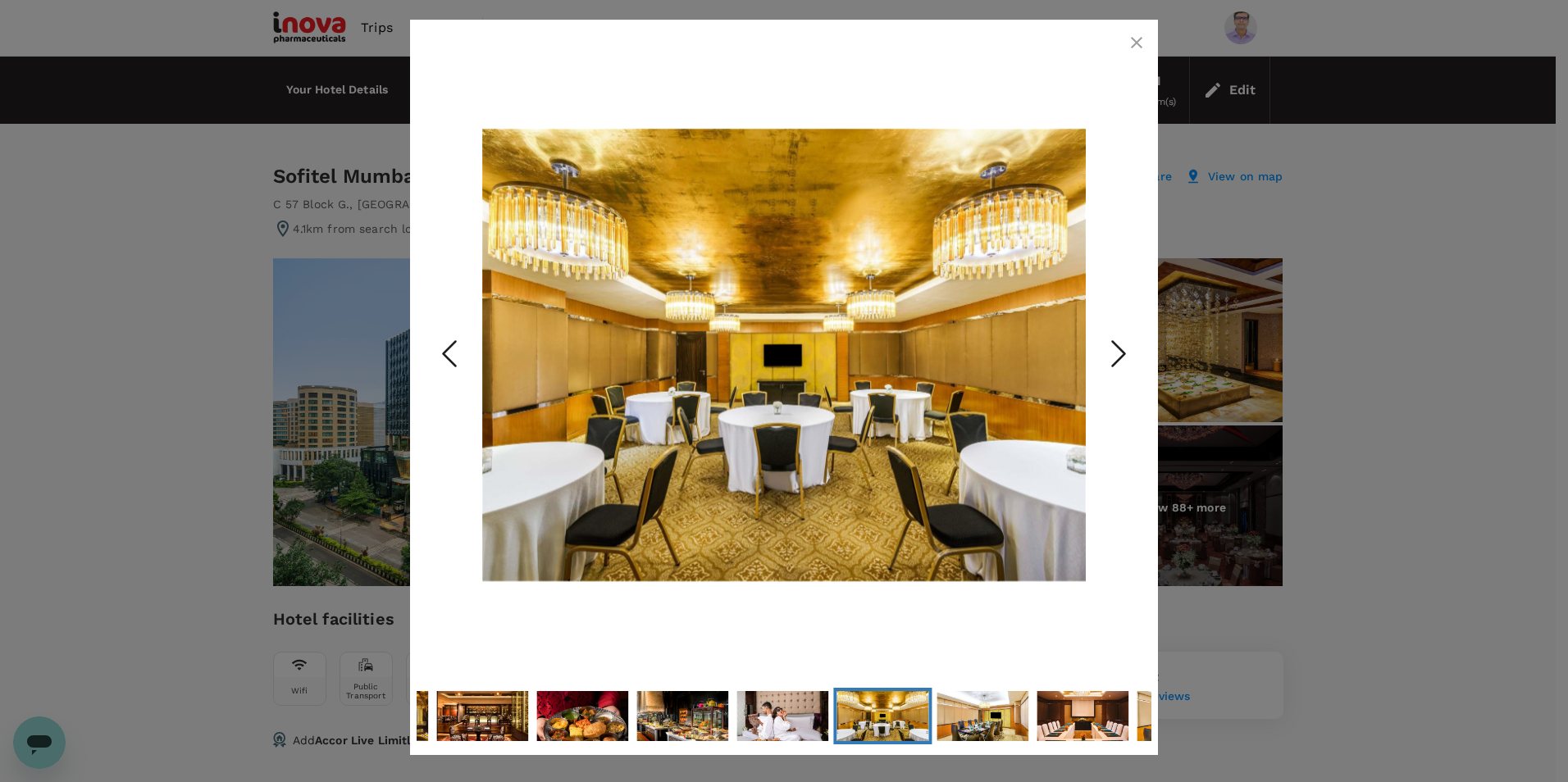
click at [1131, 40] on icon "button" at bounding box center [1137, 43] width 20 height 20
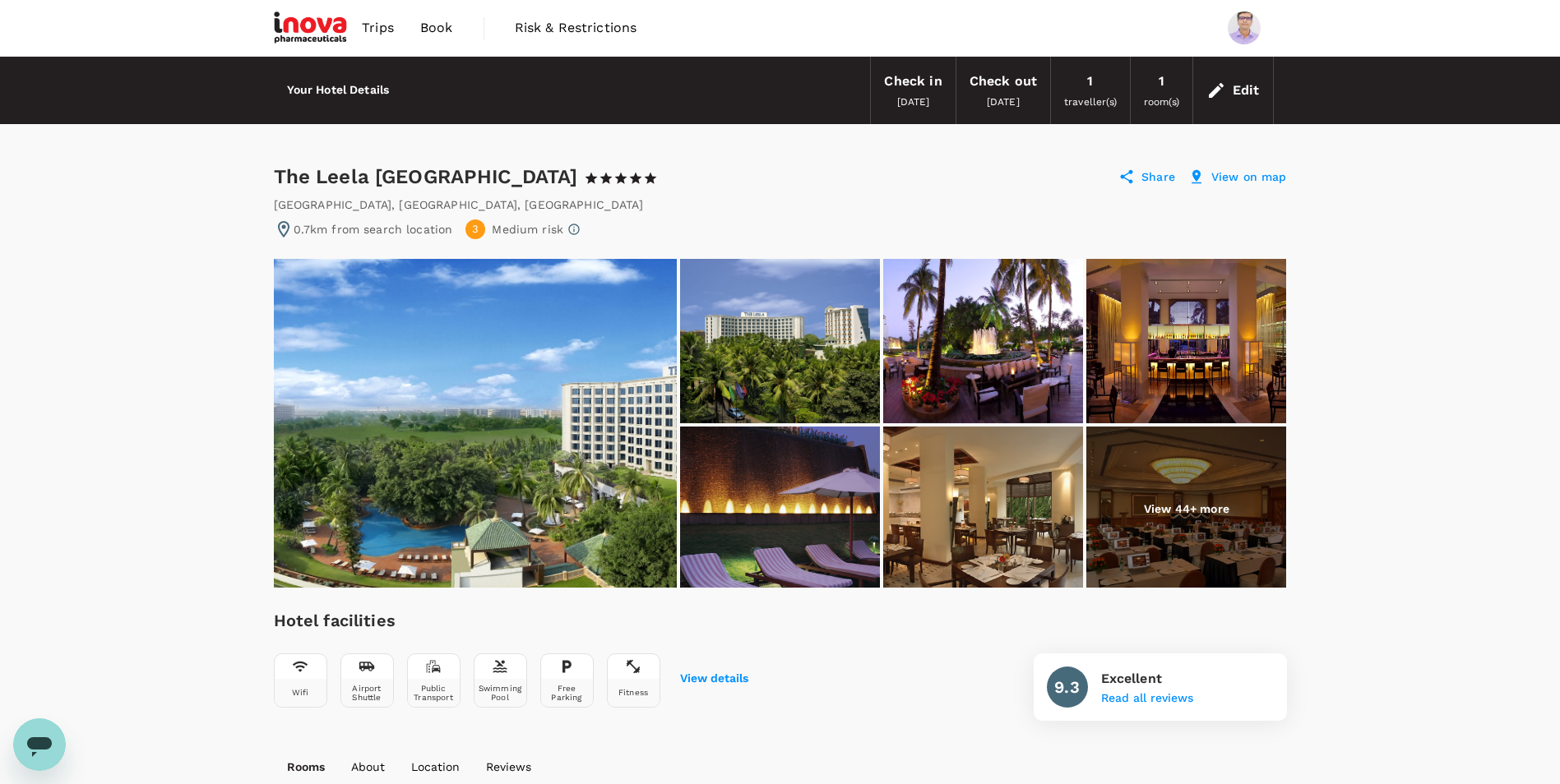
click at [1170, 499] on img at bounding box center [1186, 509] width 200 height 165
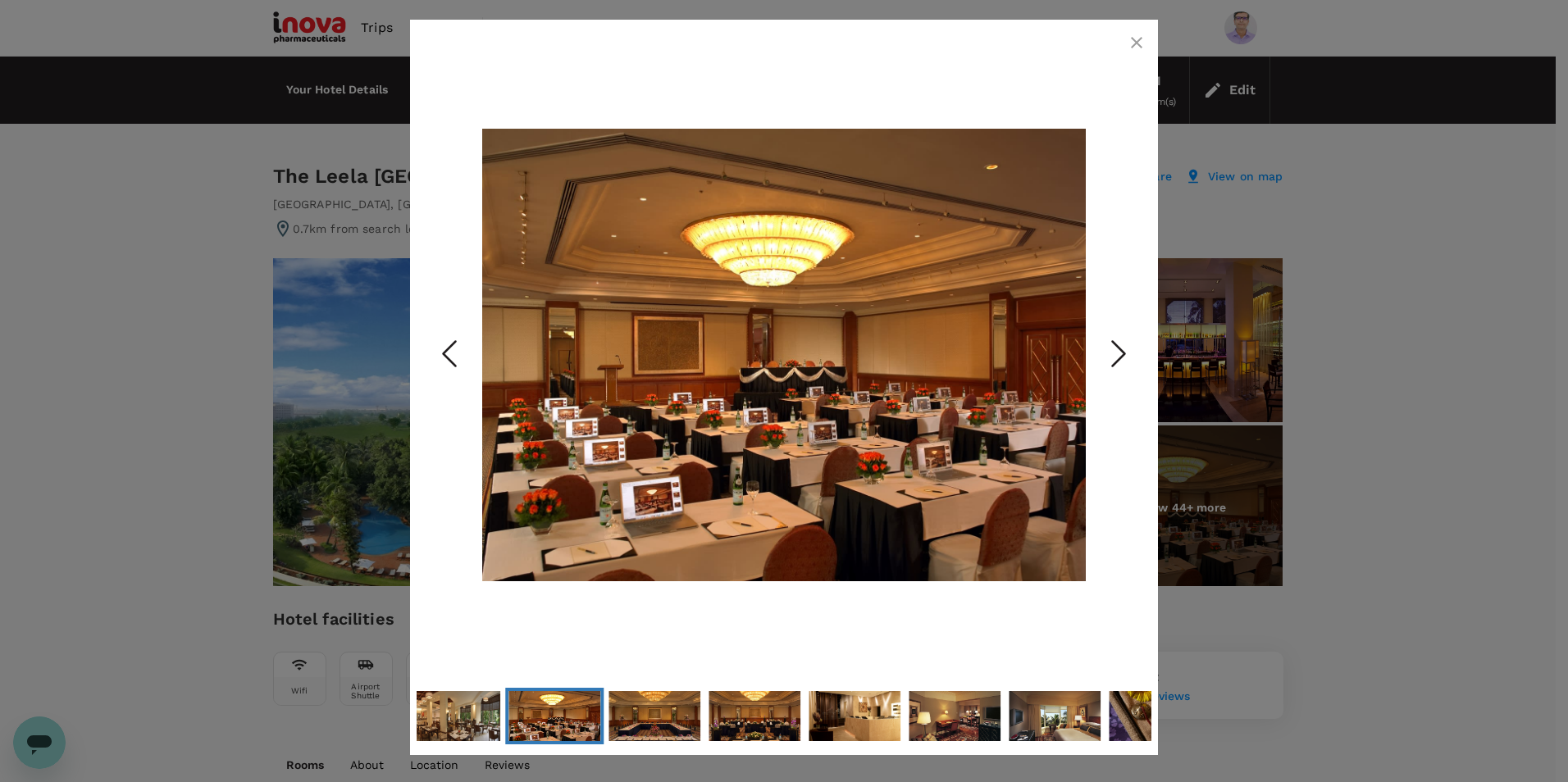
click at [1124, 355] on polyline "Next Slide" at bounding box center [1119, 354] width 12 height 25
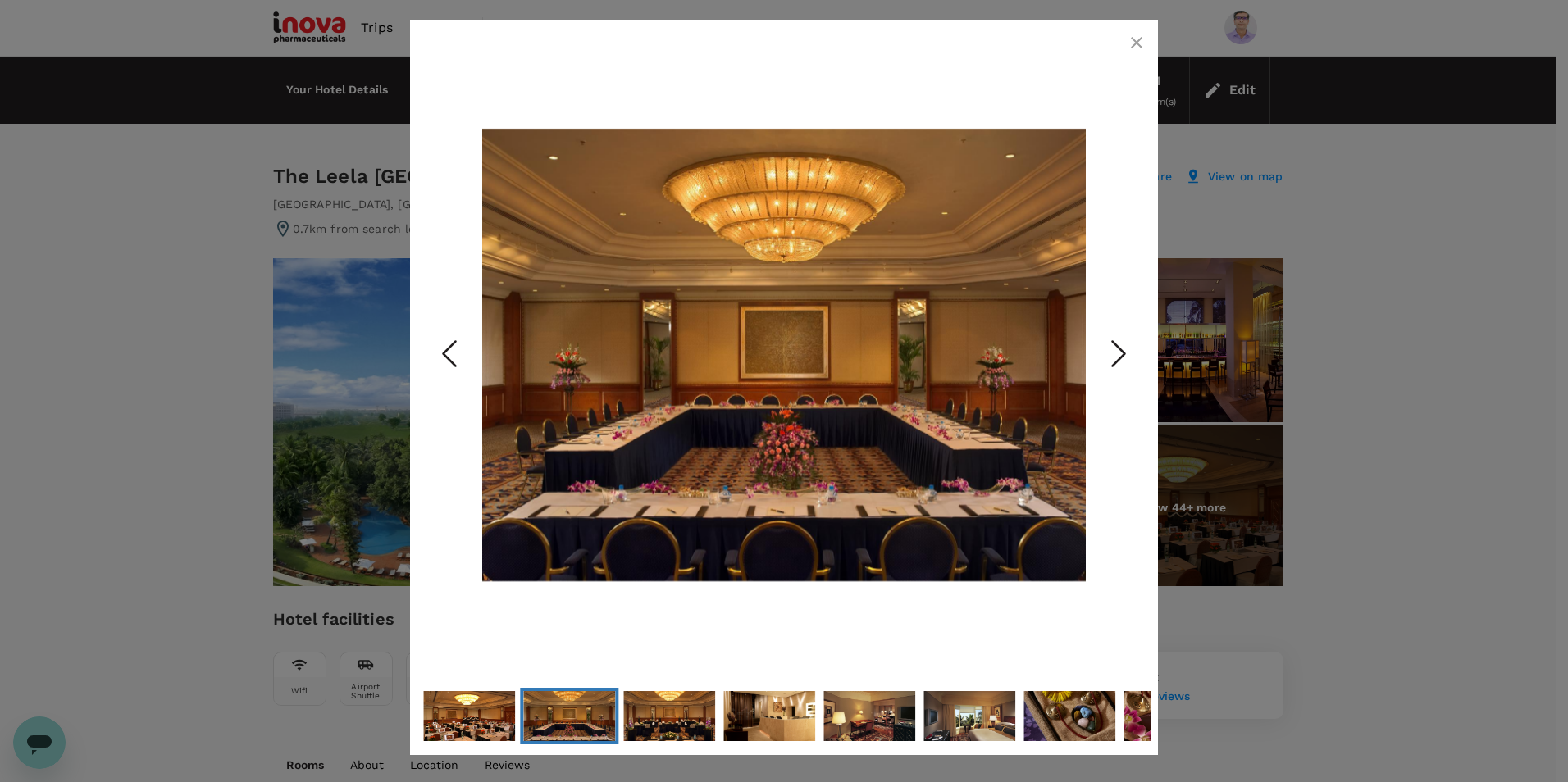
click at [1124, 355] on polyline "Next Slide" at bounding box center [1119, 354] width 12 height 25
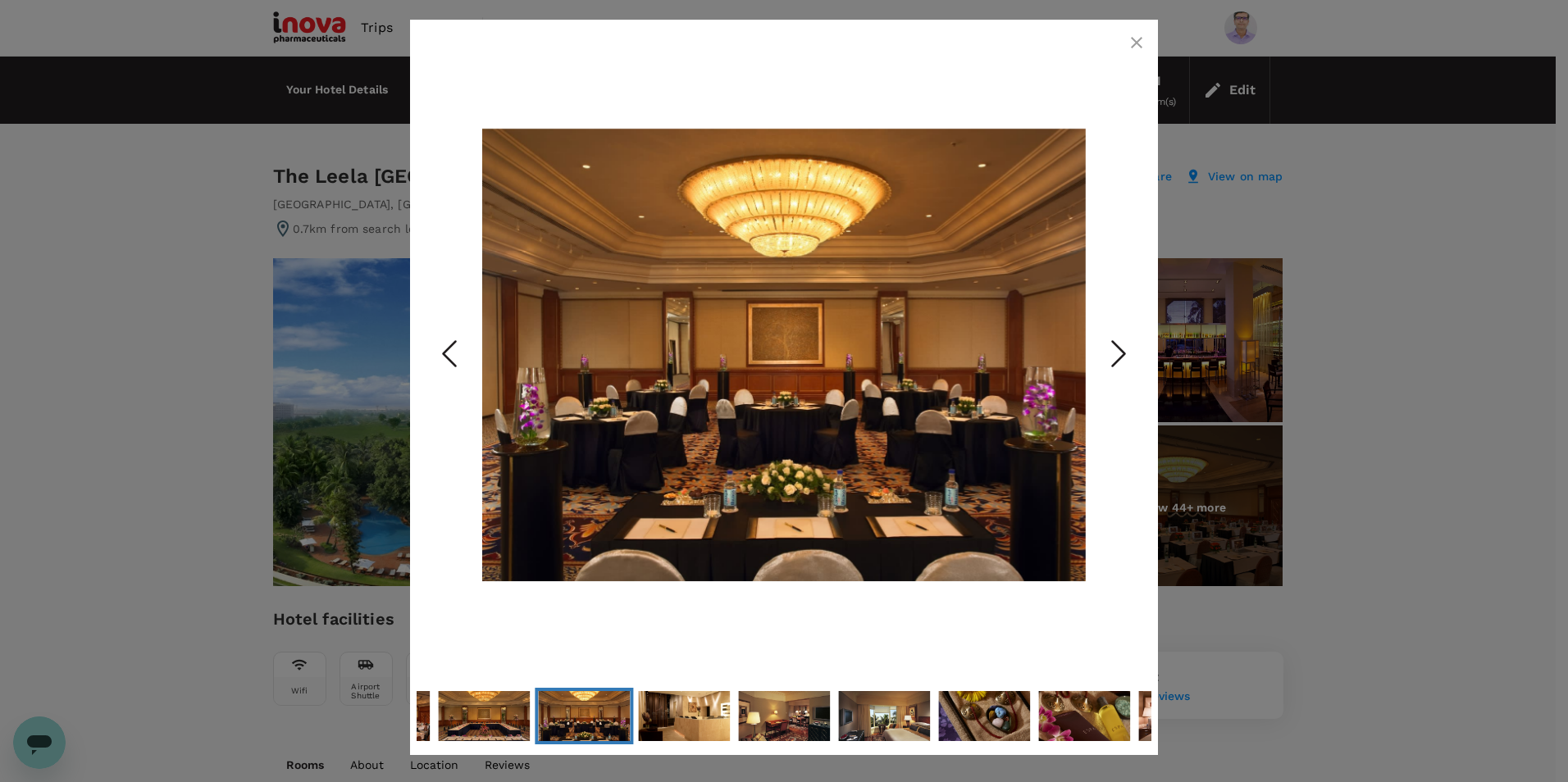
click at [1124, 355] on polyline "Next Slide" at bounding box center [1119, 354] width 12 height 25
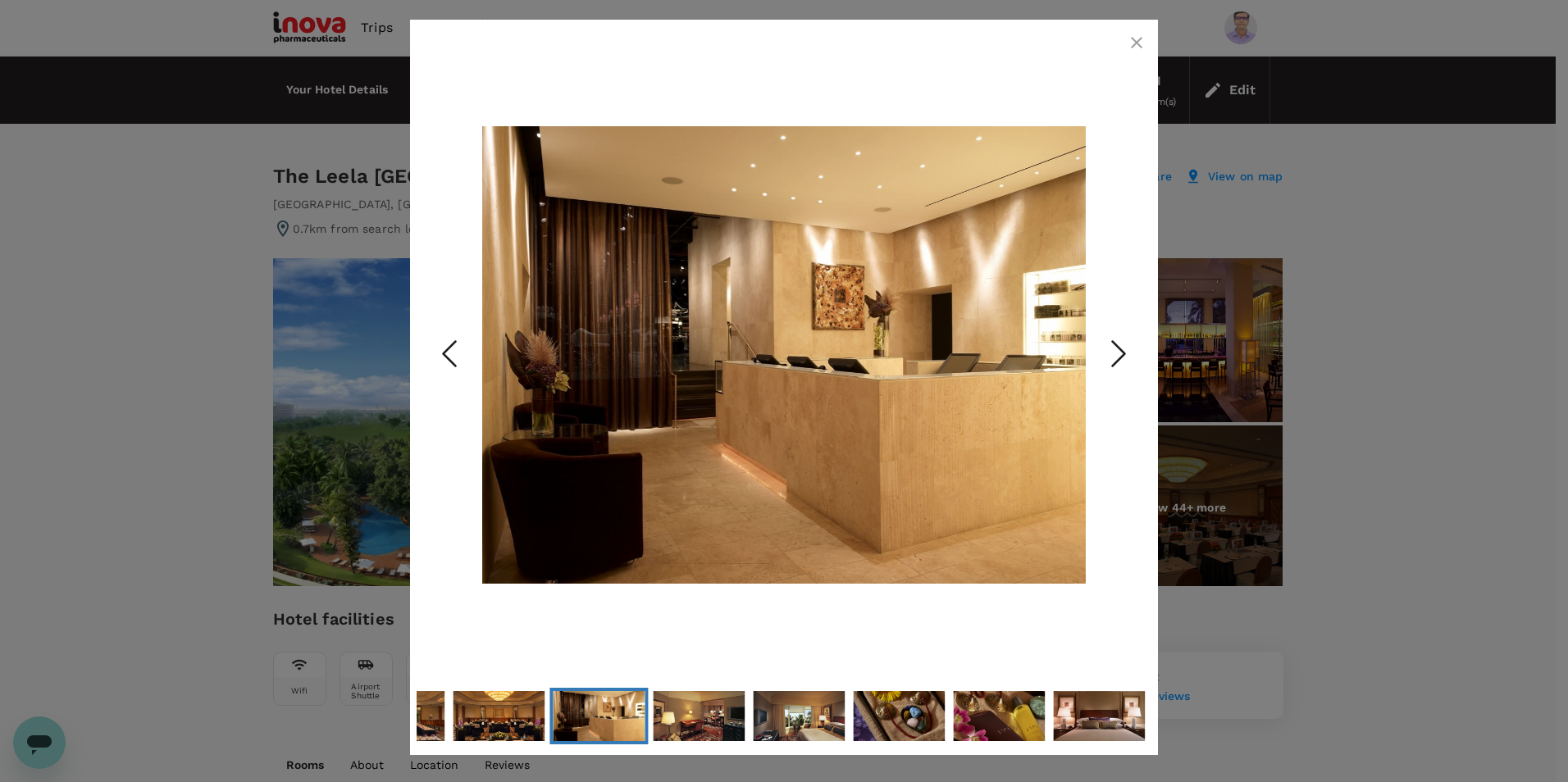
click at [1124, 355] on polyline "Next Slide" at bounding box center [1119, 354] width 12 height 25
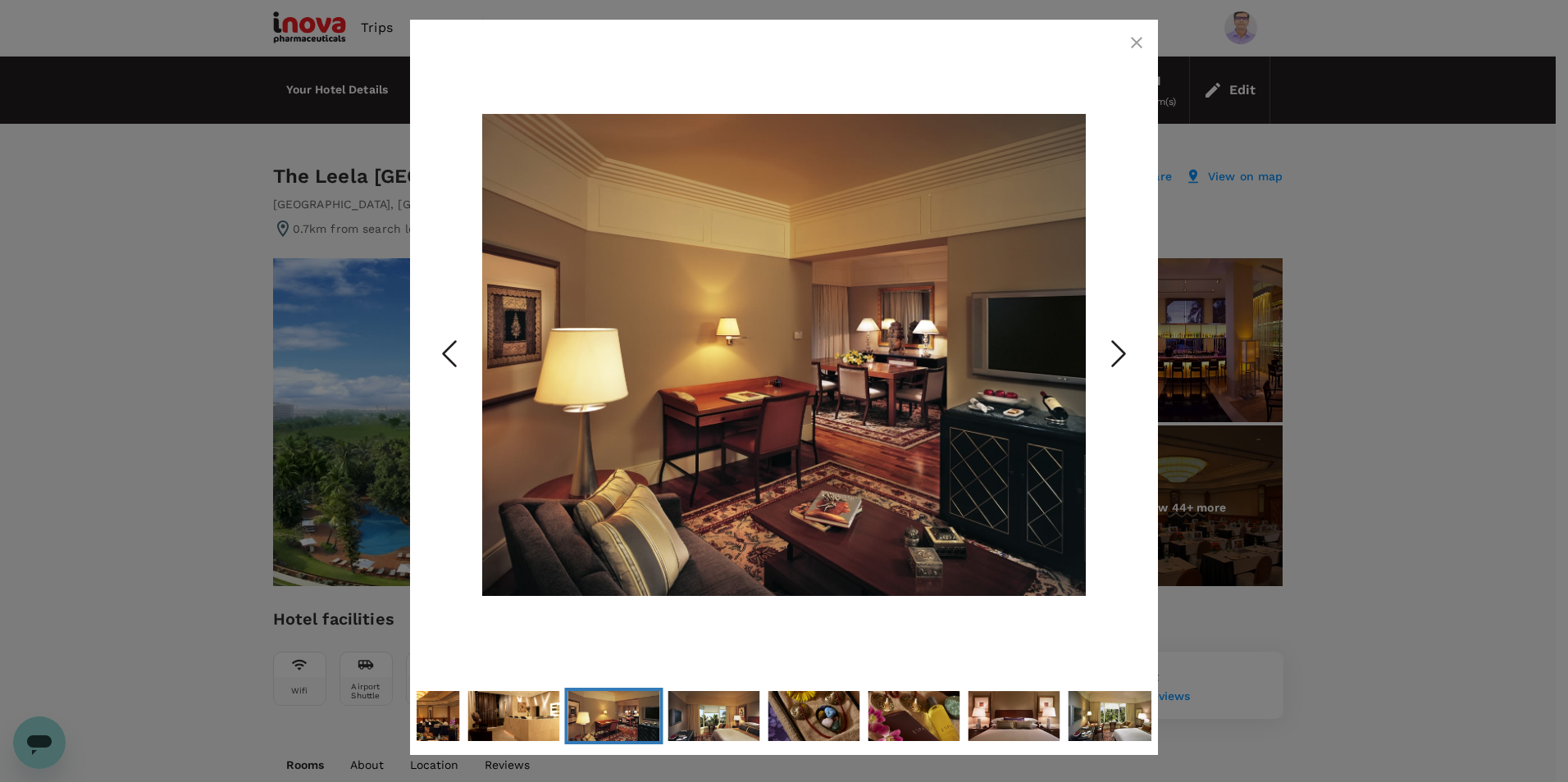
click at [1124, 355] on polyline "Next Slide" at bounding box center [1119, 354] width 12 height 25
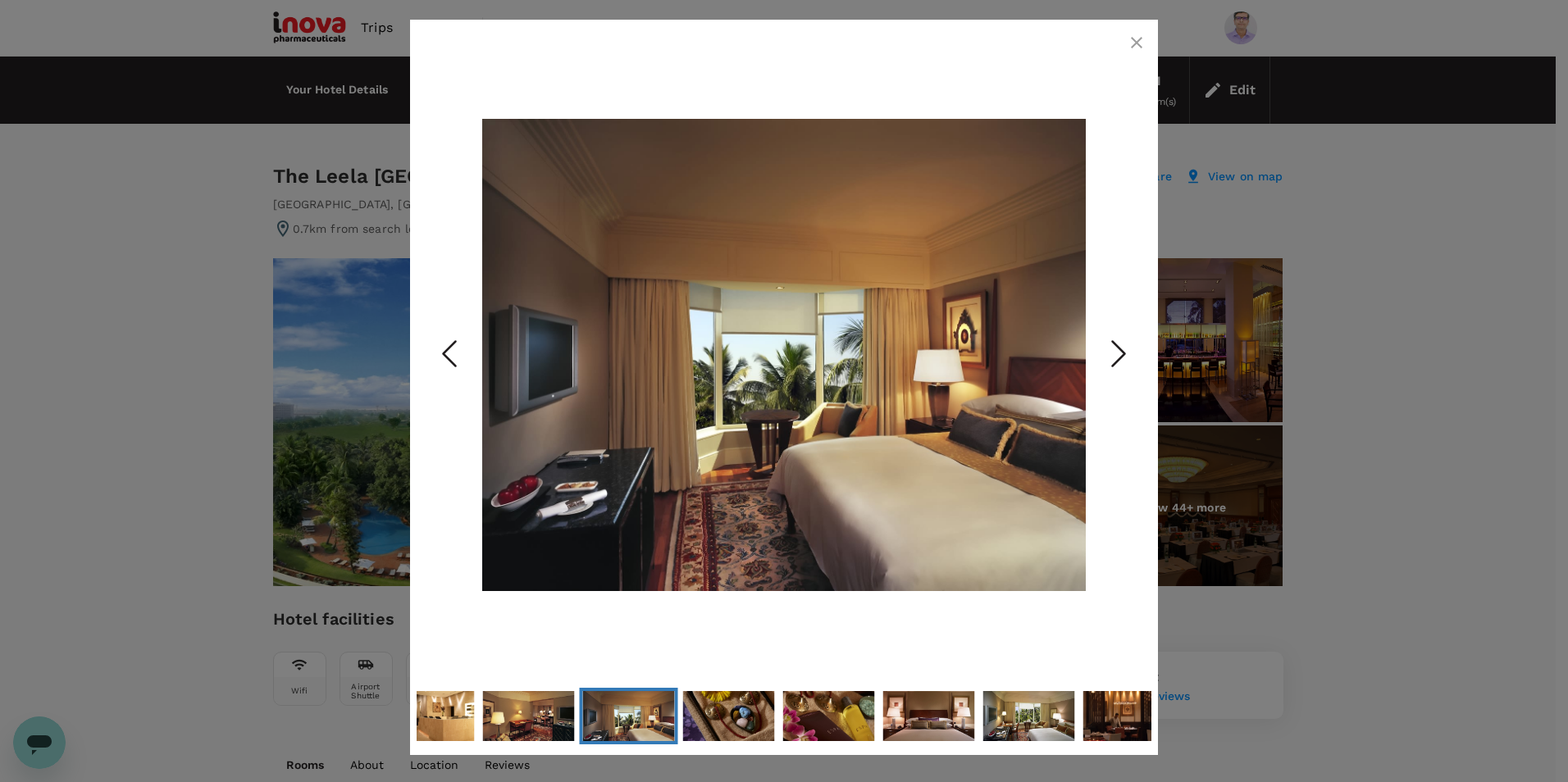
click at [1124, 355] on polyline "Next Slide" at bounding box center [1119, 354] width 12 height 25
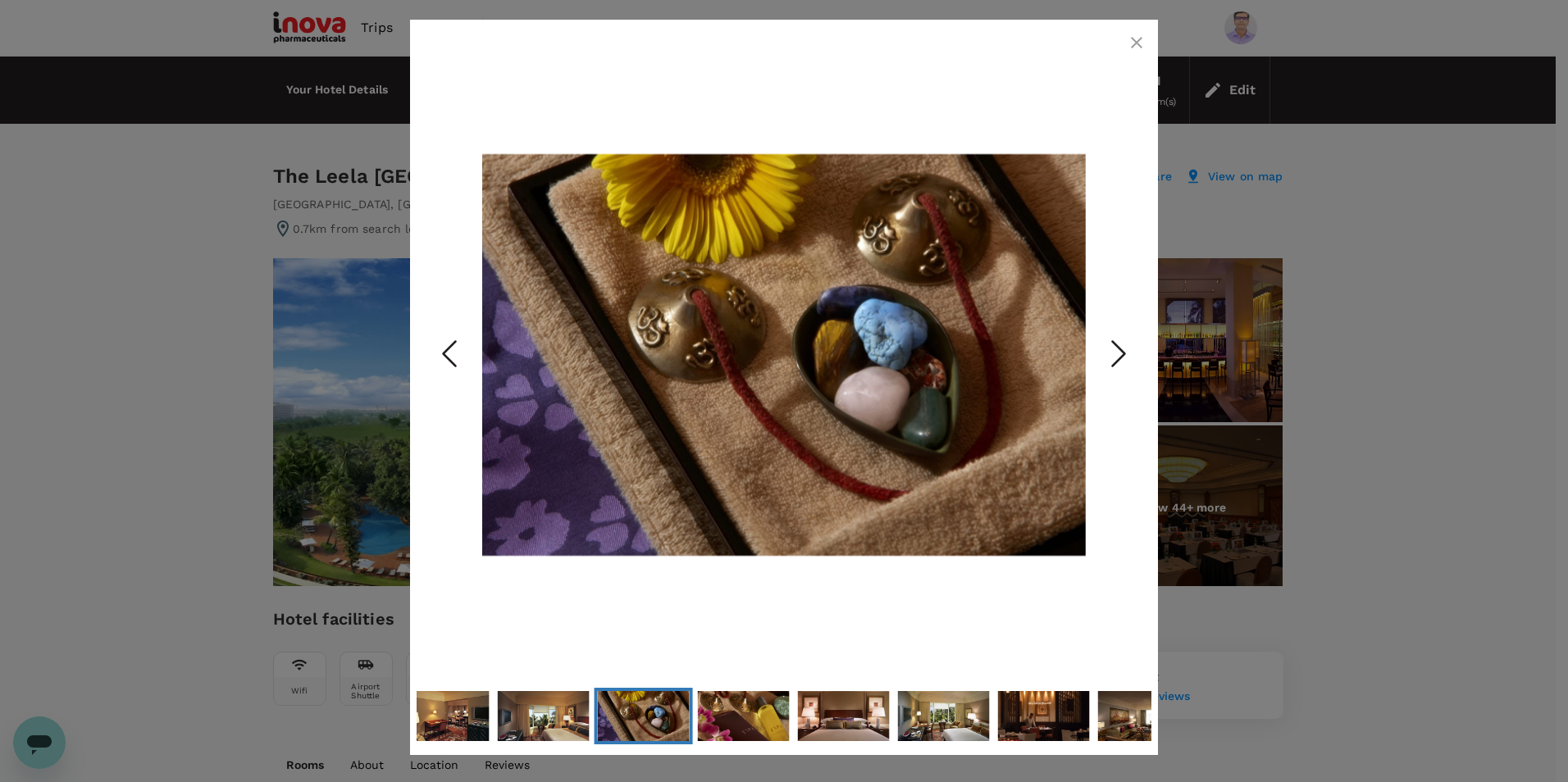
click at [1124, 355] on polyline "Next Slide" at bounding box center [1119, 354] width 12 height 25
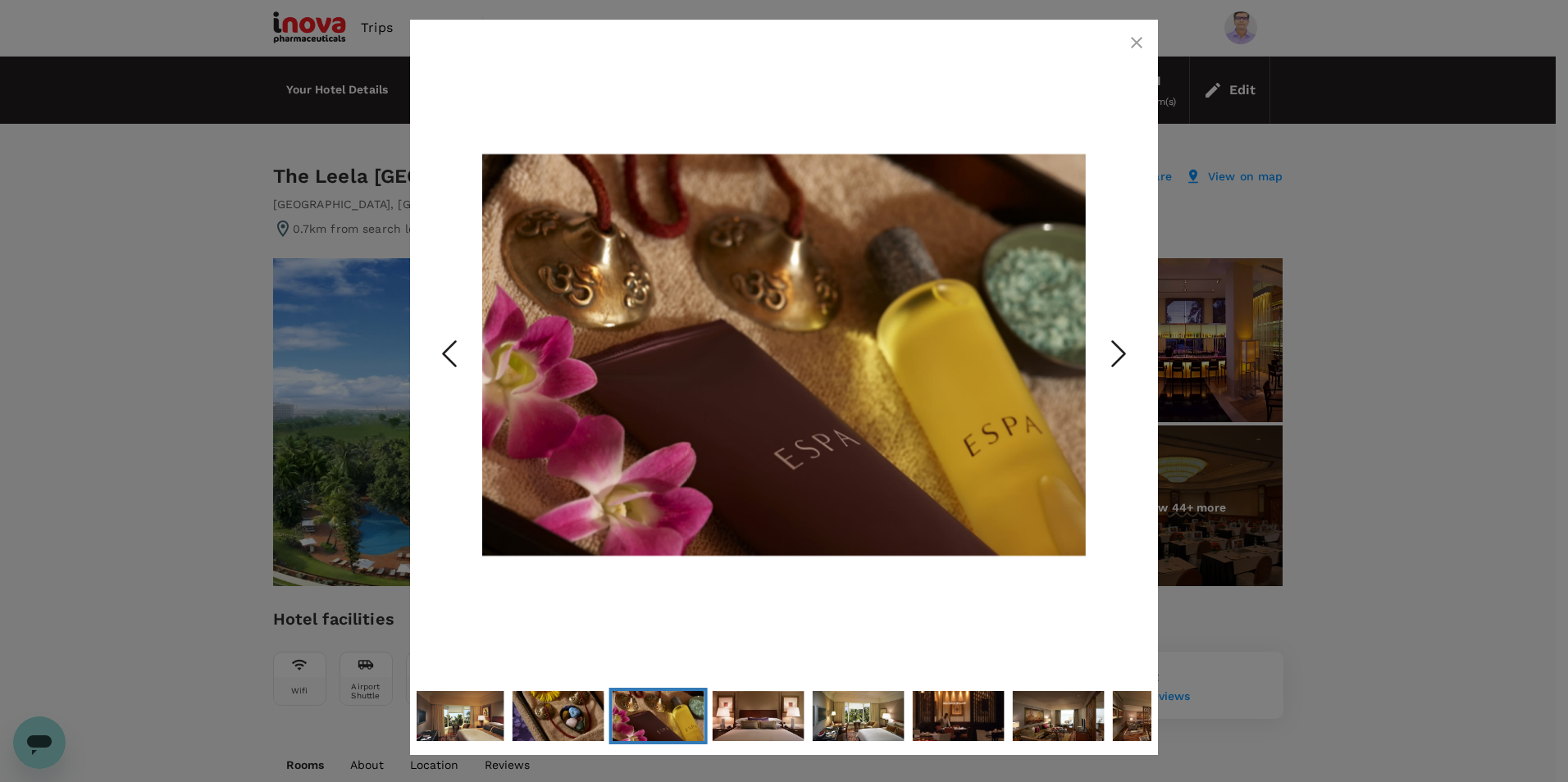
click at [1124, 355] on polyline "Next Slide" at bounding box center [1119, 354] width 12 height 25
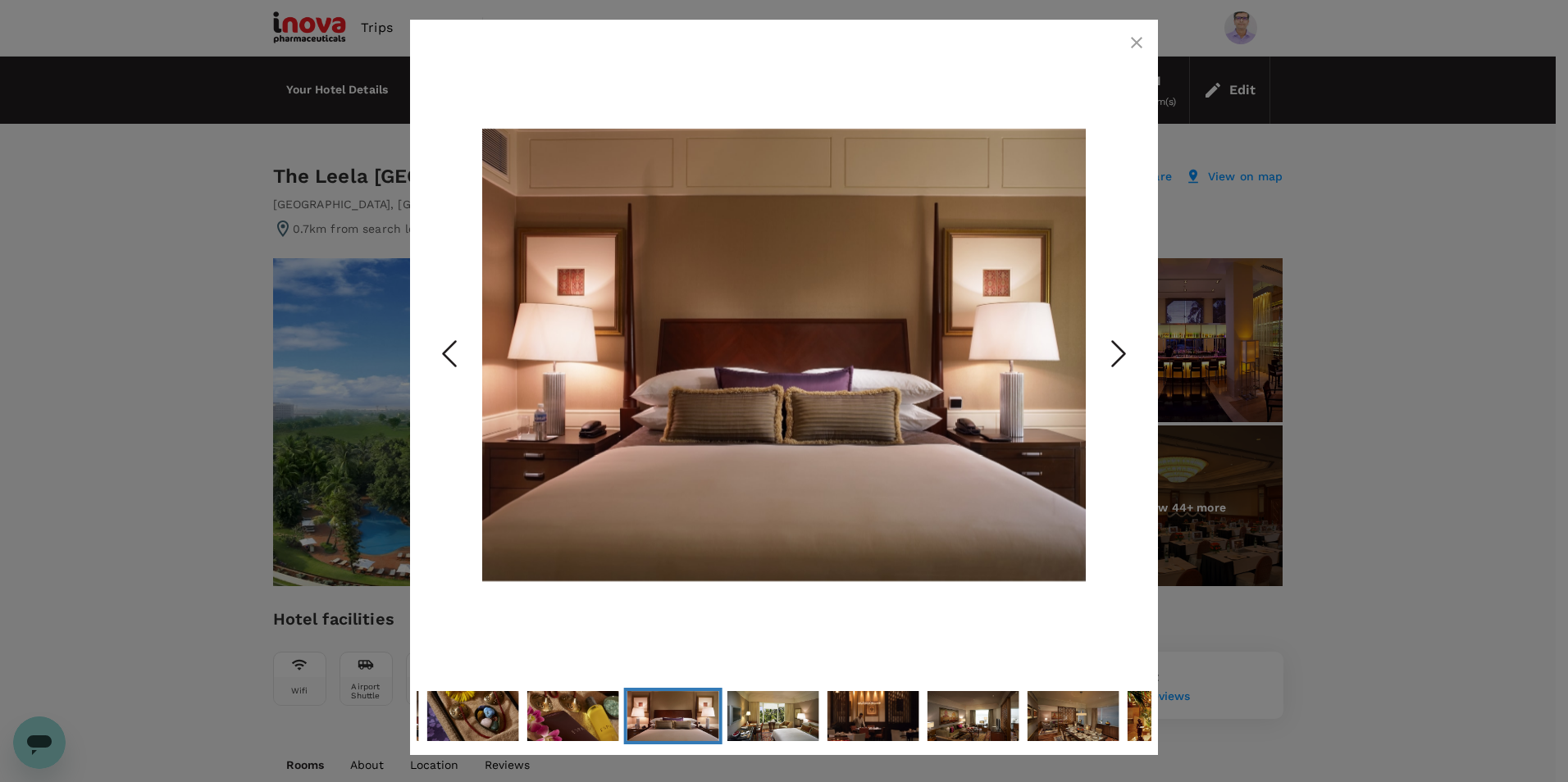
click at [1124, 355] on polyline "Next Slide" at bounding box center [1119, 354] width 12 height 25
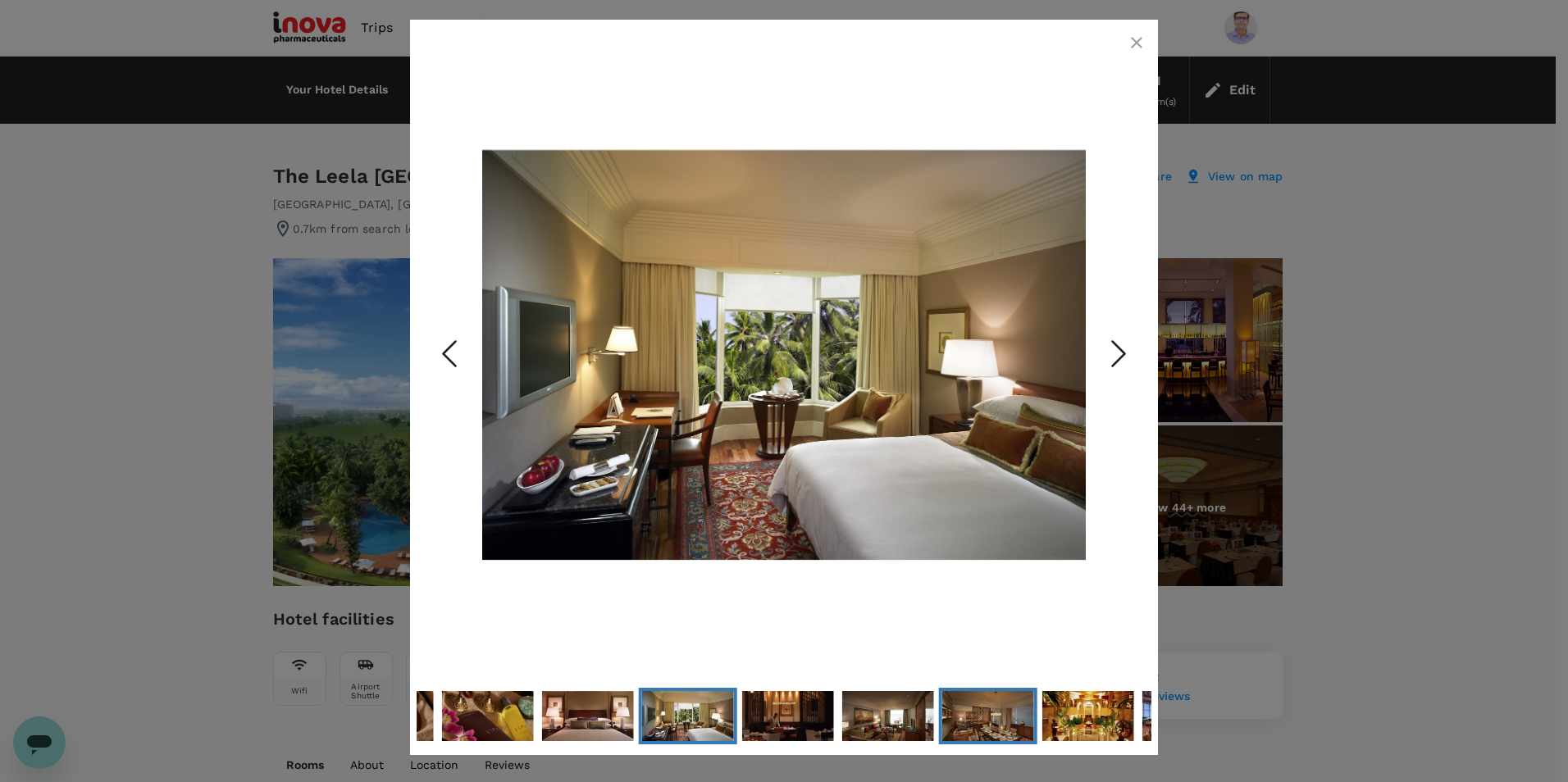
click at [1003, 731] on img "Go to Slide 19" at bounding box center [988, 716] width 92 height 62
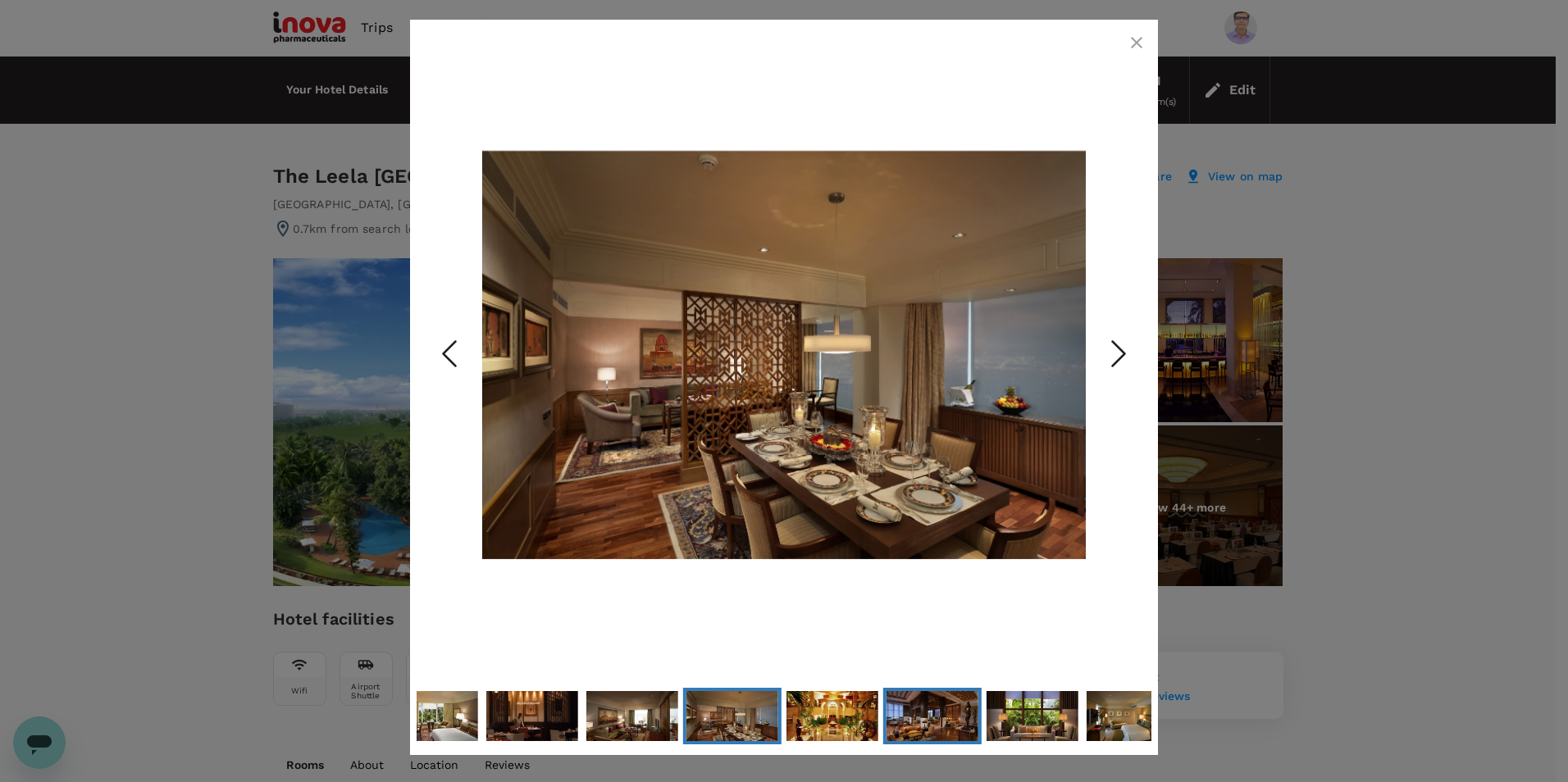
click at [914, 715] on img "Go to Slide 21" at bounding box center [933, 716] width 92 height 61
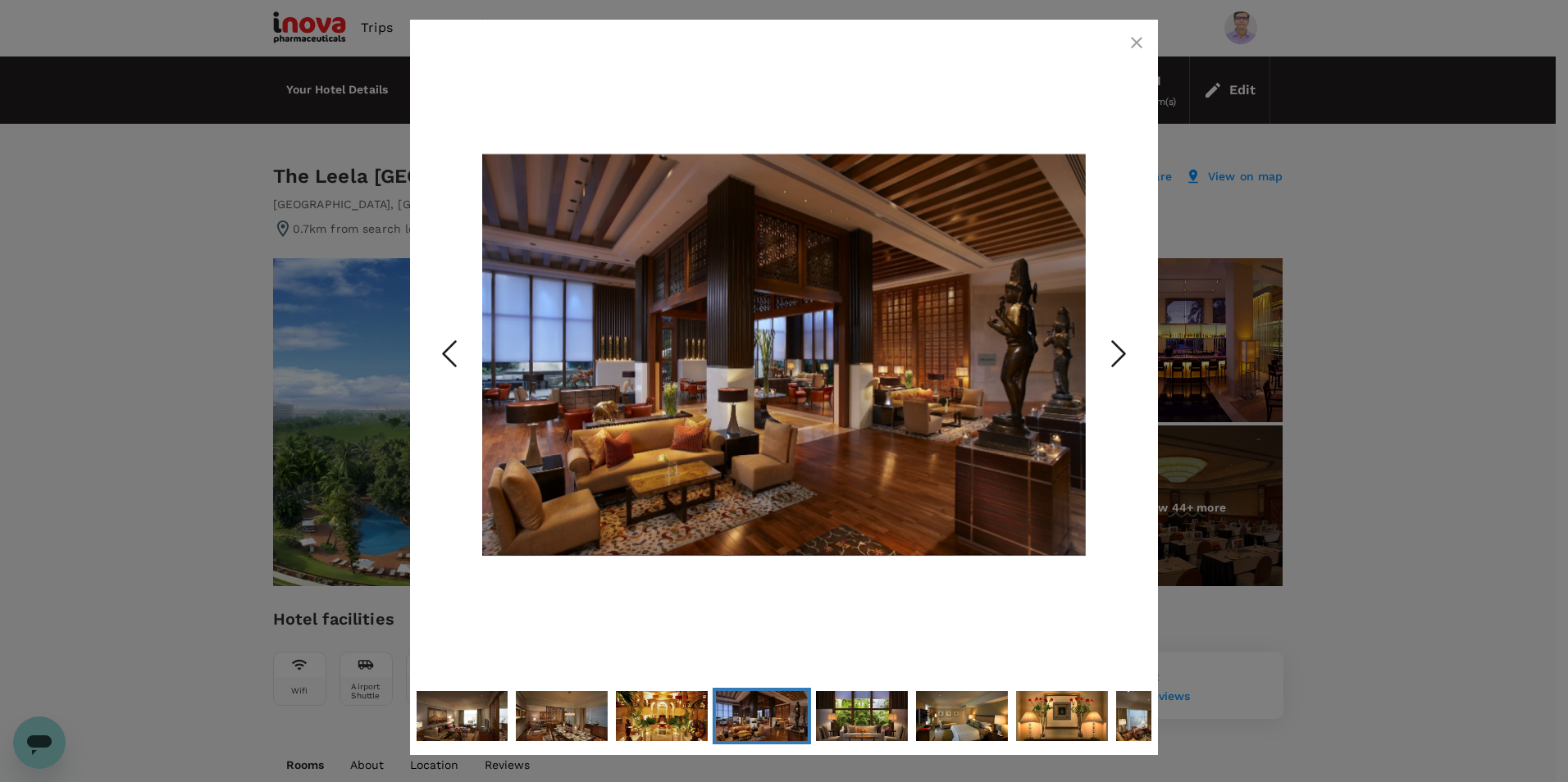
click at [1139, 42] on icon "button" at bounding box center [1137, 43] width 20 height 20
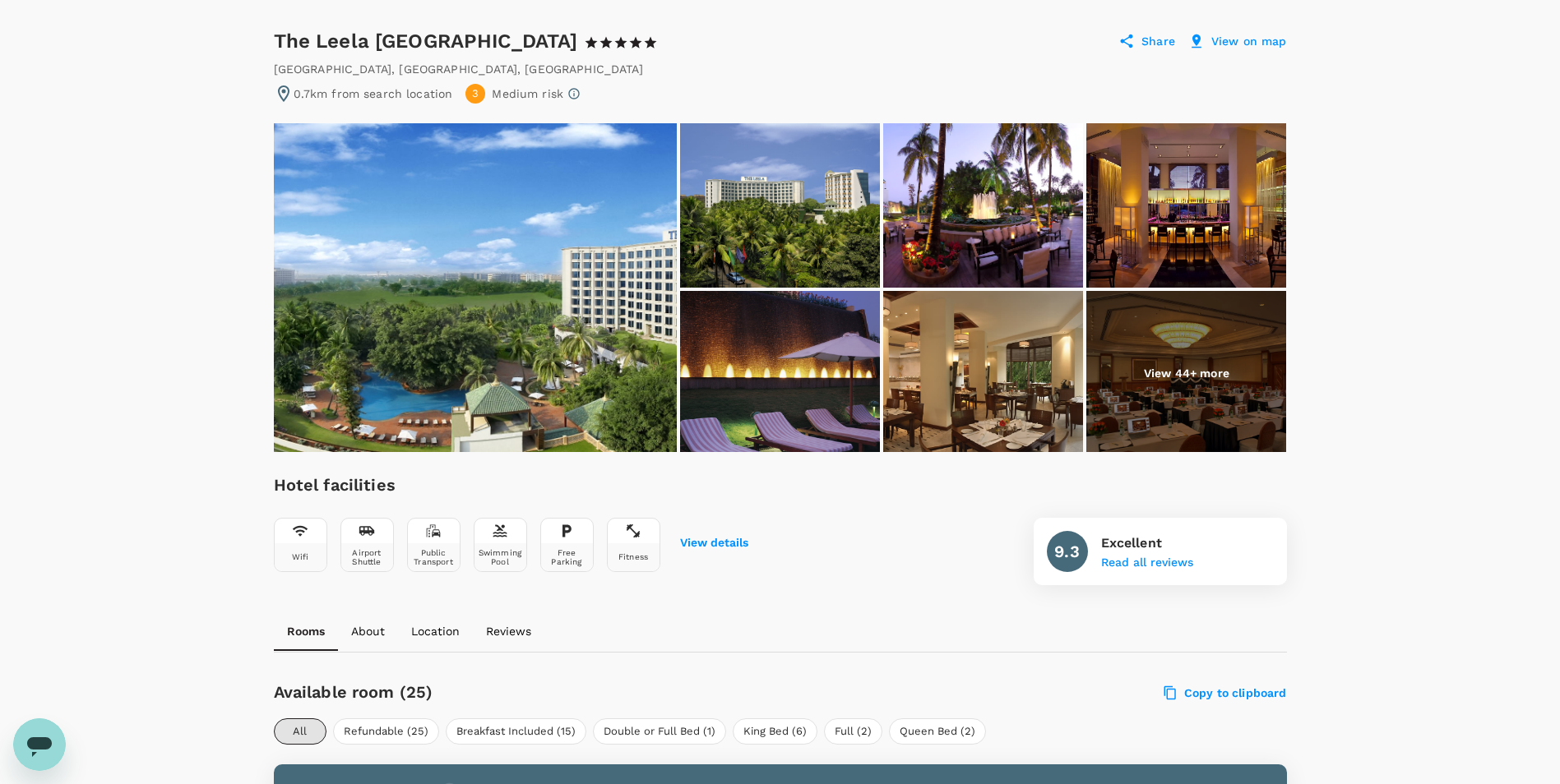
scroll to position [82, 0]
